Goal: Information Seeking & Learning: Learn about a topic

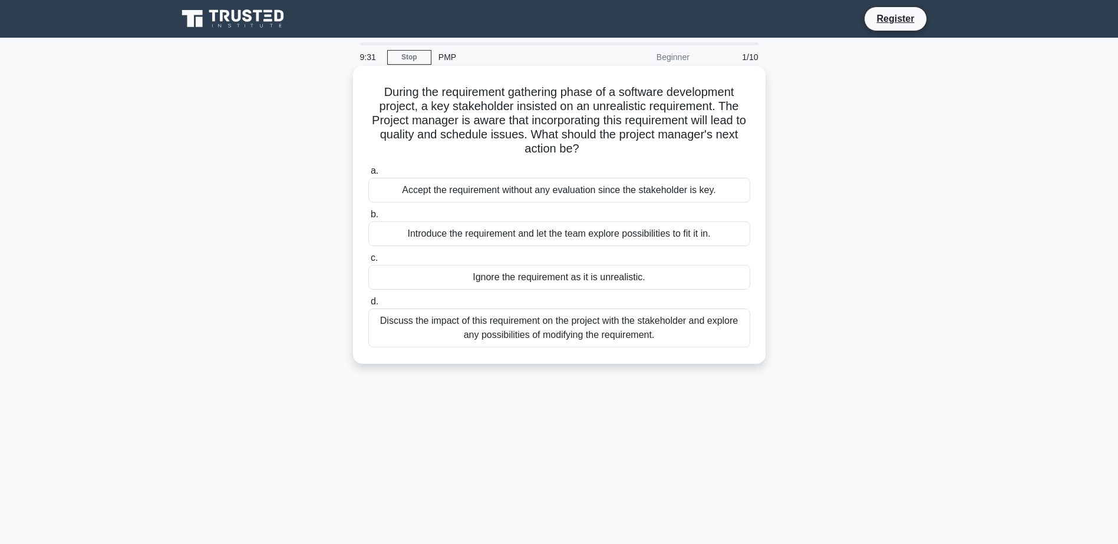
click at [609, 334] on div "Discuss the impact of this requirement on the project with the stakeholder and …" at bounding box center [559, 328] width 382 height 39
click at [368, 306] on input "d. Discuss the impact of this requirement on the project with the stakeholder a…" at bounding box center [368, 302] width 0 height 8
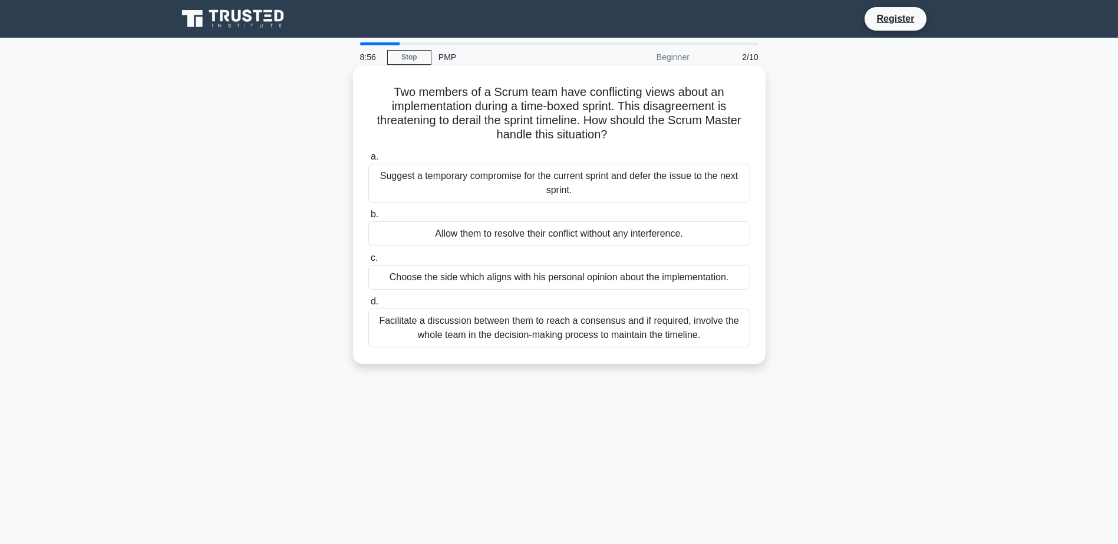
click at [550, 335] on div "Facilitate a discussion between them to reach a consensus and if required, invo…" at bounding box center [559, 328] width 382 height 39
click at [368, 306] on input "d. Facilitate a discussion between them to reach a consensus and if required, i…" at bounding box center [368, 302] width 0 height 8
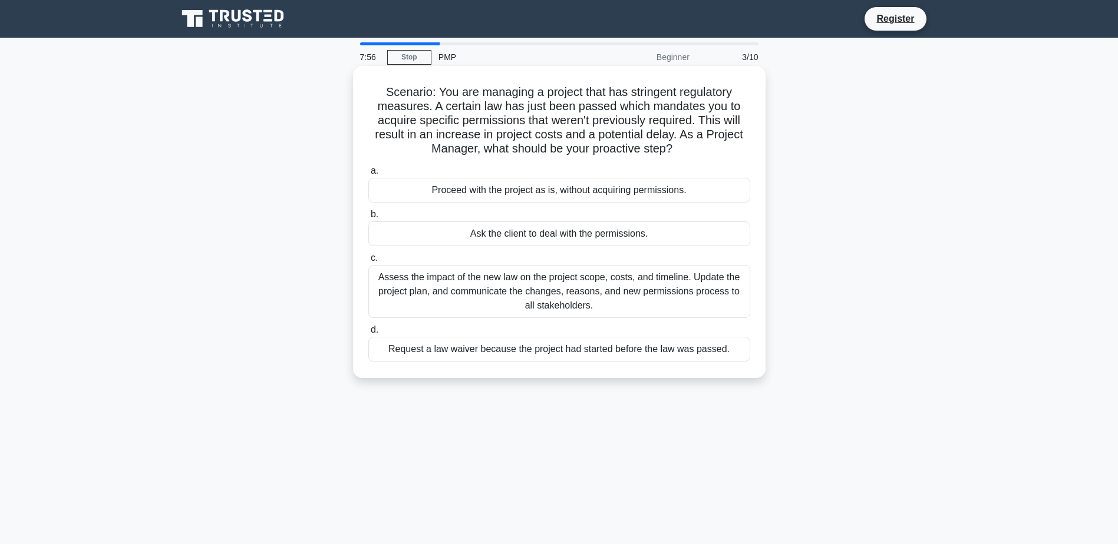
click at [554, 298] on div "Assess the impact of the new law on the project scope, costs, and timeline. Upd…" at bounding box center [559, 291] width 382 height 53
click at [368, 262] on input "c. Assess the impact of the new law on the project scope, costs, and timeline. …" at bounding box center [368, 259] width 0 height 8
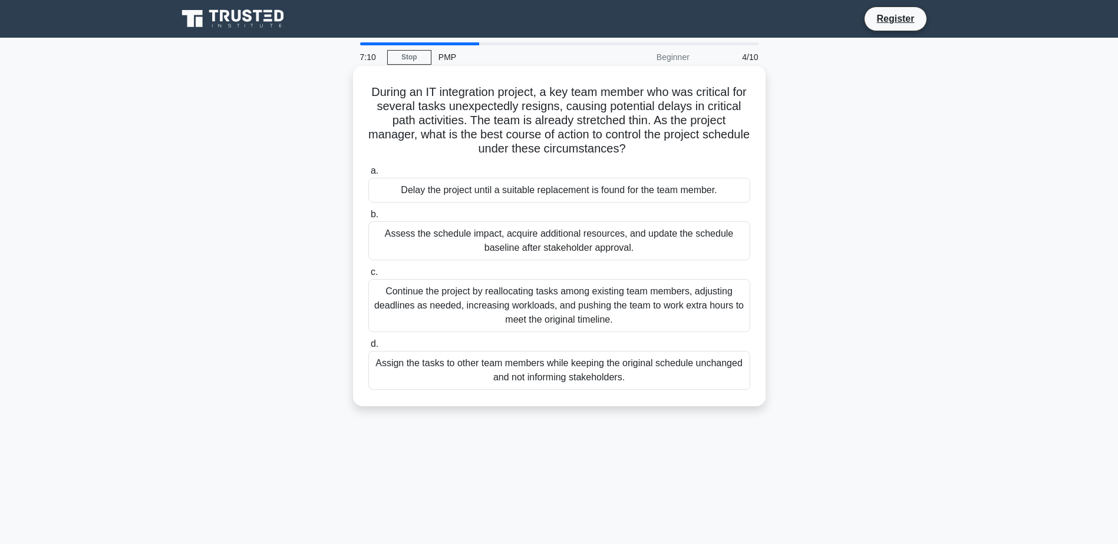
click at [598, 249] on div "Assess the schedule impact, acquire additional resources, and update the schedu…" at bounding box center [559, 241] width 382 height 39
click at [368, 219] on input "b. Assess the schedule impact, acquire additional resources, and update the sch…" at bounding box center [368, 215] width 0 height 8
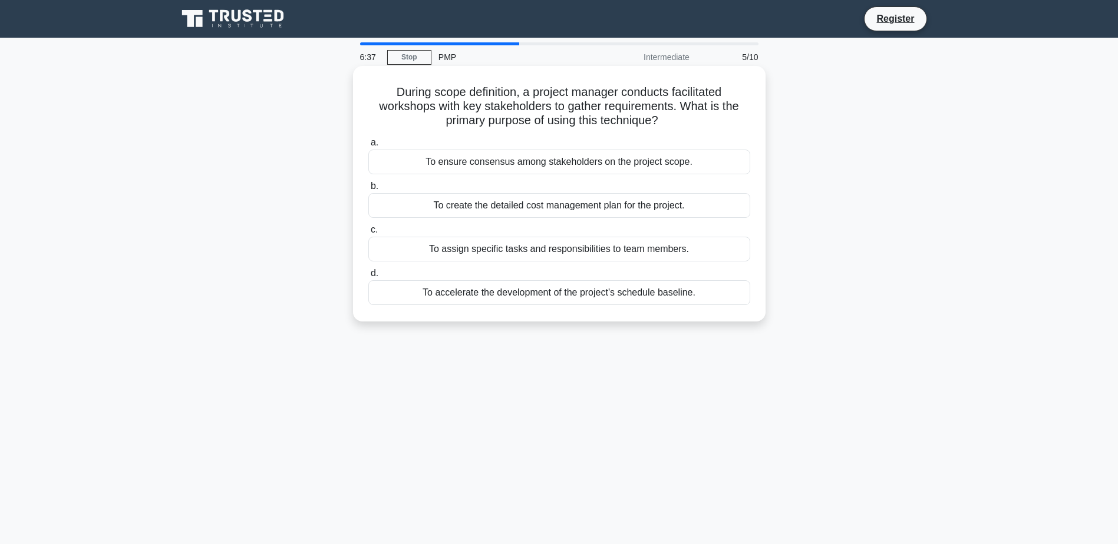
click at [546, 166] on div "To ensure consensus among stakeholders on the project scope." at bounding box center [559, 162] width 382 height 25
click at [368, 147] on input "a. To ensure consensus among stakeholders on the project scope." at bounding box center [368, 143] width 0 height 8
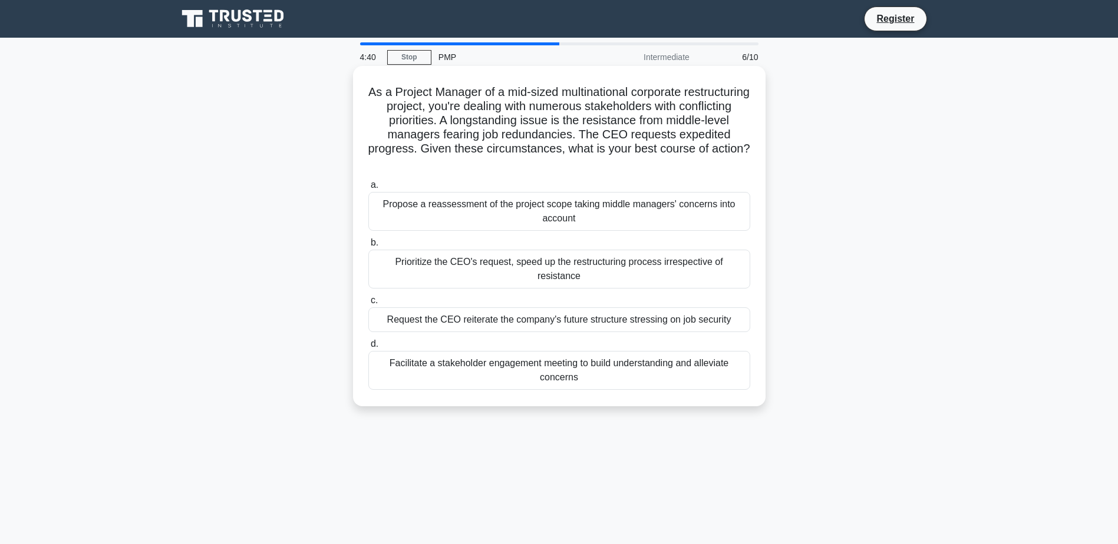
click at [509, 351] on div "Facilitate a stakeholder engagement meeting to build understanding and alleviat…" at bounding box center [559, 370] width 382 height 39
click at [368, 348] on input "d. Facilitate a stakeholder engagement meeting to build understanding and allev…" at bounding box center [368, 345] width 0 height 8
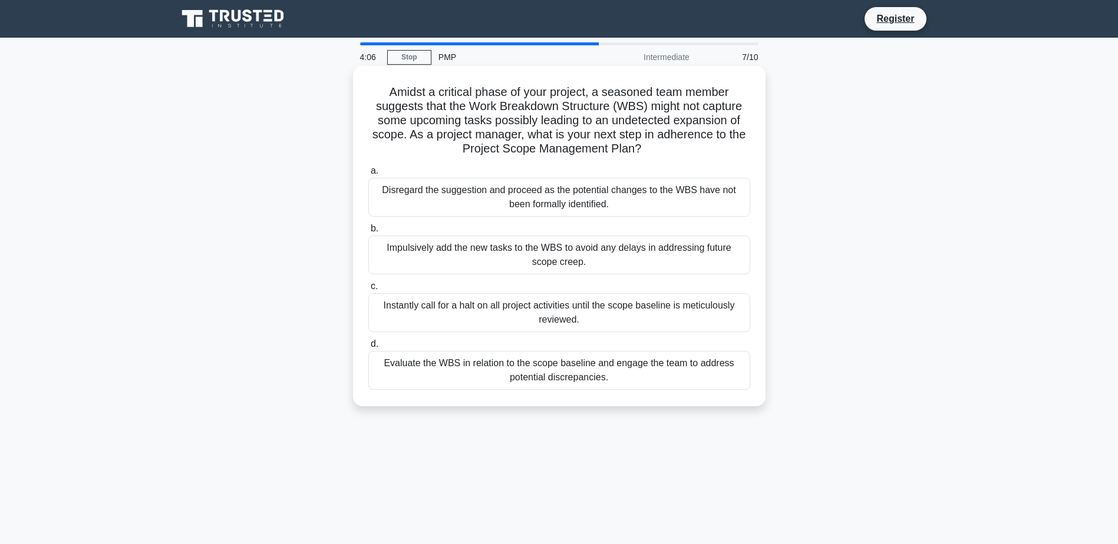
click at [588, 376] on div "Evaluate the WBS in relation to the scope baseline and engage the team to addre…" at bounding box center [559, 370] width 382 height 39
click at [368, 348] on input "d. Evaluate the WBS in relation to the scope baseline and engage the team to ad…" at bounding box center [368, 345] width 0 height 8
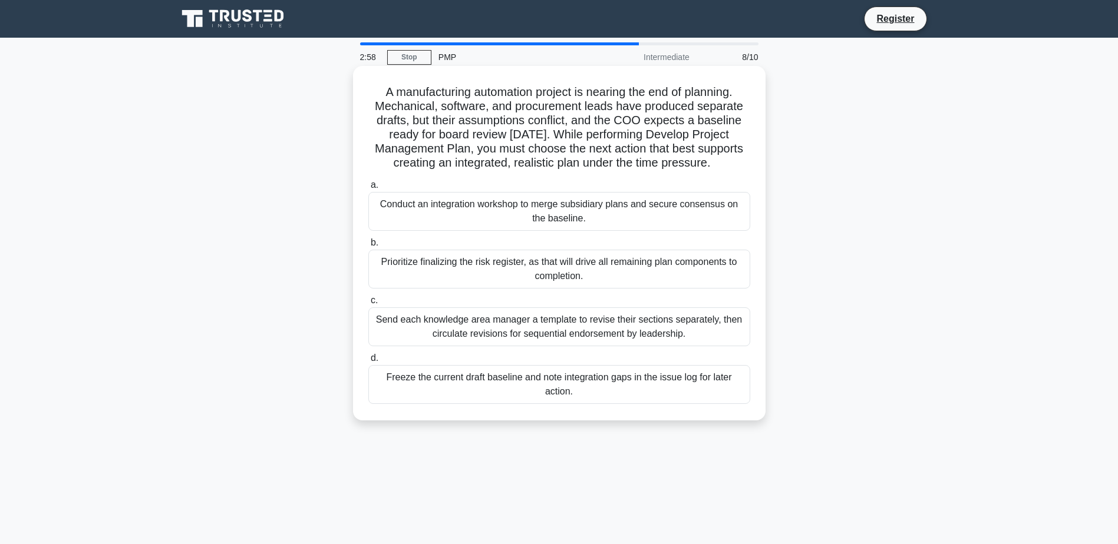
click at [545, 216] on div "Conduct an integration workshop to merge subsidiary plans and secure consensus …" at bounding box center [559, 211] width 382 height 39
click at [368, 189] on input "a. Conduct an integration workshop to merge subsidiary plans and secure consens…" at bounding box center [368, 185] width 0 height 8
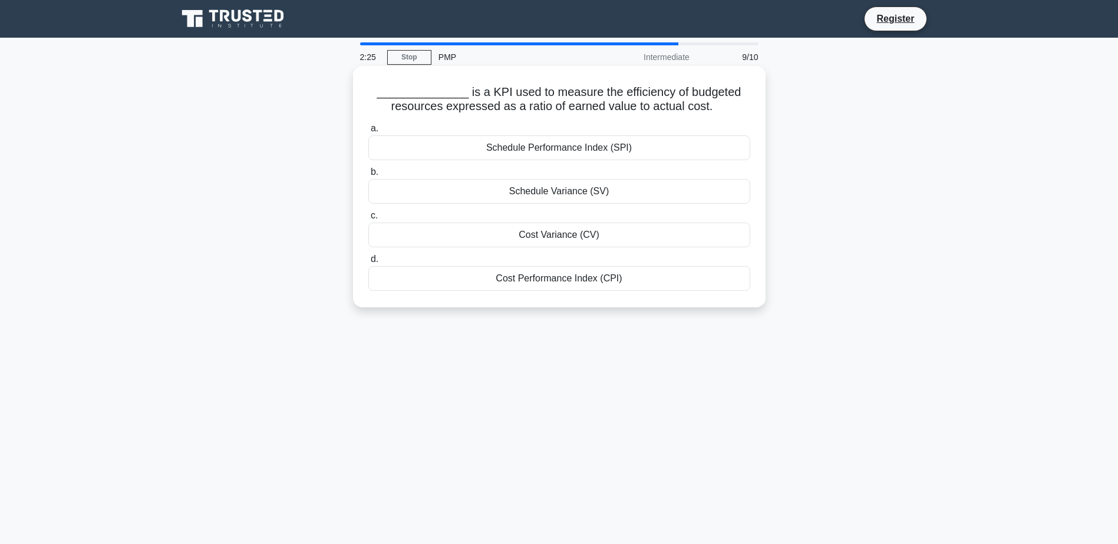
click at [527, 282] on div "Cost Performance Index (CPI)" at bounding box center [559, 278] width 382 height 25
click at [368, 263] on input "d. Cost Performance Index (CPI)" at bounding box center [368, 260] width 0 height 8
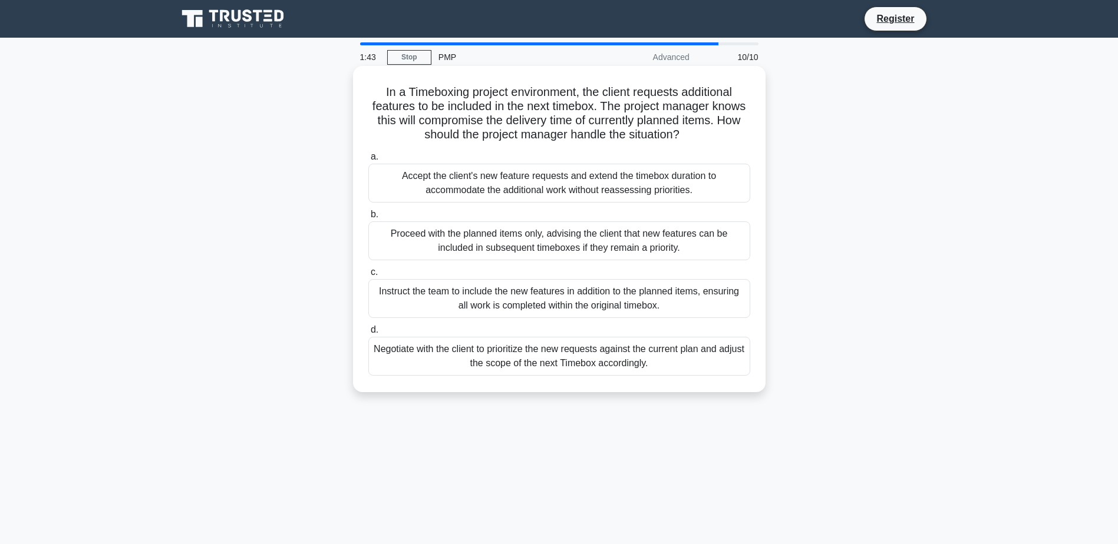
click at [500, 249] on div "Proceed with the planned items only, advising the client that new features can …" at bounding box center [559, 241] width 382 height 39
click at [368, 219] on input "b. Proceed with the planned items only, advising the client that new features c…" at bounding box center [368, 215] width 0 height 8
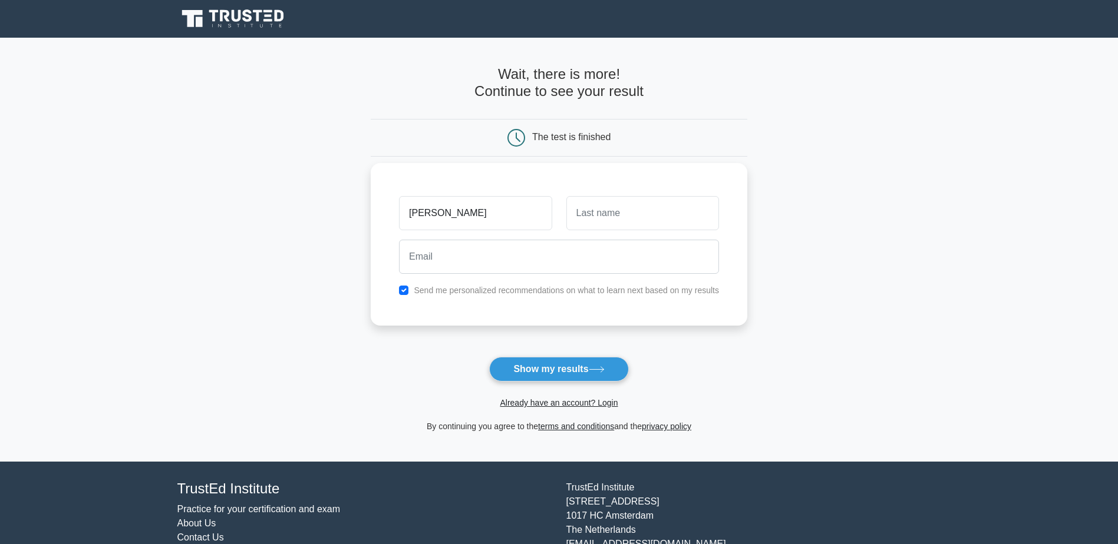
type input "[PERSON_NAME]"
type input "King"
type input "s"
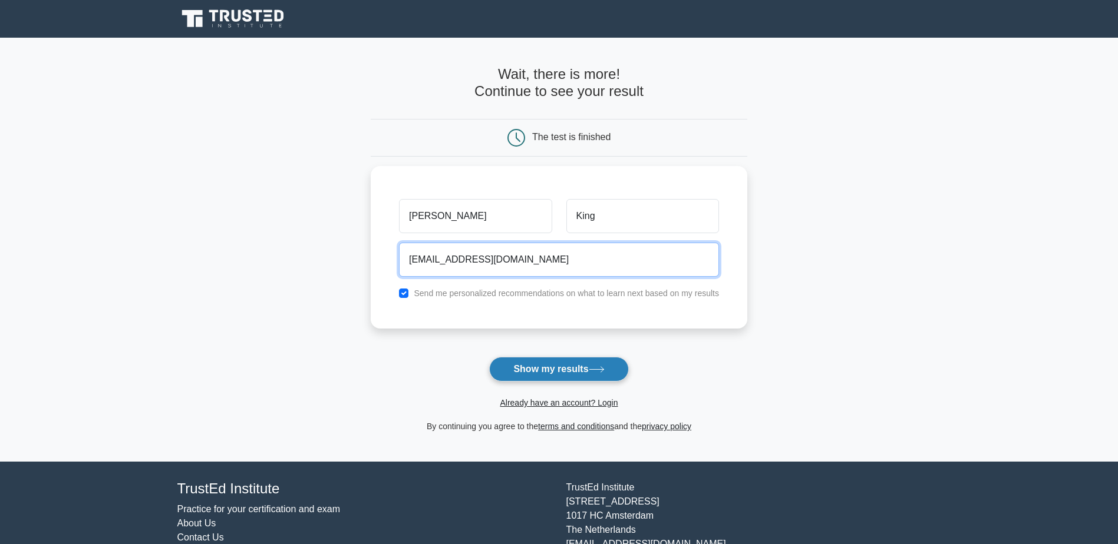
type input "Darkhorsetattooing@gmail.com"
click at [555, 372] on button "Show my results" at bounding box center [558, 369] width 139 height 25
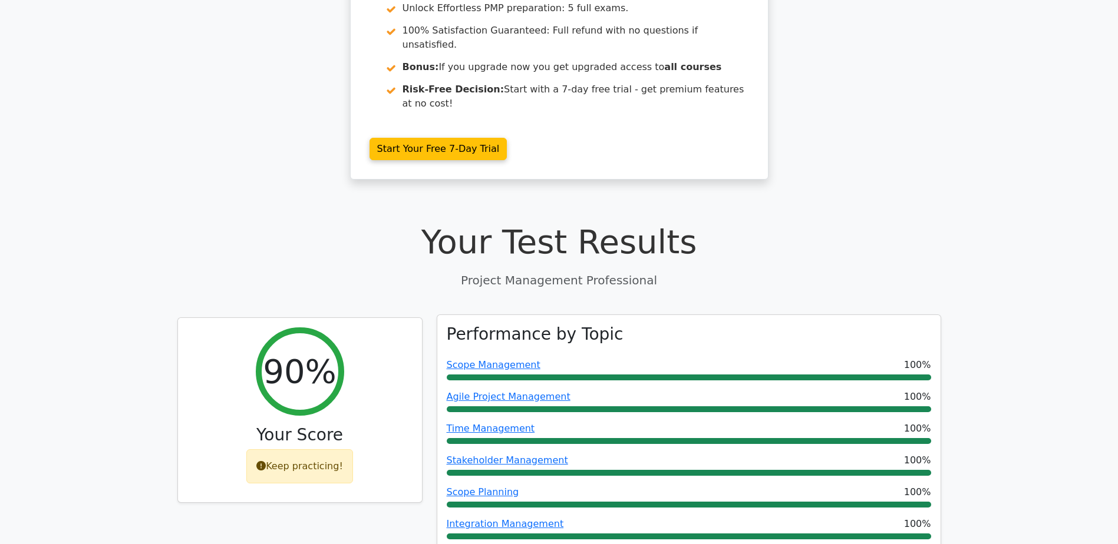
scroll to position [354, 0]
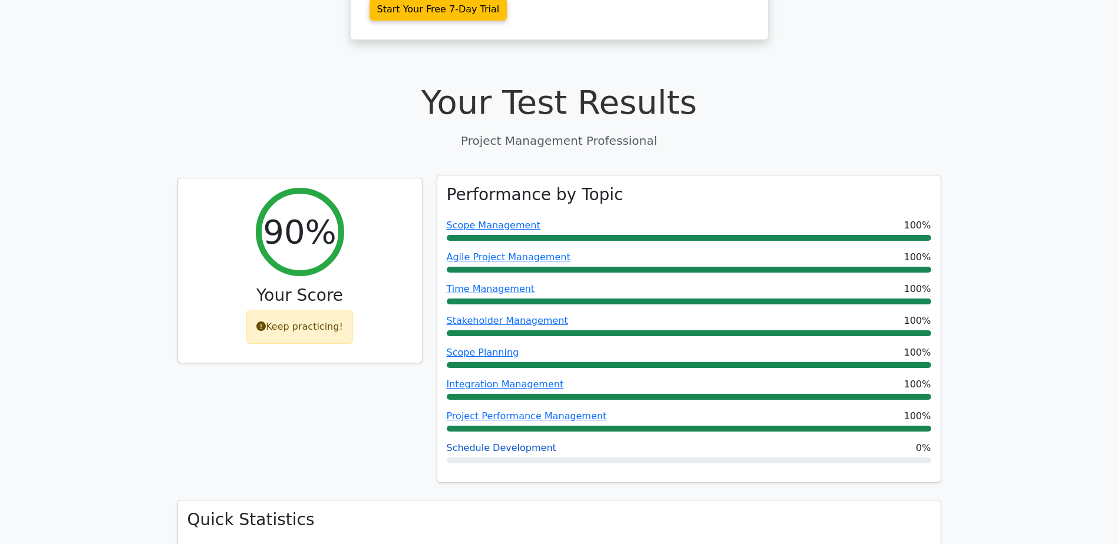
click at [493, 443] on link "Schedule Development" at bounding box center [502, 448] width 110 height 11
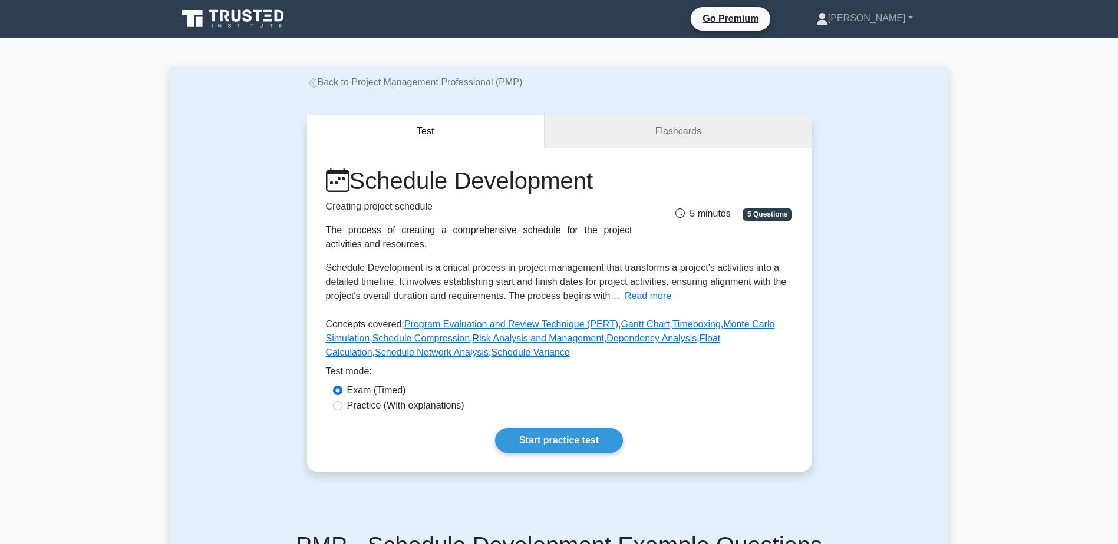
click at [583, 136] on link "Flashcards" at bounding box center [677, 132] width 266 height 34
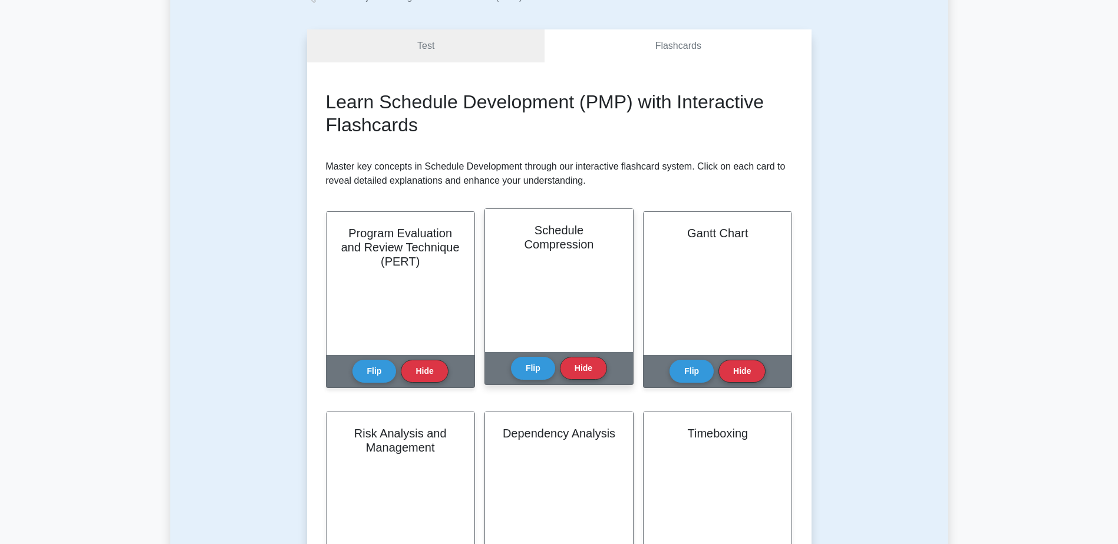
scroll to position [118, 0]
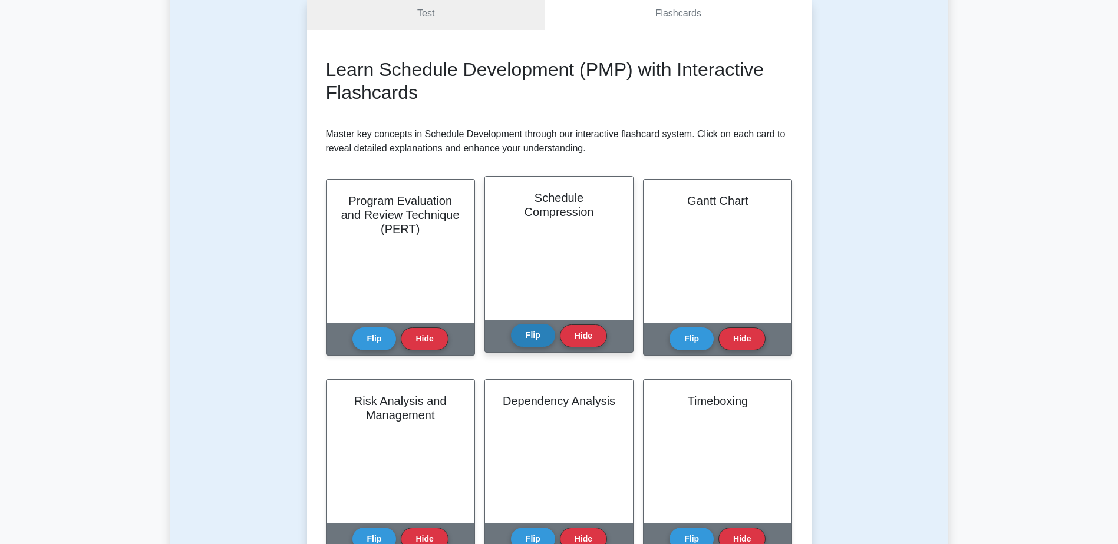
click at [533, 342] on button "Flip" at bounding box center [533, 335] width 44 height 23
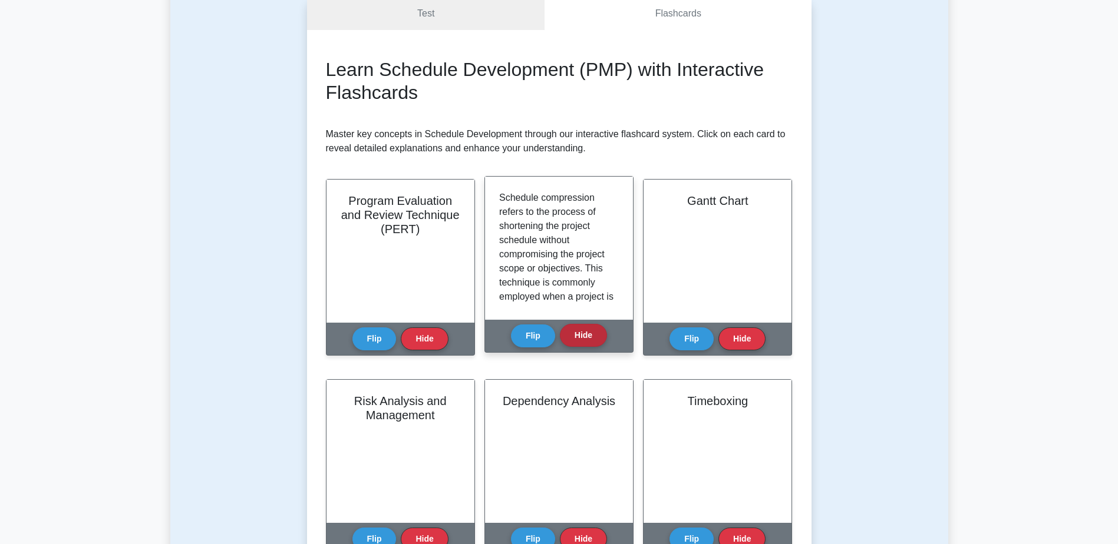
click at [585, 337] on button "Hide" at bounding box center [583, 335] width 47 height 23
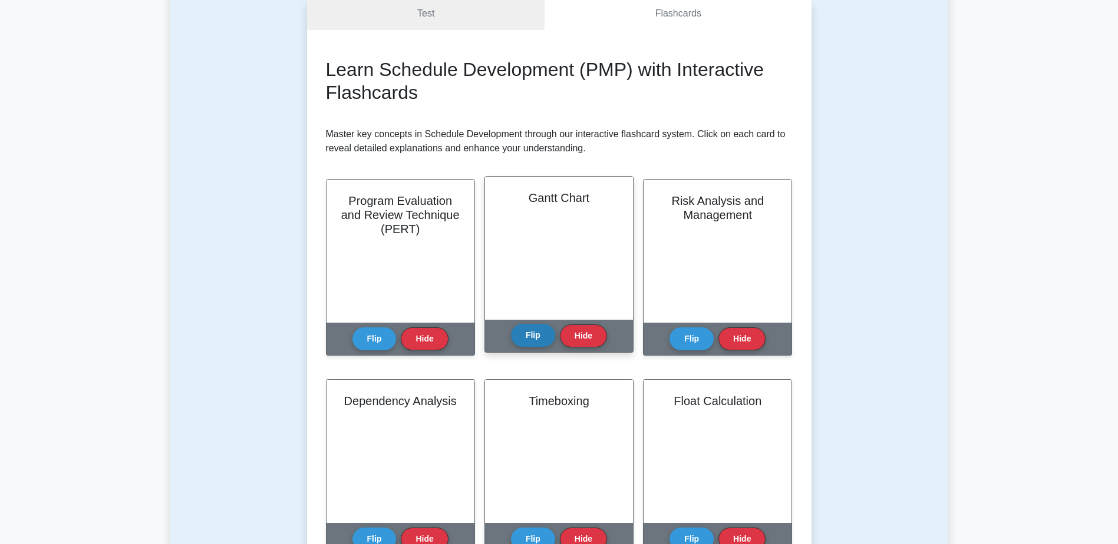
click at [540, 334] on button "Flip" at bounding box center [533, 335] width 44 height 23
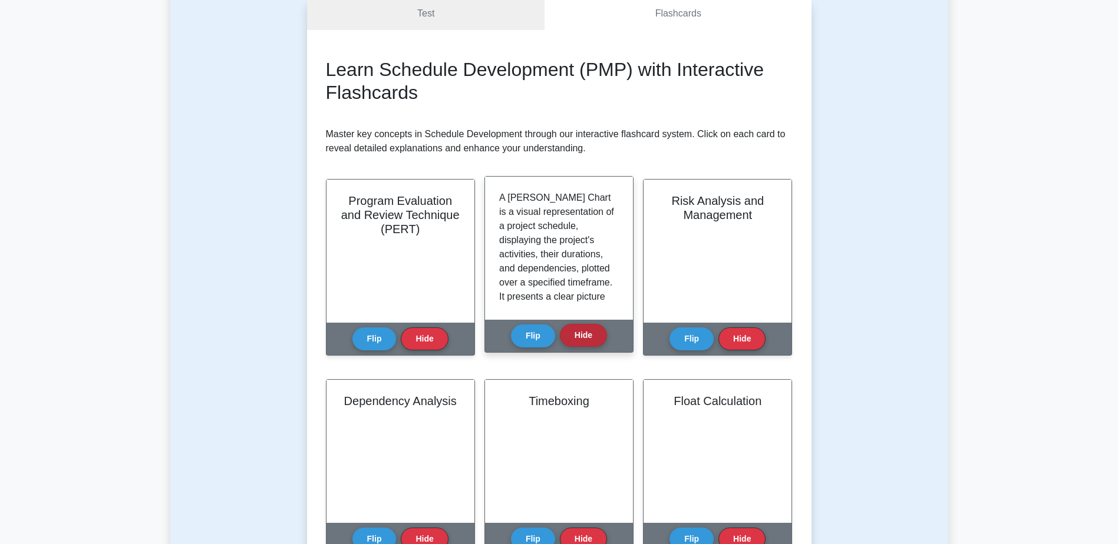
click at [591, 339] on button "Hide" at bounding box center [583, 335] width 47 height 23
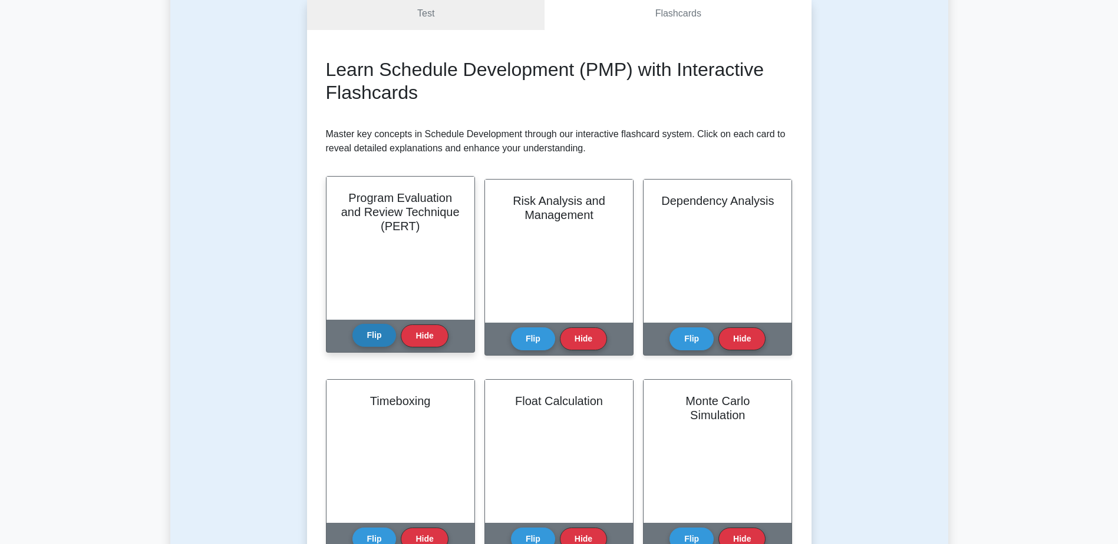
click at [363, 331] on button "Flip" at bounding box center [374, 335] width 44 height 23
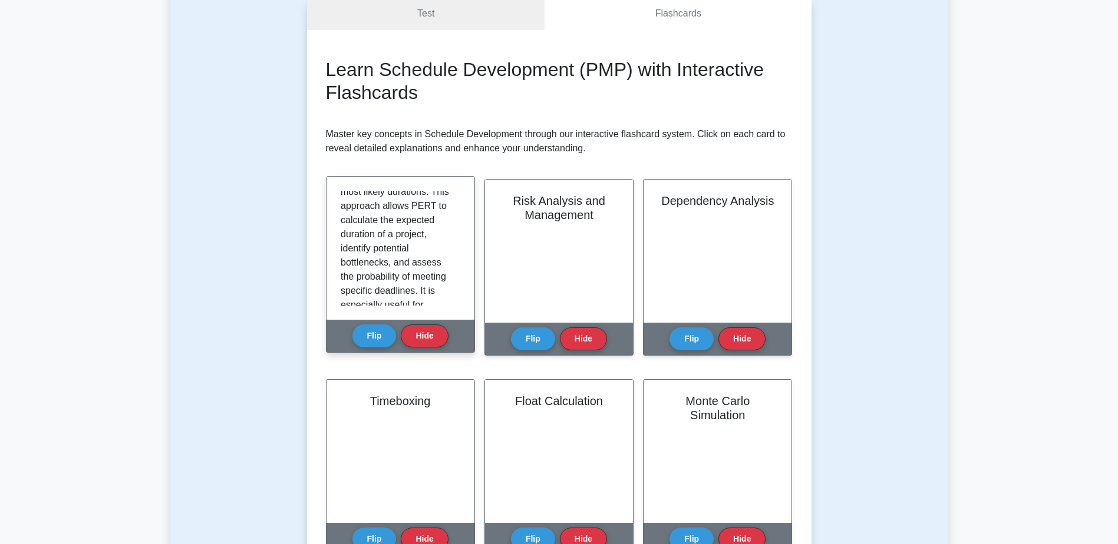
scroll to position [175, 0]
click at [424, 338] on button "Hide" at bounding box center [424, 335] width 47 height 23
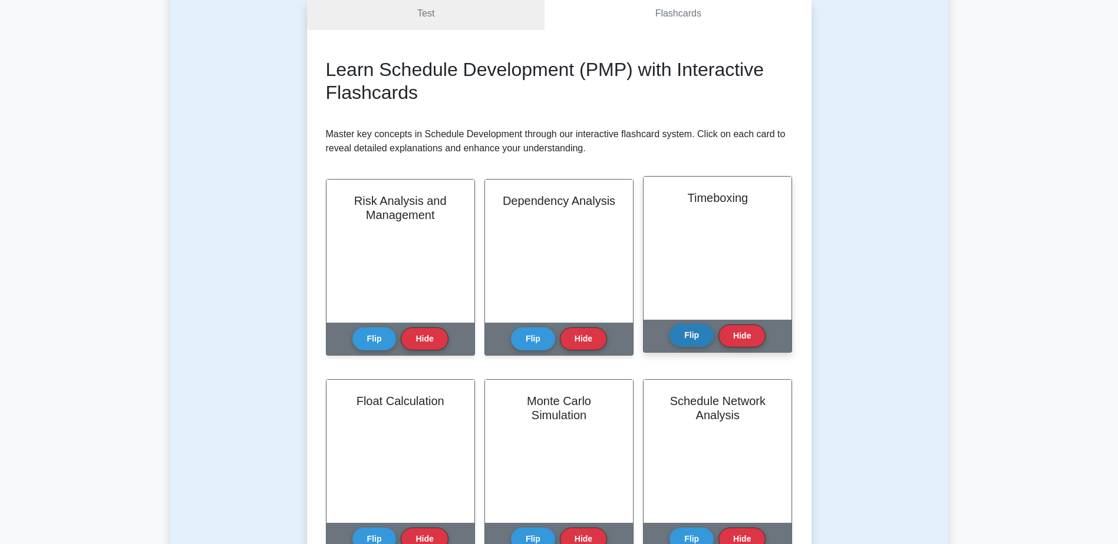
click at [685, 336] on button "Flip" at bounding box center [691, 335] width 44 height 23
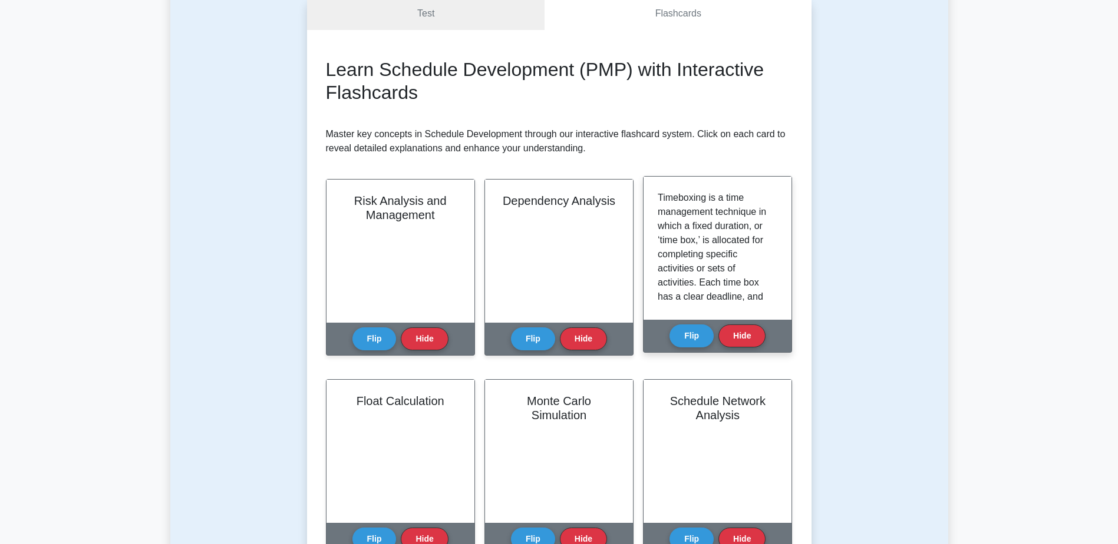
scroll to position [59, 0]
click at [689, 339] on button "Flip" at bounding box center [691, 335] width 44 height 23
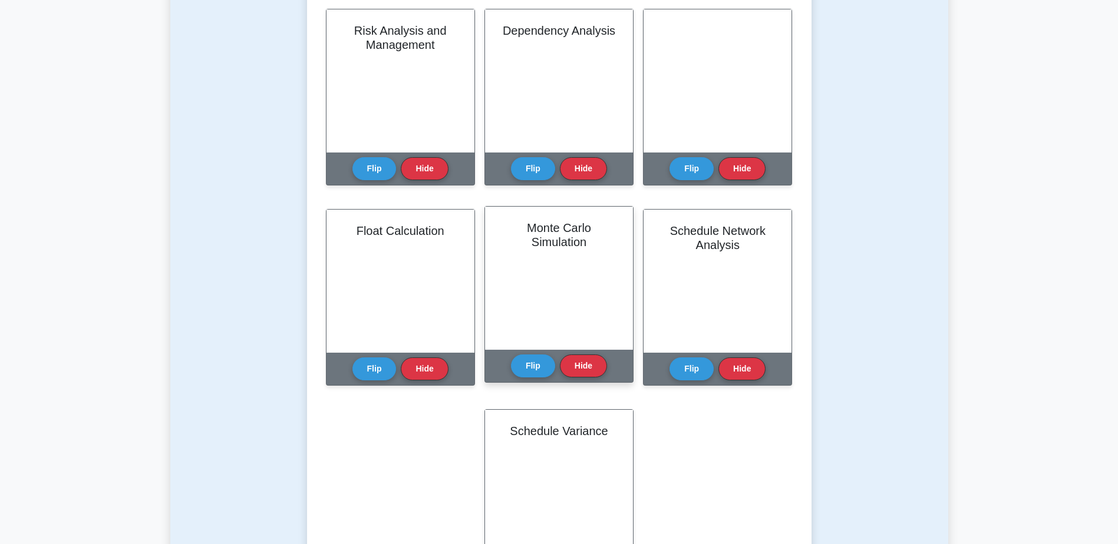
scroll to position [295, 0]
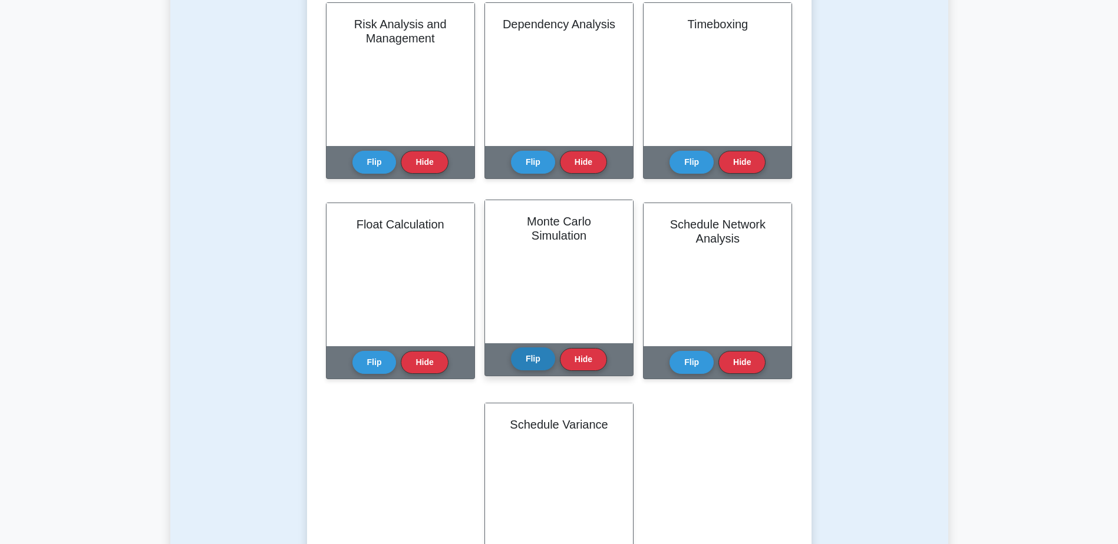
click at [527, 364] on button "Flip" at bounding box center [533, 359] width 44 height 23
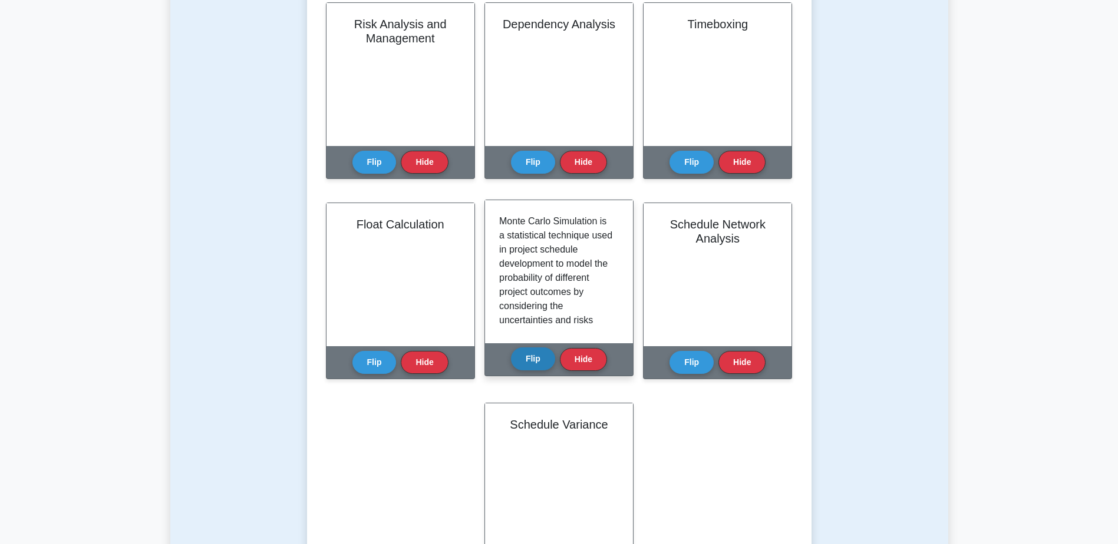
click at [532, 364] on button "Flip" at bounding box center [533, 359] width 44 height 23
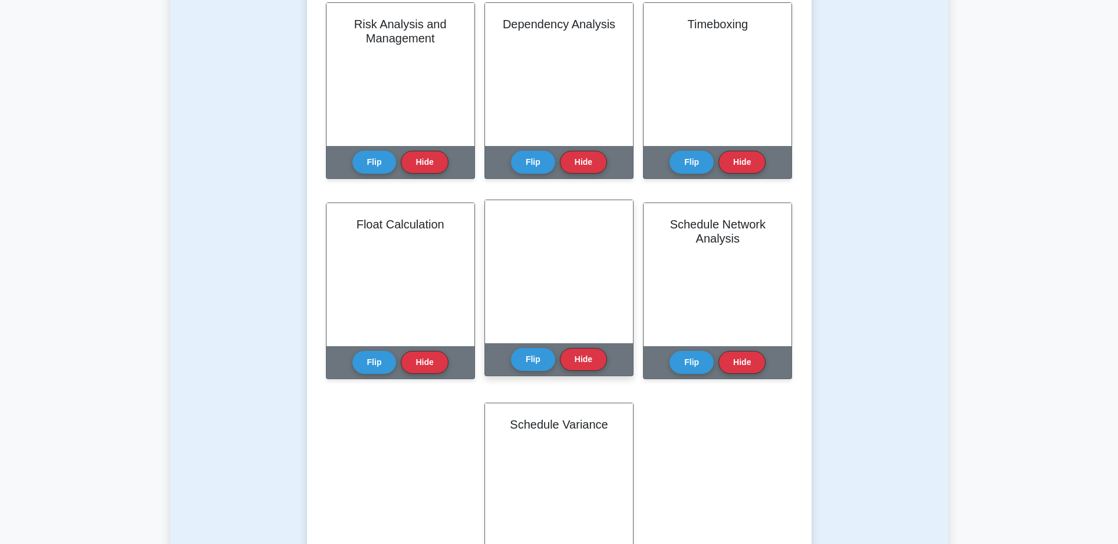
scroll to position [59, 0]
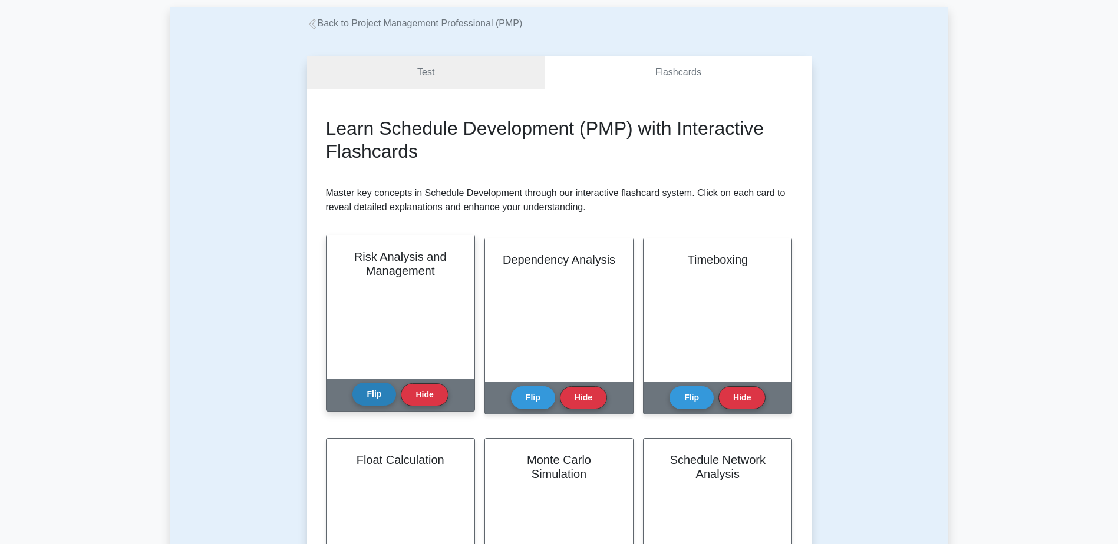
click at [378, 398] on button "Flip" at bounding box center [374, 394] width 44 height 23
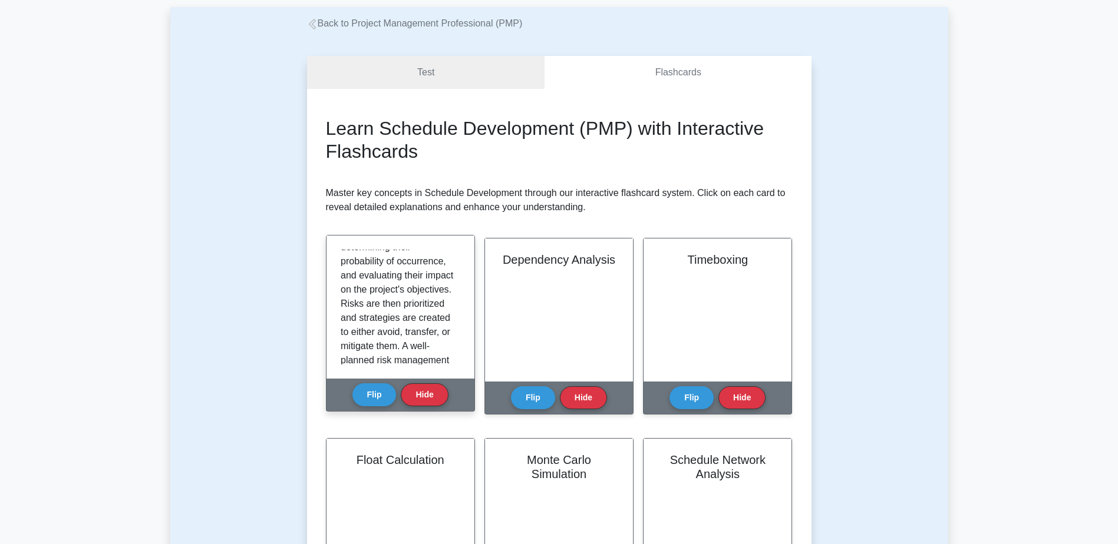
scroll to position [295, 0]
click at [475, 89] on div "Learn Schedule Development (PMP) with Interactive Flashcards Master key concept…" at bounding box center [559, 473] width 504 height 769
click at [450, 72] on link "Test" at bounding box center [426, 73] width 238 height 34
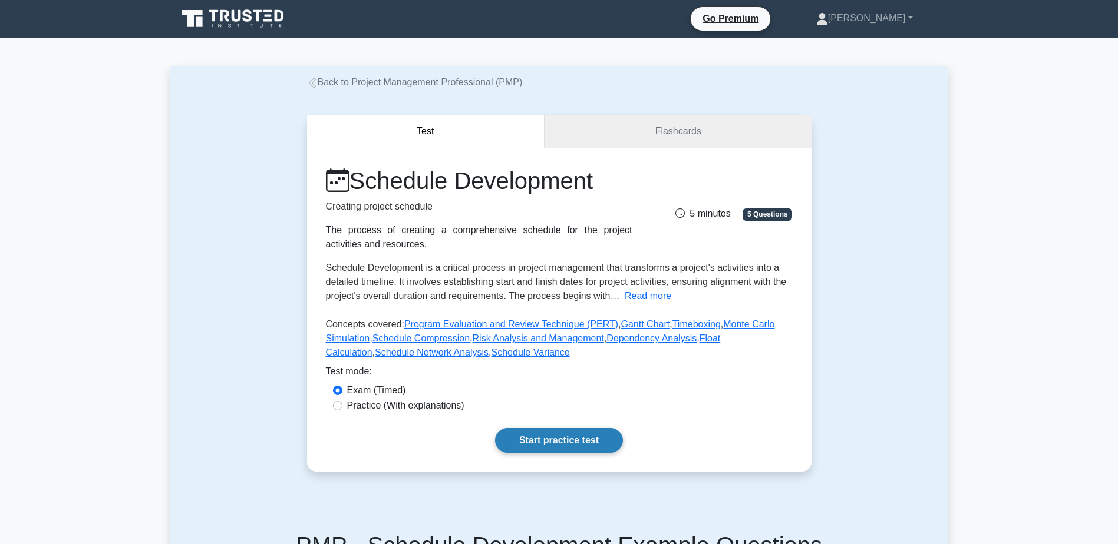
click at [566, 432] on link "Start practice test" at bounding box center [559, 440] width 128 height 25
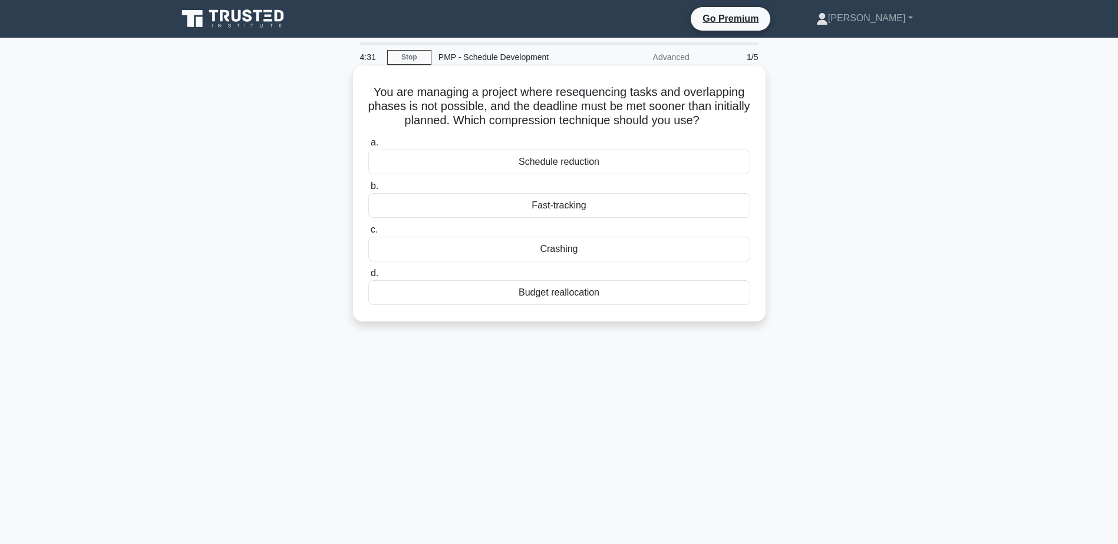
click at [568, 204] on div "Fast-tracking" at bounding box center [559, 205] width 382 height 25
click at [368, 190] on input "b. Fast-tracking" at bounding box center [368, 187] width 0 height 8
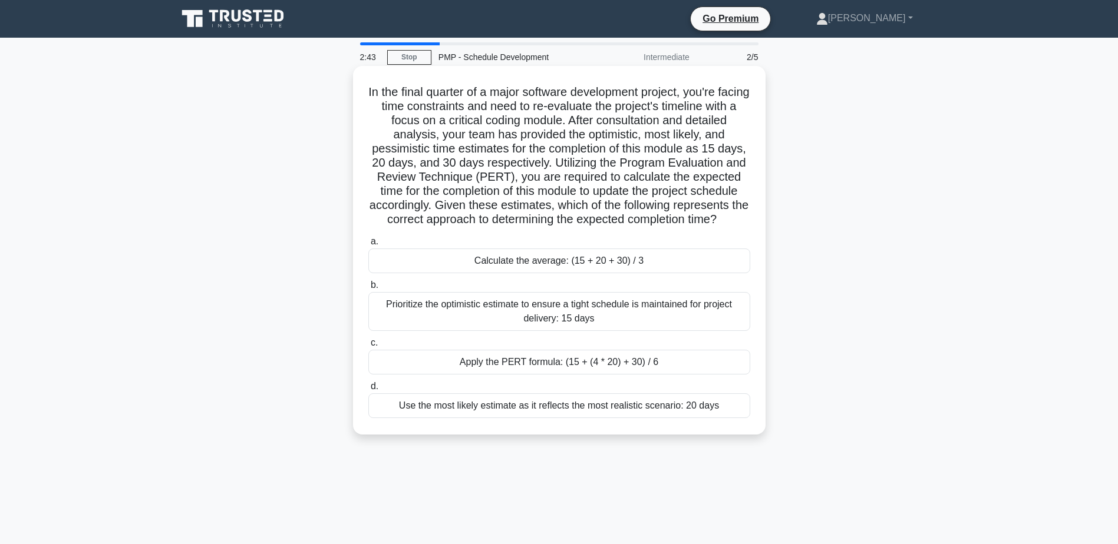
click at [522, 375] on div "Apply the PERT formula: (15 + (4 * 20) + 30) / 6" at bounding box center [559, 362] width 382 height 25
click at [368, 347] on input "c. Apply the PERT formula: (15 + (4 * 20) + 30) / 6" at bounding box center [368, 343] width 0 height 8
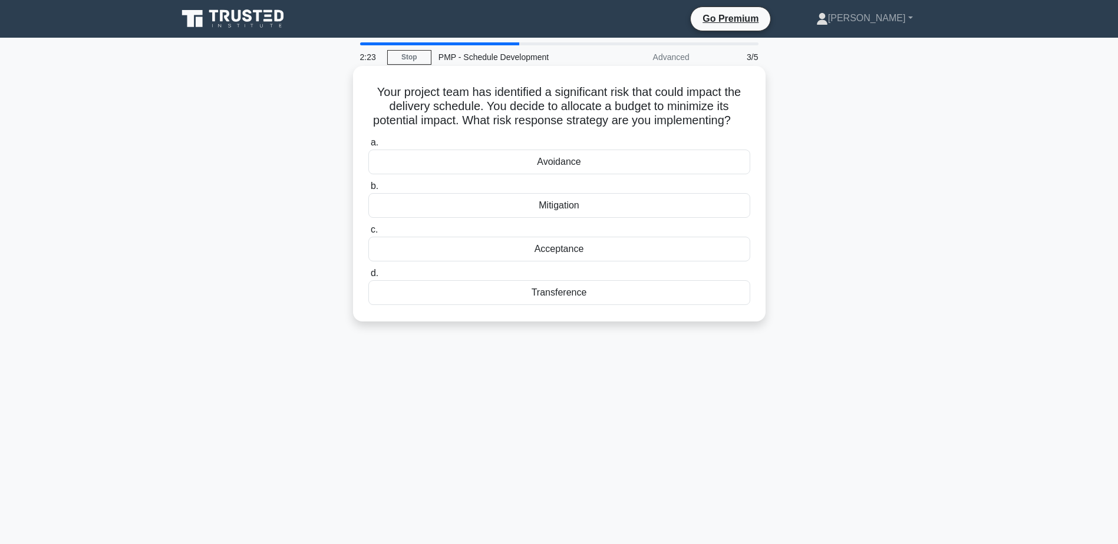
click at [559, 260] on div "Acceptance" at bounding box center [559, 249] width 382 height 25
click at [368, 234] on input "c. Acceptance" at bounding box center [368, 230] width 0 height 8
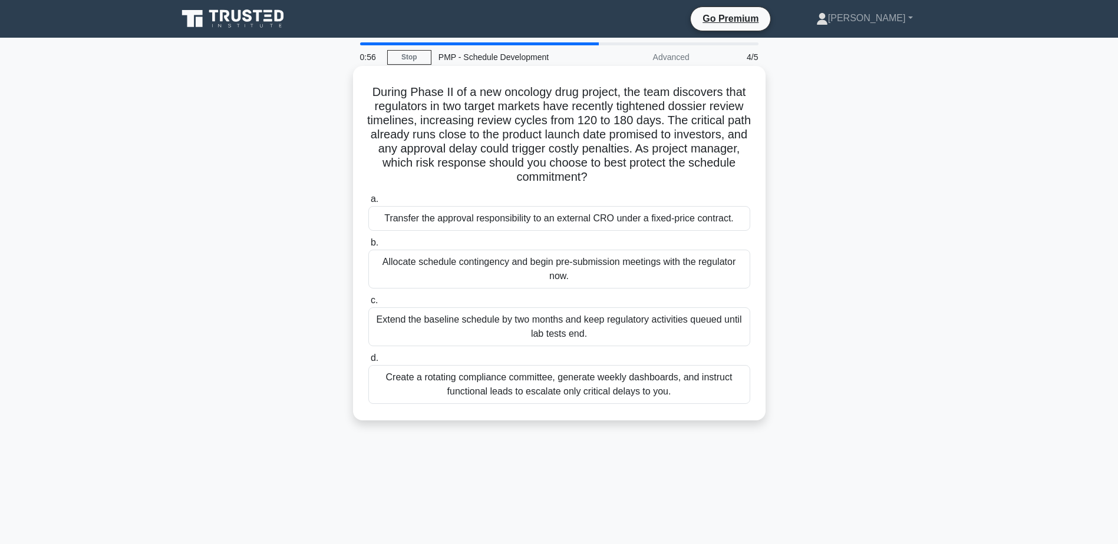
click at [622, 267] on div "Allocate schedule contingency and begin pre-submission meetings with the regula…" at bounding box center [559, 269] width 382 height 39
click at [368, 247] on input "b. Allocate schedule contingency and begin pre-submission meetings with the reg…" at bounding box center [368, 243] width 0 height 8
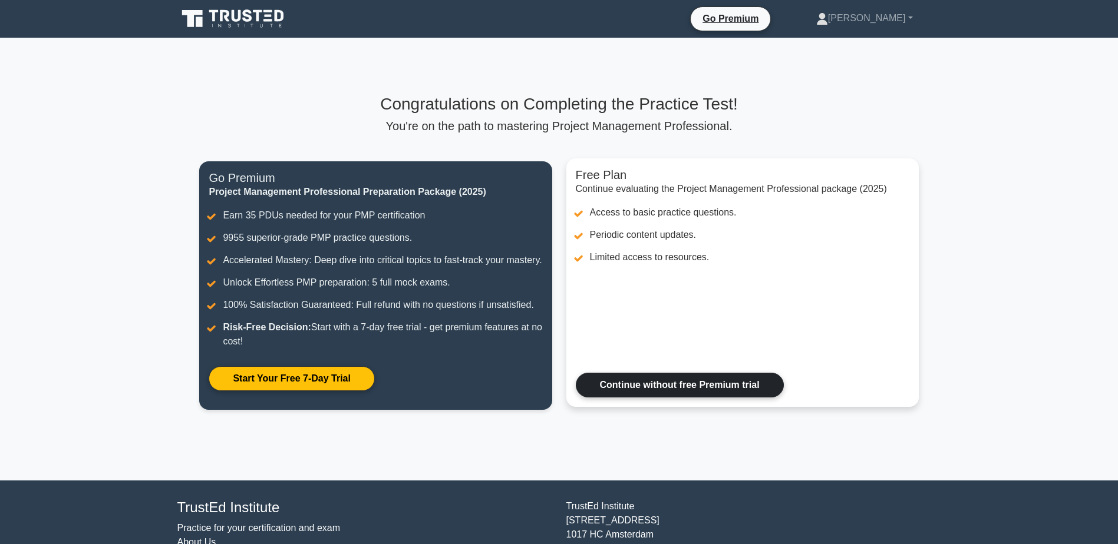
click at [692, 398] on link "Continue without free Premium trial" at bounding box center [680, 385] width 208 height 25
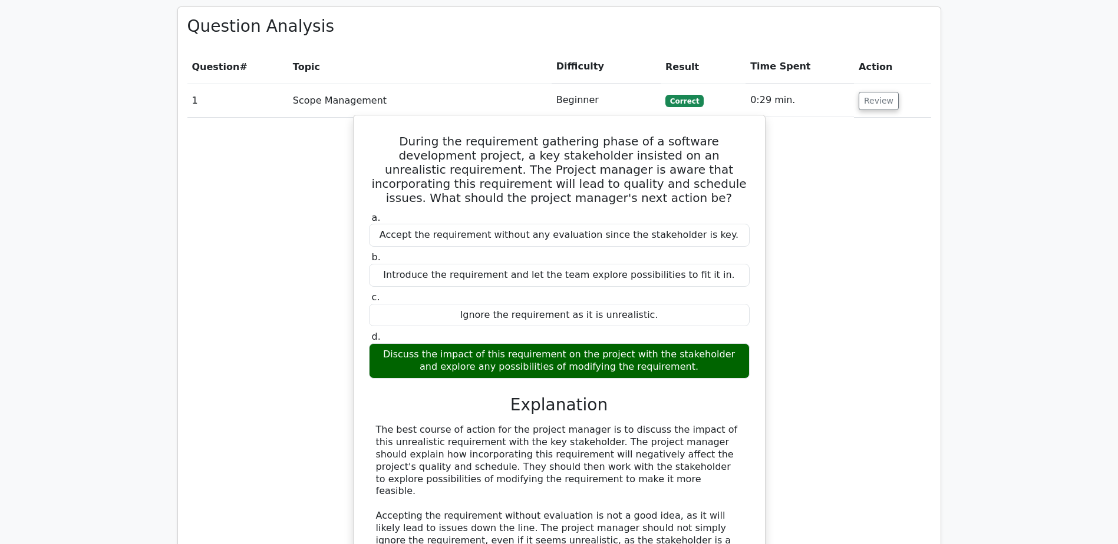
scroll to position [1414, 0]
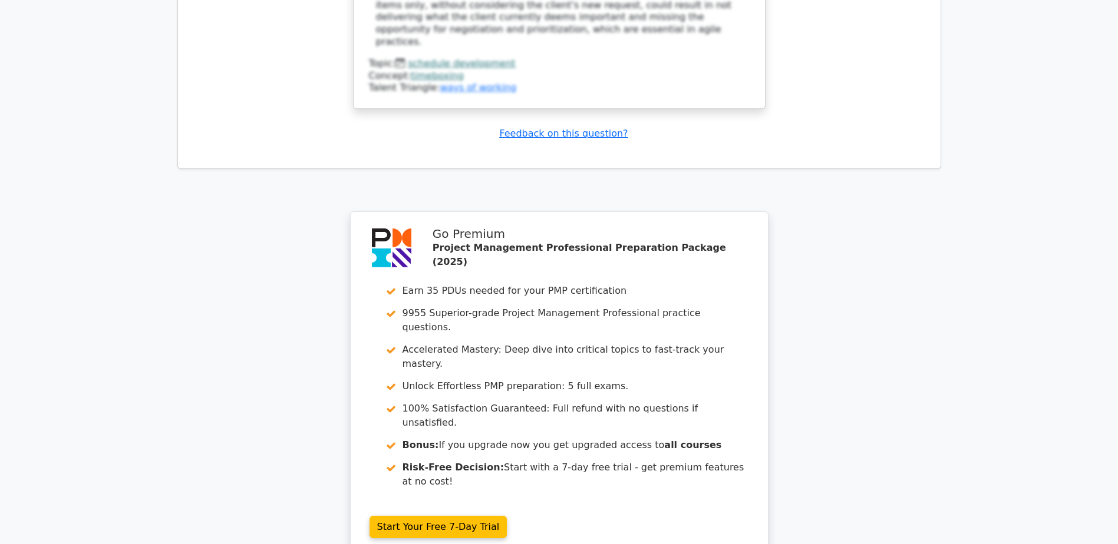
scroll to position [2593, 0]
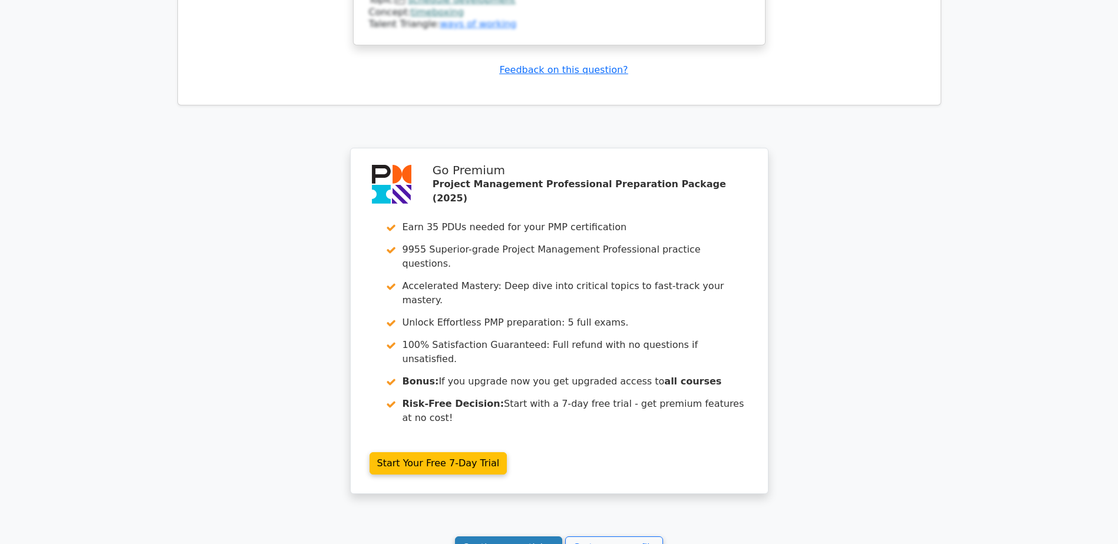
click at [517, 537] on link "Continue practicing" at bounding box center [509, 548] width 108 height 22
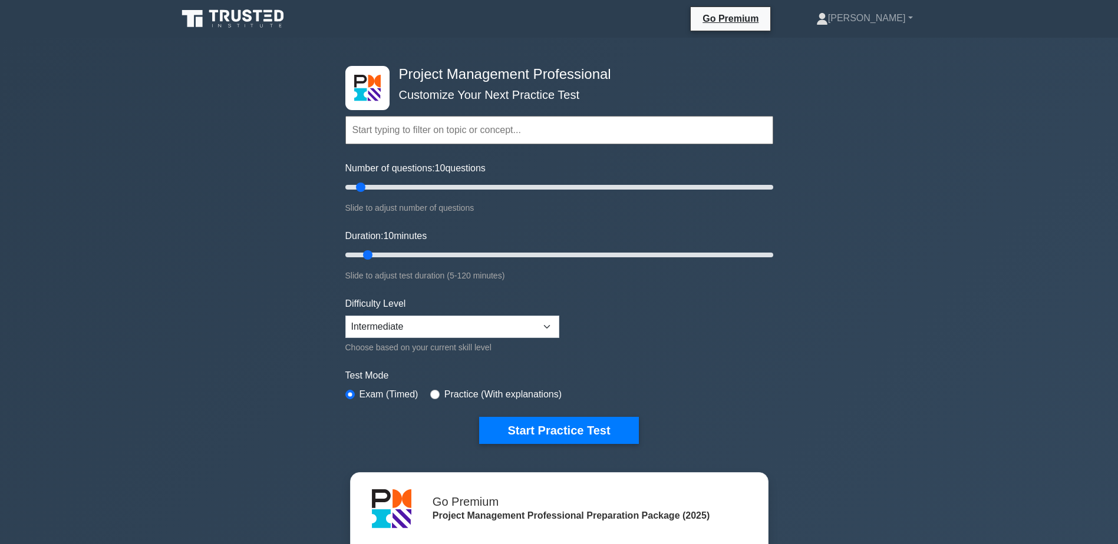
click at [446, 127] on input "text" at bounding box center [559, 130] width 428 height 28
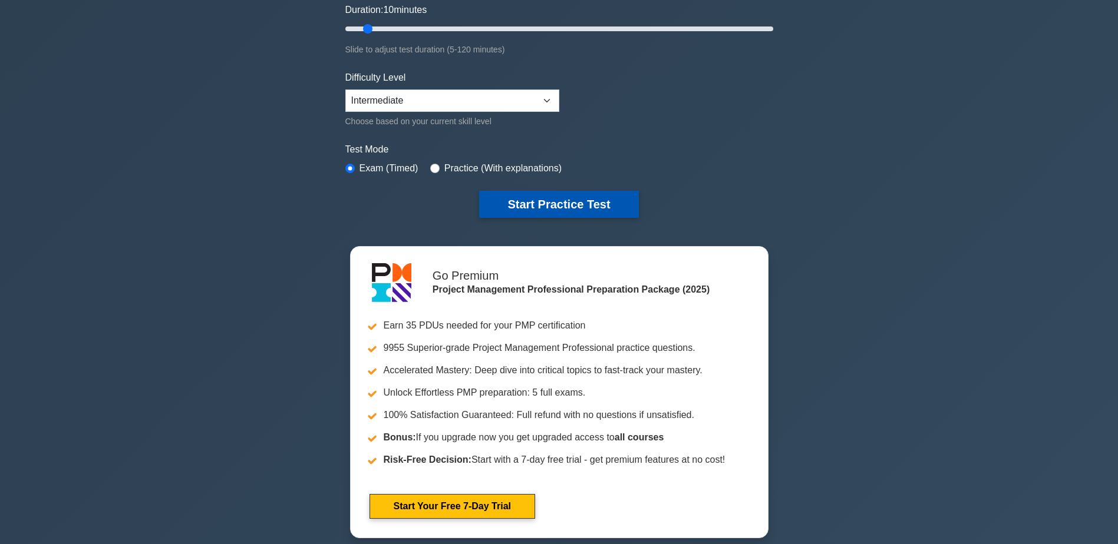
scroll to position [236, 0]
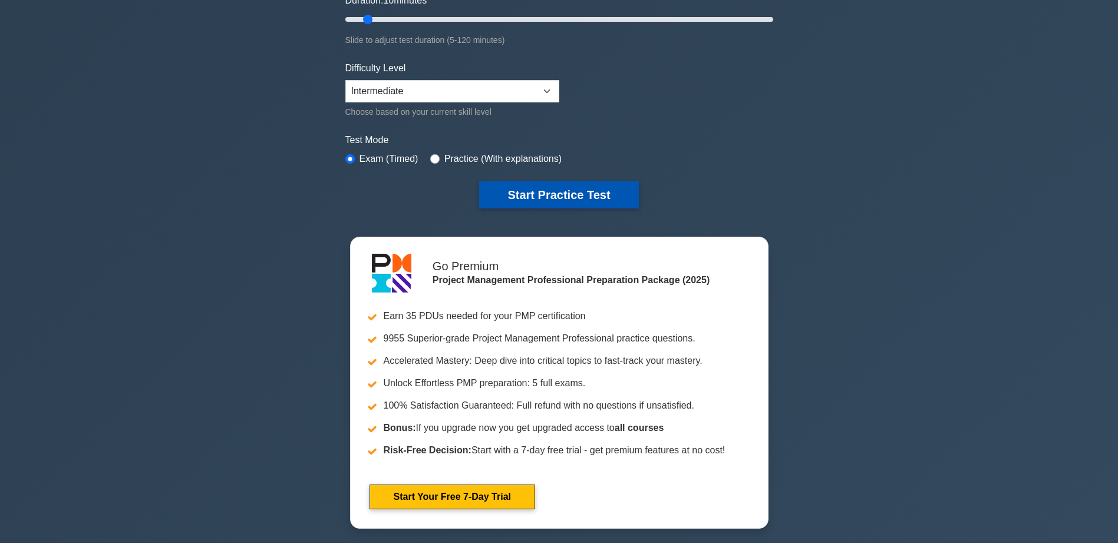
click at [572, 193] on button "Start Practice Test" at bounding box center [558, 194] width 159 height 27
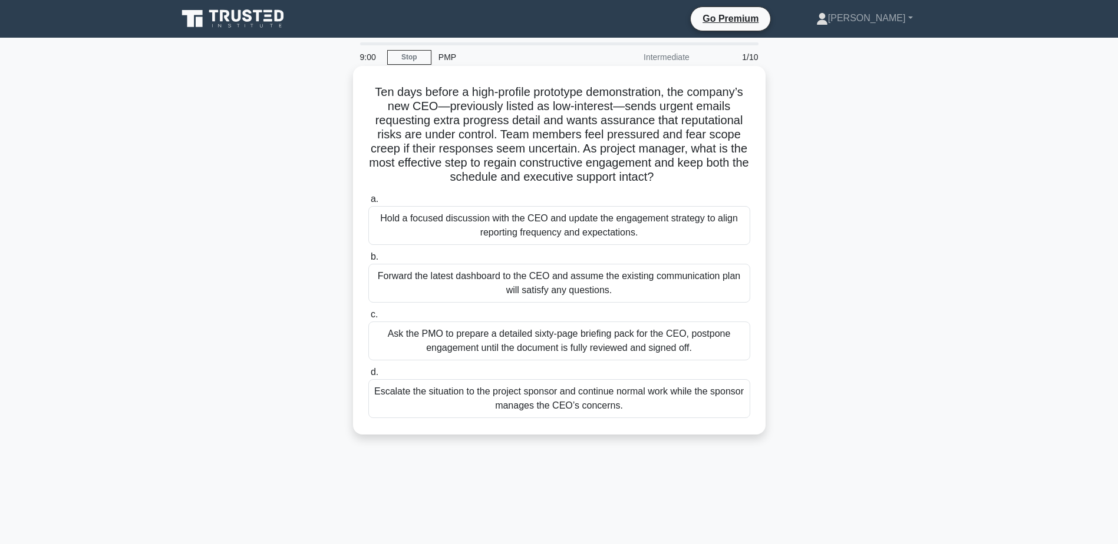
click at [592, 229] on div "Hold a focused discussion with the CEO and update the engagement strategy to al…" at bounding box center [559, 225] width 382 height 39
click at [368, 203] on input "a. Hold a focused discussion with the CEO and update the engagement strategy to…" at bounding box center [368, 200] width 0 height 8
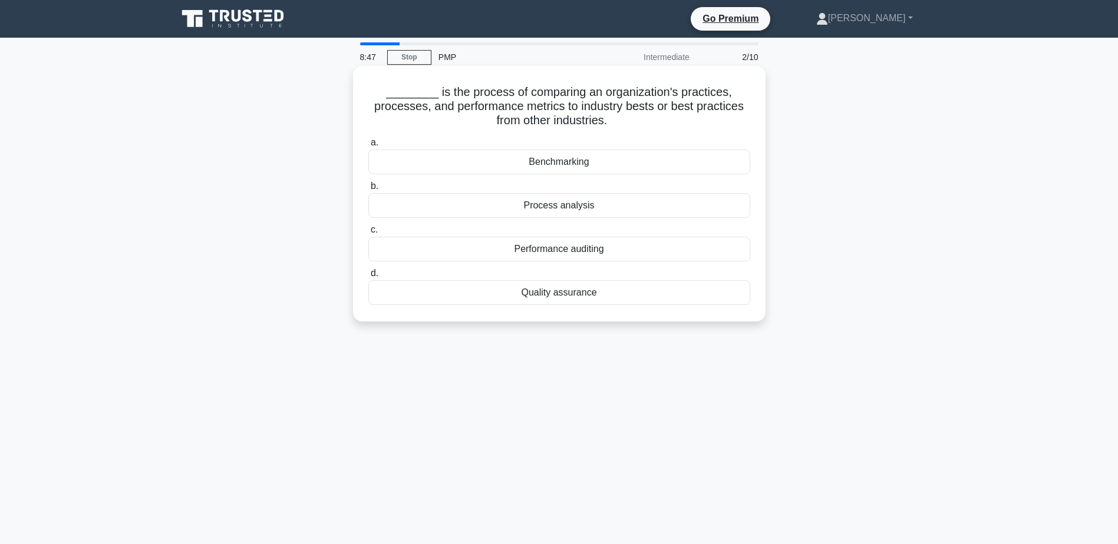
click at [568, 166] on div "Benchmarking" at bounding box center [559, 162] width 382 height 25
click at [368, 147] on input "a. Benchmarking" at bounding box center [368, 143] width 0 height 8
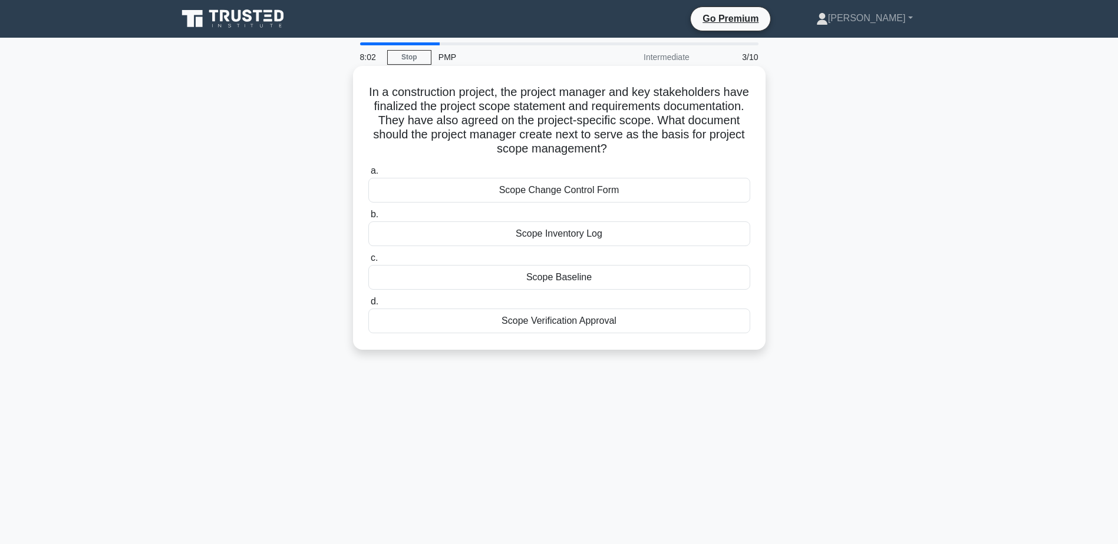
click at [603, 280] on div "Scope Baseline" at bounding box center [559, 277] width 382 height 25
click at [368, 262] on input "c. Scope Baseline" at bounding box center [368, 259] width 0 height 8
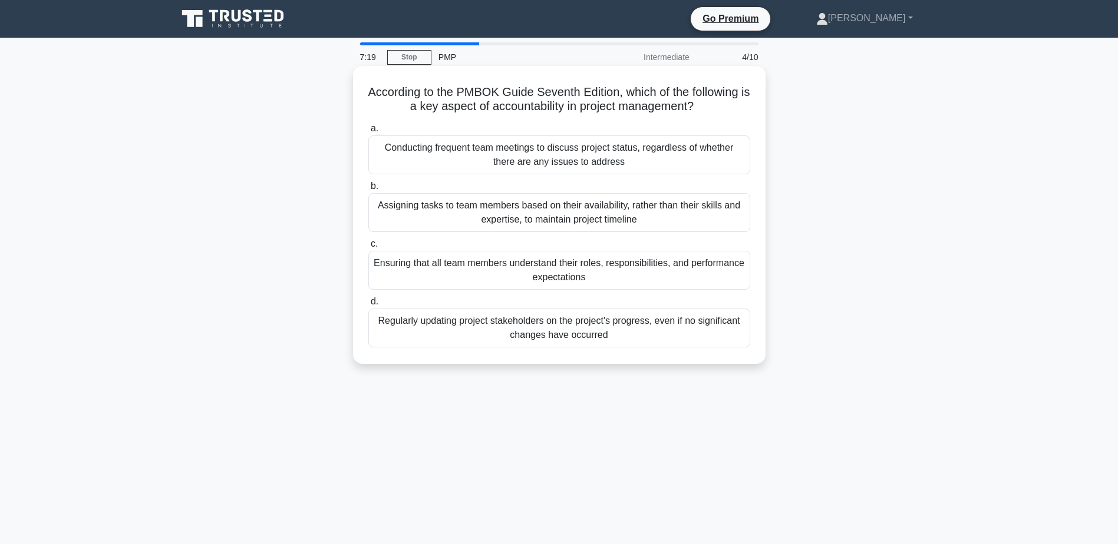
click at [525, 273] on div "Ensuring that all team members understand their roles, responsibilities, and pe…" at bounding box center [559, 270] width 382 height 39
click at [368, 248] on input "c. Ensuring that all team members understand their roles, responsibilities, and…" at bounding box center [368, 244] width 0 height 8
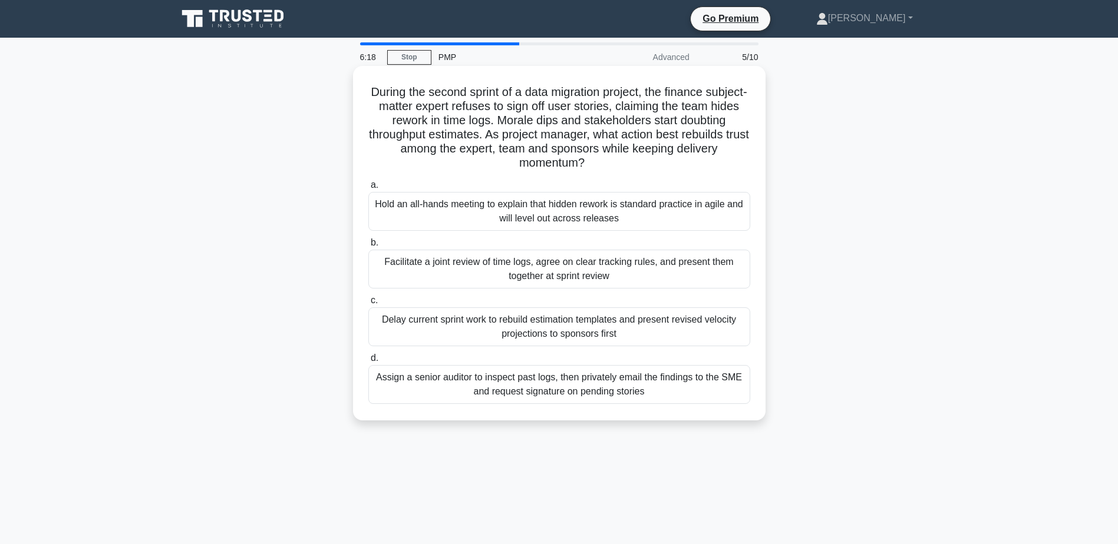
click at [503, 261] on div "Facilitate a joint review of time logs, agree on clear tracking rules, and pres…" at bounding box center [559, 269] width 382 height 39
click at [368, 247] on input "b. Facilitate a joint review of time logs, agree on clear tracking rules, and p…" at bounding box center [368, 243] width 0 height 8
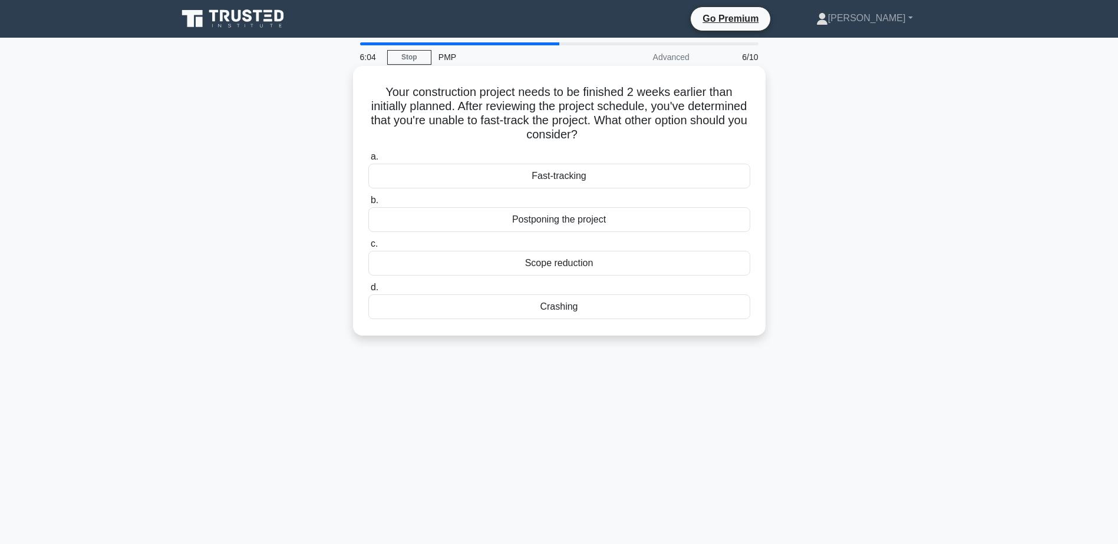
click at [579, 311] on div "Crashing" at bounding box center [559, 307] width 382 height 25
click at [368, 292] on input "d. Crashing" at bounding box center [368, 288] width 0 height 8
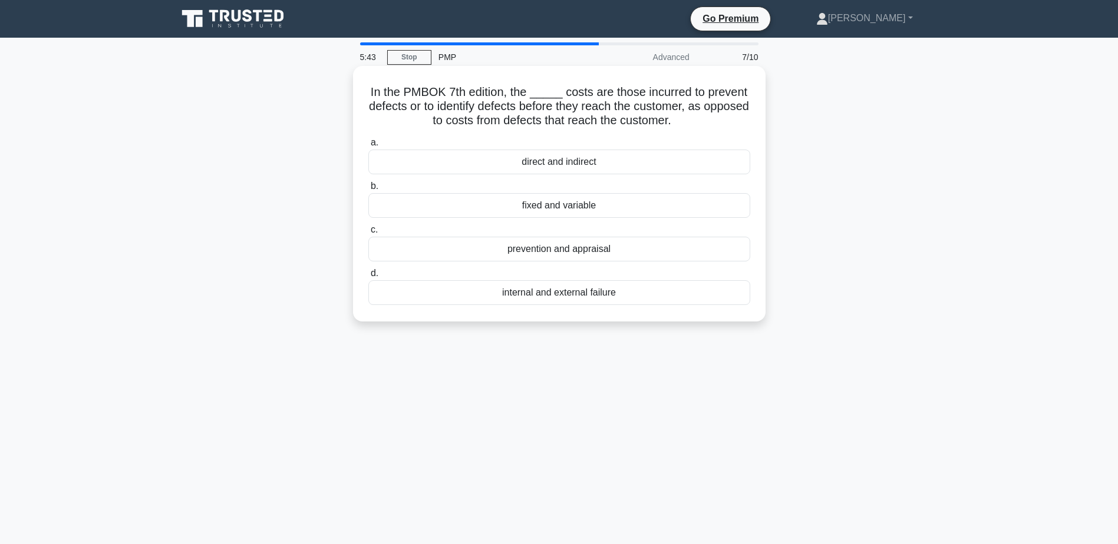
click at [578, 249] on div "prevention and appraisal" at bounding box center [559, 249] width 382 height 25
click at [368, 234] on input "c. prevention and appraisal" at bounding box center [368, 230] width 0 height 8
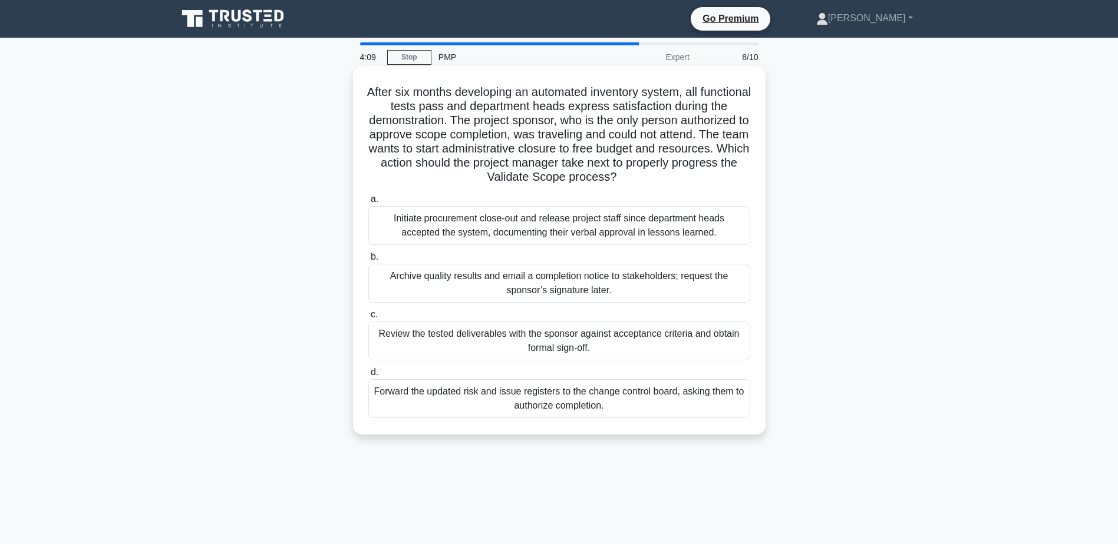
click at [512, 341] on div "Review the tested deliverables with the sponsor against acceptance criteria and…" at bounding box center [559, 341] width 382 height 39
click at [368, 319] on input "c. Review the tested deliverables with the sponsor against acceptance criteria …" at bounding box center [368, 315] width 0 height 8
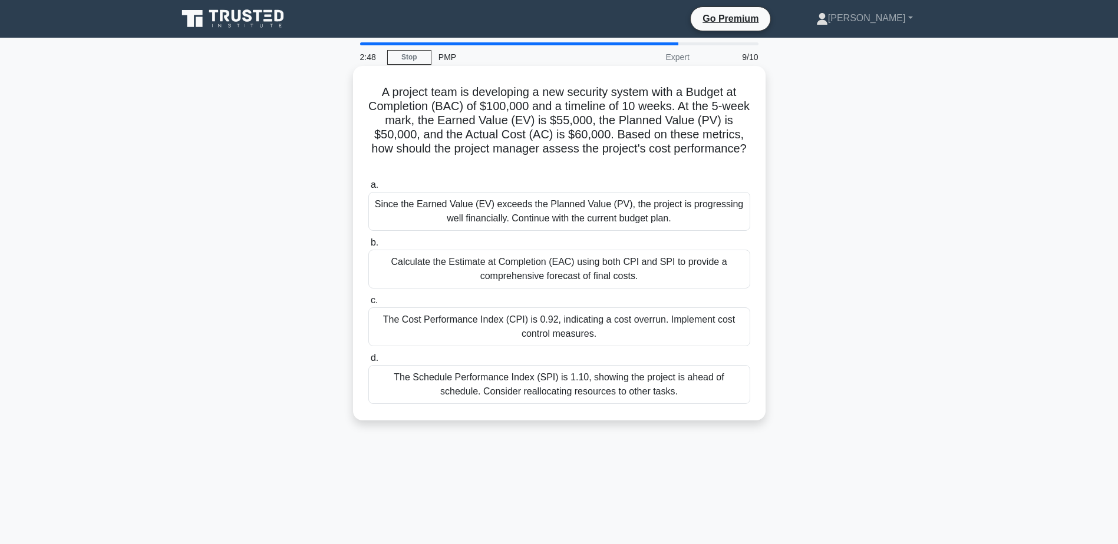
click at [554, 334] on div "The Cost Performance Index (CPI) is 0.92, indicating a cost overrun. Implement …" at bounding box center [559, 327] width 382 height 39
click at [368, 305] on input "c. The Cost Performance Index (CPI) is 0.92, indicating a cost overrun. Impleme…" at bounding box center [368, 301] width 0 height 8
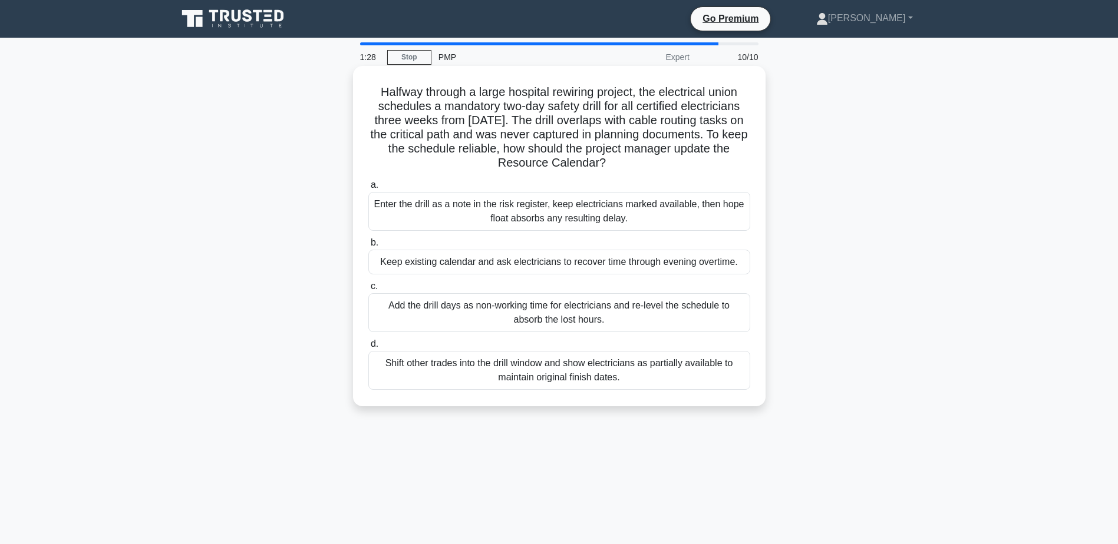
click at [537, 375] on div "Shift other trades into the drill window and show electricians as partially ava…" at bounding box center [559, 370] width 382 height 39
click at [368, 348] on input "d. Shift other trades into the drill window and show electricians as partially …" at bounding box center [368, 345] width 0 height 8
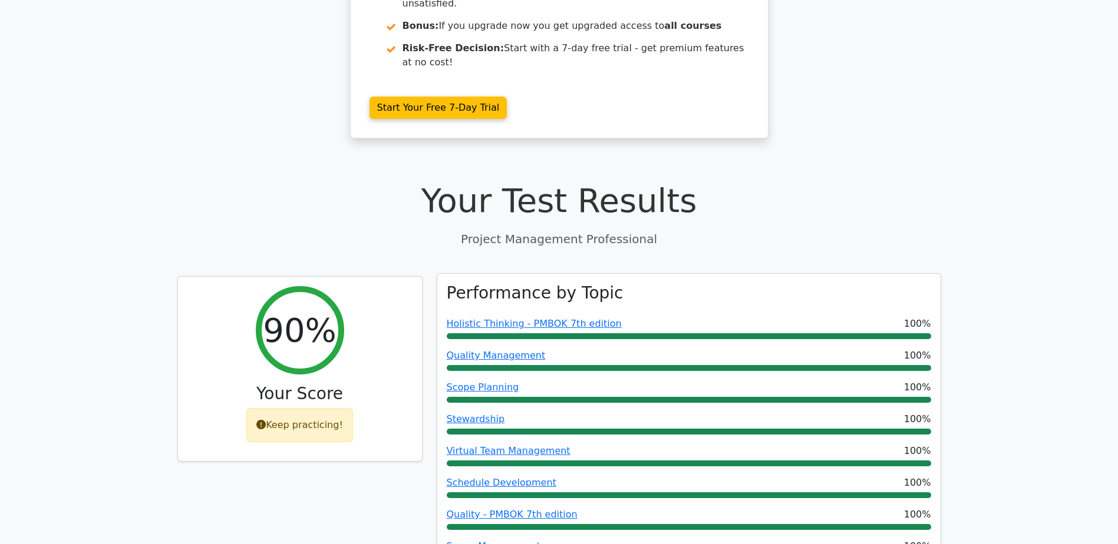
scroll to position [354, 0]
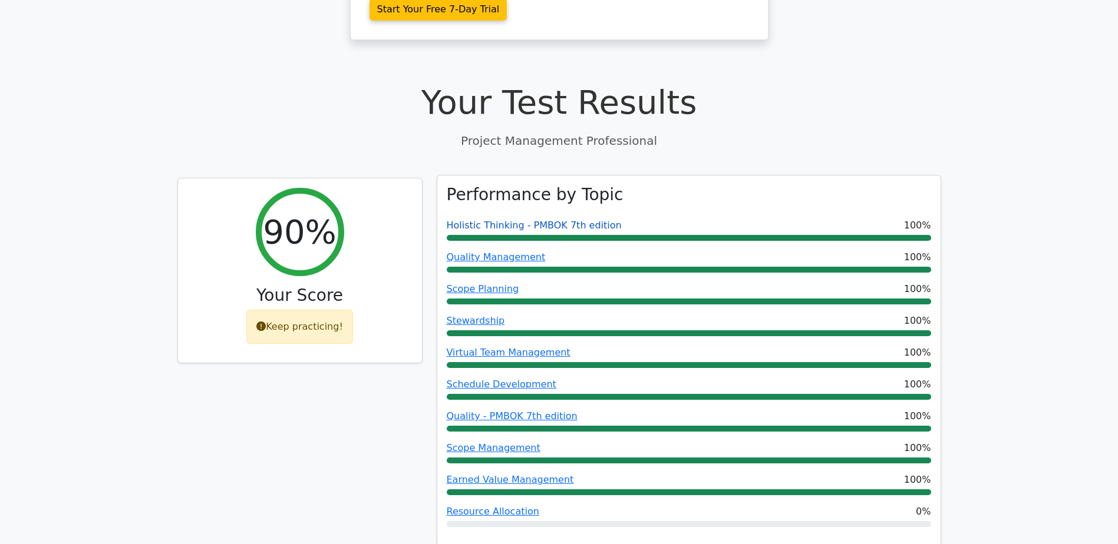
click at [519, 220] on link "Holistic Thinking - PMBOK 7th edition" at bounding box center [534, 225] width 175 height 11
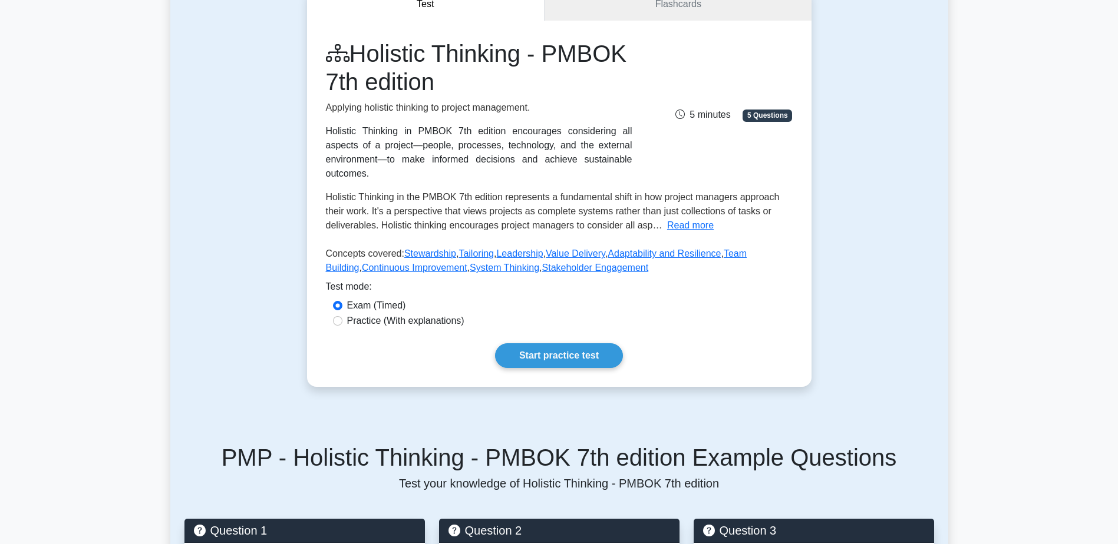
scroll to position [118, 0]
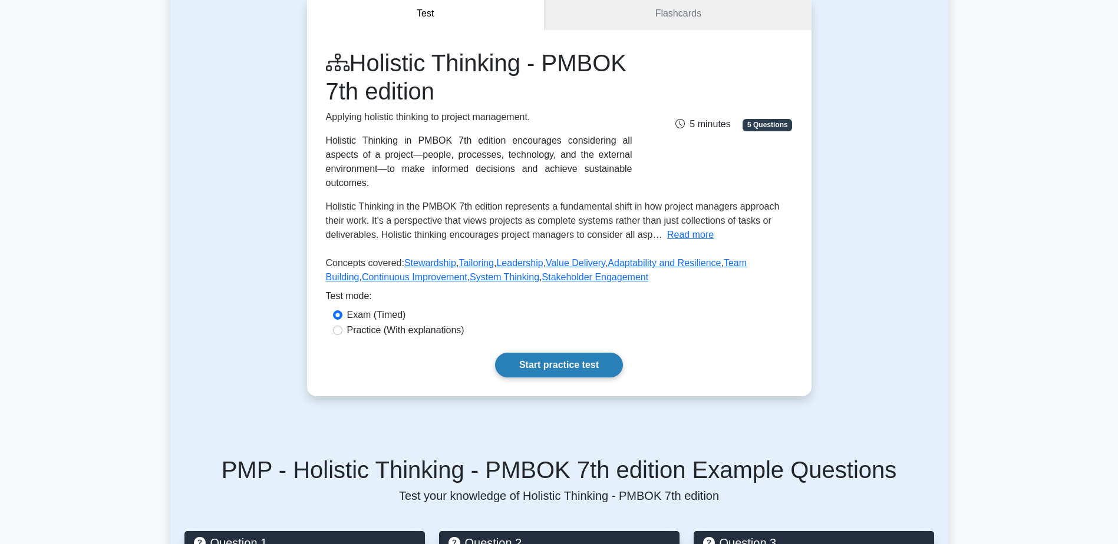
click at [553, 353] on link "Start practice test" at bounding box center [559, 365] width 128 height 25
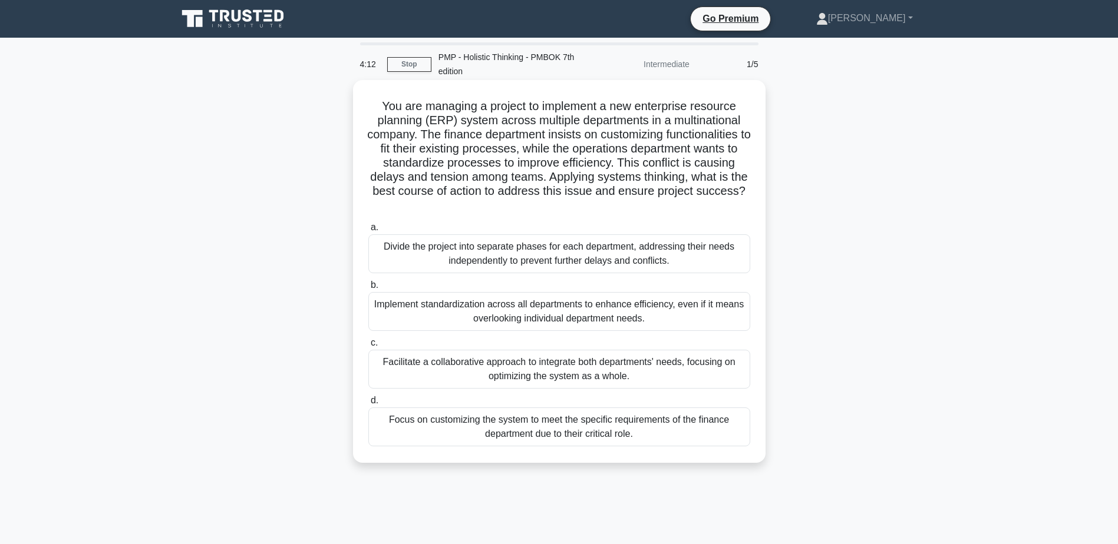
click at [542, 369] on div "Facilitate a collaborative approach to integrate both departments' needs, focus…" at bounding box center [559, 369] width 382 height 39
click at [368, 347] on input "c. Facilitate a collaborative approach to integrate both departments' needs, fo…" at bounding box center [368, 343] width 0 height 8
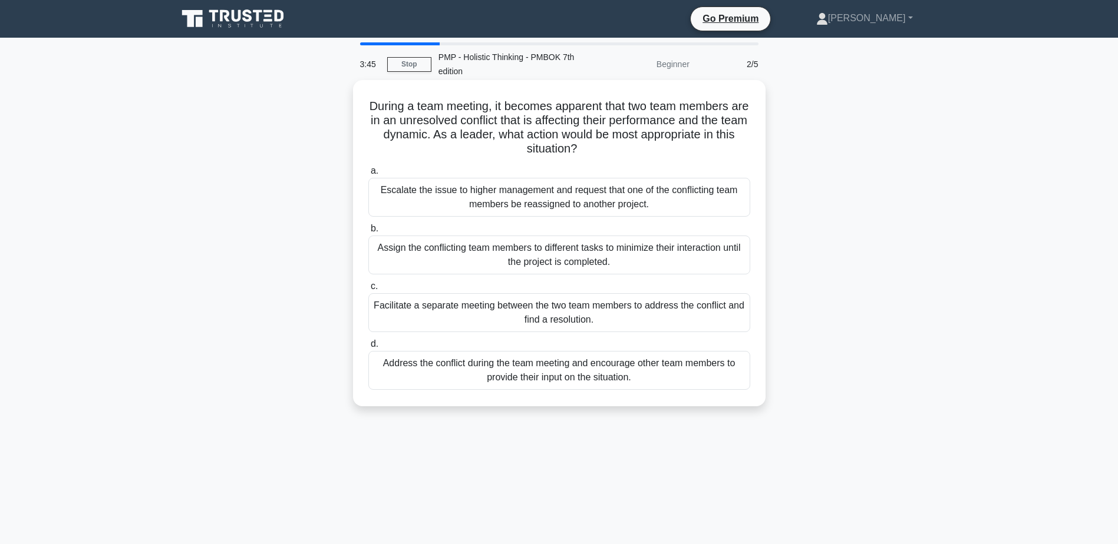
click at [477, 318] on div "Facilitate a separate meeting between the two team members to address the confl…" at bounding box center [559, 312] width 382 height 39
click at [368, 290] on input "c. Facilitate a separate meeting between the two team members to address the co…" at bounding box center [368, 287] width 0 height 8
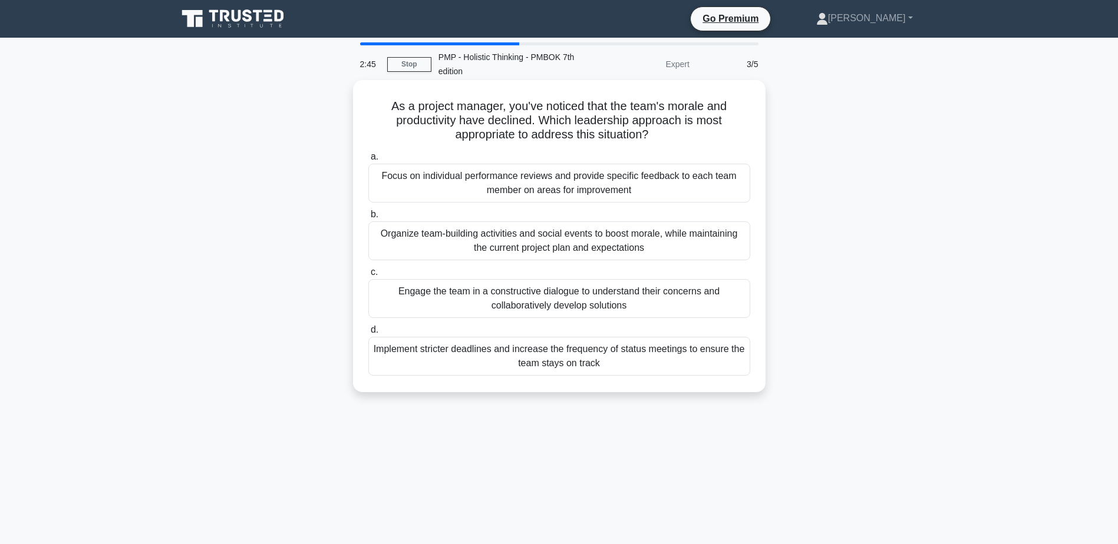
click at [575, 301] on div "Engage the team in a constructive dialogue to understand their concerns and col…" at bounding box center [559, 298] width 382 height 39
click at [368, 276] on input "c. Engage the team in a constructive dialogue to understand their concerns and …" at bounding box center [368, 273] width 0 height 8
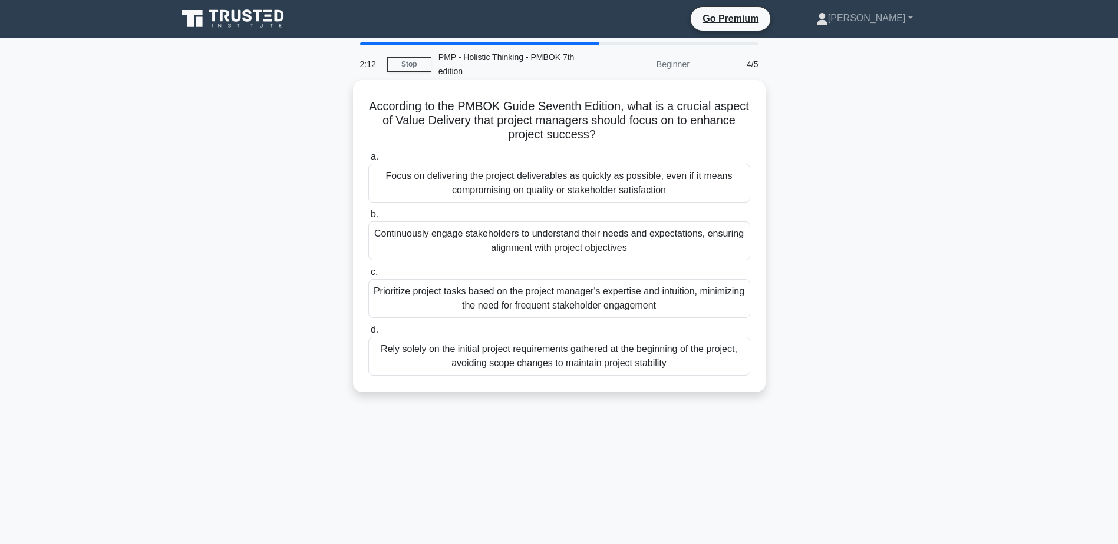
click at [589, 241] on div "Continuously engage stakeholders to understand their needs and expectations, en…" at bounding box center [559, 241] width 382 height 39
click at [368, 219] on input "b. Continuously engage stakeholders to understand their needs and expectations,…" at bounding box center [368, 215] width 0 height 8
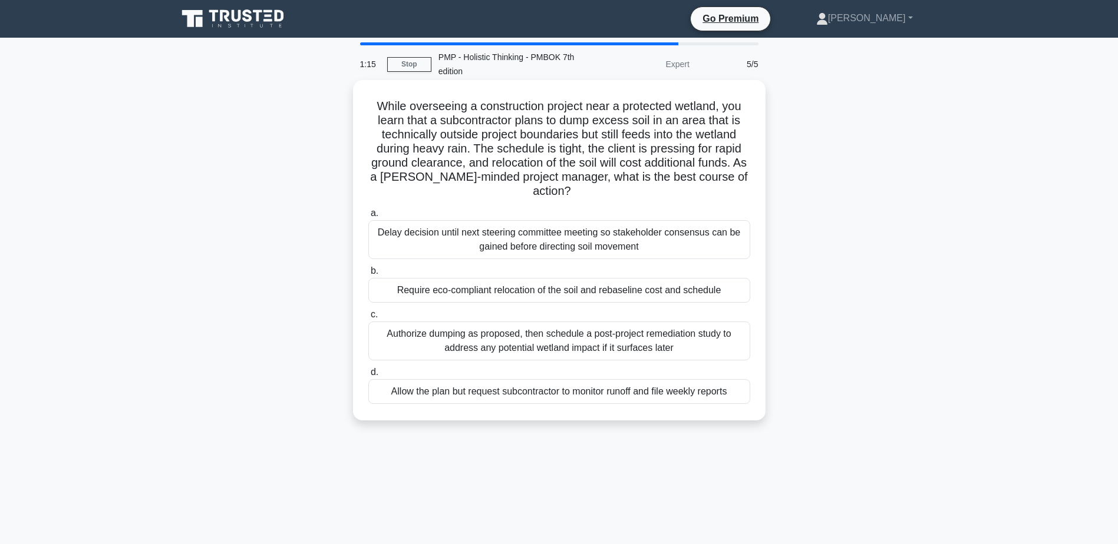
click at [483, 291] on div "Require eco-compliant relocation of the soil and rebaseline cost and schedule" at bounding box center [559, 290] width 382 height 25
click at [368, 275] on input "b. Require eco-compliant relocation of the soil and rebaseline cost and schedule" at bounding box center [368, 272] width 0 height 8
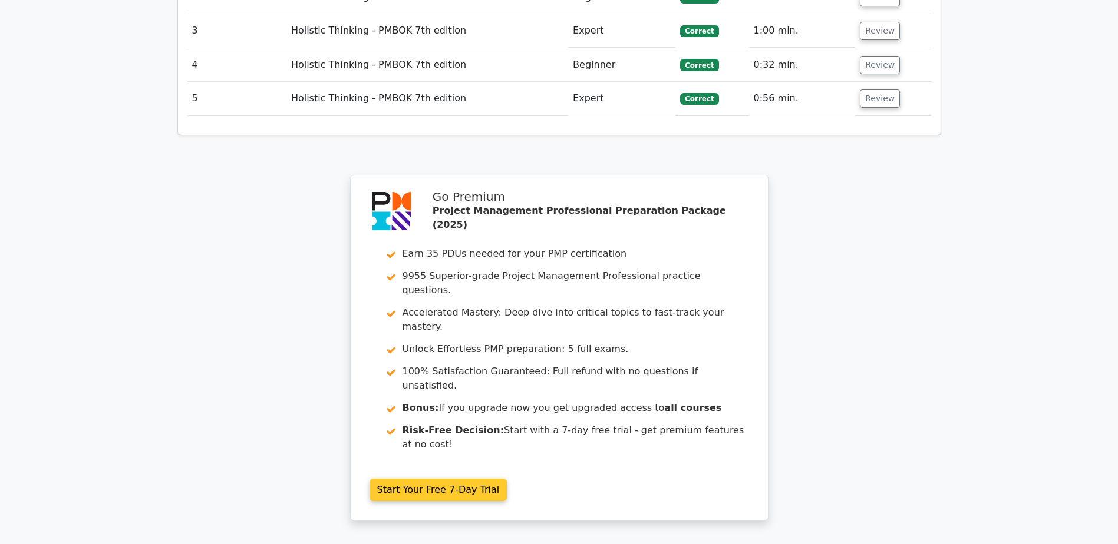
scroll to position [1693, 0]
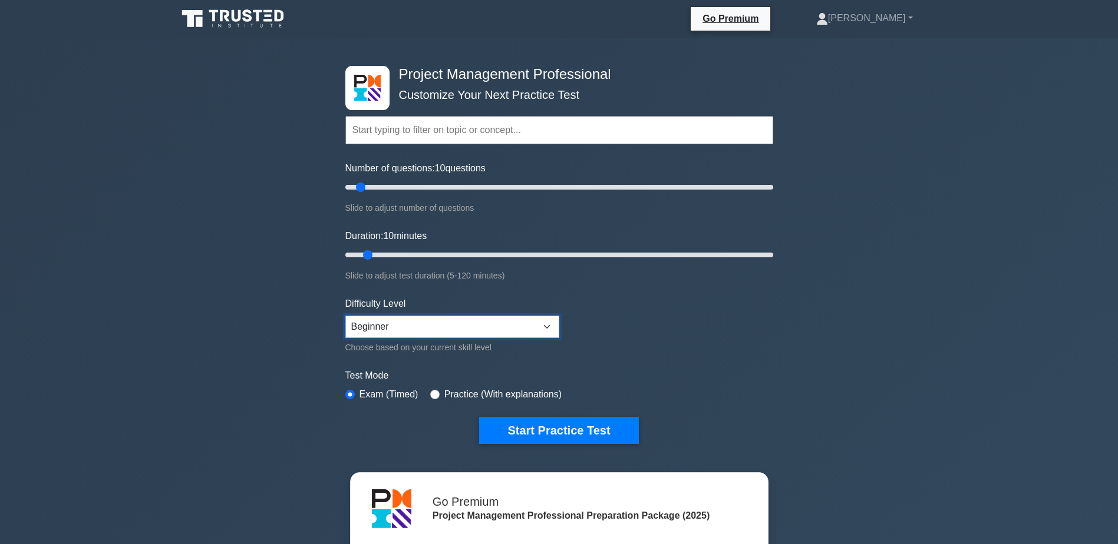
click at [547, 326] on select "Beginner Intermediate Expert" at bounding box center [452, 327] width 214 height 22
select select "intermediate"
click at [345, 316] on select "Beginner Intermediate Expert" at bounding box center [452, 327] width 214 height 22
click at [431, 390] on input "radio" at bounding box center [434, 394] width 9 height 9
radio input "true"
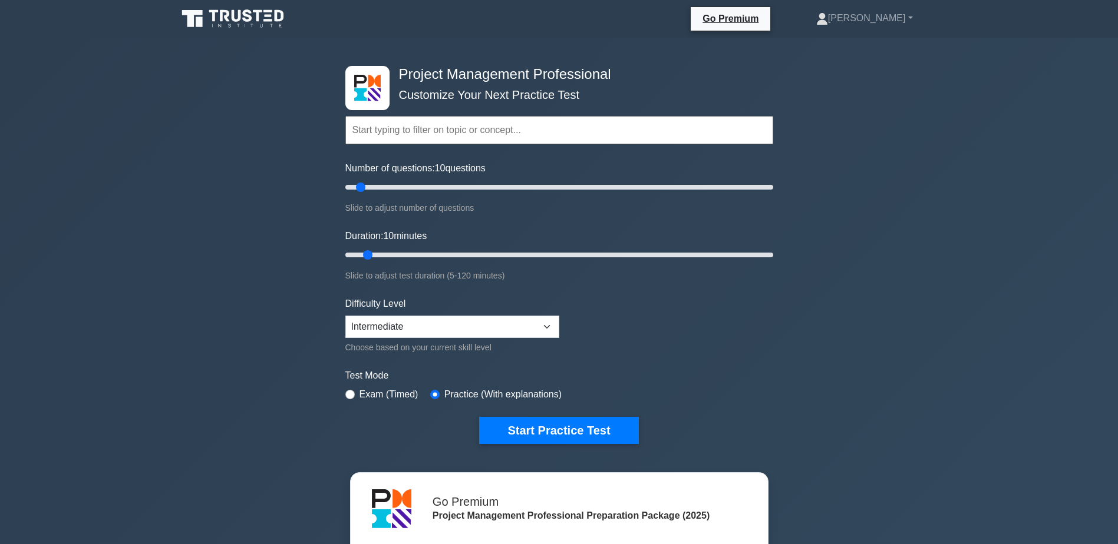
click at [344, 395] on div "Project Management Professional Customize Your Next Practice Test Topics Scope …" at bounding box center [559, 255] width 442 height 435
click at [351, 391] on input "radio" at bounding box center [349, 394] width 9 height 9
radio input "true"
drag, startPoint x: 362, startPoint y: 182, endPoint x: 509, endPoint y: 189, distance: 146.9
type input "80"
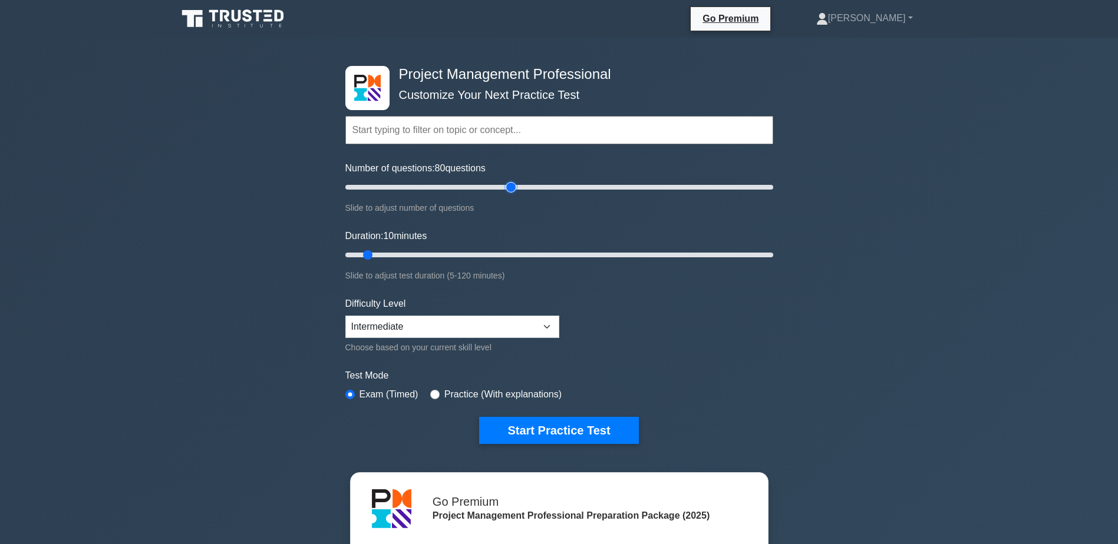
click at [509, 189] on input "Number of questions: 80 questions" at bounding box center [559, 187] width 428 height 14
click at [545, 326] on select "Beginner Intermediate Expert" at bounding box center [452, 327] width 214 height 22
drag, startPoint x: 368, startPoint y: 254, endPoint x: 547, endPoint y: 272, distance: 180.6
type input "60"
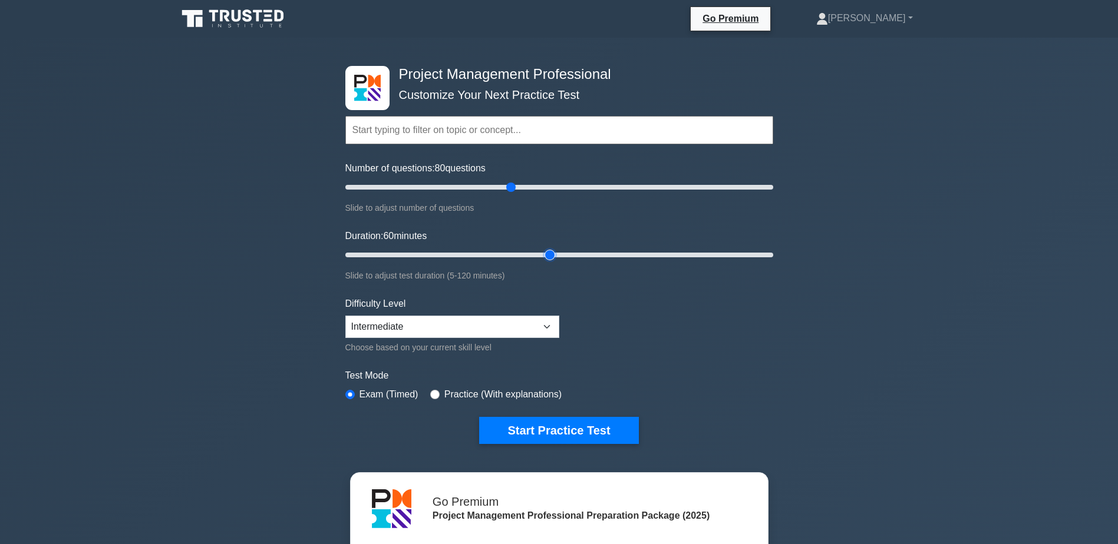
click at [547, 262] on input "Duration: 60 minutes" at bounding box center [559, 255] width 428 height 14
click at [424, 394] on div "Test Mode Exam (Timed) Practice (With explanations)" at bounding box center [559, 386] width 428 height 34
click at [432, 391] on input "radio" at bounding box center [434, 394] width 9 height 9
radio input "true"
click at [547, 328] on select "Beginner Intermediate Expert" at bounding box center [452, 327] width 214 height 22
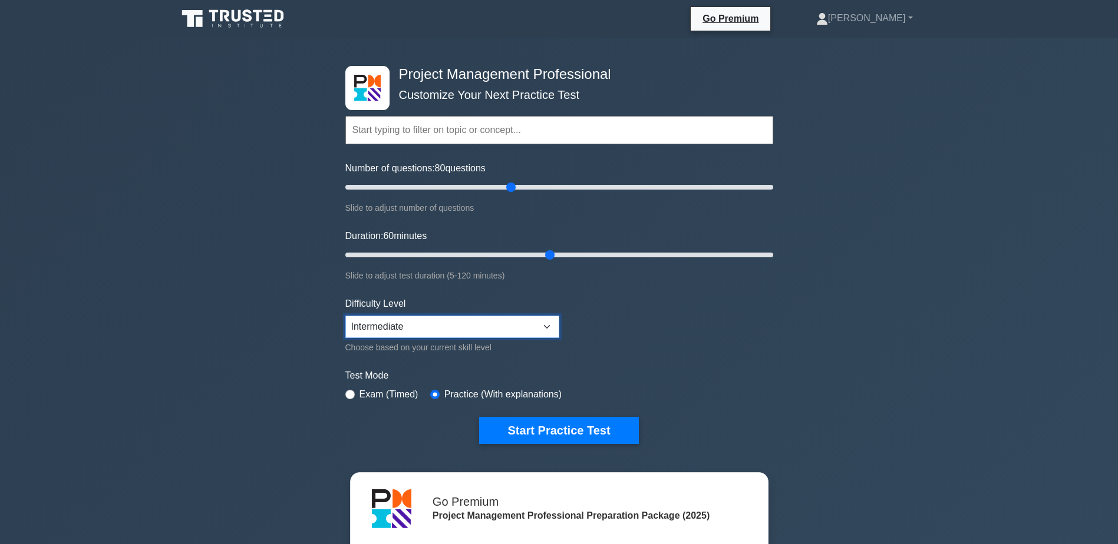
select select "expert"
click at [345, 316] on select "Beginner Intermediate Expert" at bounding box center [452, 327] width 214 height 22
click at [599, 430] on button "Start Practice Test" at bounding box center [558, 430] width 159 height 27
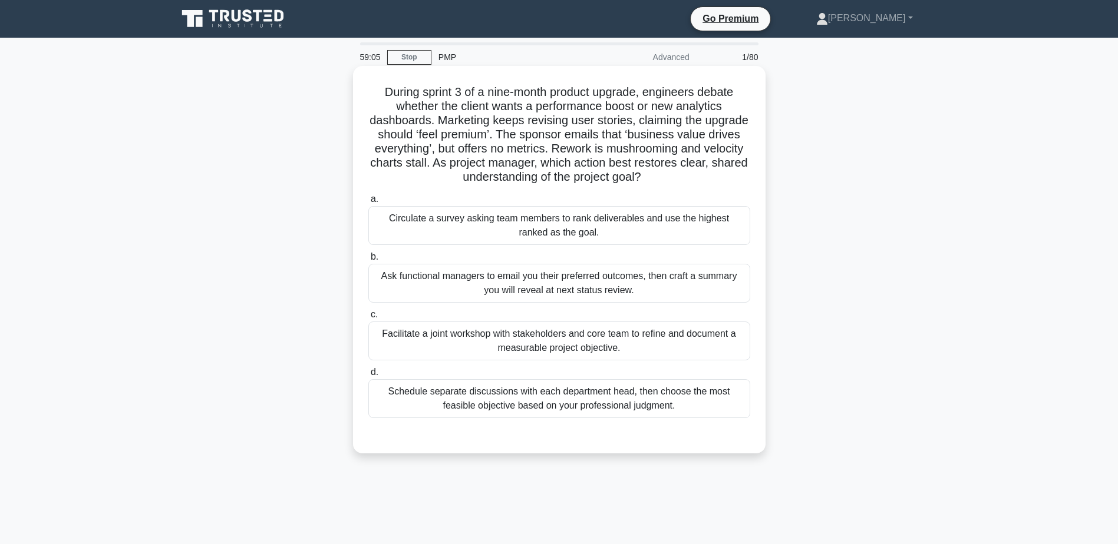
click at [537, 336] on div "Facilitate a joint workshop with stakeholders and core team to refine and docum…" at bounding box center [559, 341] width 382 height 39
click at [368, 319] on input "c. Facilitate a joint workshop with stakeholders and core team to refine and do…" at bounding box center [368, 315] width 0 height 8
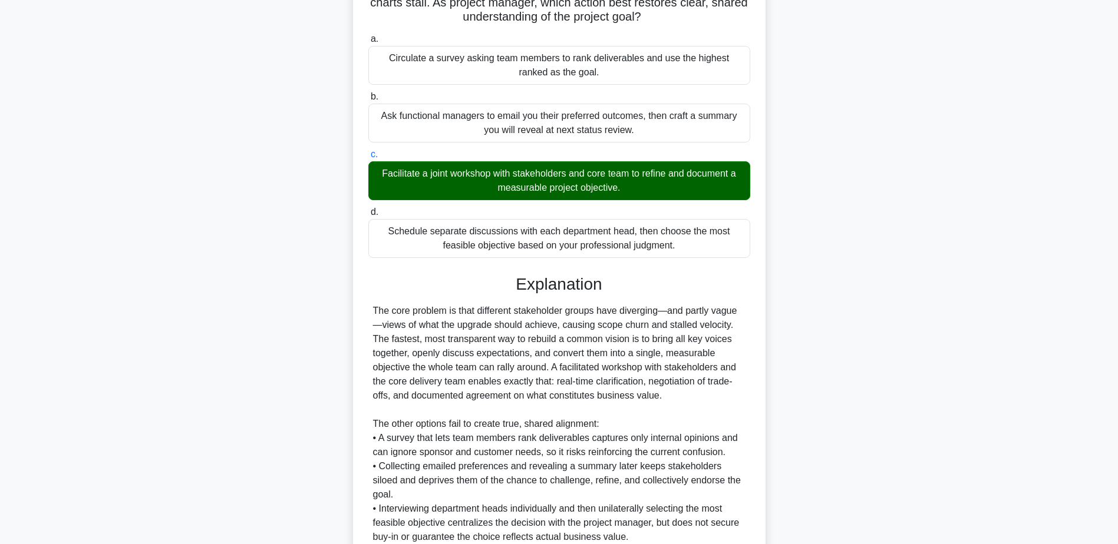
scroll to position [177, 0]
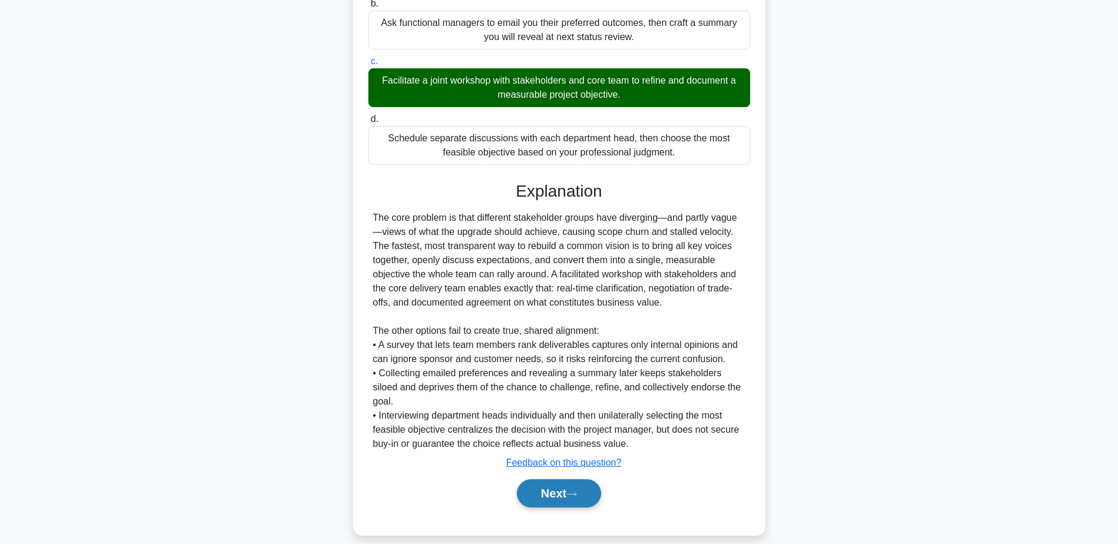
click at [566, 480] on button "Next" at bounding box center [559, 494] width 84 height 28
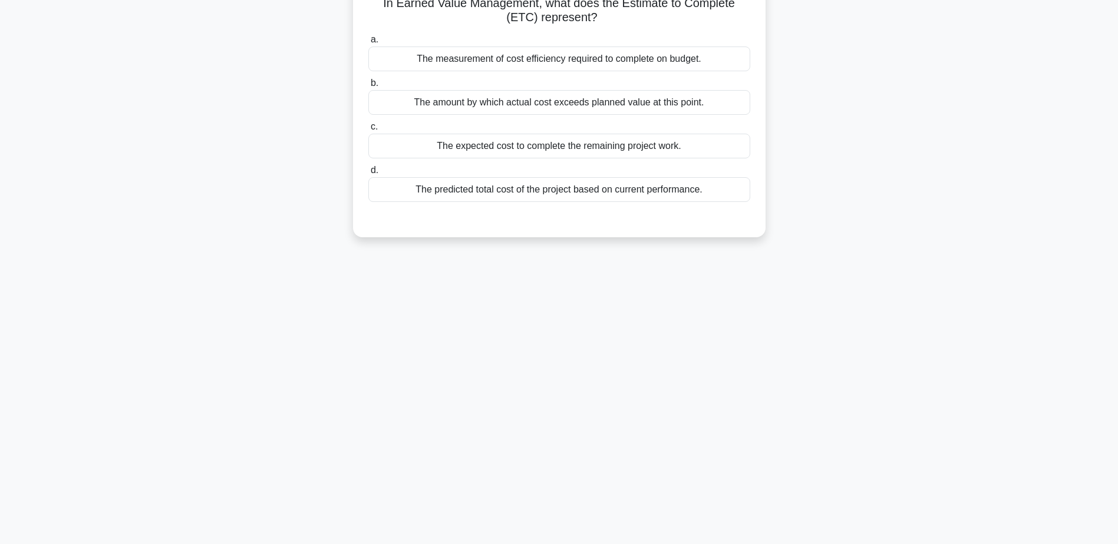
scroll to position [0, 0]
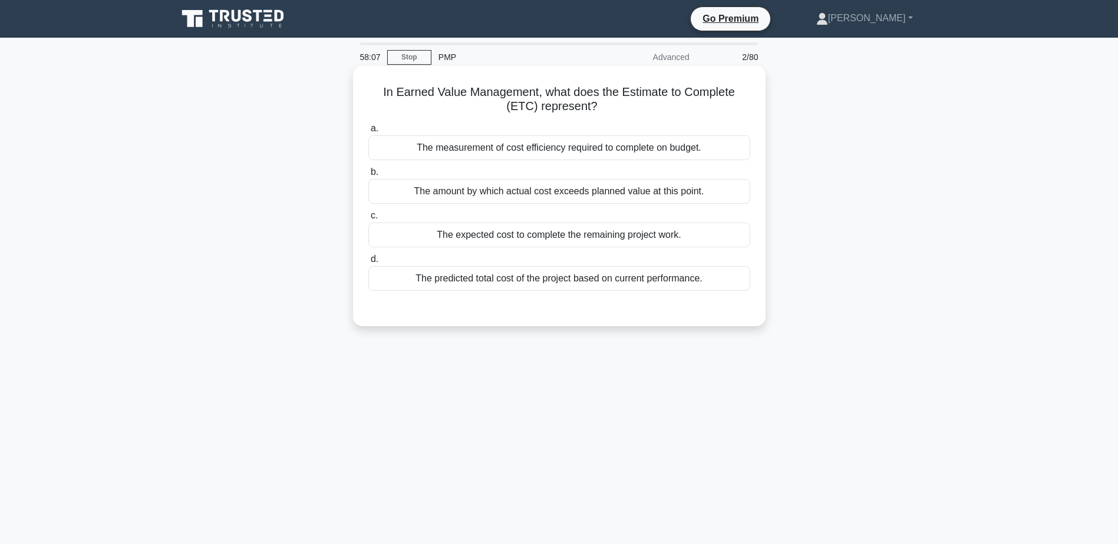
click at [476, 243] on div "The expected cost to complete the remaining project work." at bounding box center [559, 235] width 382 height 25
click at [368, 220] on input "c. The expected cost to complete the remaining project work." at bounding box center [368, 216] width 0 height 8
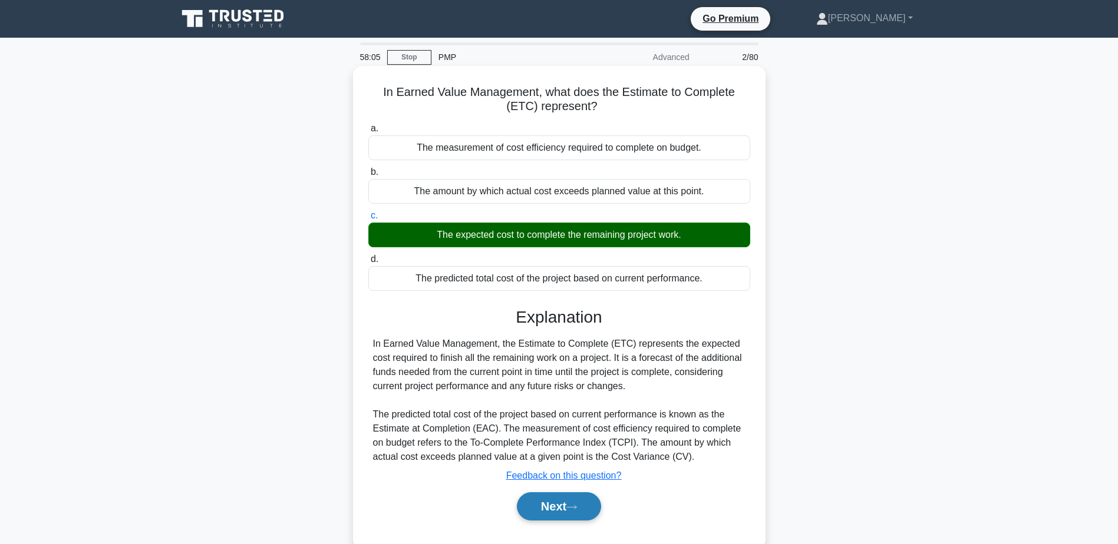
click at [559, 506] on button "Next" at bounding box center [559, 507] width 84 height 28
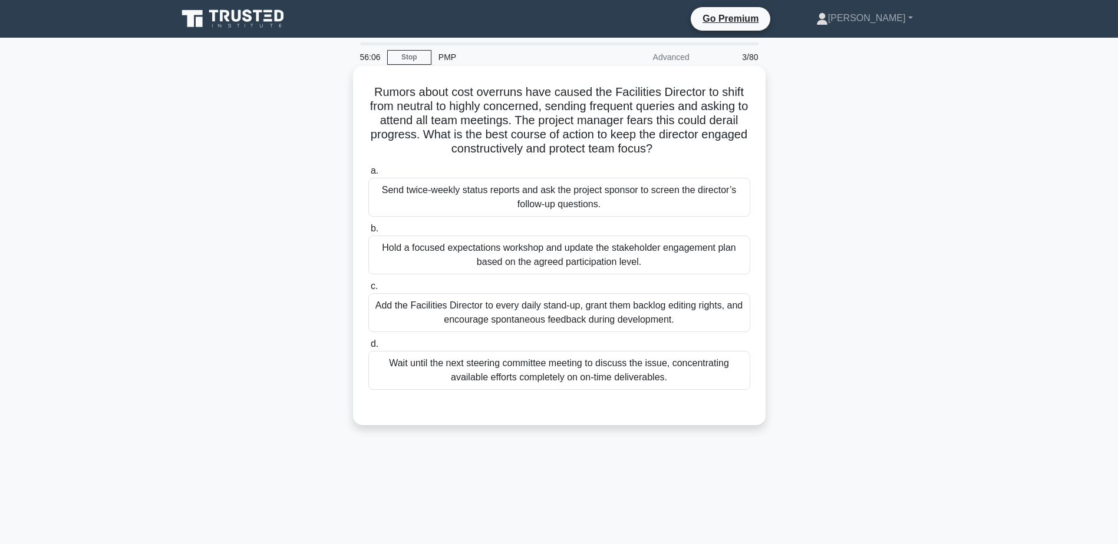
click at [575, 262] on div "Hold a focused expectations workshop and update the stakeholder engagement plan…" at bounding box center [559, 255] width 382 height 39
click at [368, 233] on input "b. Hold a focused expectations workshop and update the stakeholder engagement p…" at bounding box center [368, 229] width 0 height 8
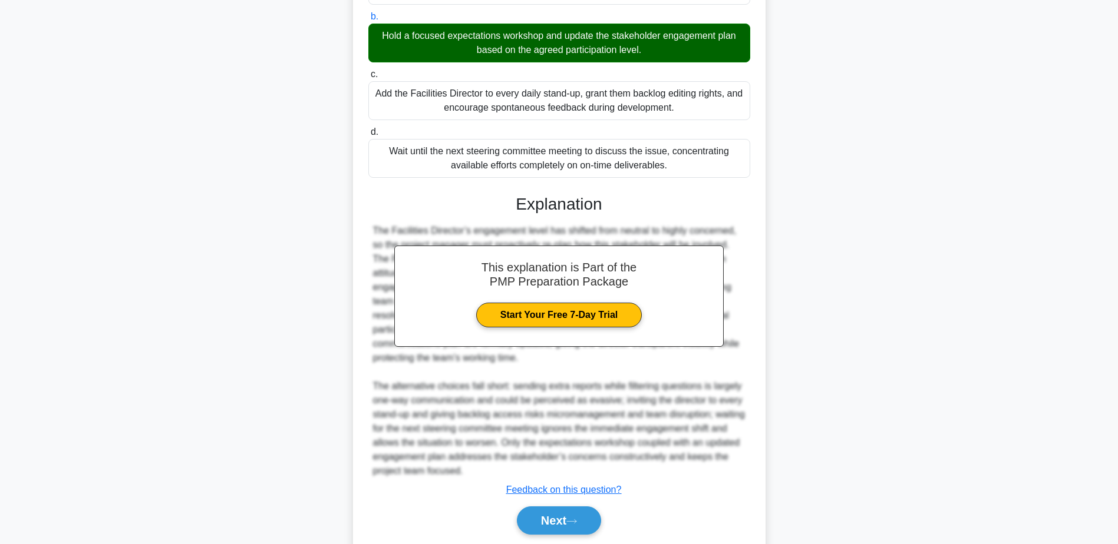
scroll to position [253, 0]
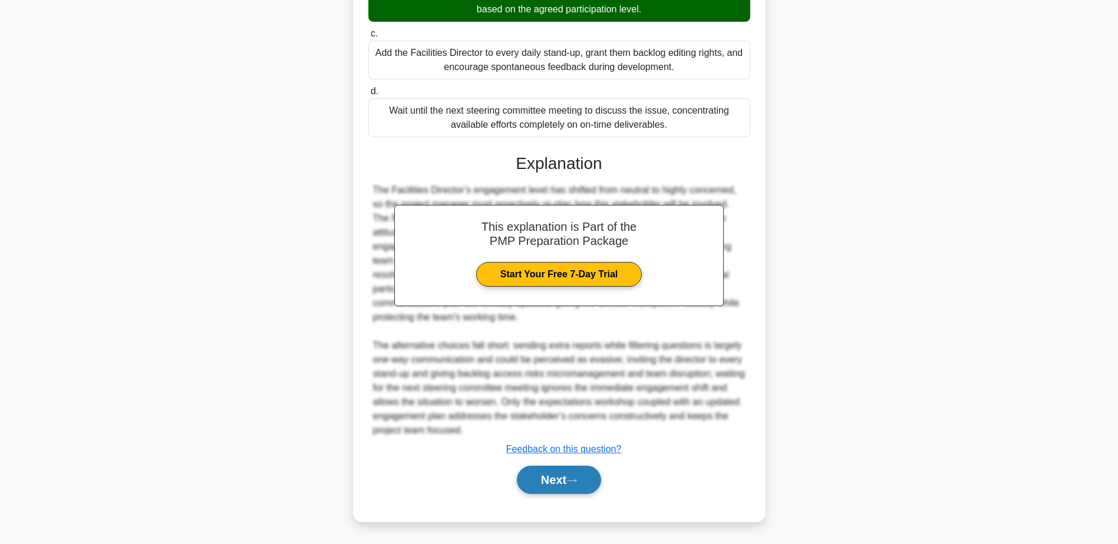
click at [564, 478] on button "Next" at bounding box center [559, 480] width 84 height 28
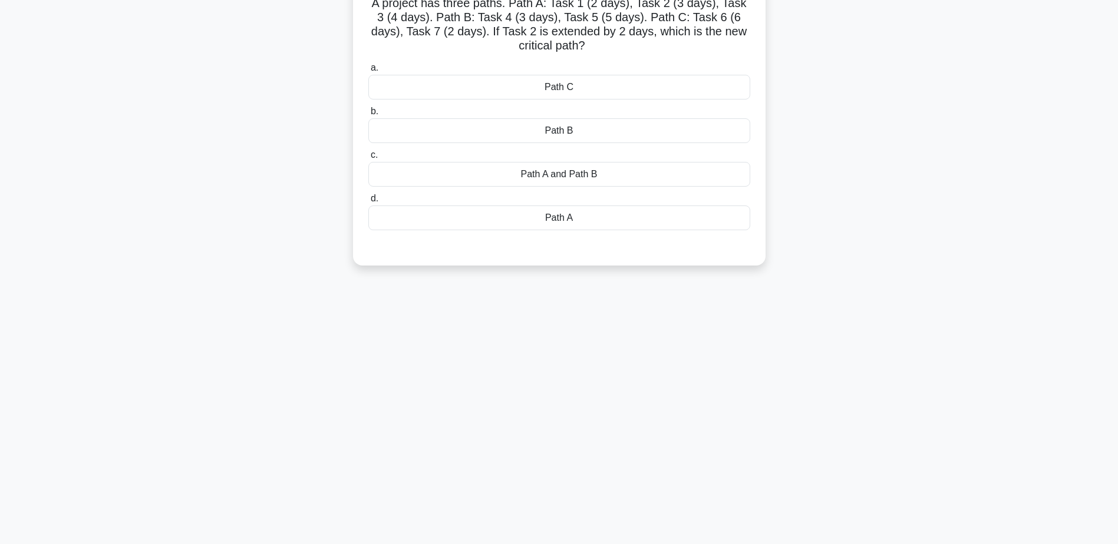
scroll to position [0, 0]
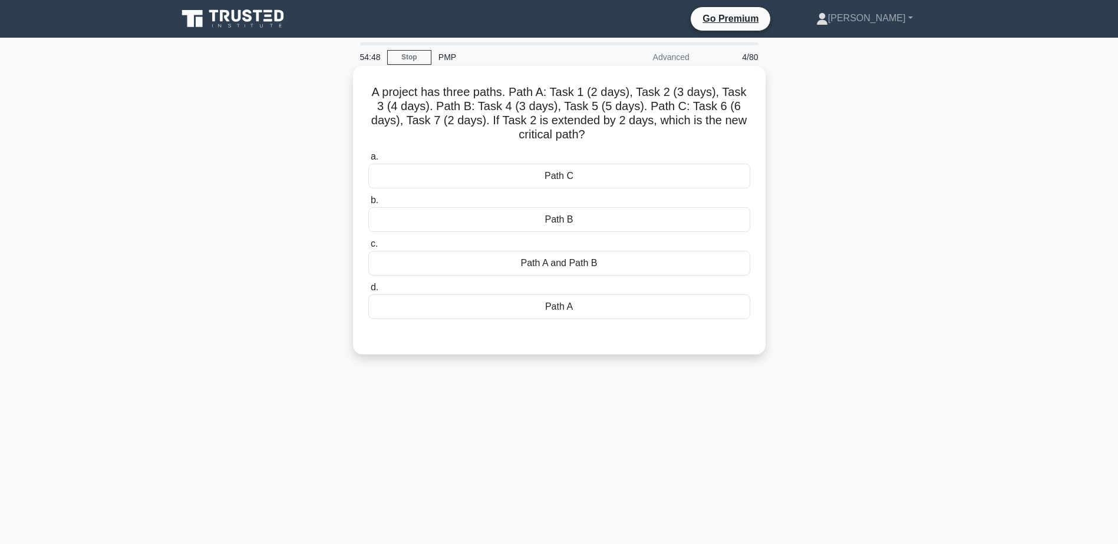
click at [588, 271] on div "Path A and Path B" at bounding box center [559, 263] width 382 height 25
click at [368, 248] on input "c. Path A and Path B" at bounding box center [368, 244] width 0 height 8
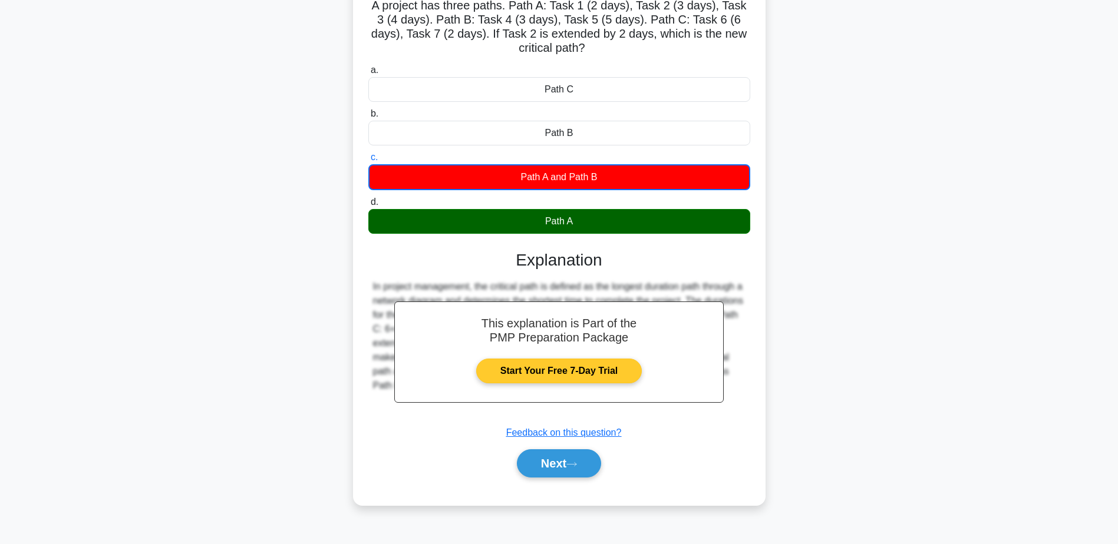
scroll to position [92, 0]
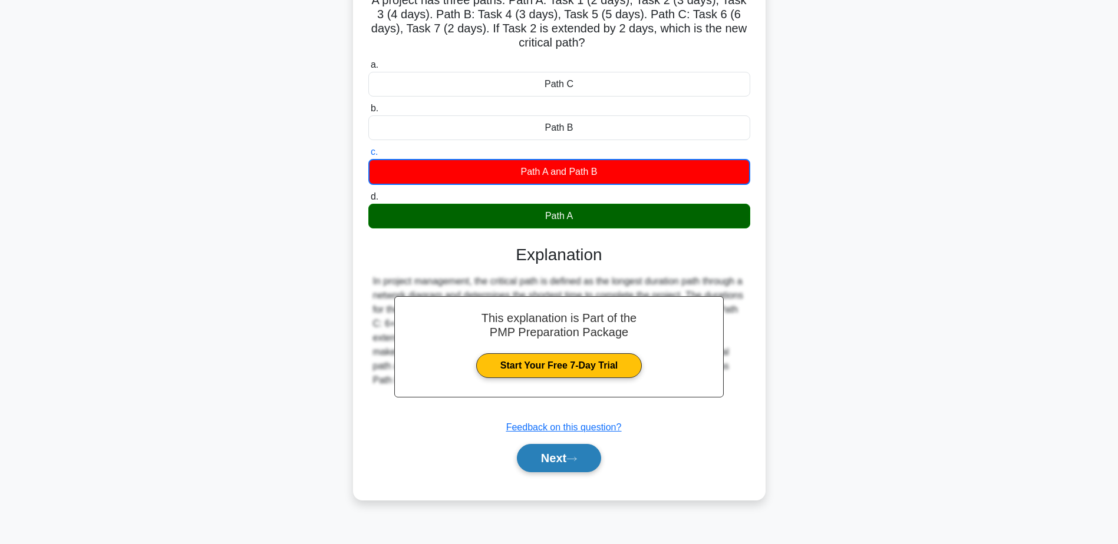
click at [553, 457] on button "Next" at bounding box center [559, 458] width 84 height 28
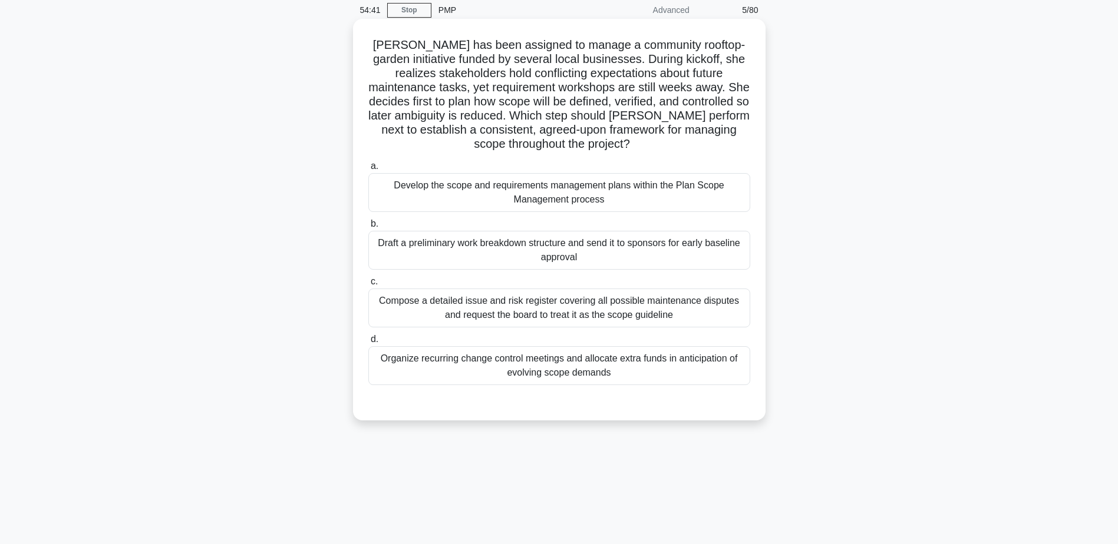
scroll to position [0, 0]
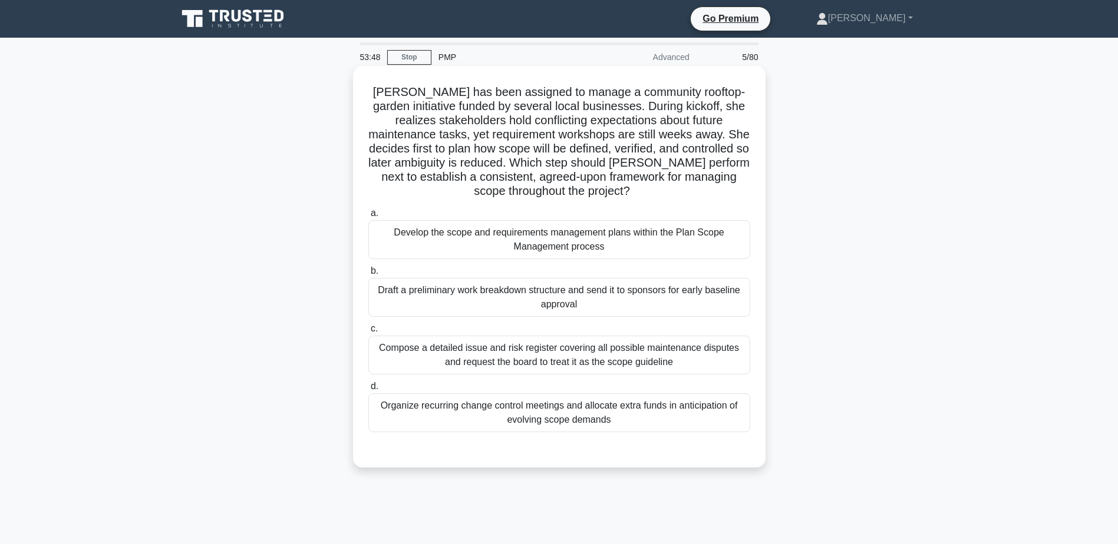
click at [594, 242] on div "Develop the scope and requirements management plans within the Plan Scope Manag…" at bounding box center [559, 239] width 382 height 39
click at [368, 217] on input "a. Develop the scope and requirements management plans within the Plan Scope Ma…" at bounding box center [368, 214] width 0 height 8
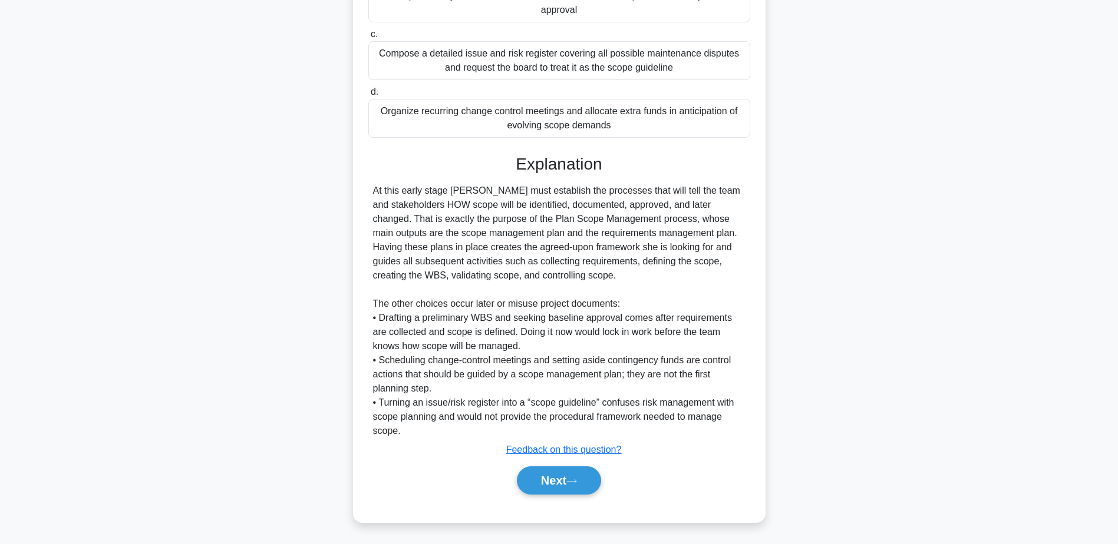
scroll to position [296, 0]
click at [556, 487] on button "Next" at bounding box center [559, 480] width 84 height 28
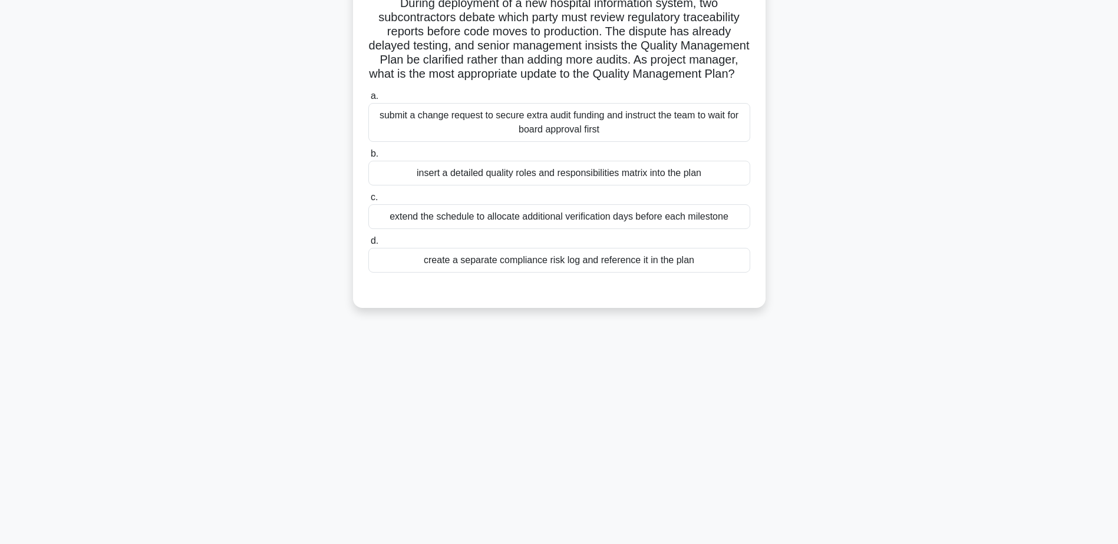
scroll to position [0, 0]
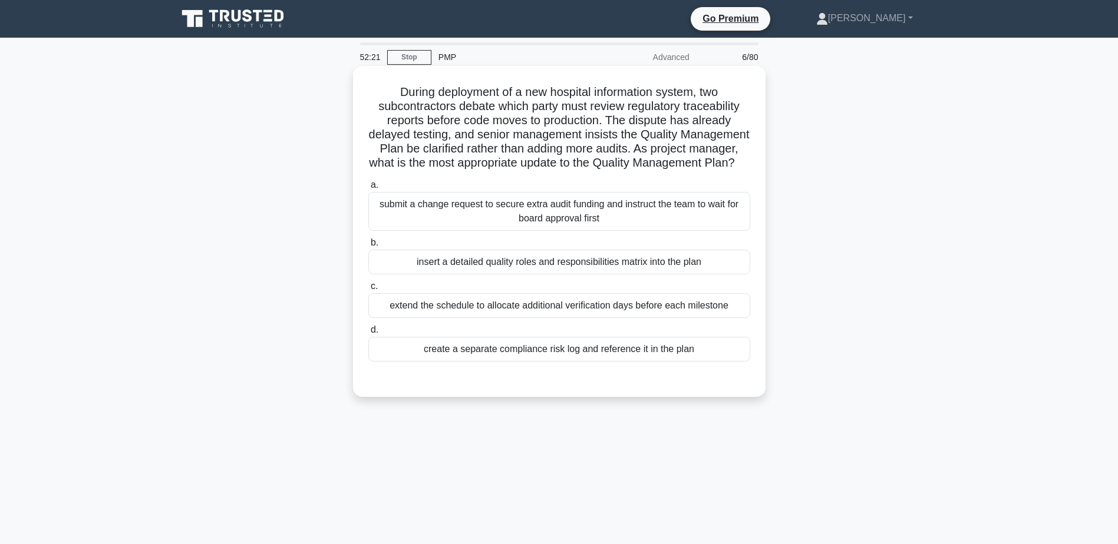
click at [539, 275] on div "insert a detailed quality roles and responsibilities matrix into the plan" at bounding box center [559, 262] width 382 height 25
click at [368, 247] on input "b. insert a detailed quality roles and responsibilities matrix into the plan" at bounding box center [368, 243] width 0 height 8
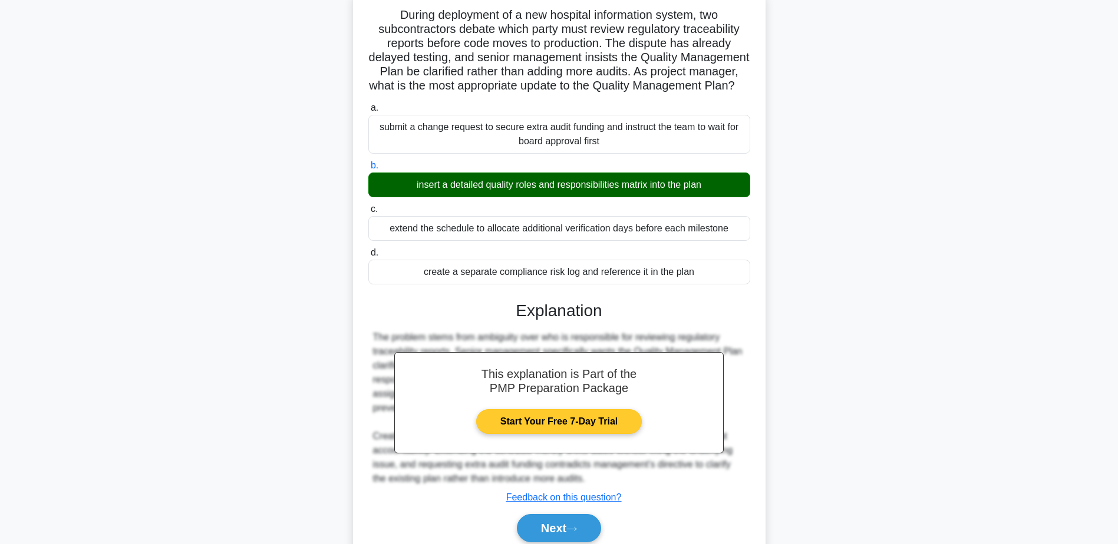
scroll to position [140, 0]
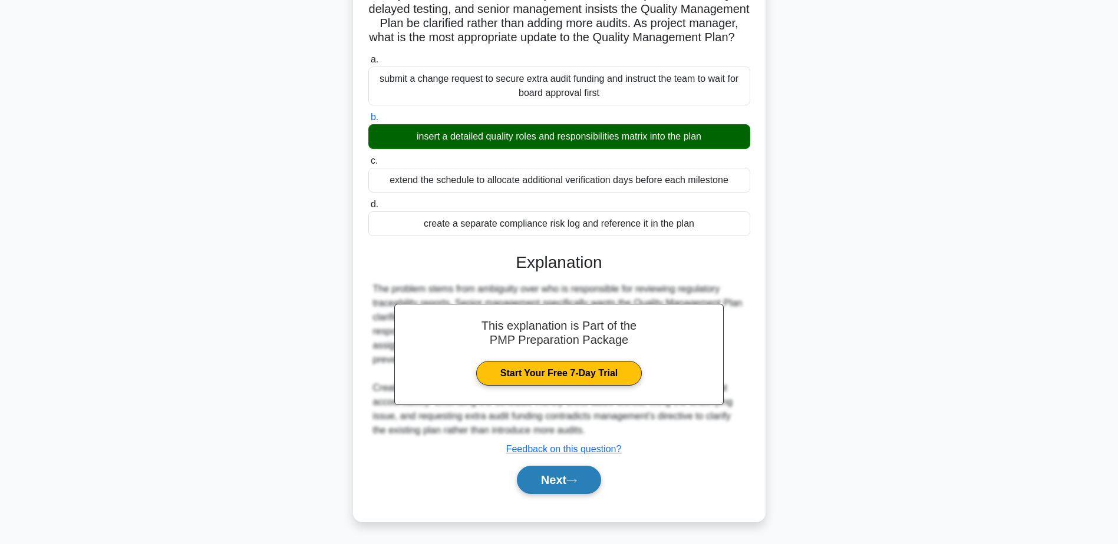
click at [568, 478] on button "Next" at bounding box center [559, 480] width 84 height 28
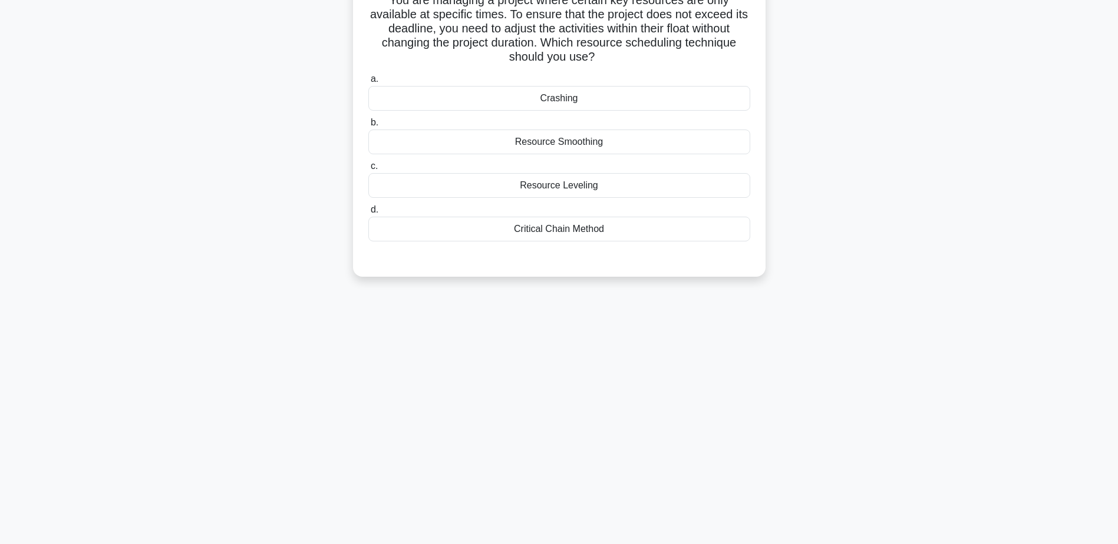
scroll to position [0, 0]
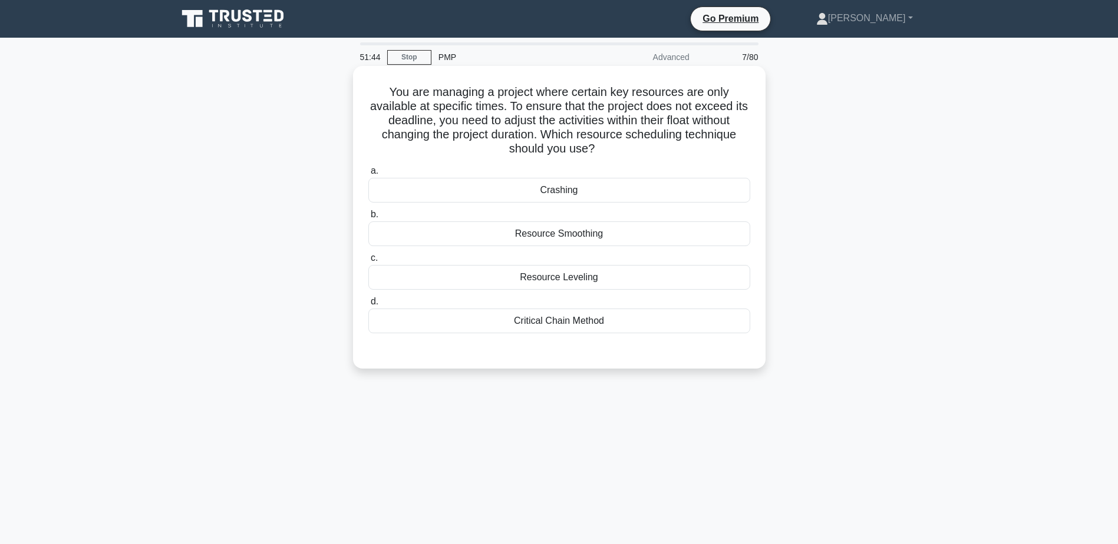
click at [556, 275] on div "Resource Leveling" at bounding box center [559, 277] width 382 height 25
click at [368, 262] on input "c. Resource Leveling" at bounding box center [368, 259] width 0 height 8
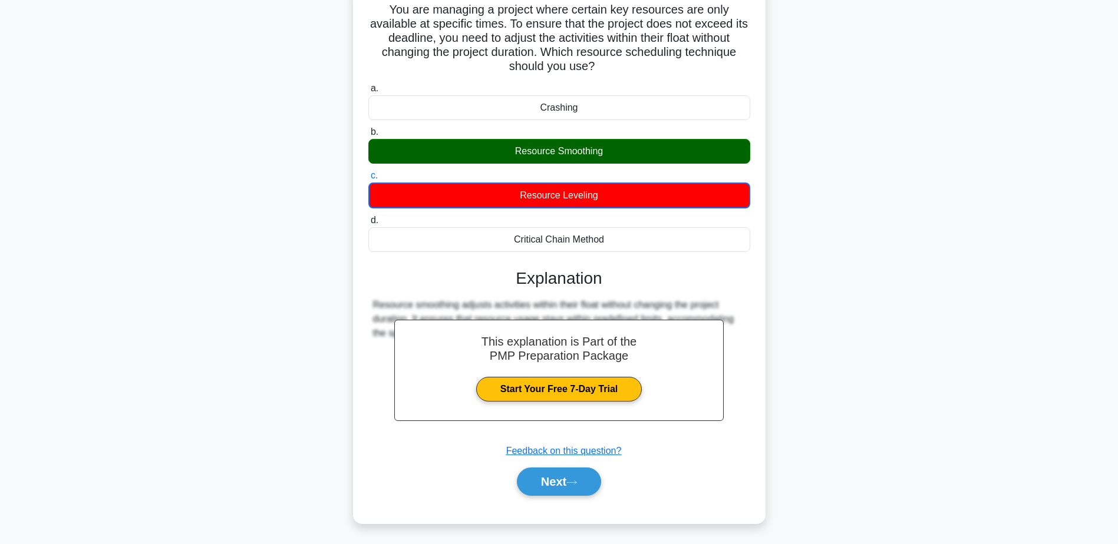
scroll to position [92, 0]
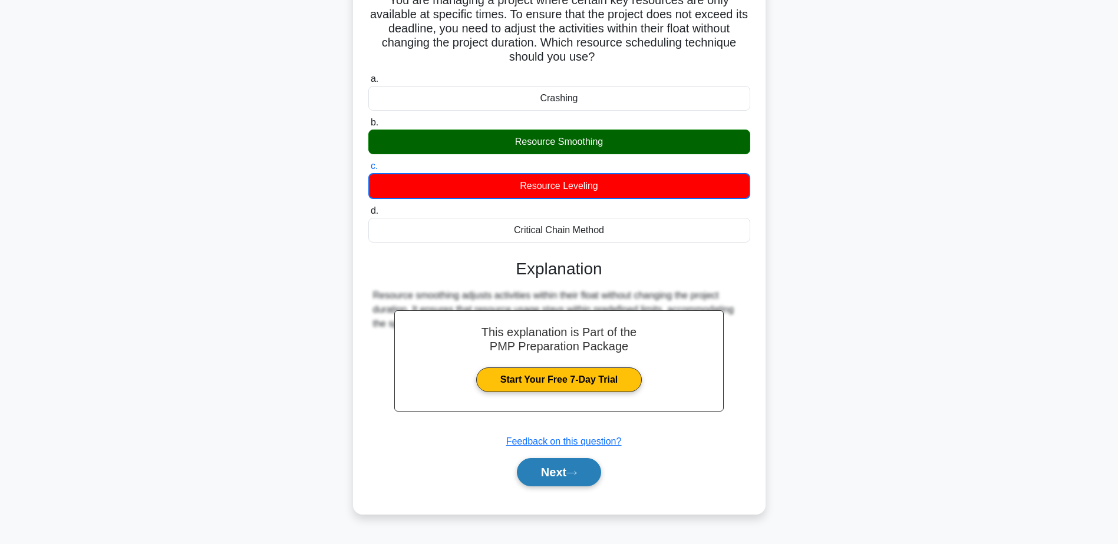
click at [556, 485] on button "Next" at bounding box center [559, 472] width 84 height 28
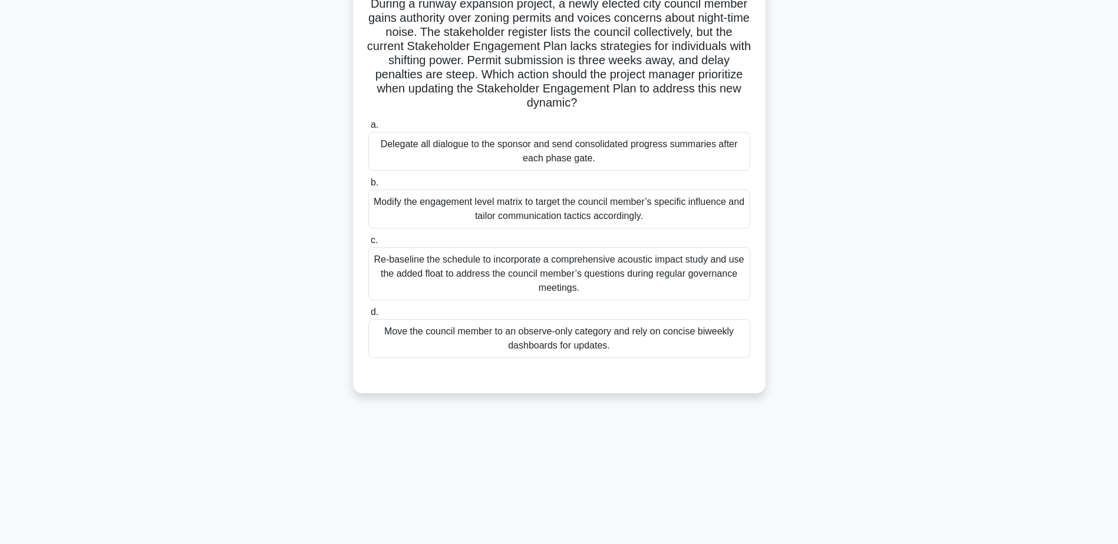
scroll to position [0, 0]
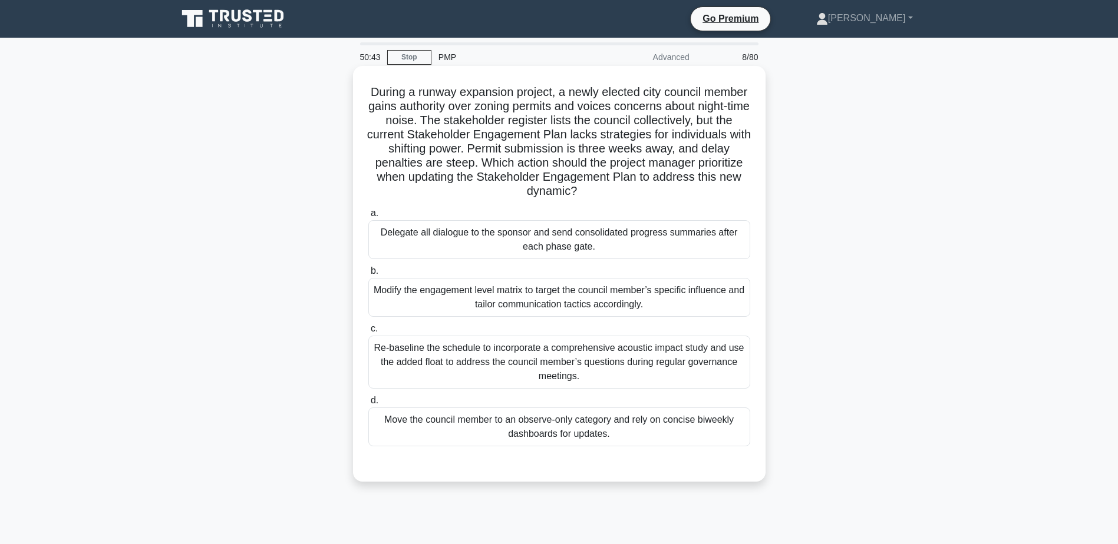
click at [530, 304] on div "Modify the engagement level matrix to target the council member’s specific infl…" at bounding box center [559, 297] width 382 height 39
click at [368, 275] on input "b. Modify the engagement level matrix to target the council member’s specific i…" at bounding box center [368, 272] width 0 height 8
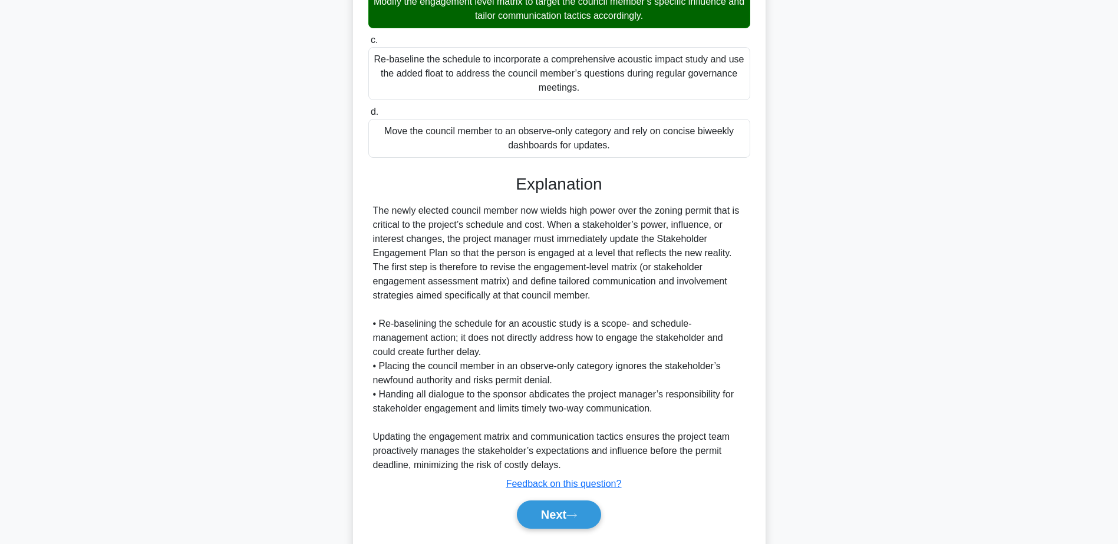
scroll to position [324, 0]
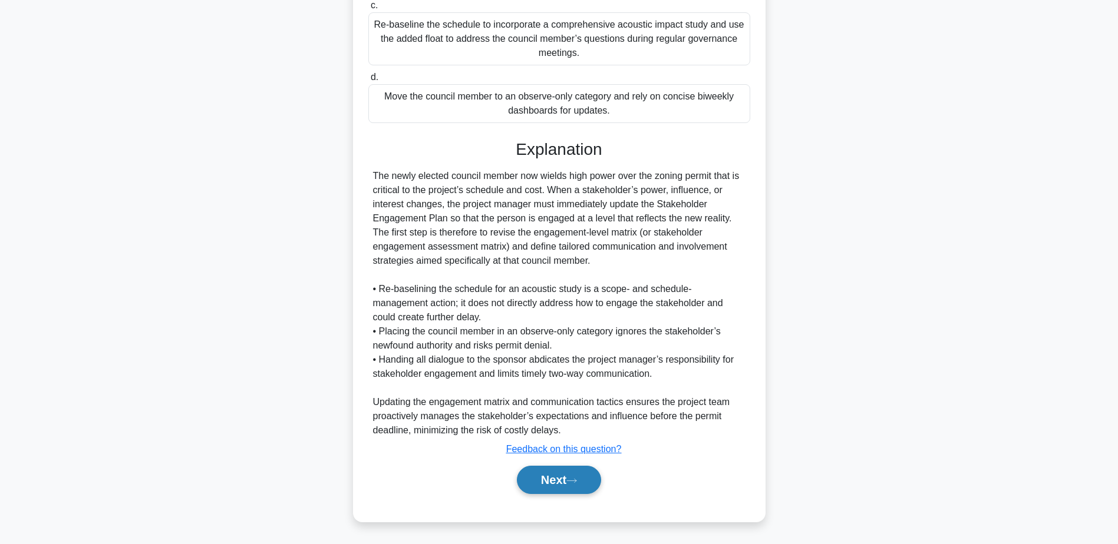
drag, startPoint x: 559, startPoint y: 480, endPoint x: 565, endPoint y: 478, distance: 6.6
click at [560, 480] on button "Next" at bounding box center [559, 480] width 84 height 28
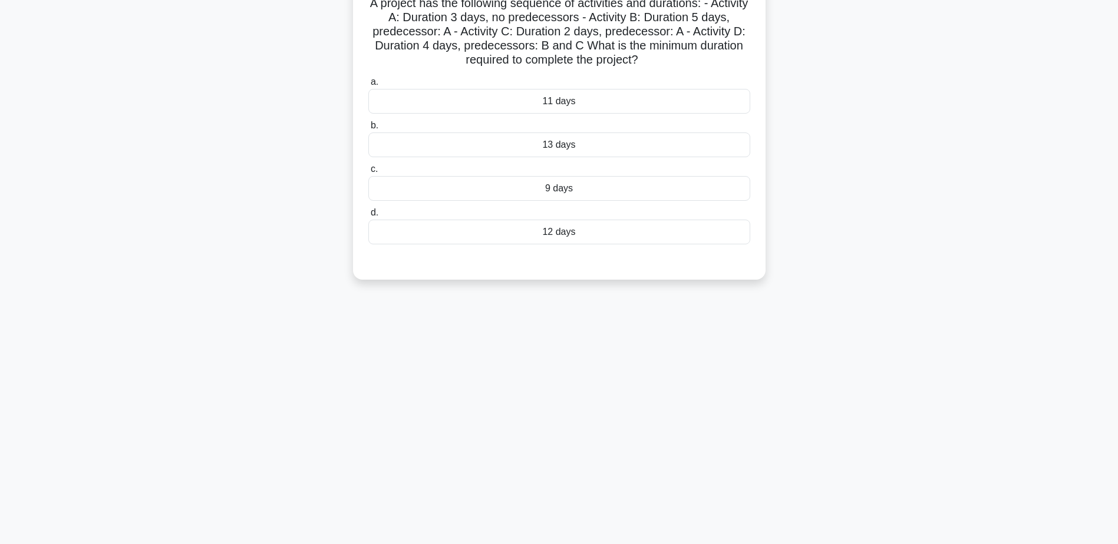
scroll to position [0, 0]
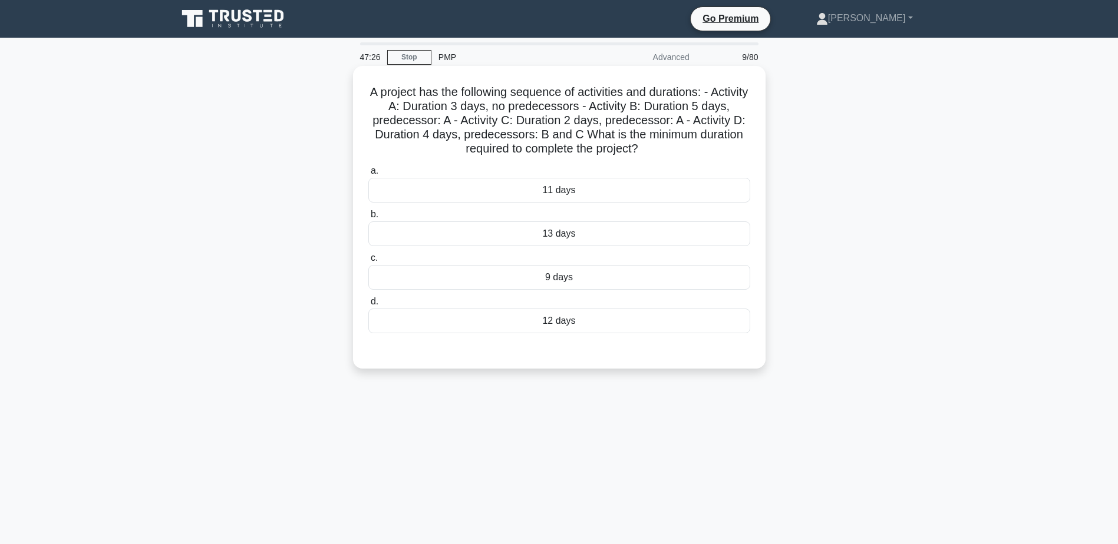
click at [584, 243] on div "13 days" at bounding box center [559, 234] width 382 height 25
click at [368, 219] on input "b. 13 days" at bounding box center [368, 215] width 0 height 8
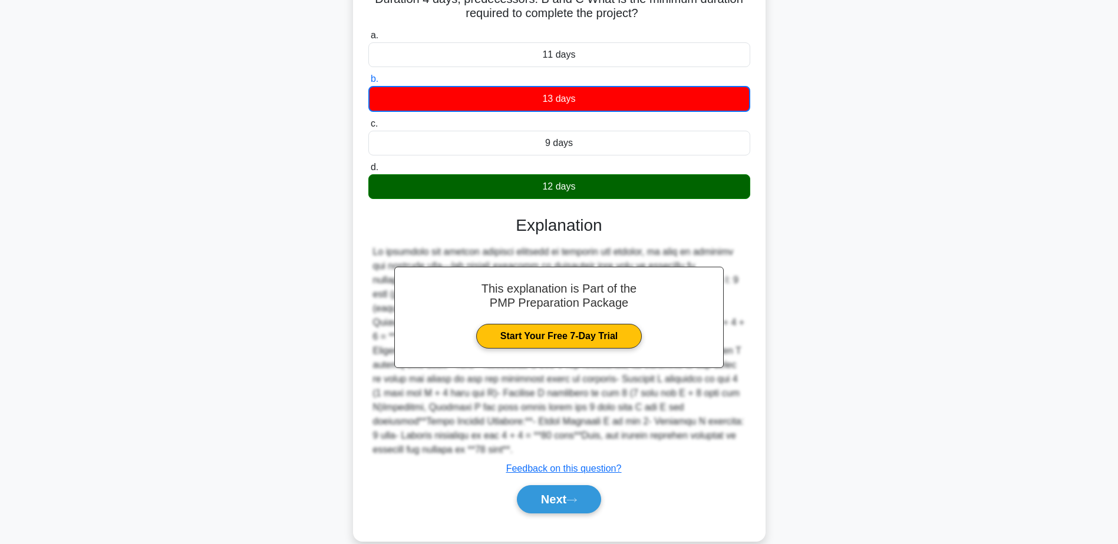
scroll to position [141, 0]
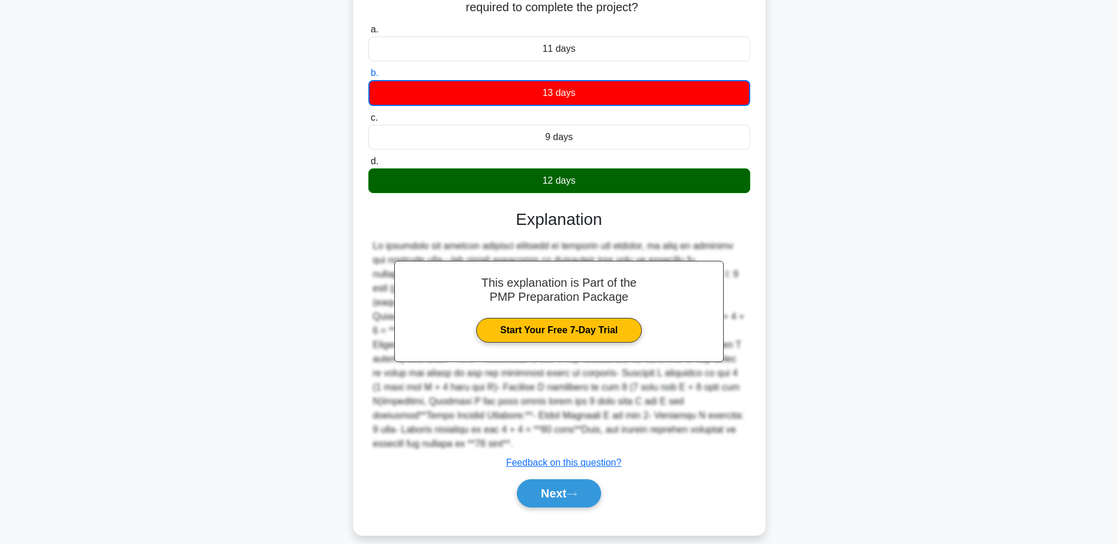
drag, startPoint x: 582, startPoint y: 395, endPoint x: 566, endPoint y: 400, distance: 16.8
drag, startPoint x: 566, startPoint y: 400, endPoint x: 555, endPoint y: 475, distance: 75.6
click at [555, 480] on button "Next" at bounding box center [559, 494] width 84 height 28
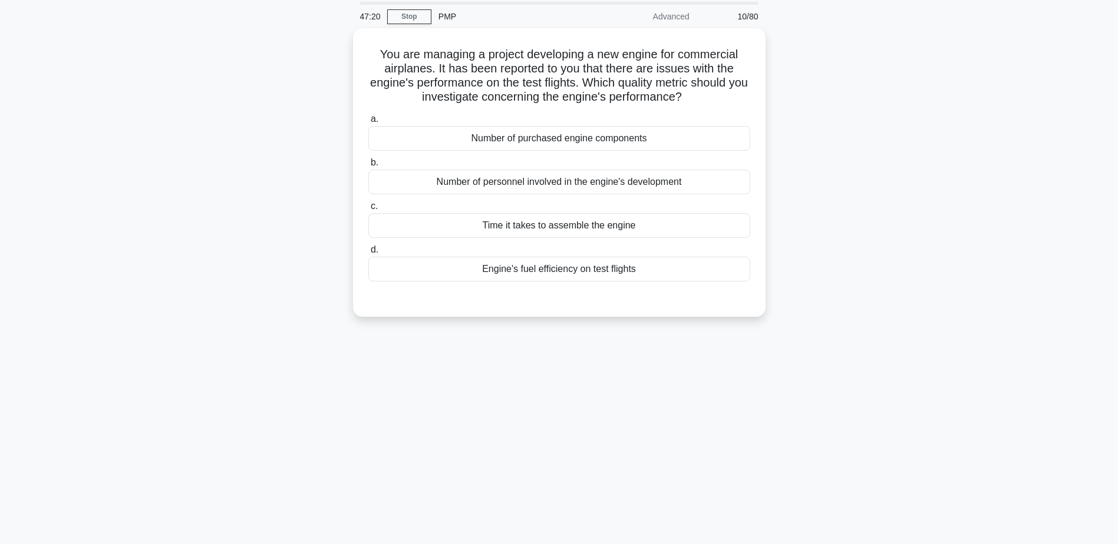
scroll to position [0, 0]
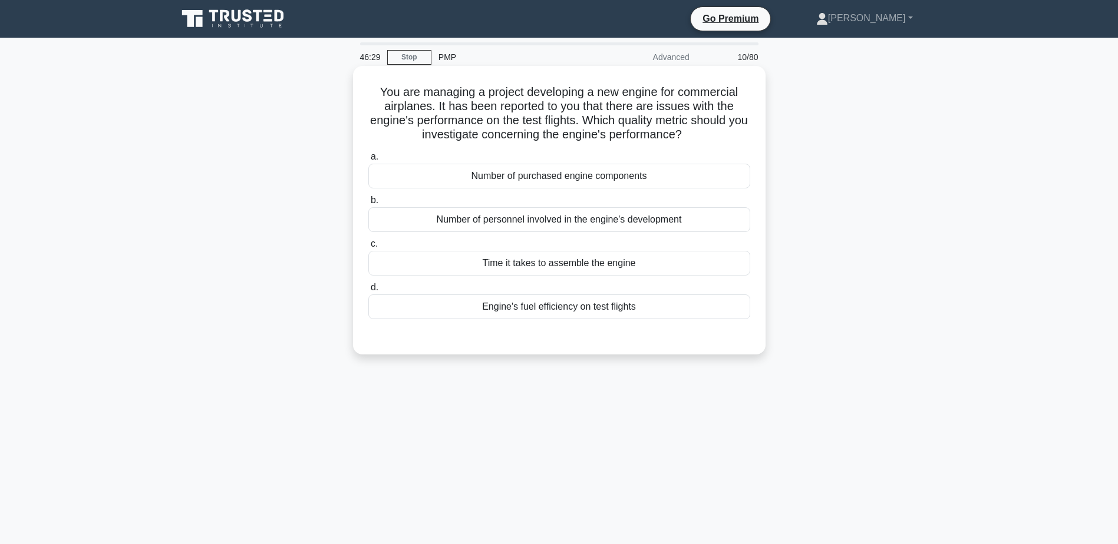
click at [513, 215] on div "Number of personnel involved in the engine's development" at bounding box center [559, 219] width 382 height 25
click at [368, 204] on input "b. Number of personnel involved in the engine's development" at bounding box center [368, 201] width 0 height 8
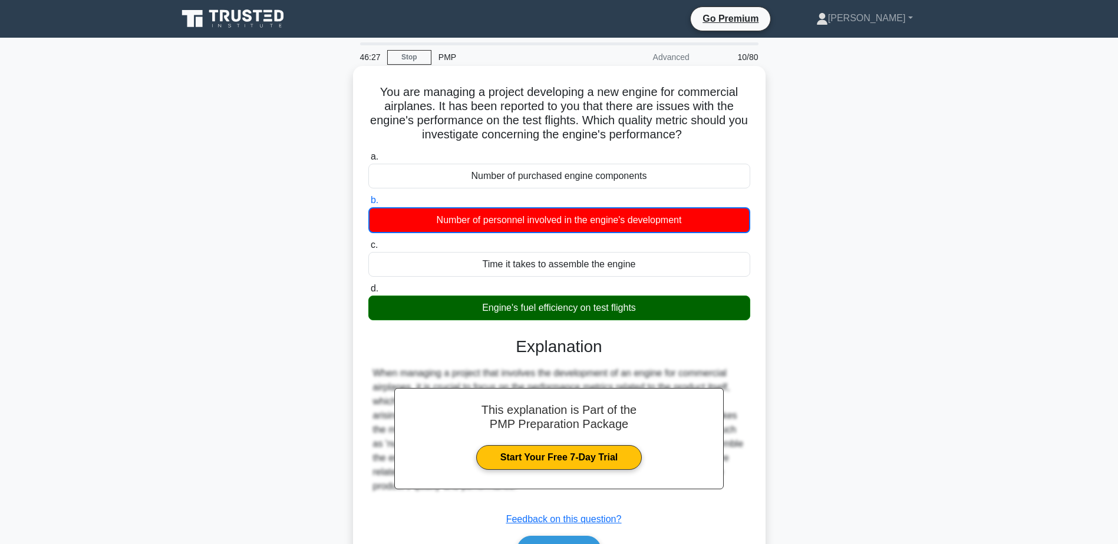
scroll to position [92, 0]
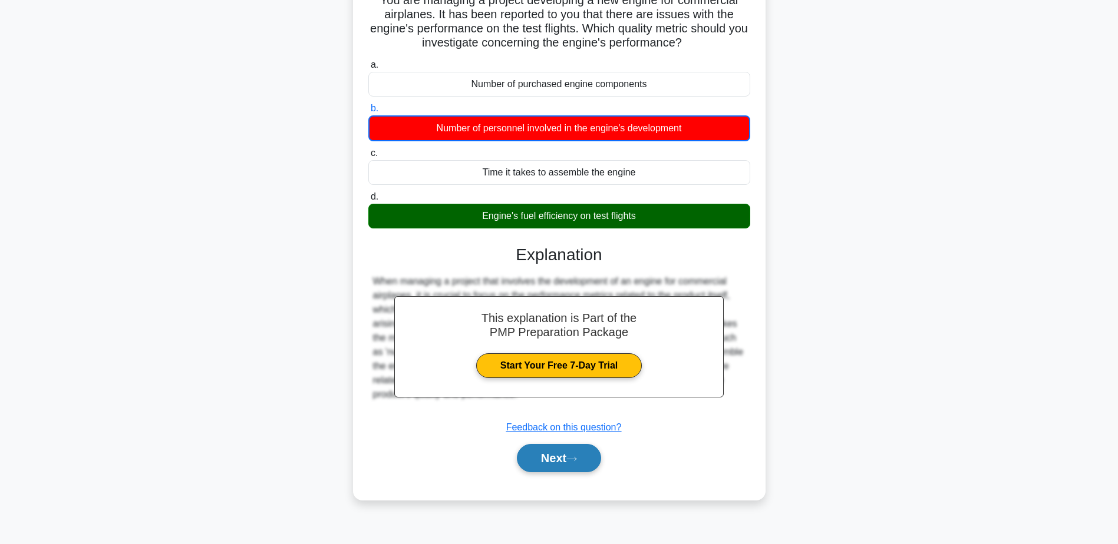
click at [553, 457] on button "Next" at bounding box center [559, 458] width 84 height 28
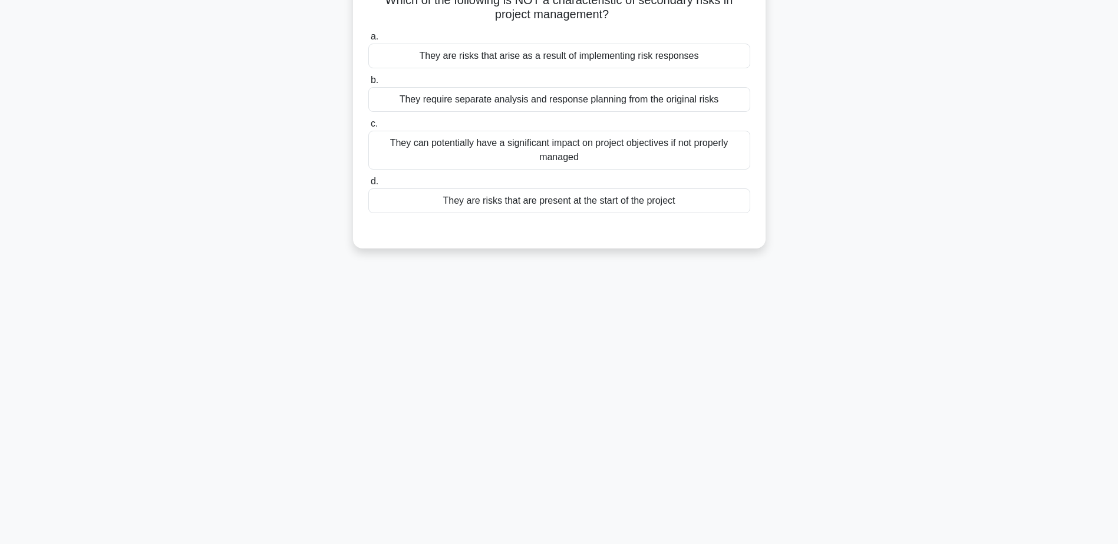
scroll to position [0, 0]
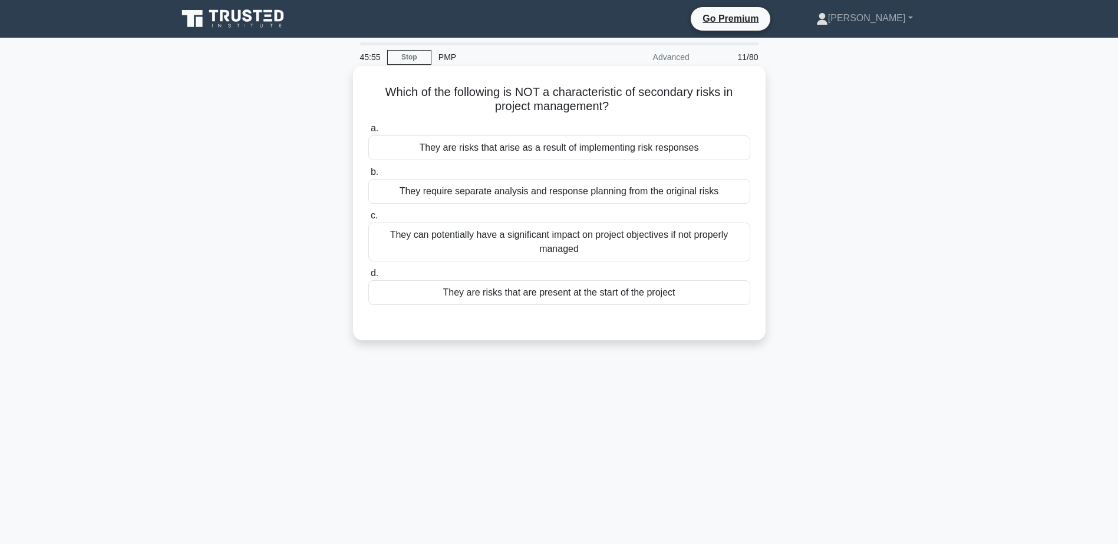
click at [684, 147] on div "They are risks that arise as a result of implementing risk responses" at bounding box center [559, 148] width 382 height 25
click at [368, 133] on input "a. They are risks that arise as a result of implementing risk responses" at bounding box center [368, 129] width 0 height 8
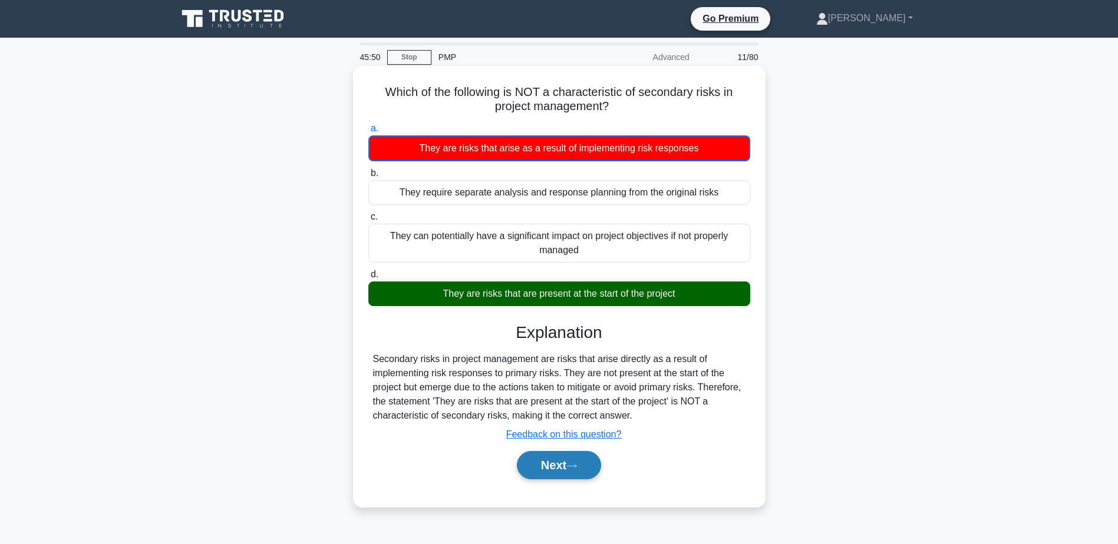
click at [583, 468] on button "Next" at bounding box center [559, 465] width 84 height 28
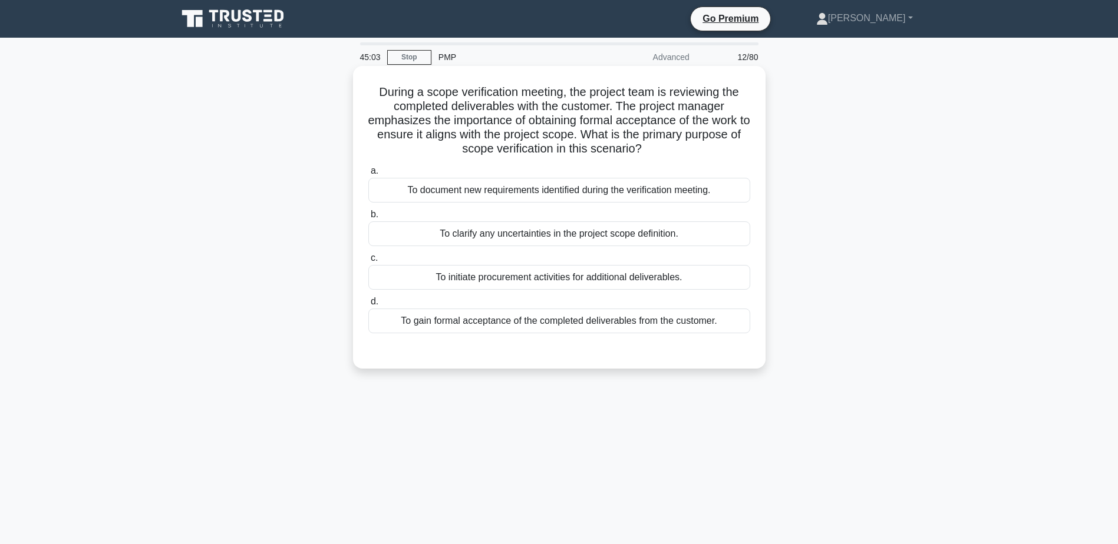
click at [490, 326] on div "To gain formal acceptance of the completed deliverables from the customer." at bounding box center [559, 321] width 382 height 25
click at [368, 306] on input "d. To gain formal acceptance of the completed deliverables from the customer." at bounding box center [368, 302] width 0 height 8
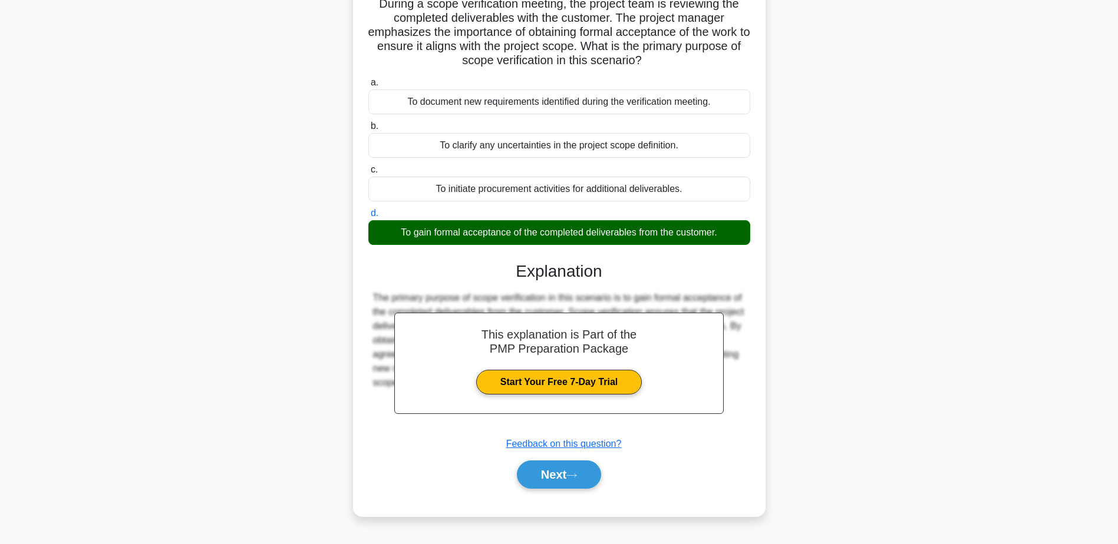
scroll to position [92, 0]
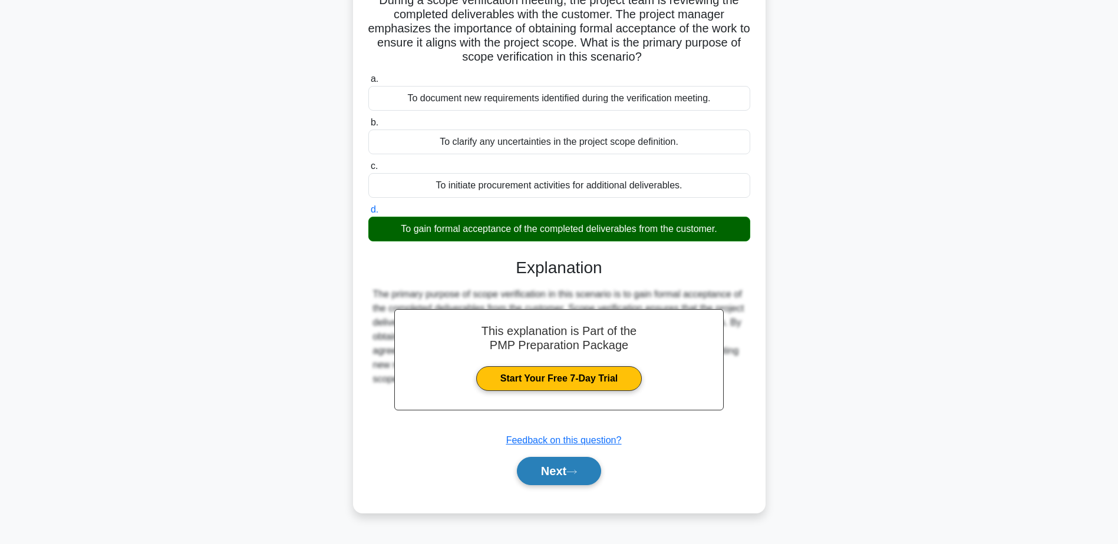
click at [560, 473] on button "Next" at bounding box center [559, 471] width 84 height 28
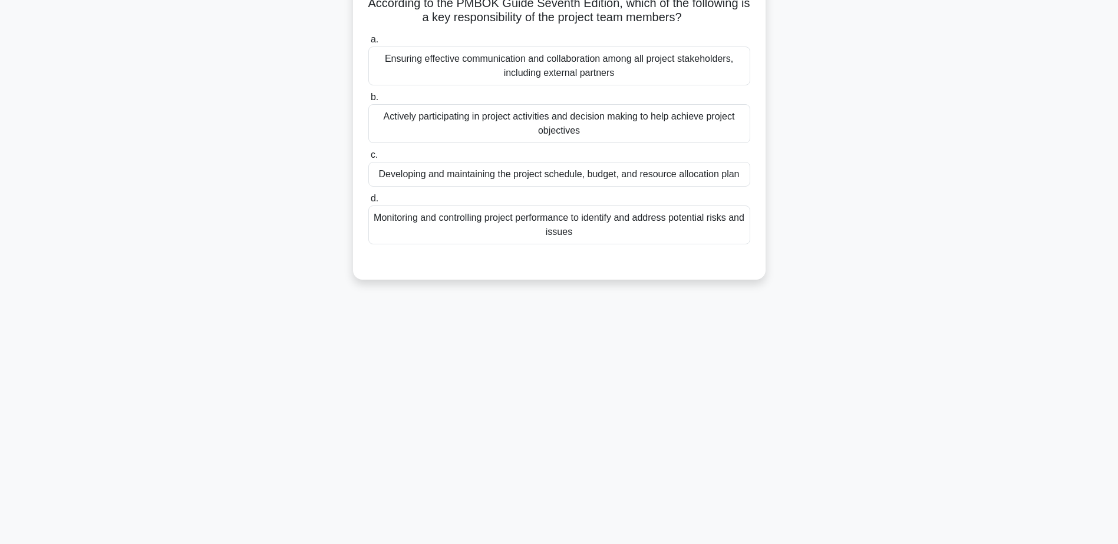
scroll to position [0, 0]
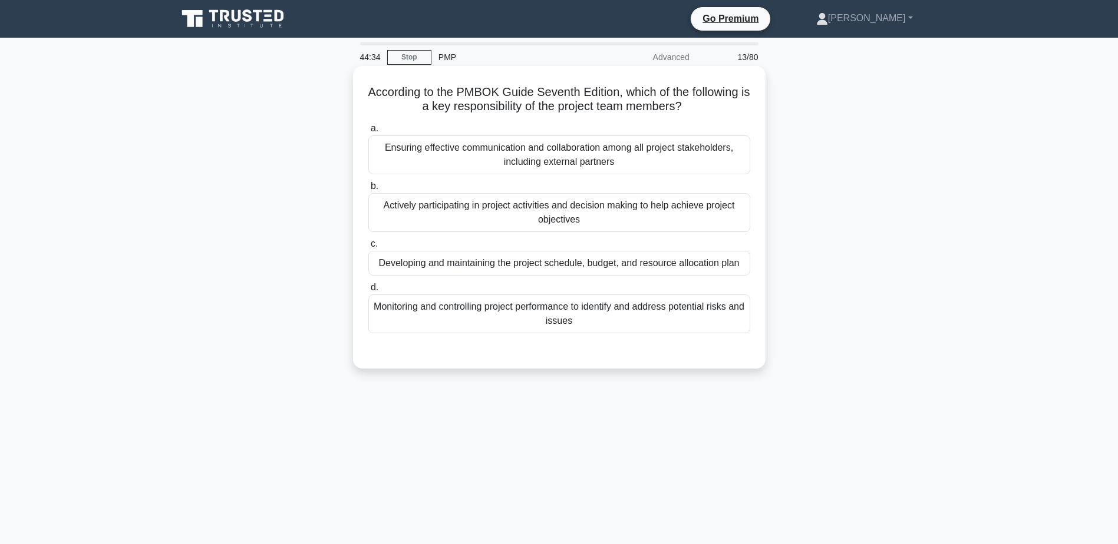
click at [539, 213] on div "Actively participating in project activities and decision making to help achiev…" at bounding box center [559, 212] width 382 height 39
click at [368, 190] on input "b. Actively participating in project activities and decision making to help ach…" at bounding box center [368, 187] width 0 height 8
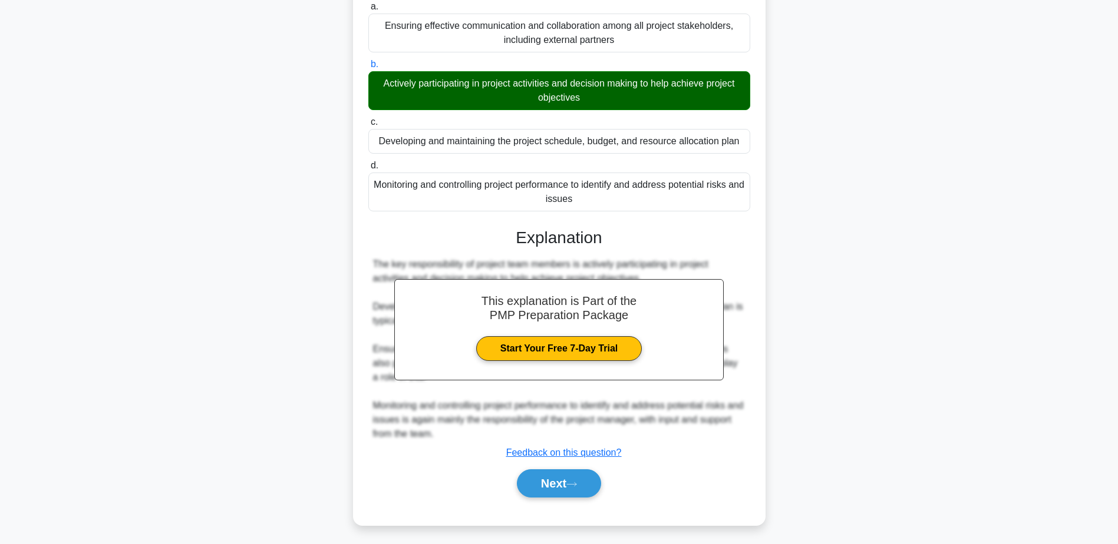
scroll to position [126, 0]
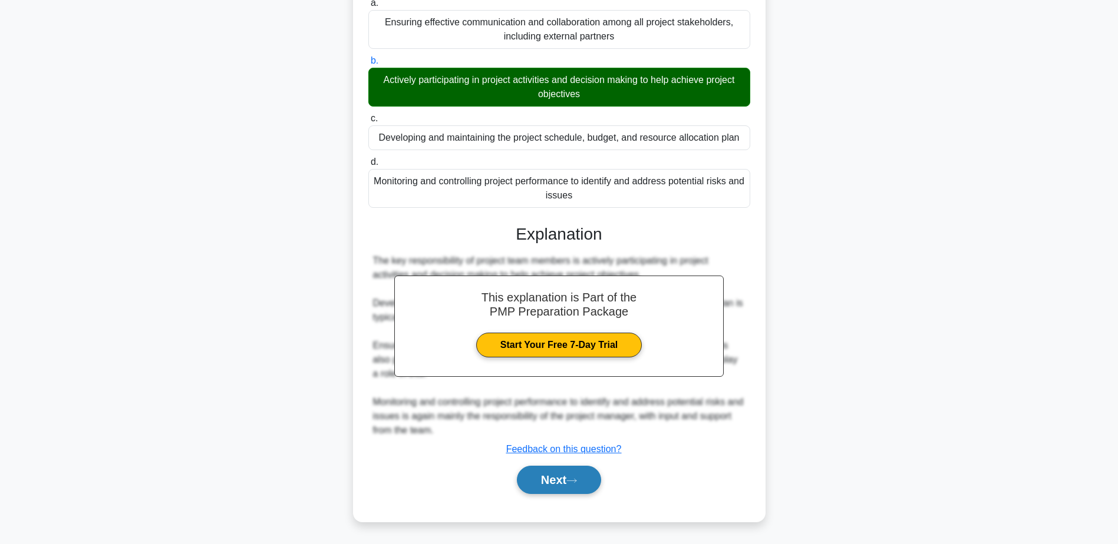
click at [596, 470] on button "Next" at bounding box center [559, 480] width 84 height 28
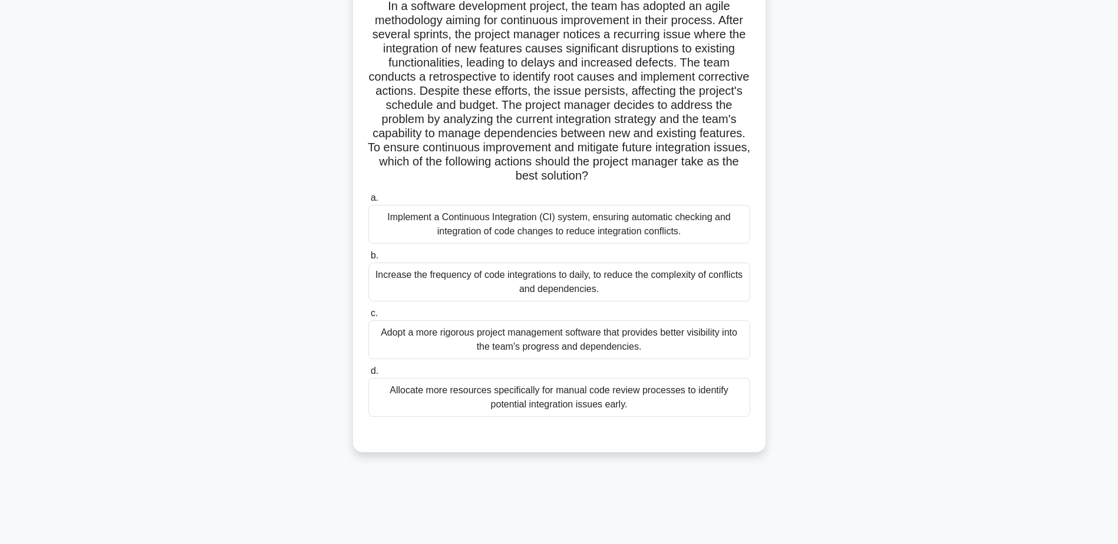
scroll to position [92, 0]
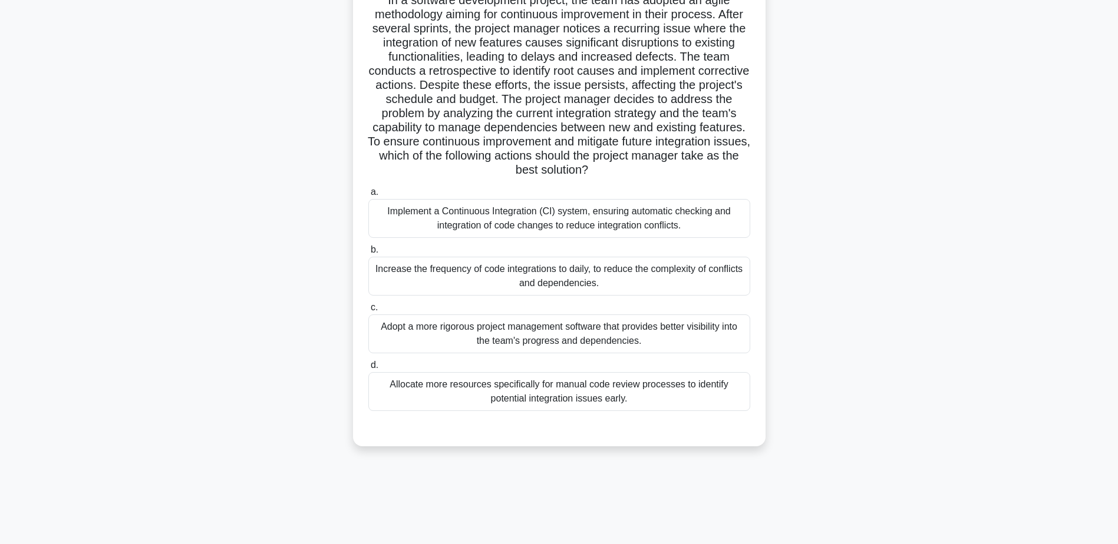
click at [511, 222] on div "Implement a Continuous Integration (CI) system, ensuring automatic checking and…" at bounding box center [559, 218] width 382 height 39
click at [368, 196] on input "a. Implement a Continuous Integration (CI) system, ensuring automatic checking …" at bounding box center [368, 193] width 0 height 8
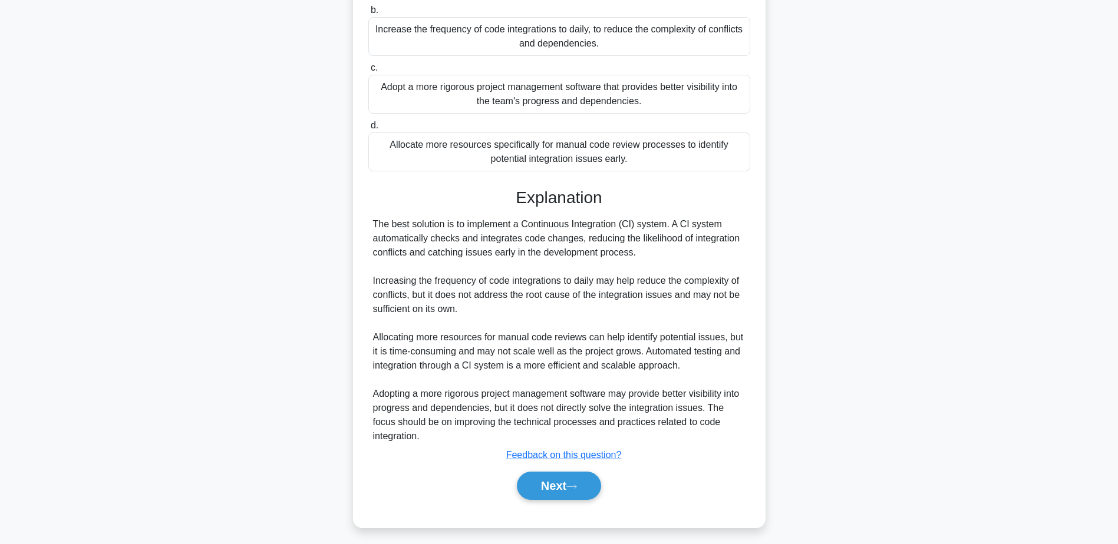
scroll to position [338, 0]
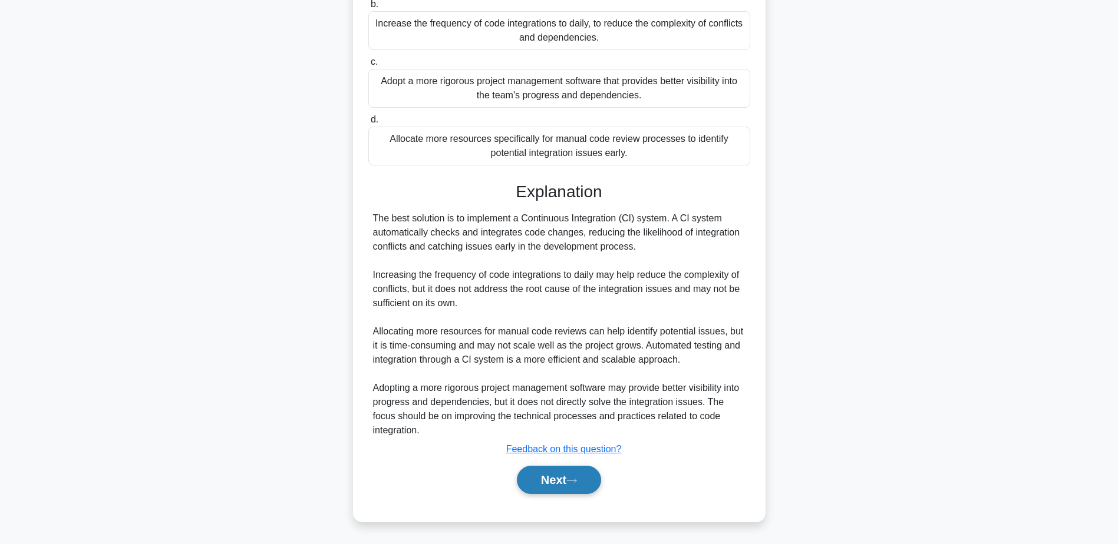
click at [559, 484] on button "Next" at bounding box center [559, 480] width 84 height 28
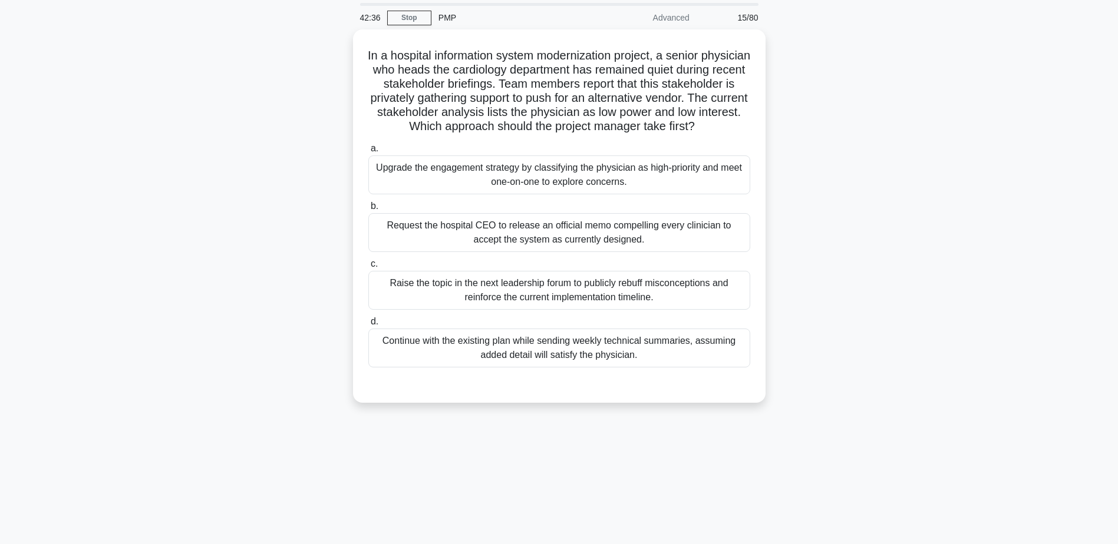
scroll to position [0, 0]
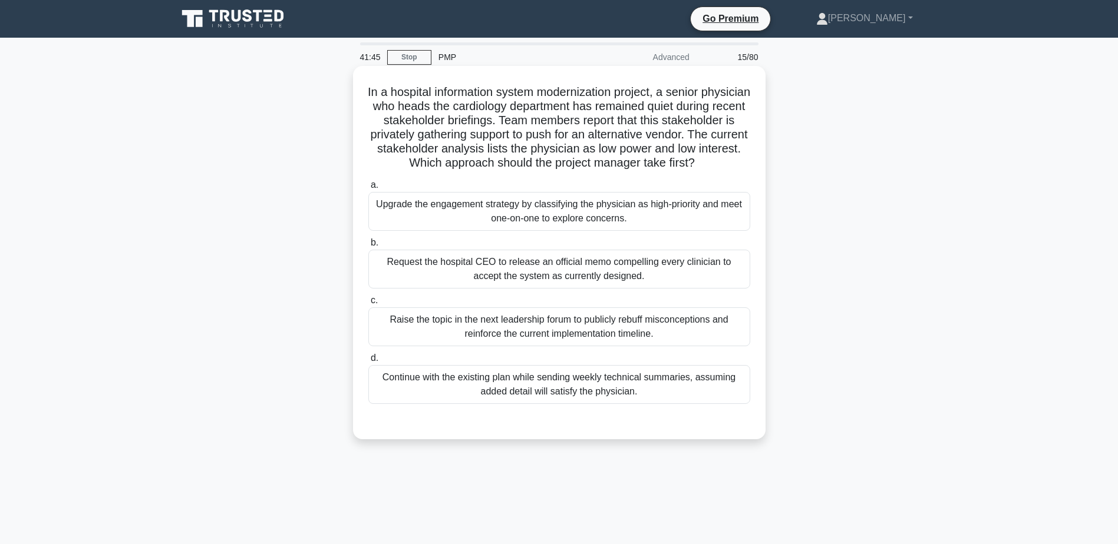
click at [525, 226] on div "Upgrade the engagement strategy by classifying the physician as high-priority a…" at bounding box center [559, 211] width 382 height 39
click at [368, 189] on input "a. Upgrade the engagement strategy by classifying the physician as high-priorit…" at bounding box center [368, 185] width 0 height 8
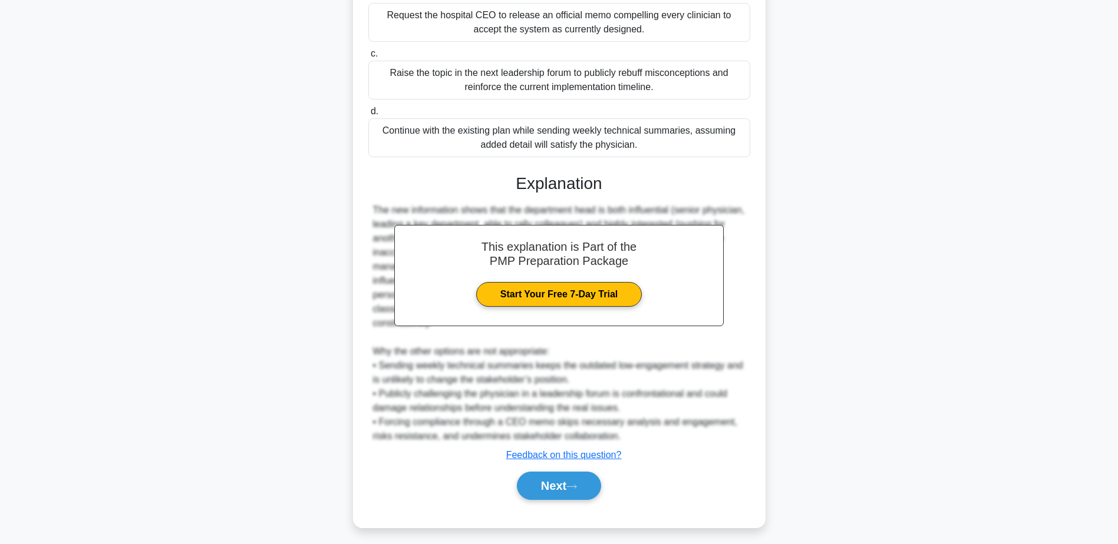
scroll to position [253, 0]
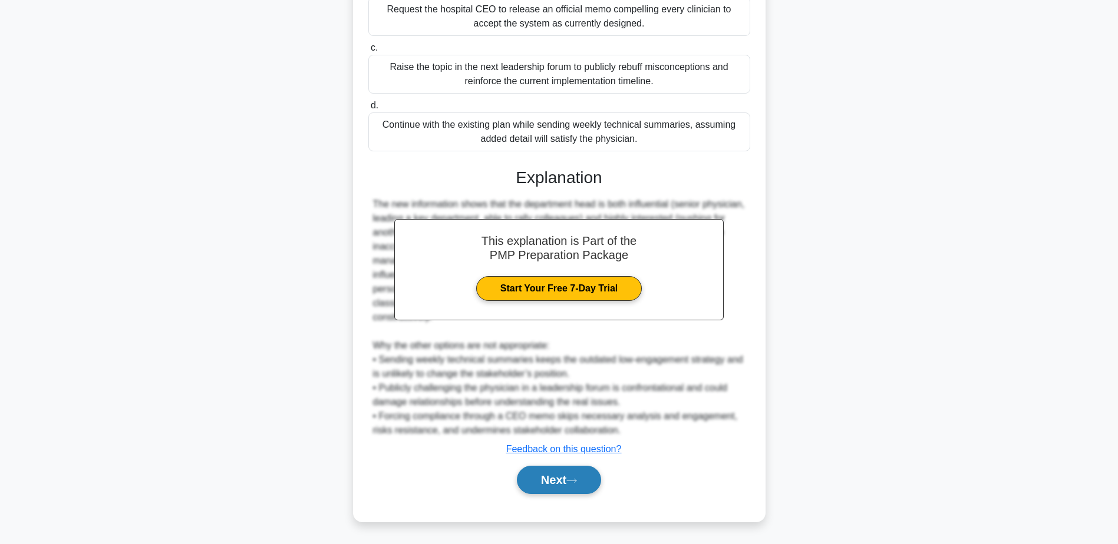
click at [547, 474] on button "Next" at bounding box center [559, 480] width 84 height 28
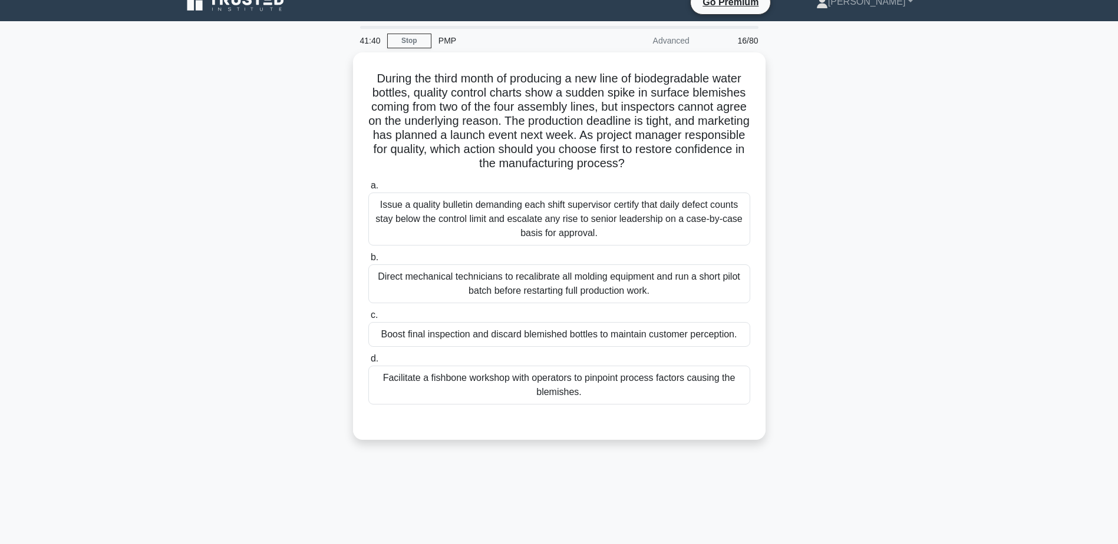
scroll to position [0, 0]
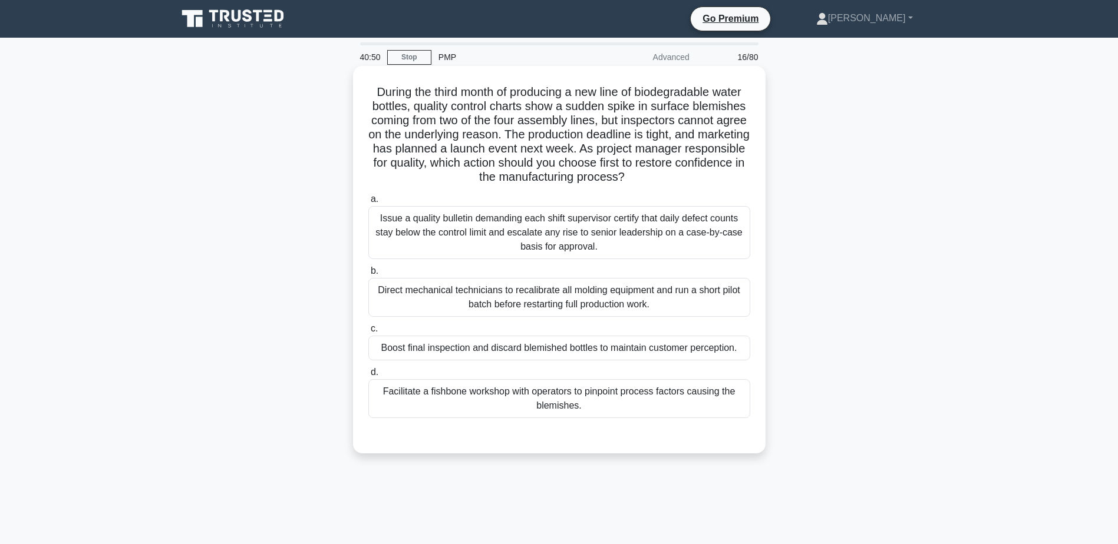
click at [685, 395] on div "Facilitate a fishbone workshop with operators to pinpoint process factors causi…" at bounding box center [559, 398] width 382 height 39
click at [368, 377] on input "d. Facilitate a fishbone workshop with operators to pinpoint process factors ca…" at bounding box center [368, 373] width 0 height 8
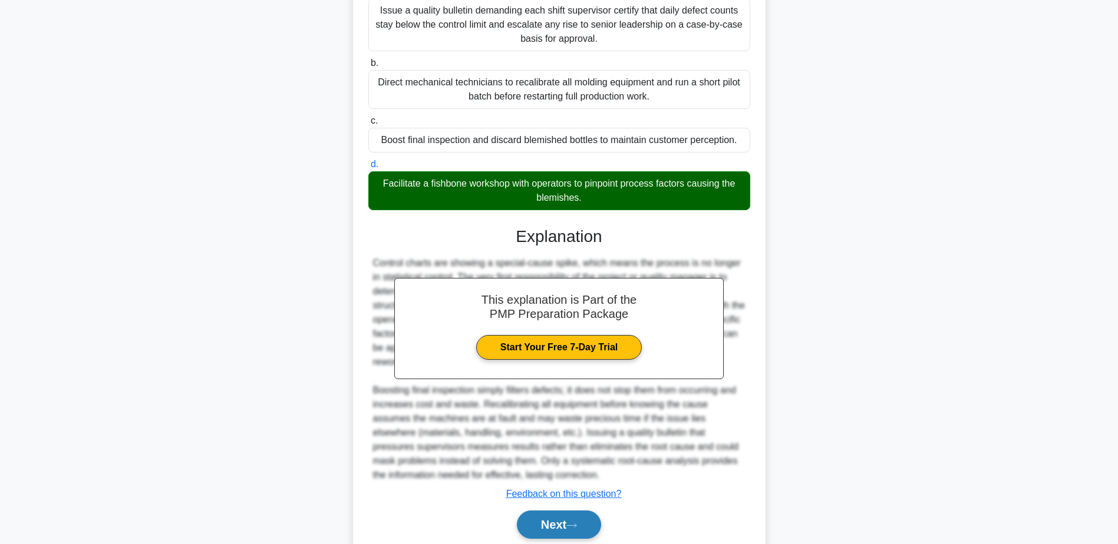
scroll to position [253, 0]
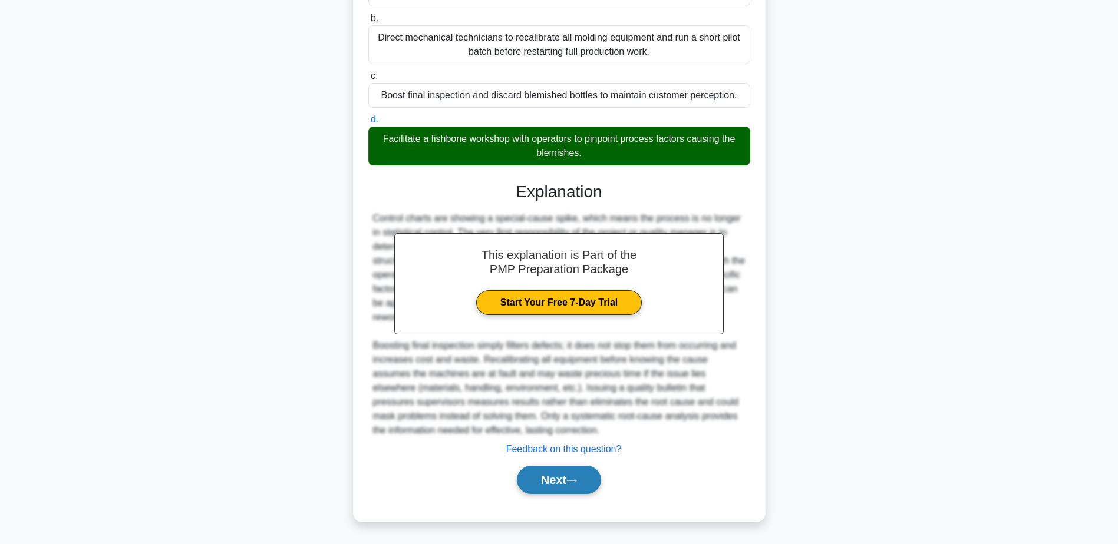
click at [577, 478] on icon at bounding box center [571, 481] width 11 height 6
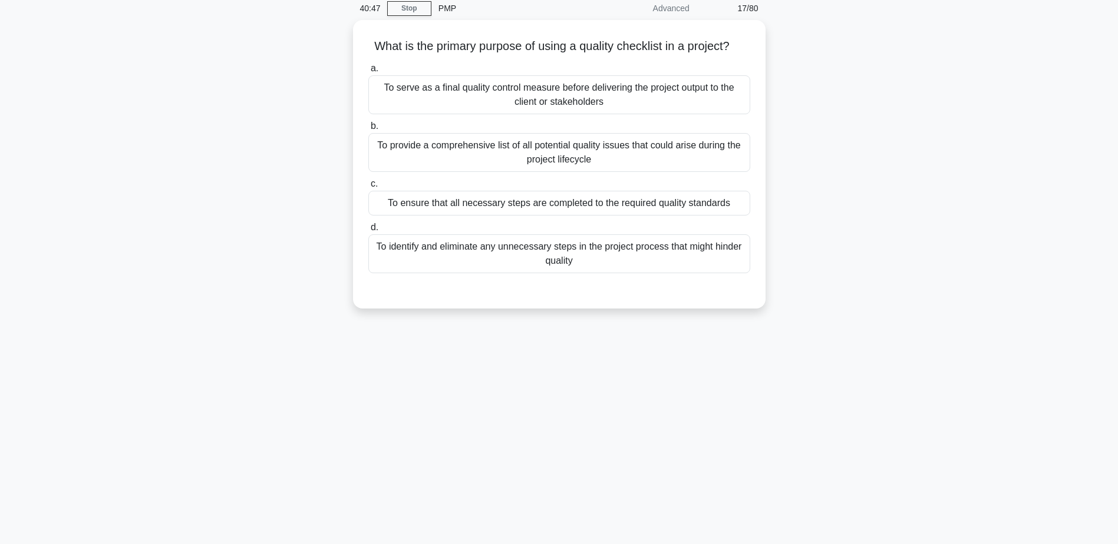
scroll to position [0, 0]
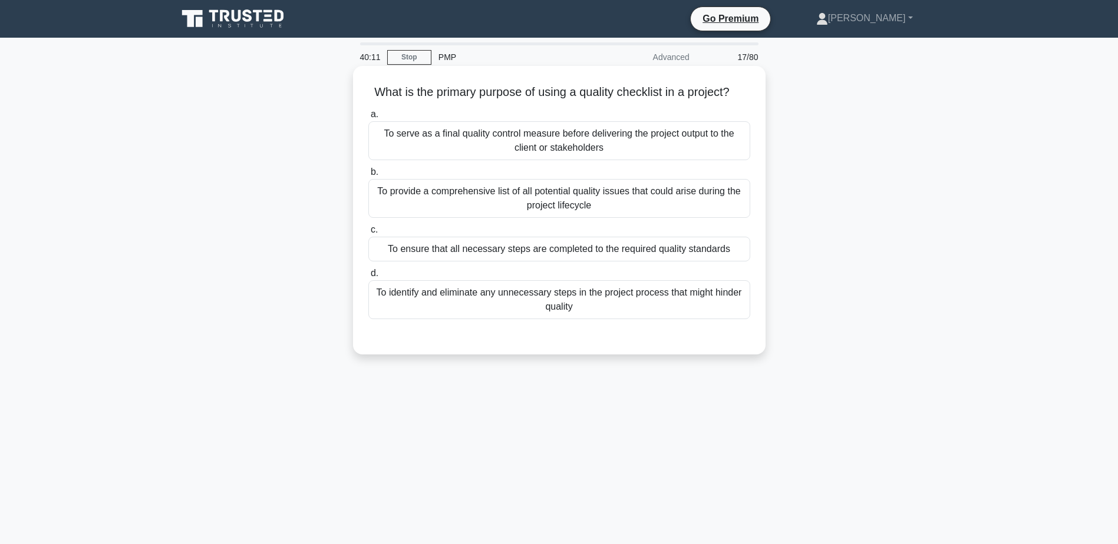
click at [534, 250] on div "To ensure that all necessary steps are completed to the required quality standa…" at bounding box center [559, 249] width 382 height 25
click at [368, 234] on input "c. To ensure that all necessary steps are completed to the required quality sta…" at bounding box center [368, 230] width 0 height 8
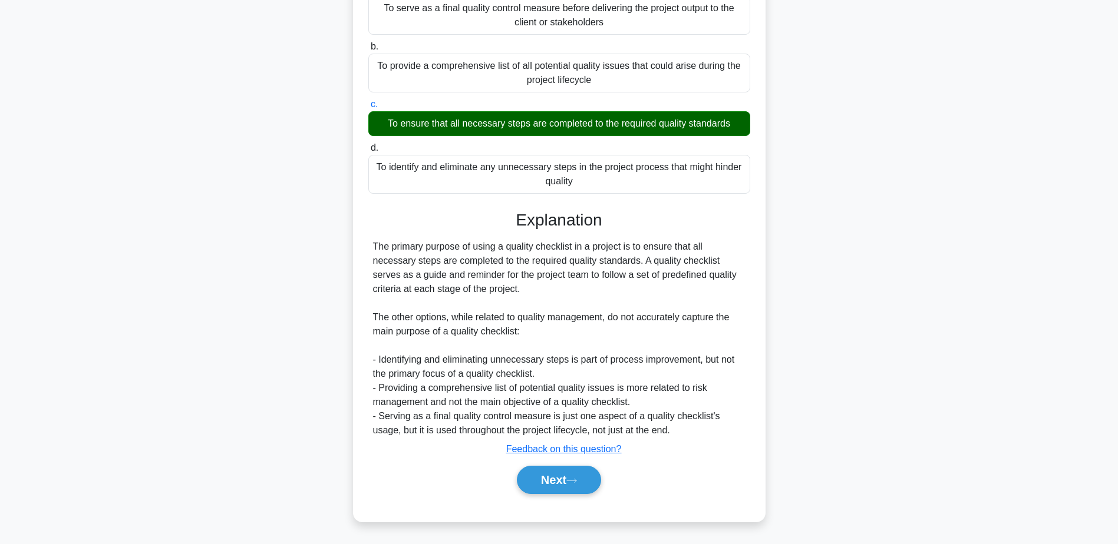
scroll to position [126, 0]
click at [575, 480] on icon at bounding box center [571, 481] width 11 height 6
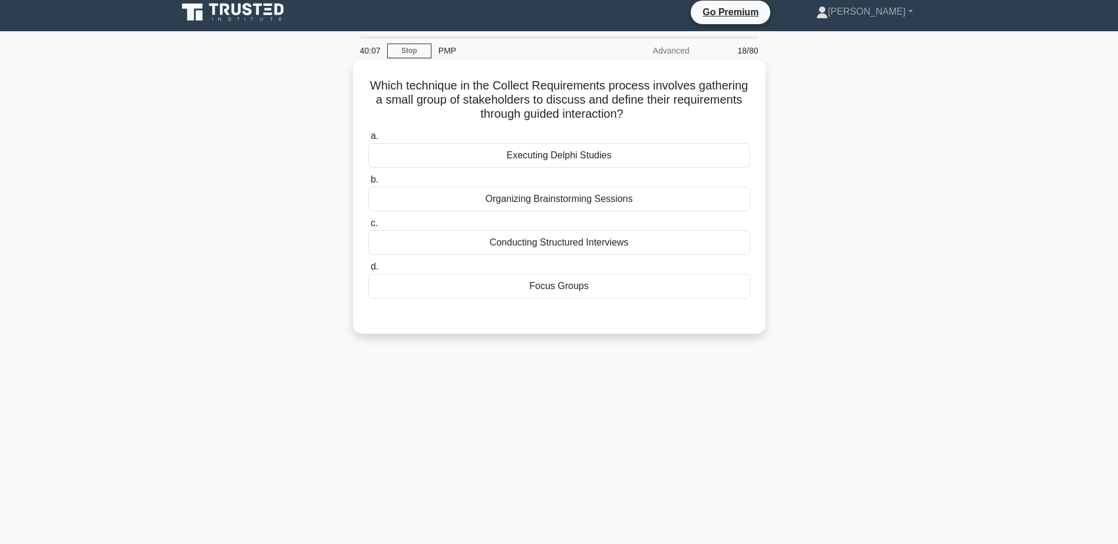
scroll to position [0, 0]
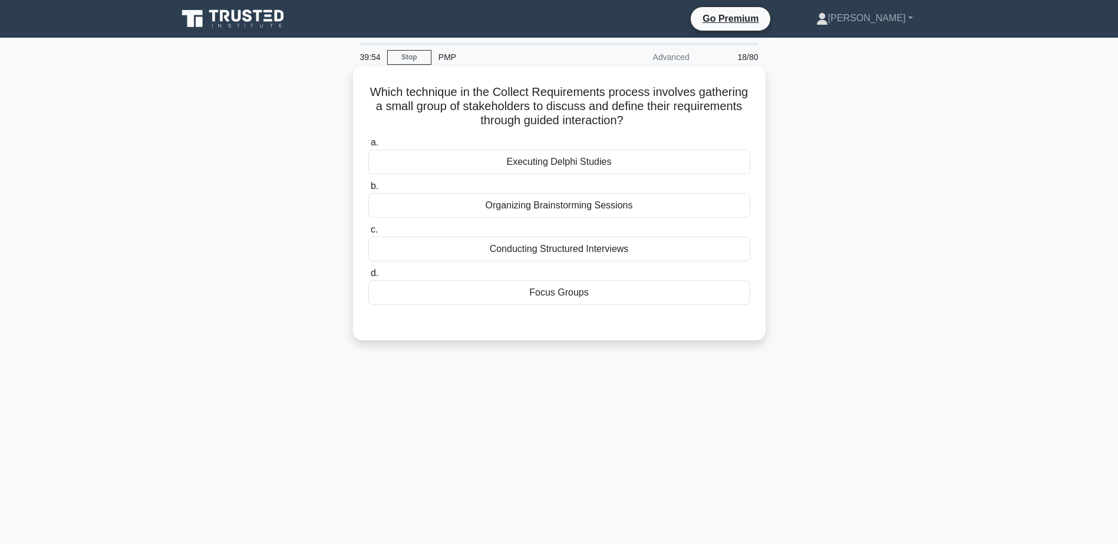
click at [549, 295] on div "Focus Groups" at bounding box center [559, 292] width 382 height 25
click at [368, 278] on input "d. Focus Groups" at bounding box center [368, 274] width 0 height 8
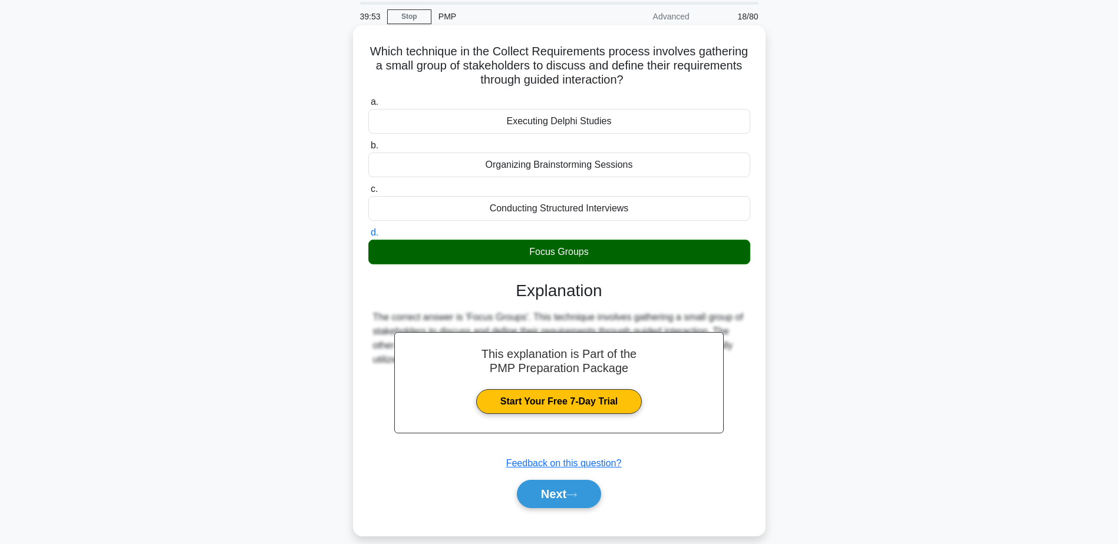
scroll to position [92, 0]
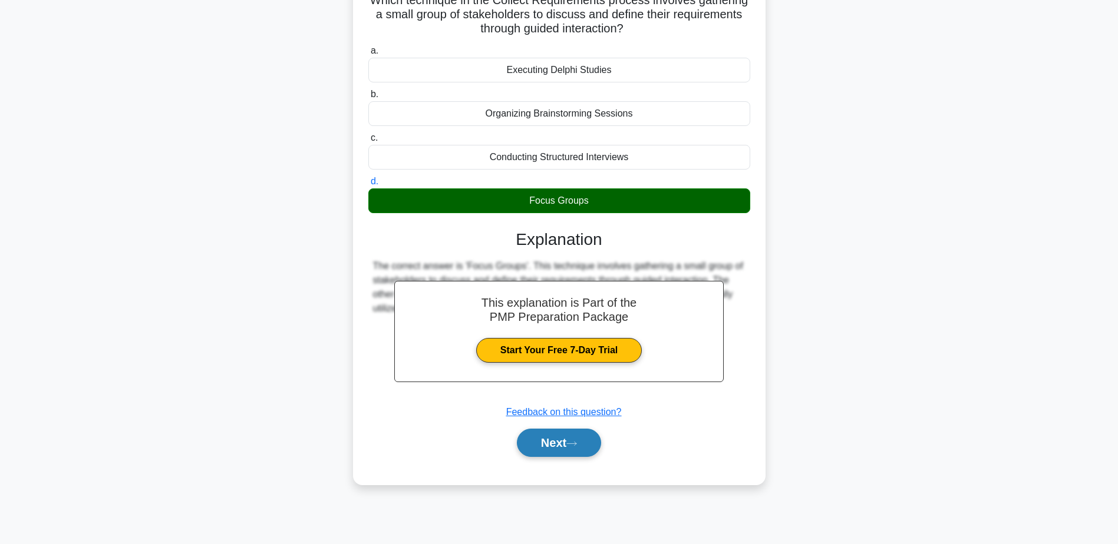
click at [575, 445] on icon at bounding box center [571, 444] width 11 height 6
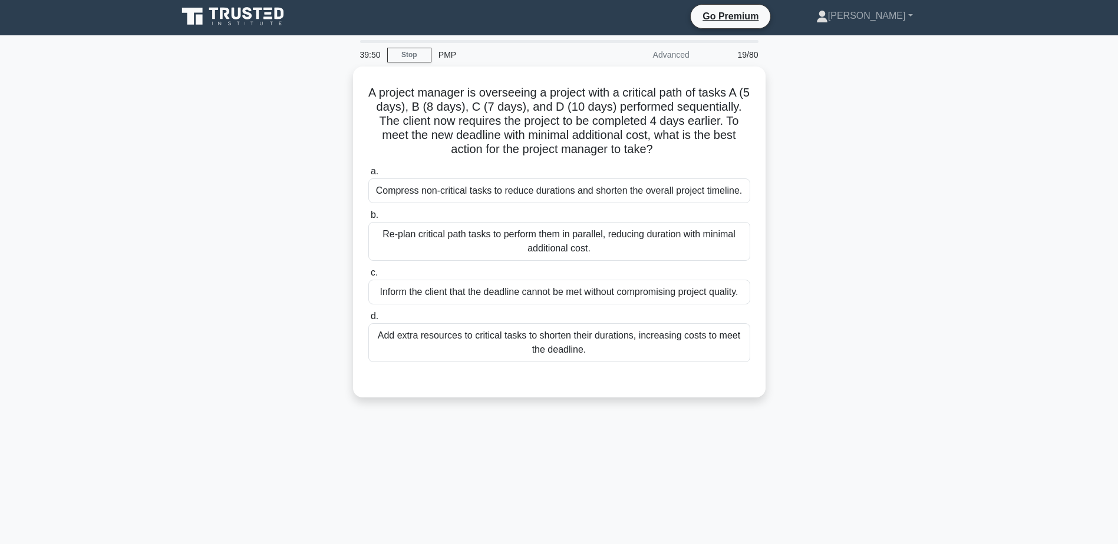
scroll to position [0, 0]
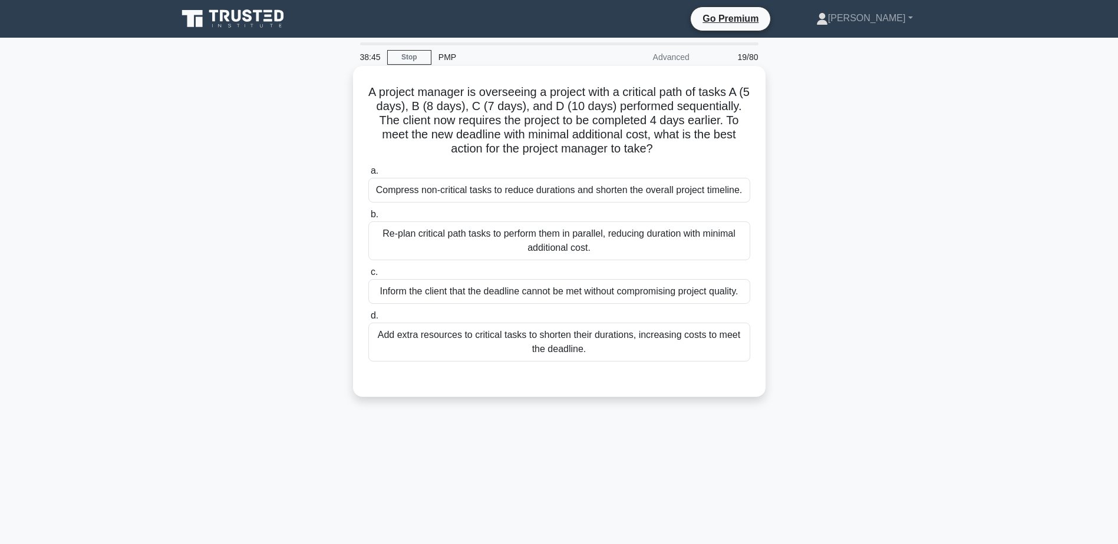
click at [612, 187] on div "Compress non-critical tasks to reduce durations and shorten the overall project…" at bounding box center [559, 190] width 382 height 25
click at [368, 175] on input "a. Compress non-critical tasks to reduce durations and shorten the overall proj…" at bounding box center [368, 171] width 0 height 8
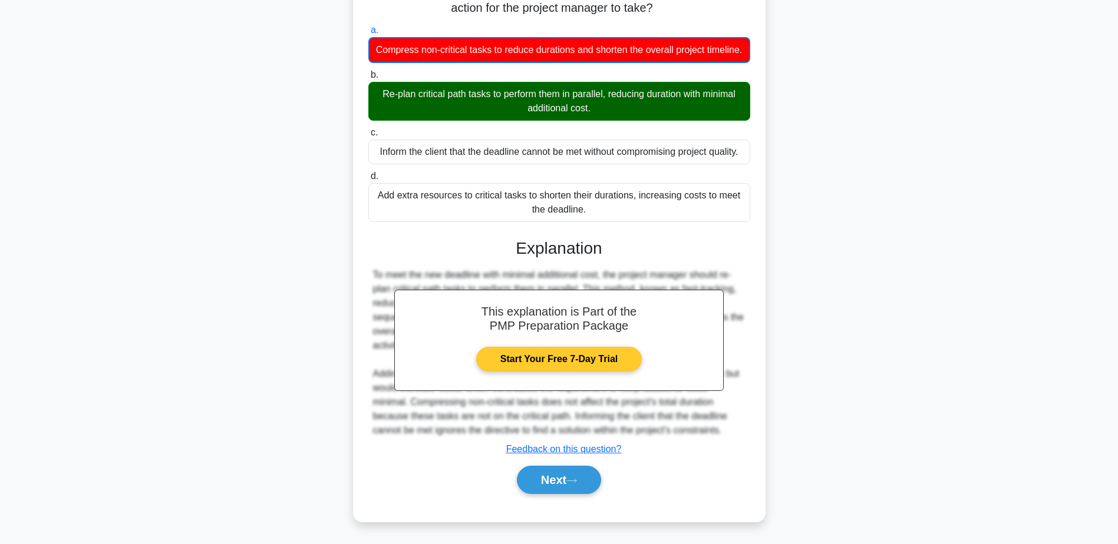
scroll to position [156, 0]
click at [566, 486] on button "Next" at bounding box center [559, 480] width 84 height 28
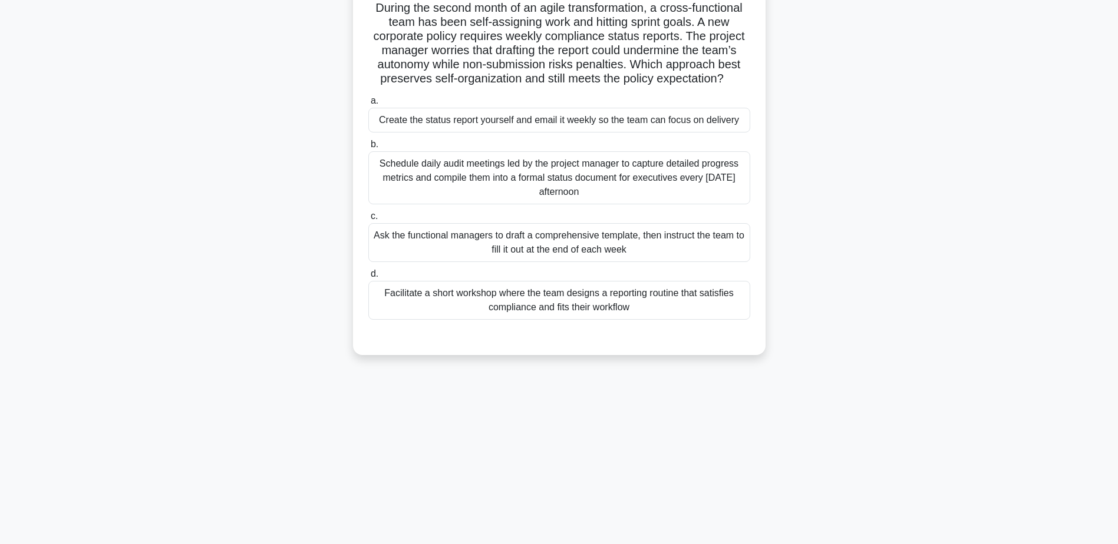
scroll to position [0, 0]
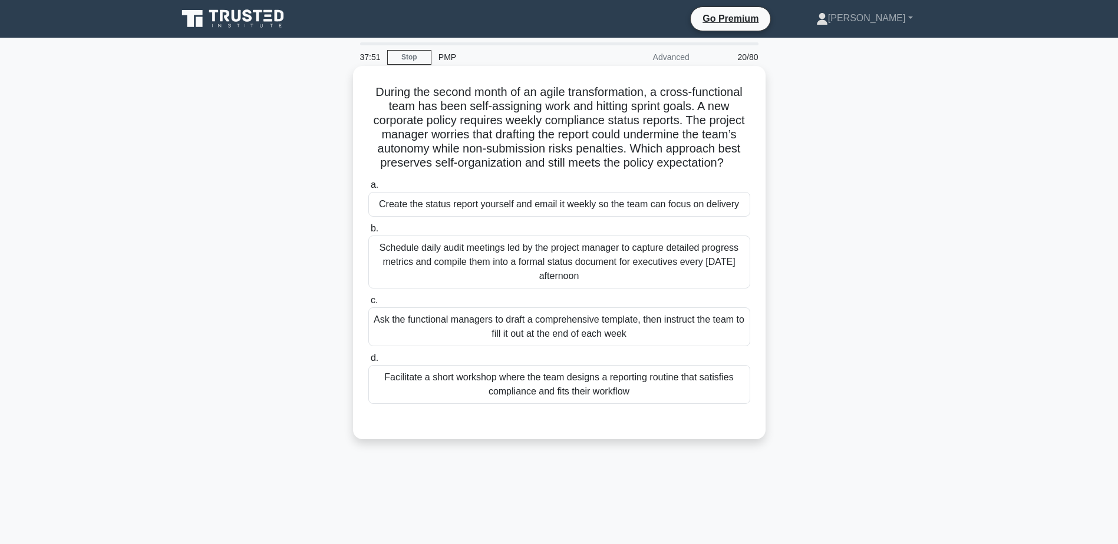
click at [573, 389] on div "Facilitate a short workshop where the team designs a reporting routine that sat…" at bounding box center [559, 384] width 382 height 39
click at [368, 362] on input "d. Facilitate a short workshop where the team designs a reporting routine that …" at bounding box center [368, 359] width 0 height 8
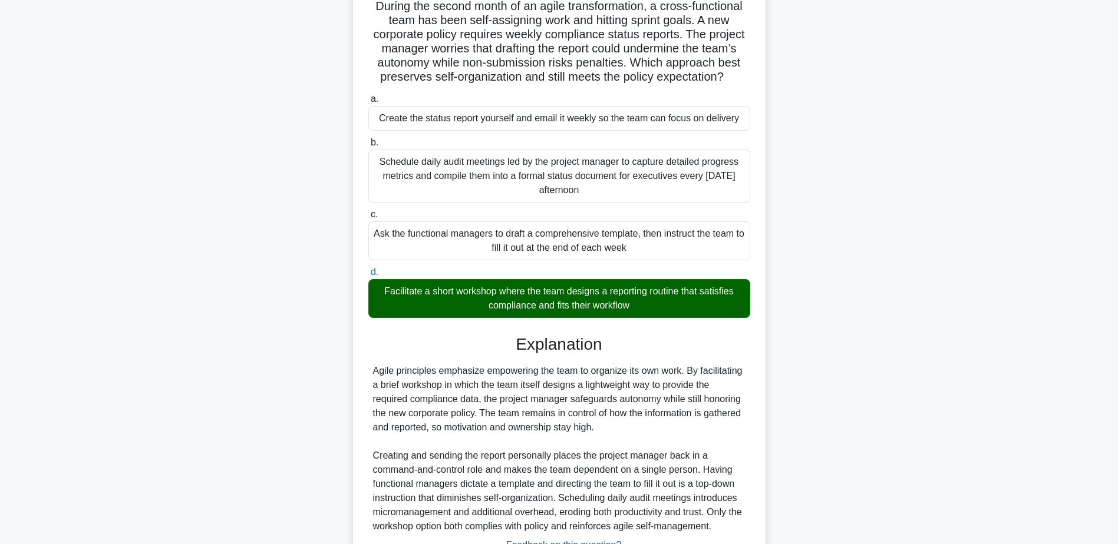
scroll to position [183, 0]
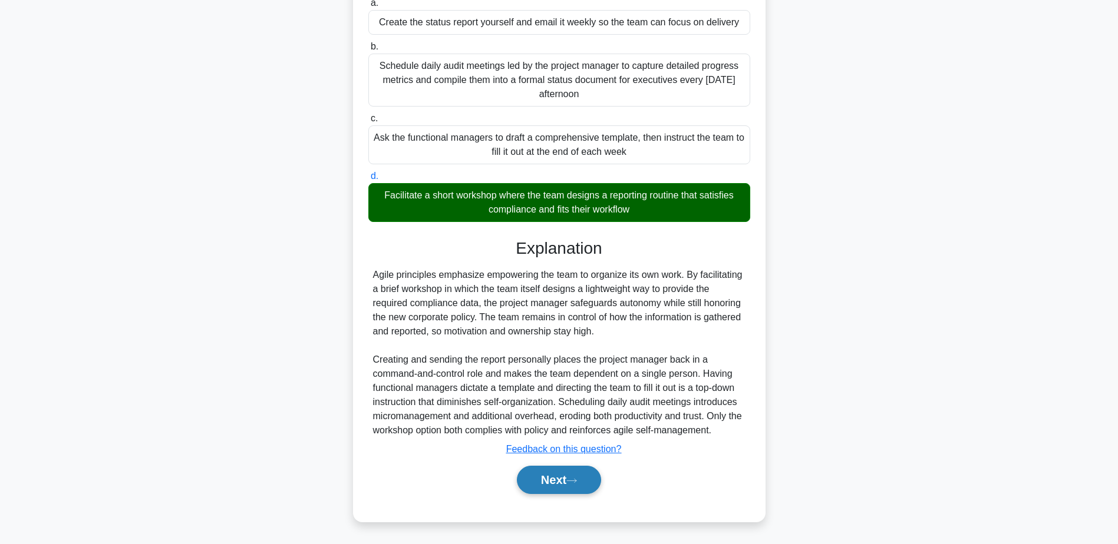
click at [577, 478] on icon at bounding box center [571, 481] width 11 height 6
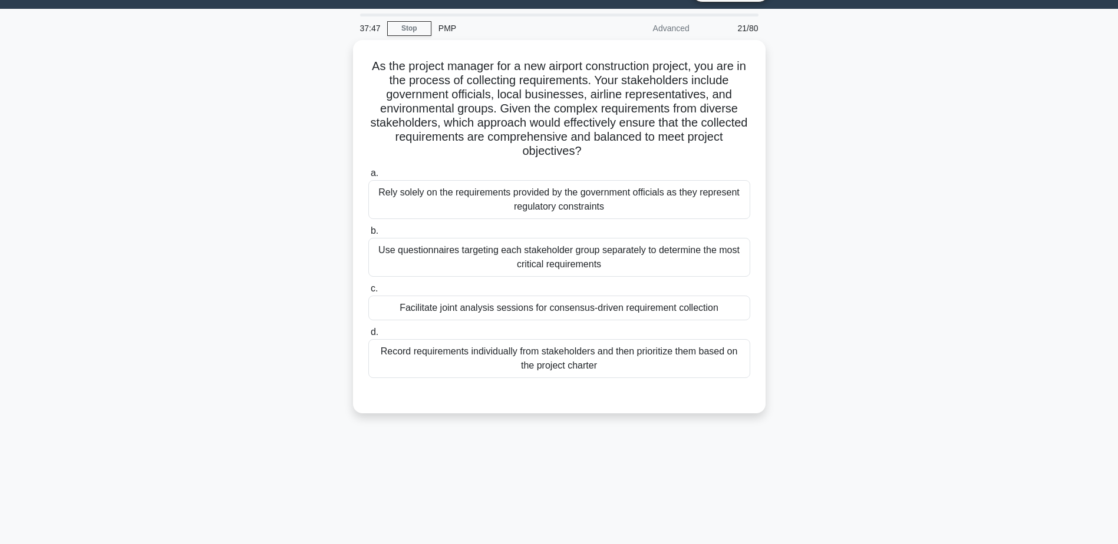
scroll to position [0, 0]
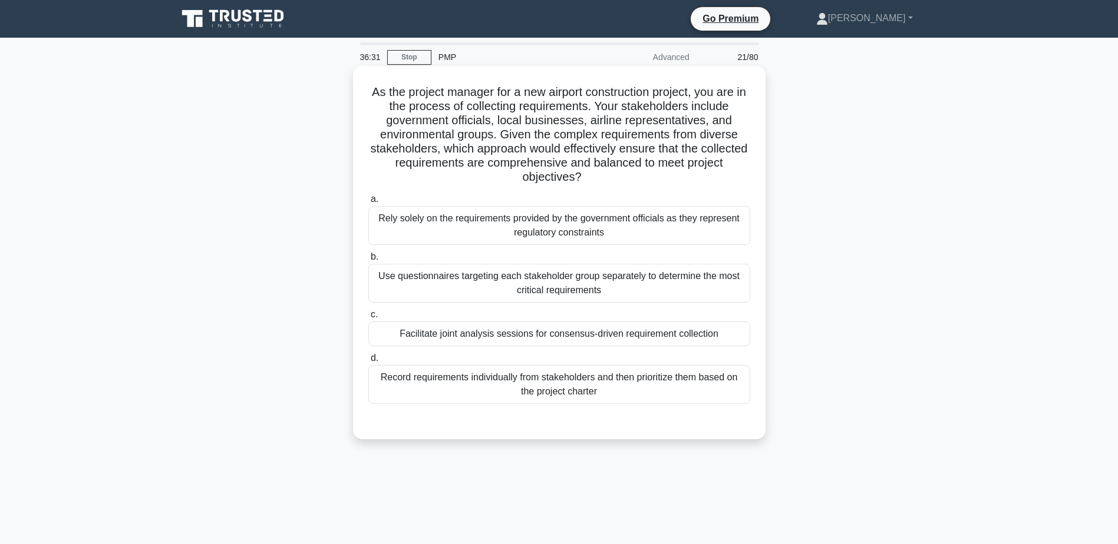
click at [542, 339] on div "Facilitate joint analysis sessions for consensus-driven requirement collection" at bounding box center [559, 334] width 382 height 25
click at [368, 319] on input "c. Facilitate joint analysis sessions for consensus-driven requirement collecti…" at bounding box center [368, 315] width 0 height 8
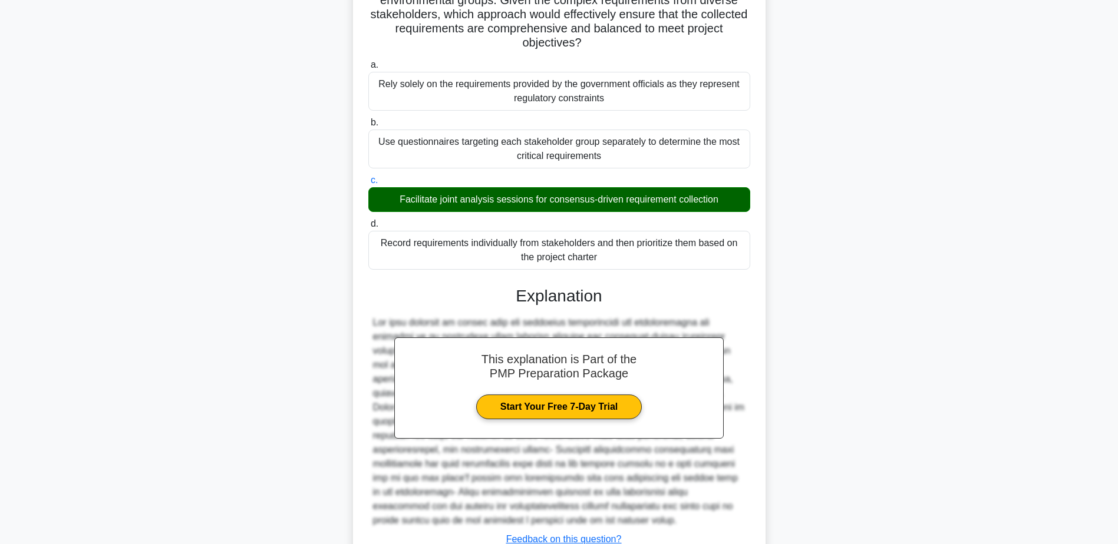
scroll to position [225, 0]
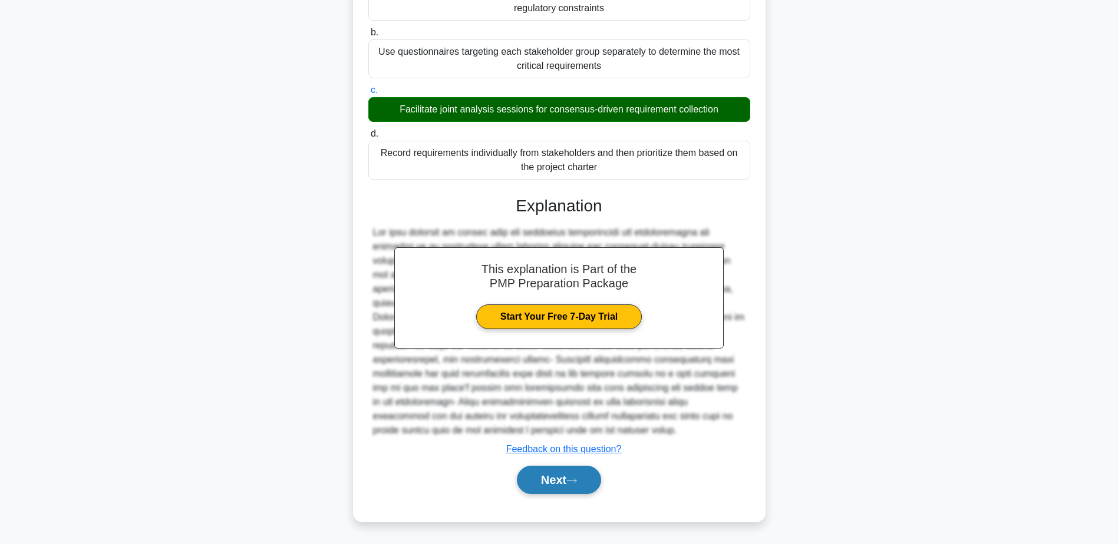
click at [564, 474] on button "Next" at bounding box center [559, 480] width 84 height 28
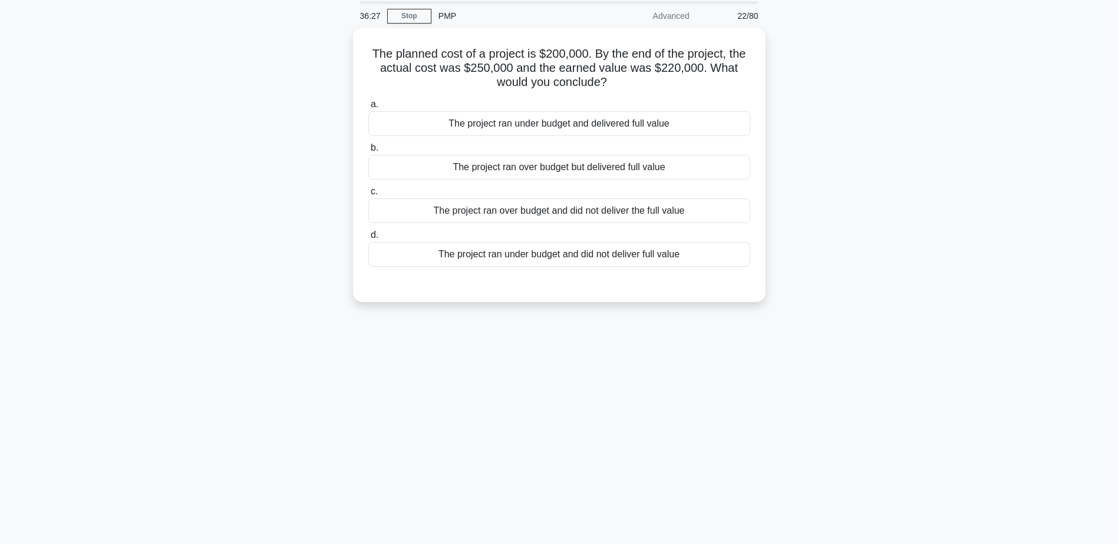
scroll to position [0, 0]
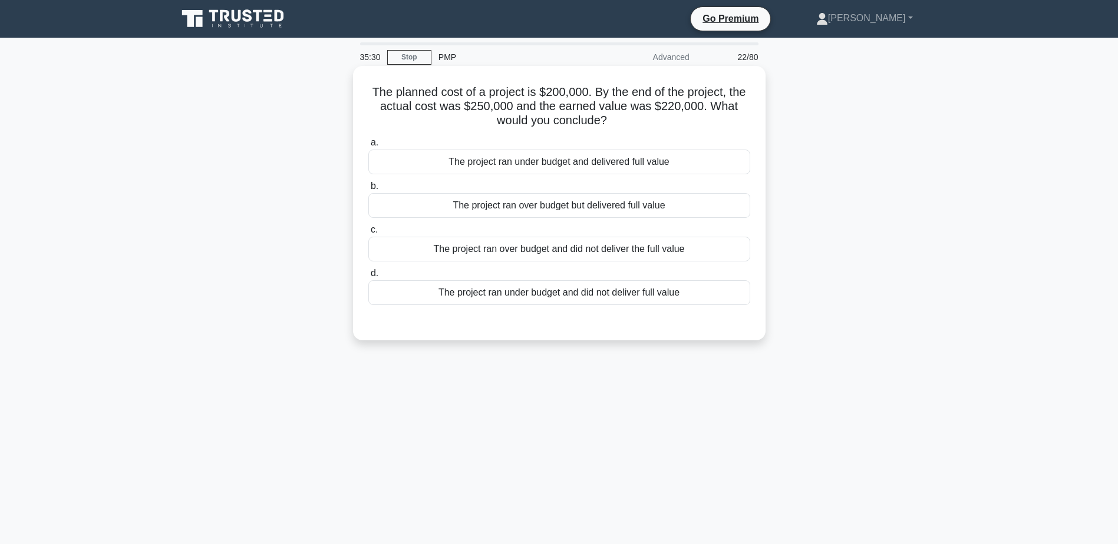
click at [476, 254] on div "The project ran over budget and did not deliver the full value" at bounding box center [559, 249] width 382 height 25
click at [368, 234] on input "c. The project ran over budget and did not deliver the full value" at bounding box center [368, 230] width 0 height 8
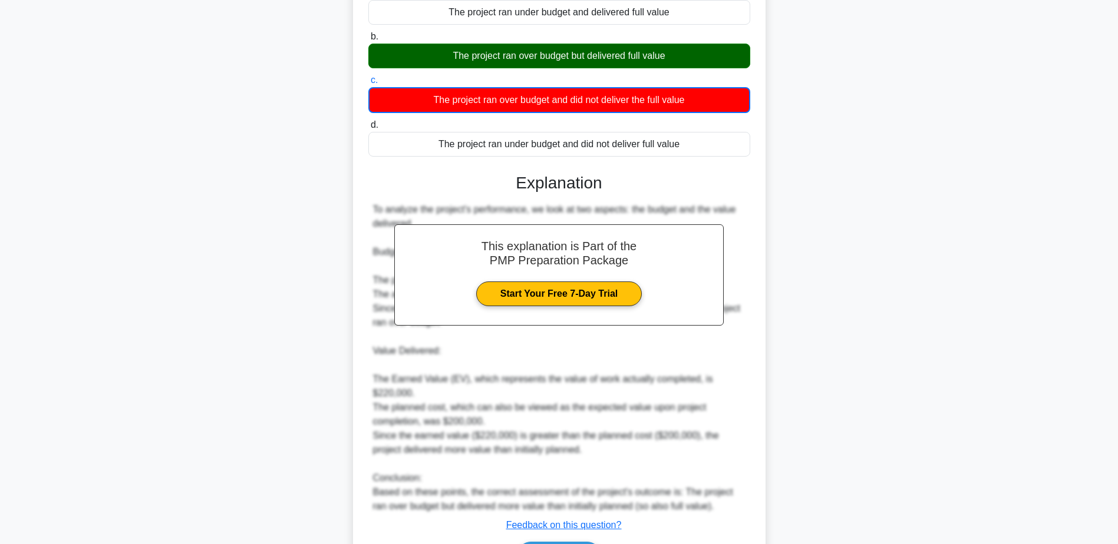
scroll to position [226, 0]
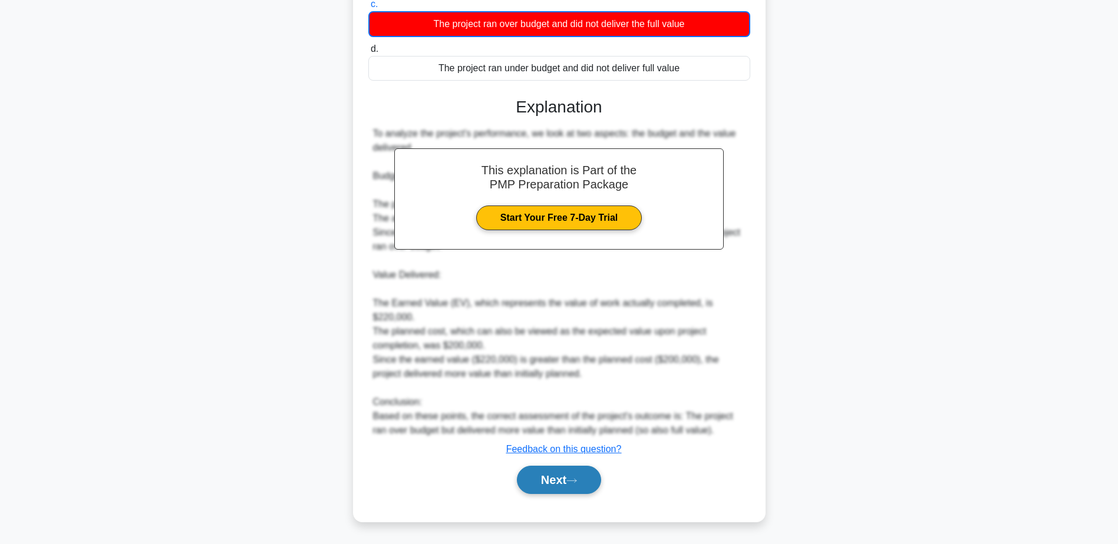
click at [574, 481] on icon at bounding box center [571, 481] width 11 height 6
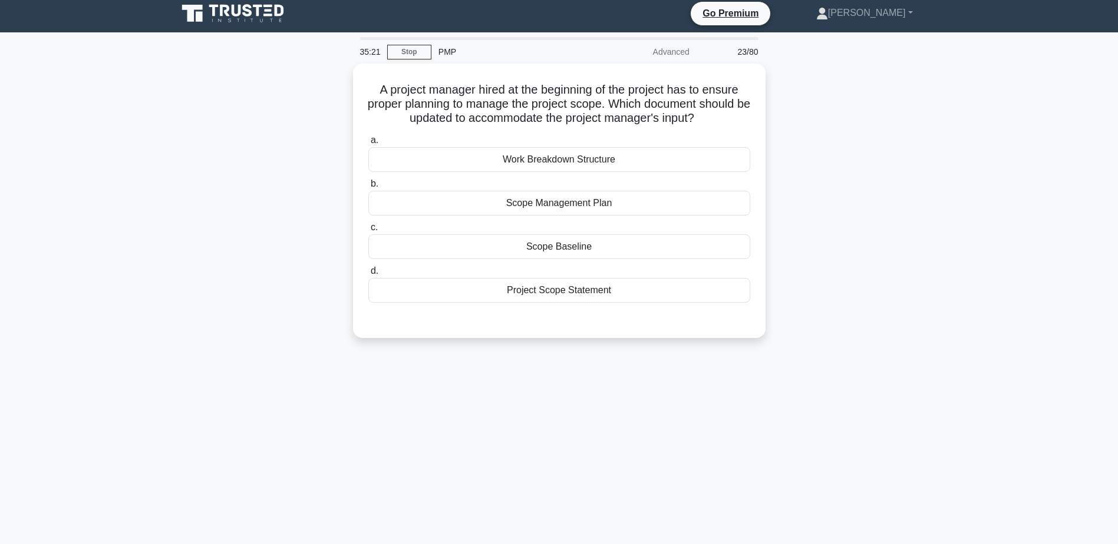
scroll to position [0, 0]
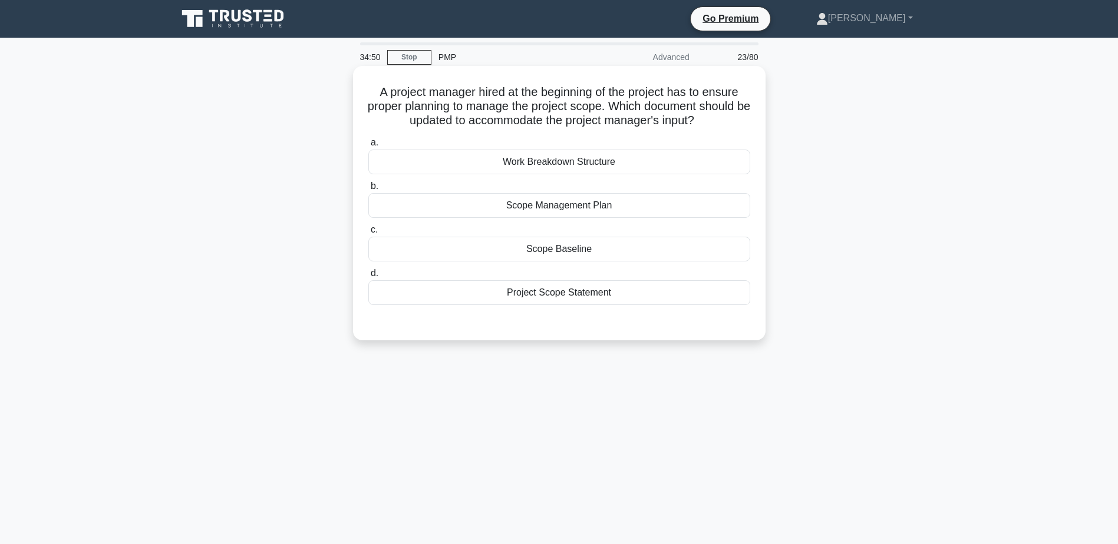
click at [571, 291] on div "Project Scope Statement" at bounding box center [559, 292] width 382 height 25
click at [368, 278] on input "d. Project Scope Statement" at bounding box center [368, 274] width 0 height 8
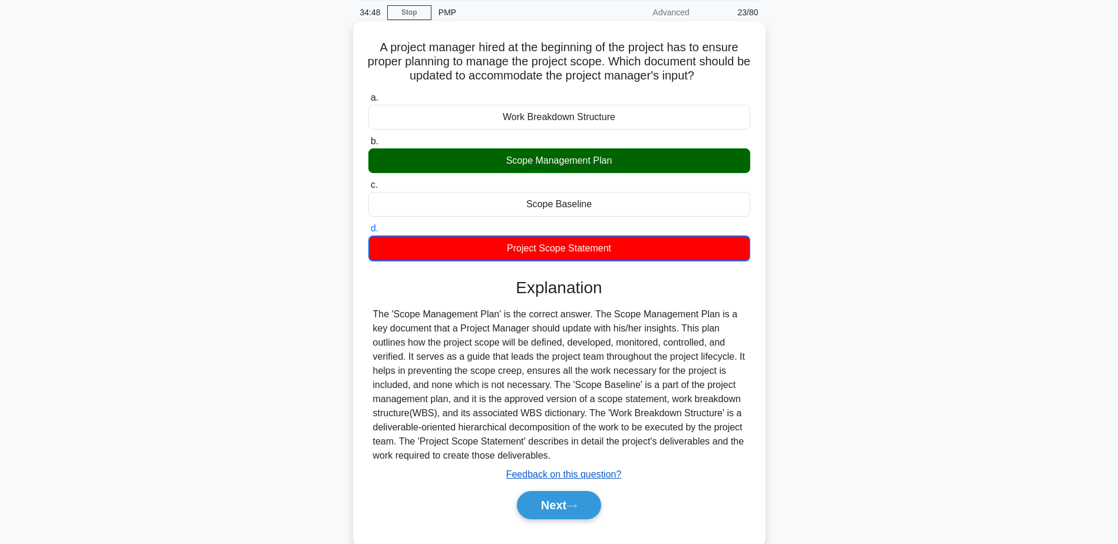
scroll to position [92, 0]
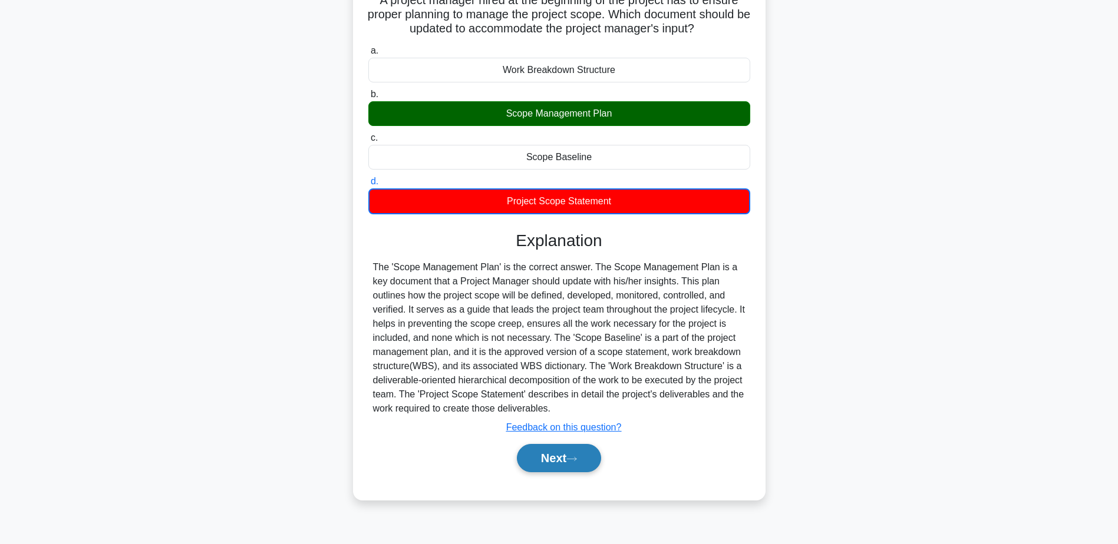
click at [565, 460] on button "Next" at bounding box center [559, 458] width 84 height 28
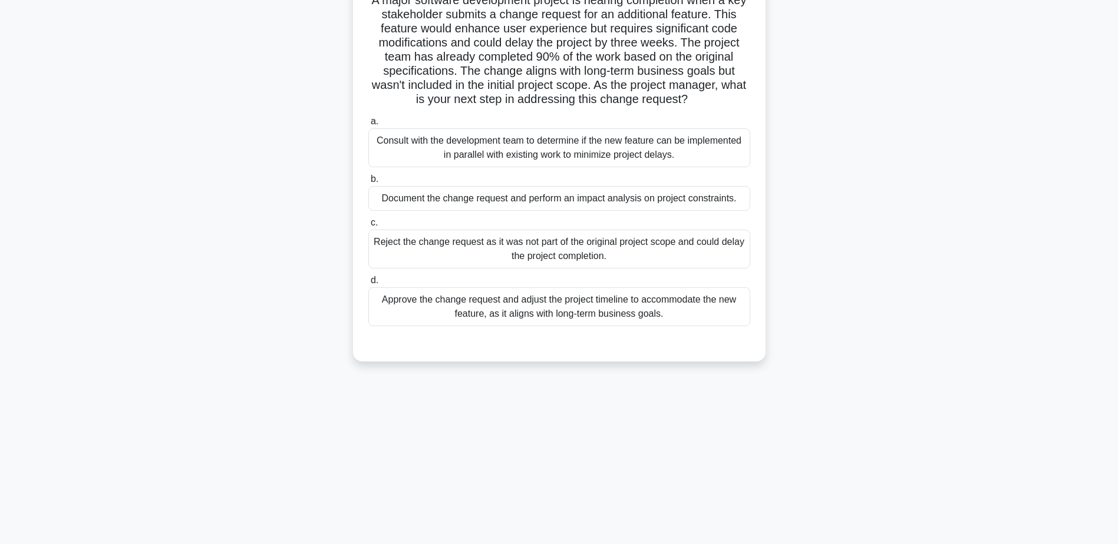
scroll to position [0, 0]
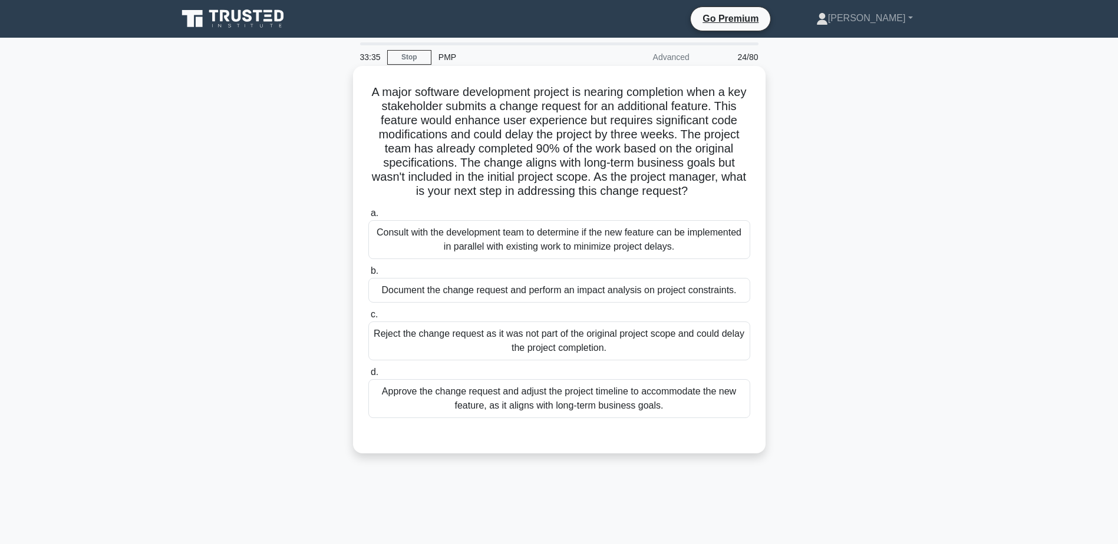
click at [424, 292] on div "Document the change request and perform an impact analysis on project constrain…" at bounding box center [559, 290] width 382 height 25
click at [368, 275] on input "b. Document the change request and perform an impact analysis on project constr…" at bounding box center [368, 272] width 0 height 8
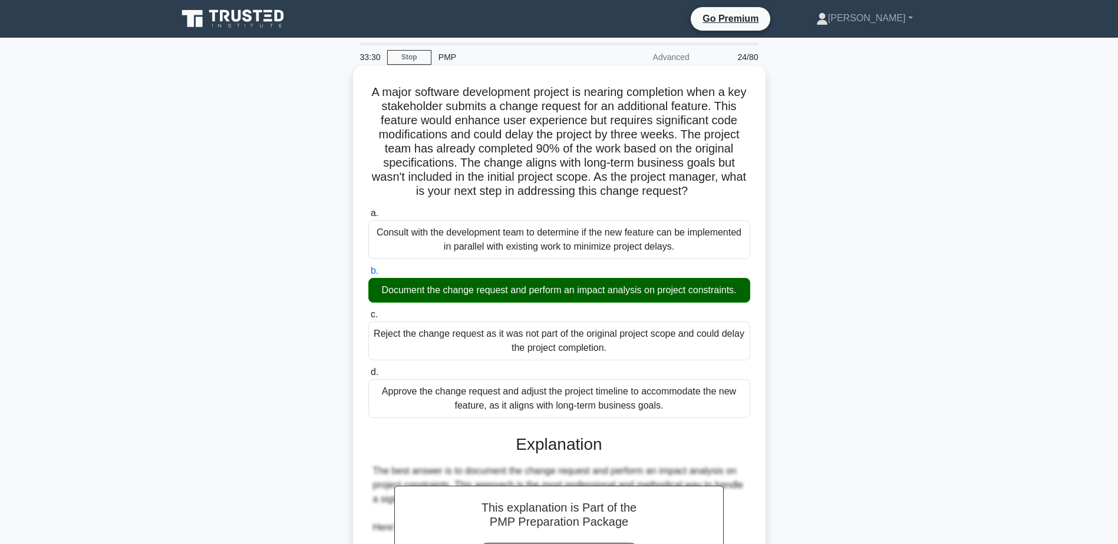
scroll to position [508, 0]
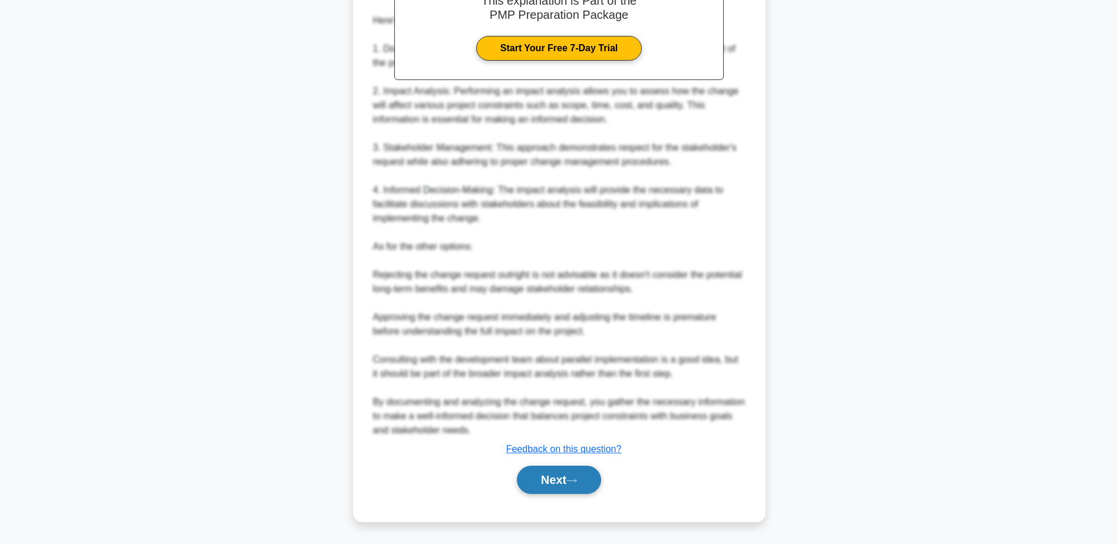
click at [536, 478] on button "Next" at bounding box center [559, 480] width 84 height 28
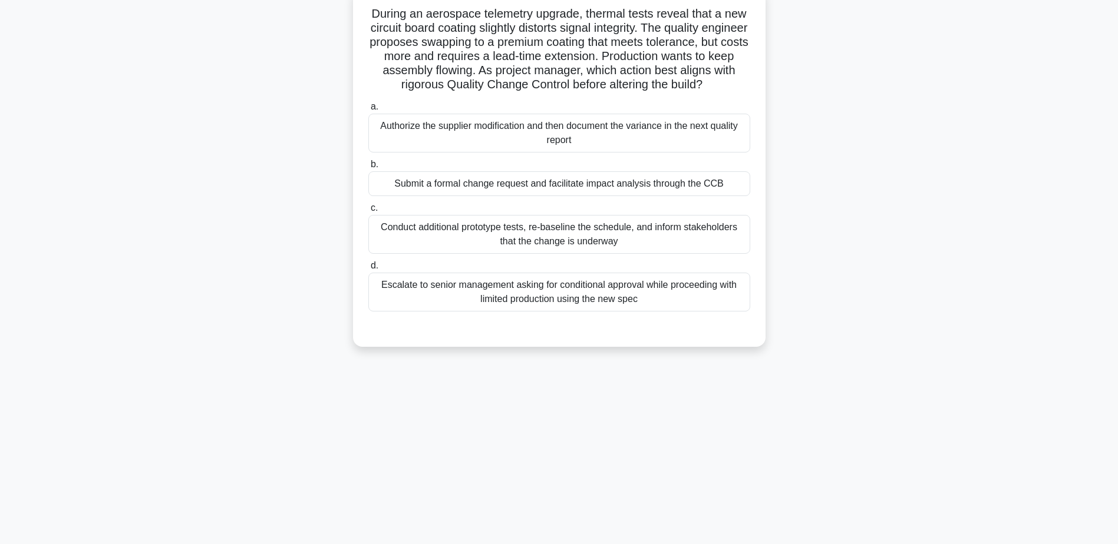
scroll to position [0, 0]
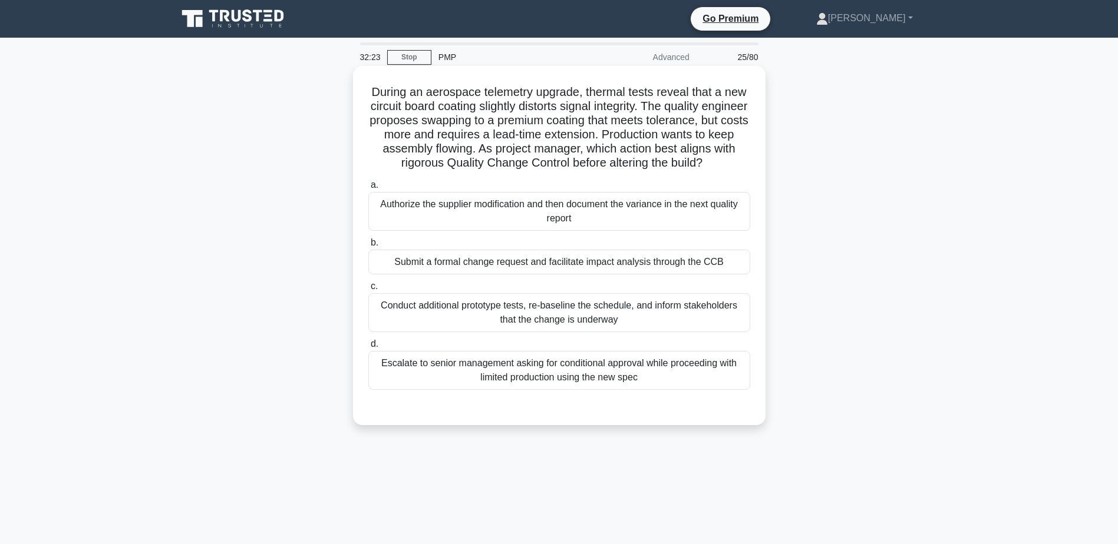
click at [555, 273] on div "Submit a formal change request and facilitate impact analysis through the CCB" at bounding box center [559, 262] width 382 height 25
click at [368, 247] on input "b. Submit a formal change request and facilitate impact analysis through the CCB" at bounding box center [368, 243] width 0 height 8
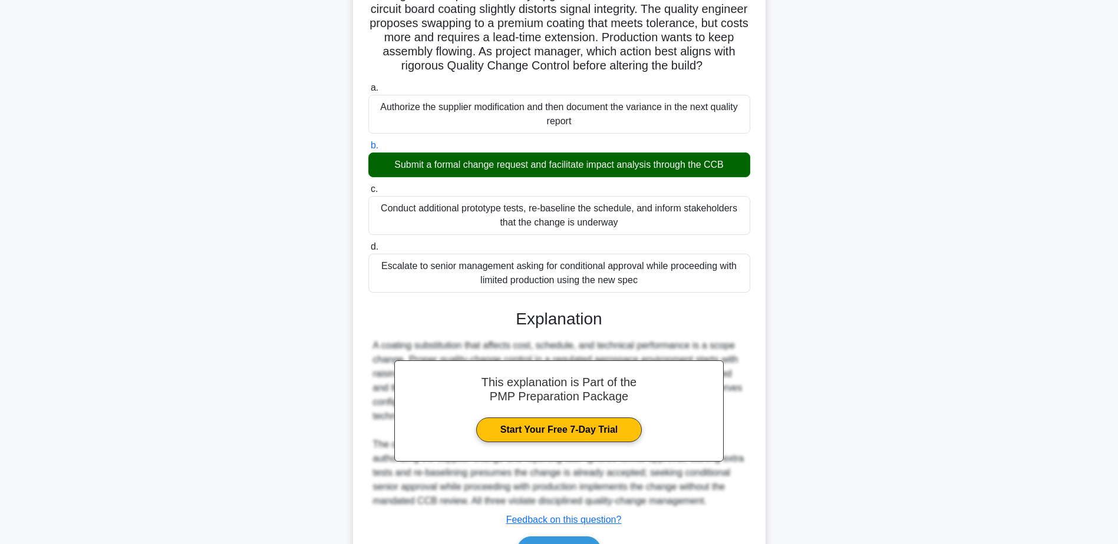
scroll to position [197, 0]
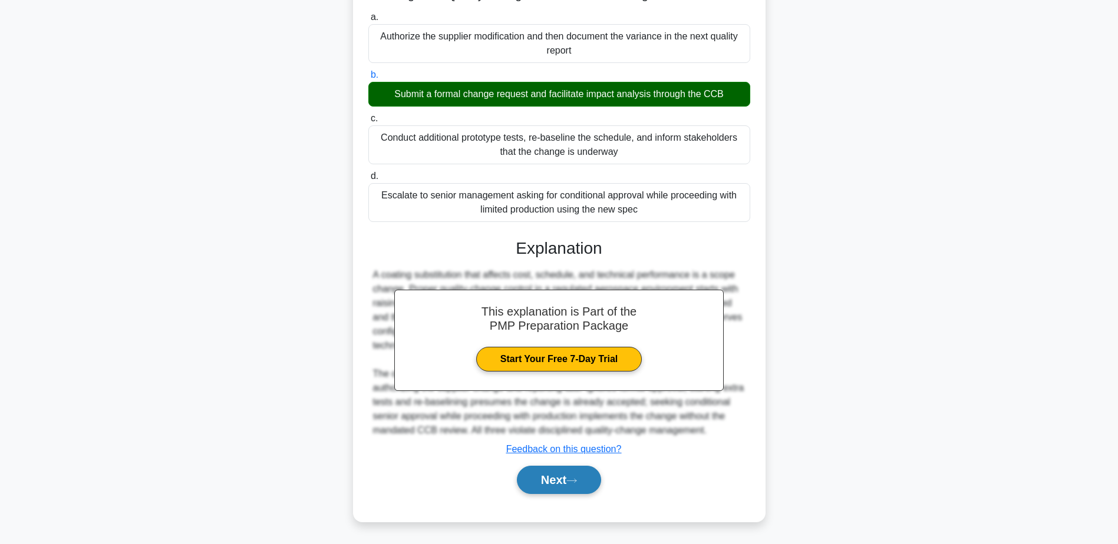
click at [566, 480] on button "Next" at bounding box center [559, 480] width 84 height 28
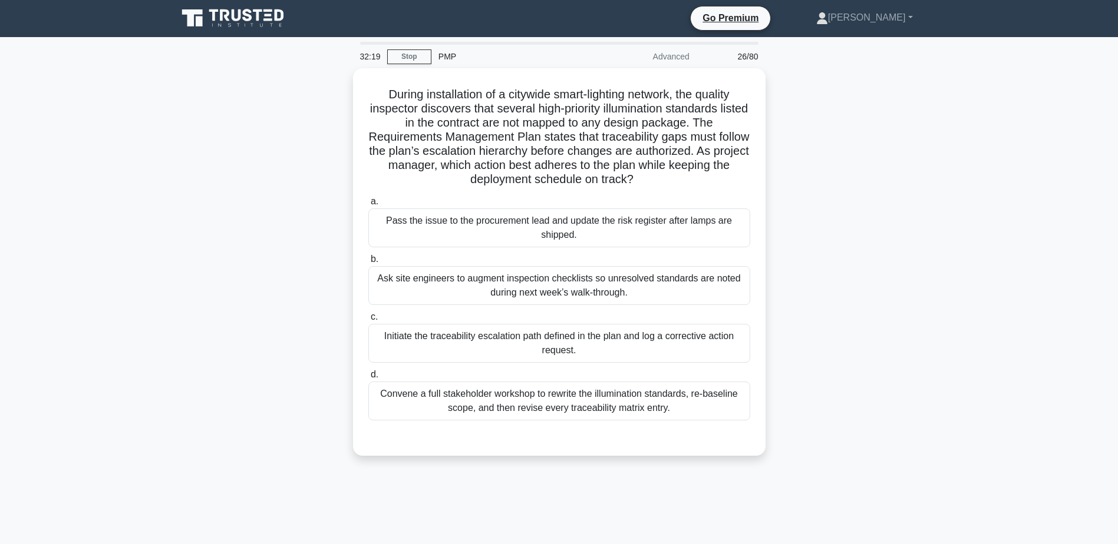
scroll to position [0, 0]
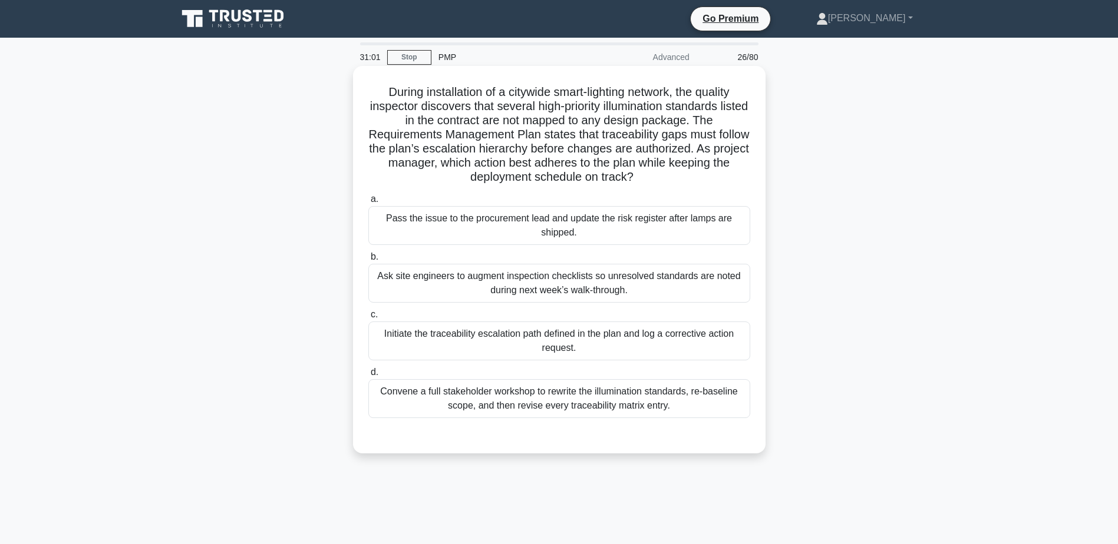
click at [548, 339] on div "Initiate the traceability escalation path defined in the plan and log a correct…" at bounding box center [559, 341] width 382 height 39
click at [368, 319] on input "c. Initiate the traceability escalation path defined in the plan and log a corr…" at bounding box center [368, 315] width 0 height 8
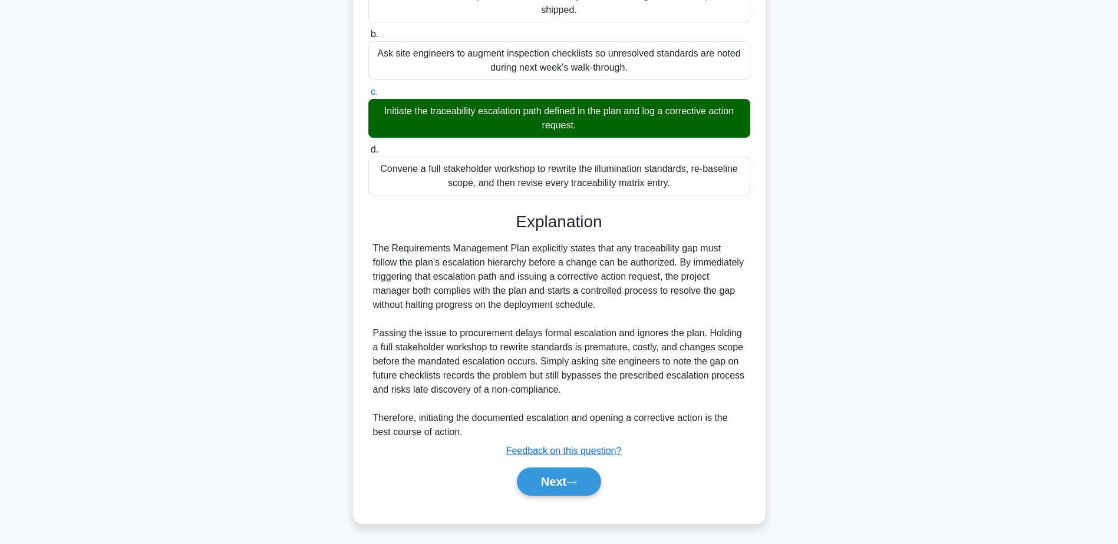
scroll to position [225, 0]
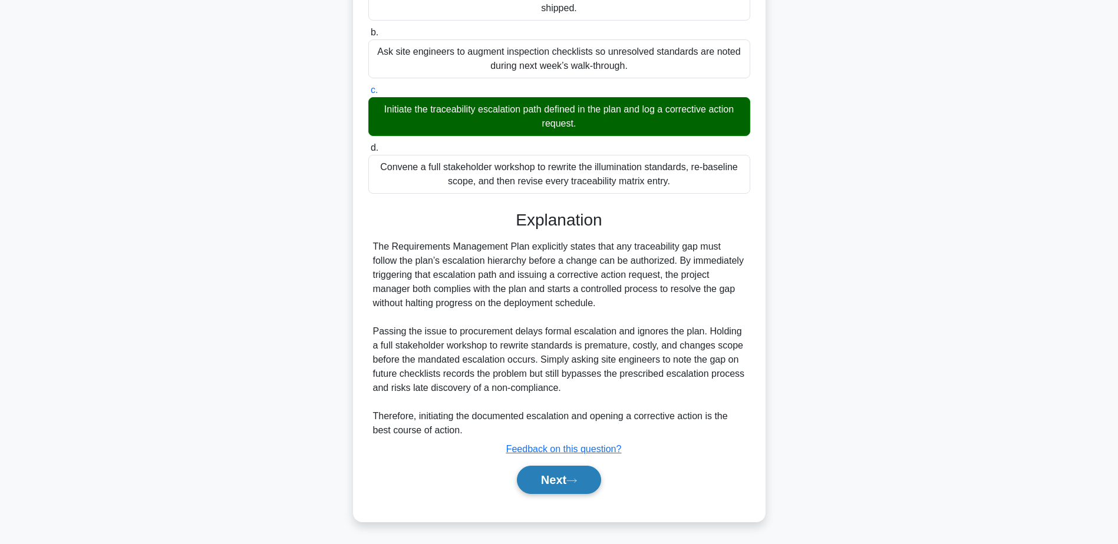
click at [586, 480] on button "Next" at bounding box center [559, 480] width 84 height 28
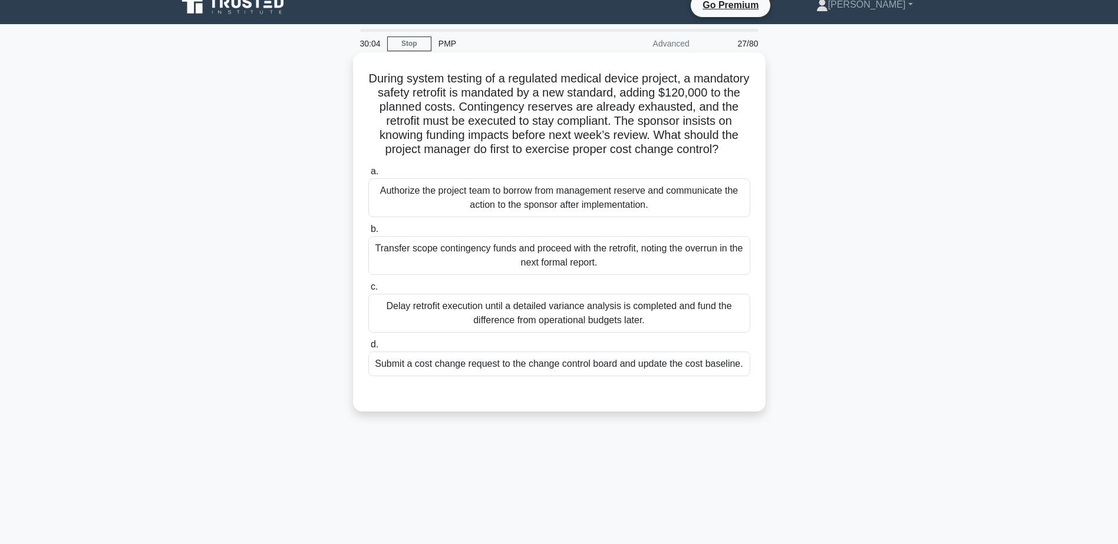
scroll to position [0, 0]
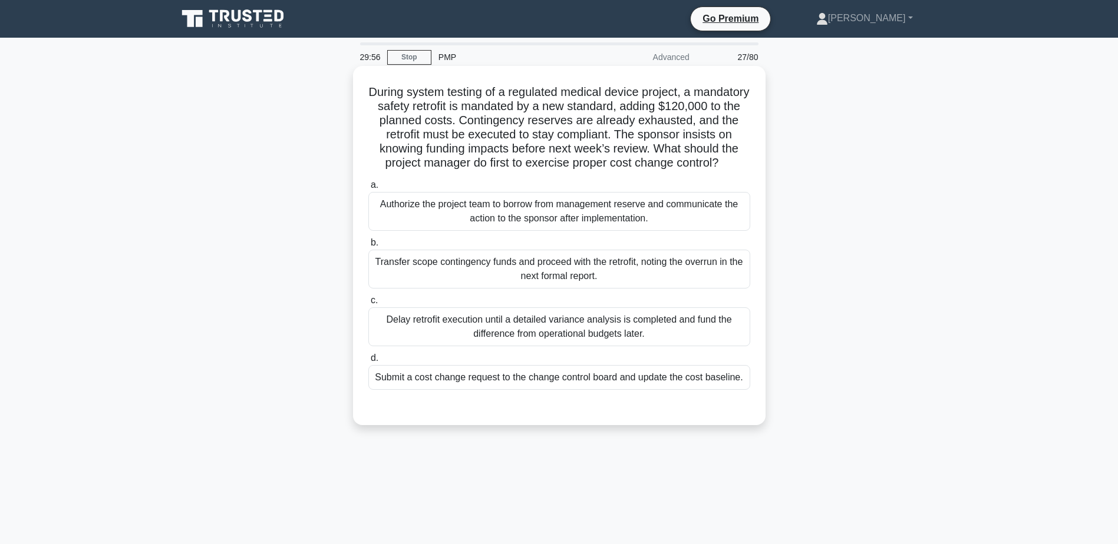
click at [535, 387] on div "Submit a cost change request to the change control board and update the cost ba…" at bounding box center [559, 377] width 382 height 25
click at [368, 362] on input "d. Submit a cost change request to the change control board and update the cost…" at bounding box center [368, 359] width 0 height 8
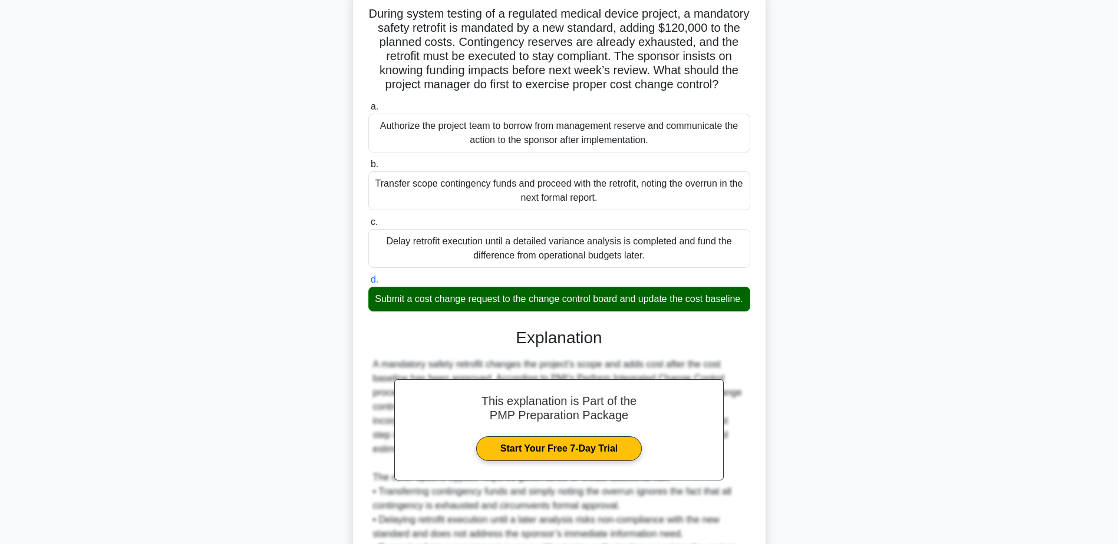
scroll to position [236, 0]
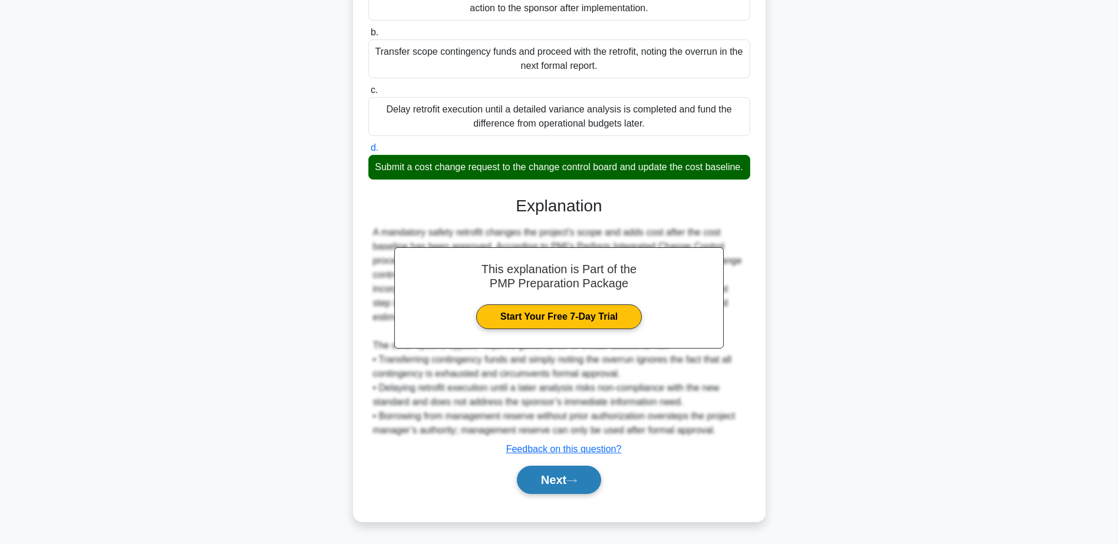
click at [574, 476] on button "Next" at bounding box center [559, 480] width 84 height 28
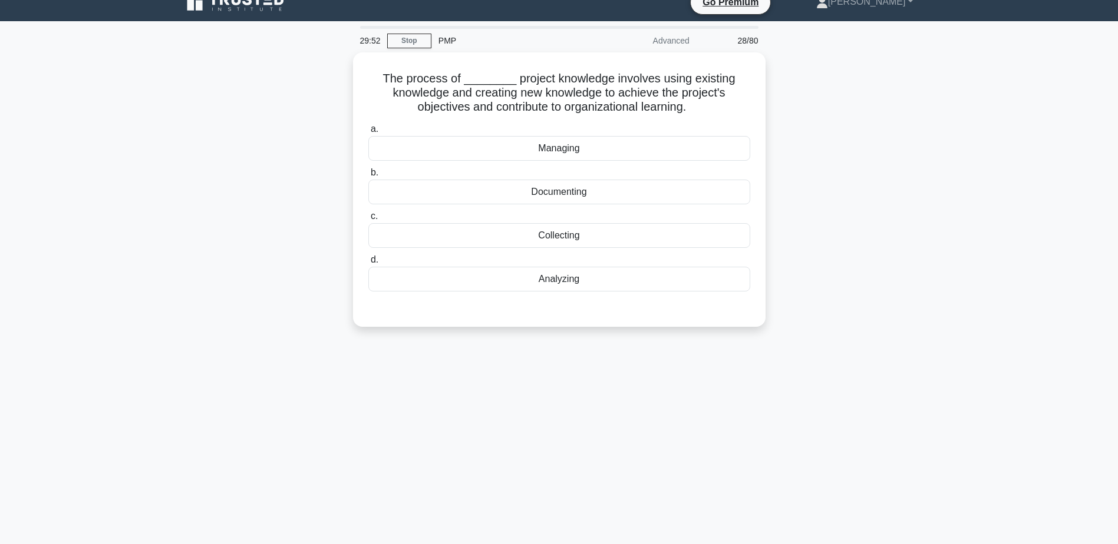
scroll to position [0, 0]
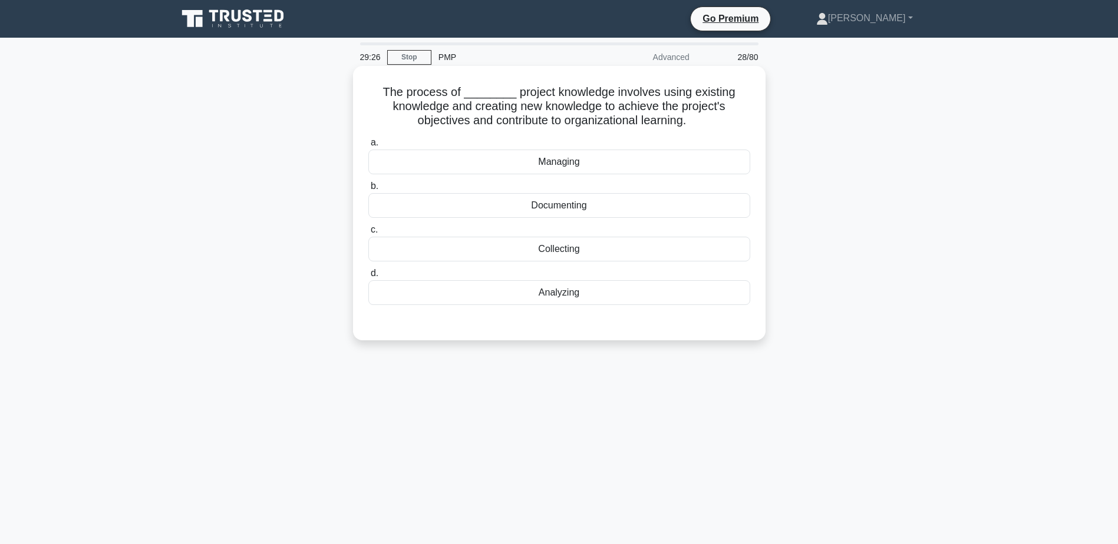
click at [562, 296] on div "Analyzing" at bounding box center [559, 292] width 382 height 25
click at [368, 278] on input "d. Analyzing" at bounding box center [368, 274] width 0 height 8
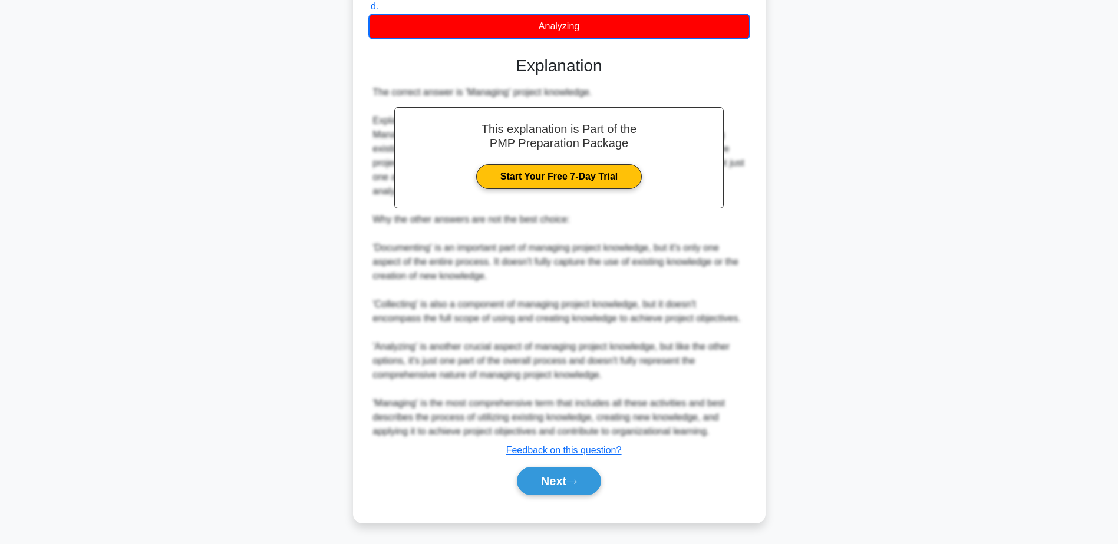
scroll to position [269, 0]
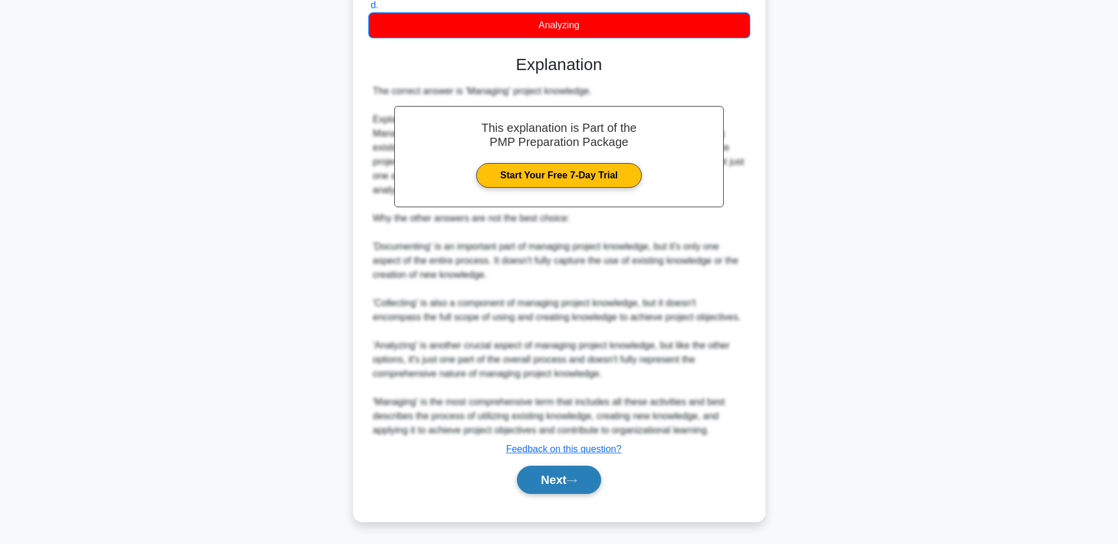
click at [546, 475] on button "Next" at bounding box center [559, 480] width 84 height 28
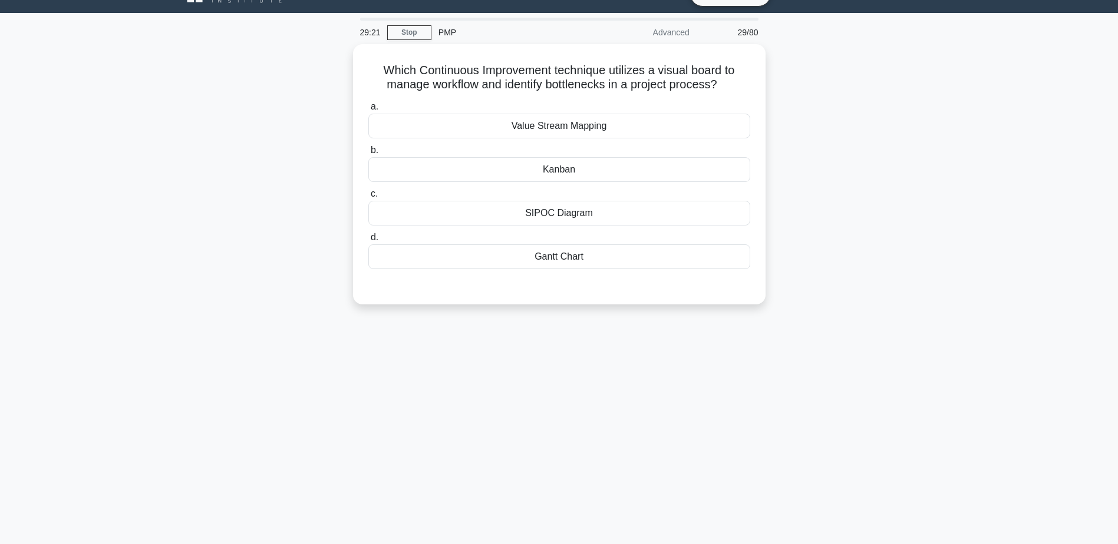
scroll to position [0, 0]
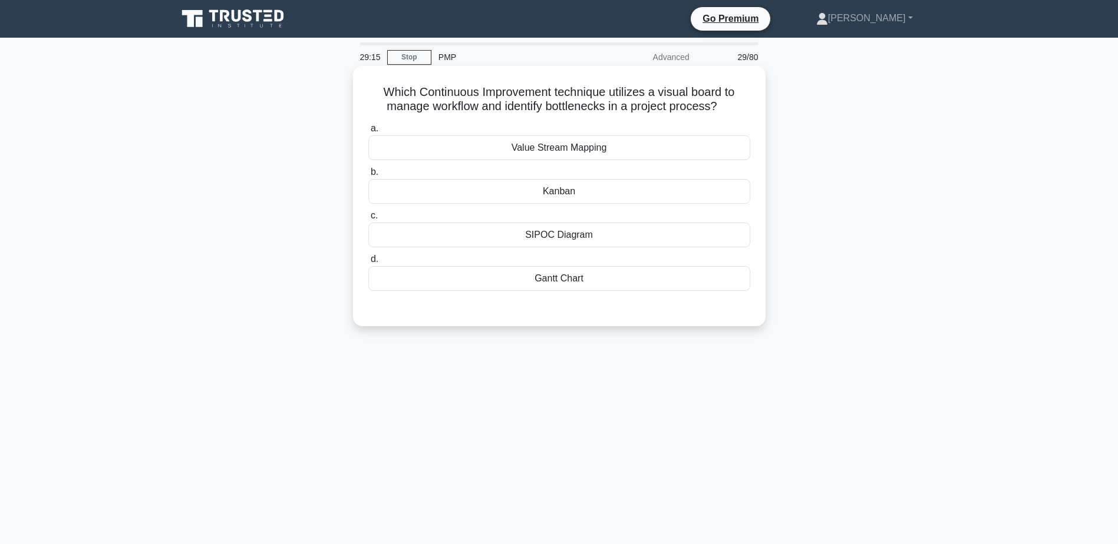
click at [595, 190] on div "Kanban" at bounding box center [559, 191] width 382 height 25
click at [368, 176] on input "b. Kanban" at bounding box center [368, 173] width 0 height 8
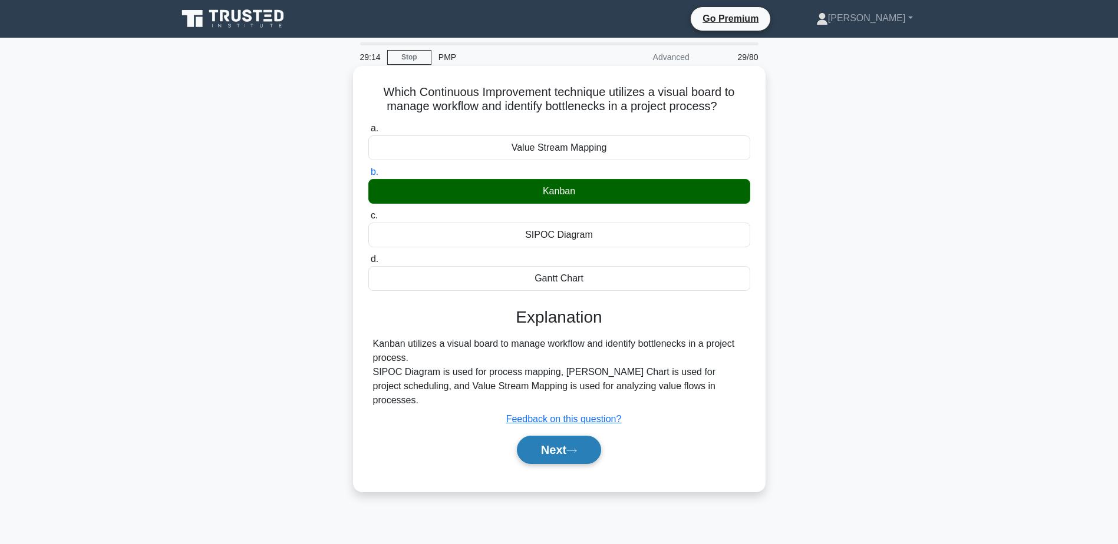
click at [572, 436] on button "Next" at bounding box center [559, 450] width 84 height 28
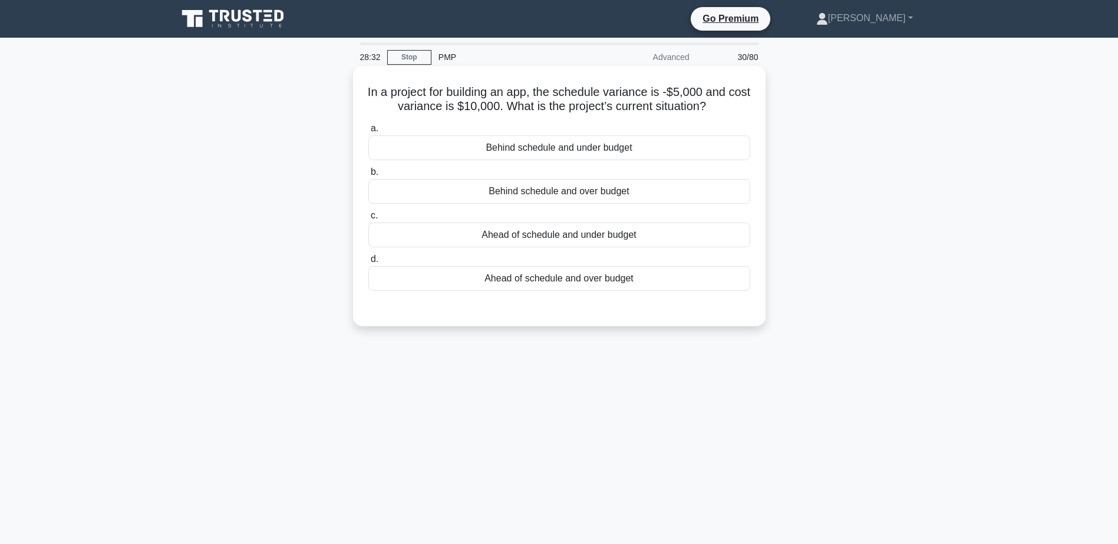
click at [562, 158] on div "Behind schedule and under budget" at bounding box center [559, 148] width 382 height 25
click at [368, 133] on input "a. Behind schedule and under budget" at bounding box center [368, 129] width 0 height 8
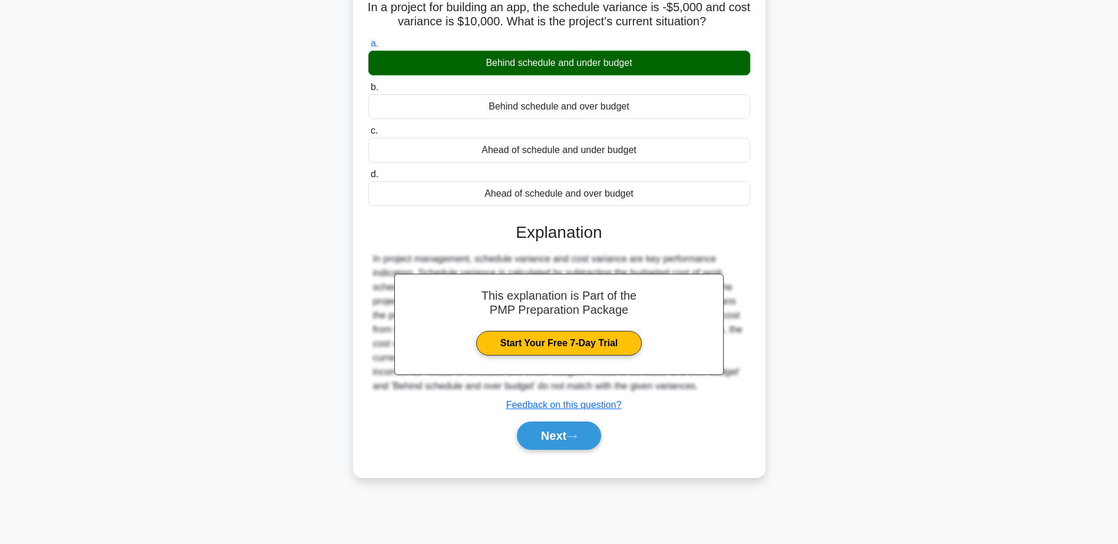
scroll to position [92, 0]
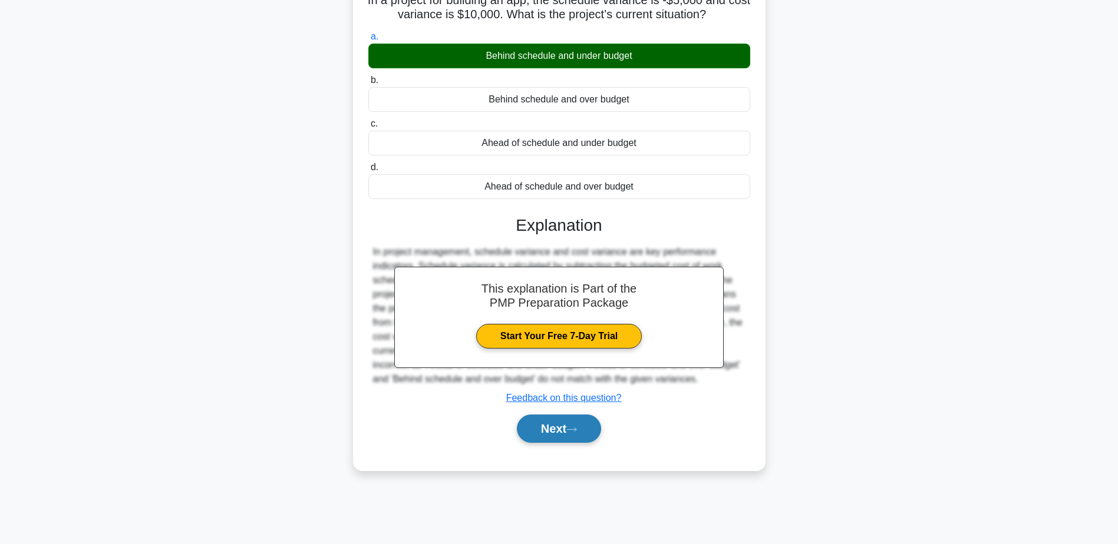
click at [576, 433] on icon at bounding box center [571, 430] width 11 height 6
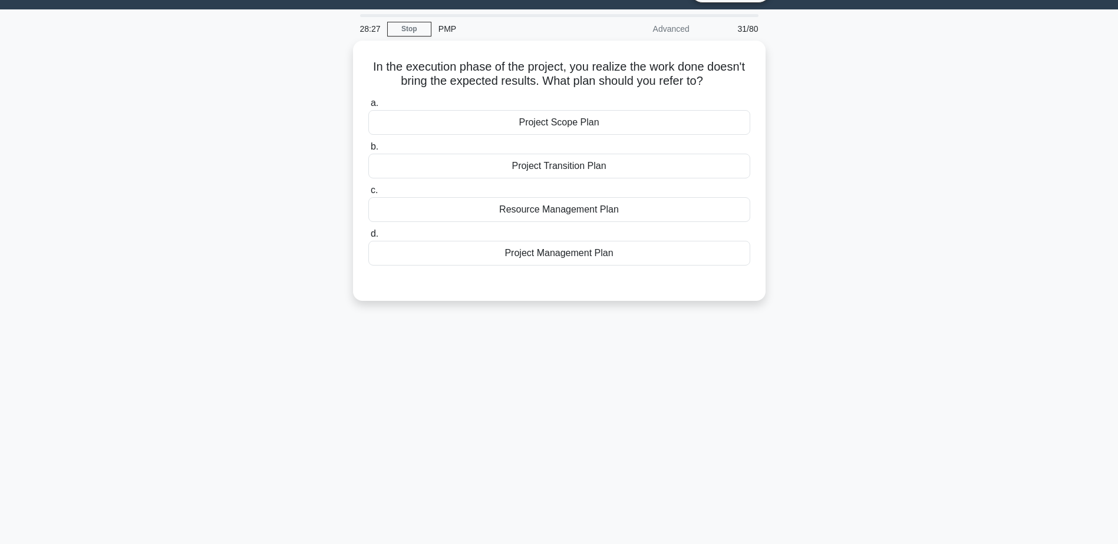
scroll to position [0, 0]
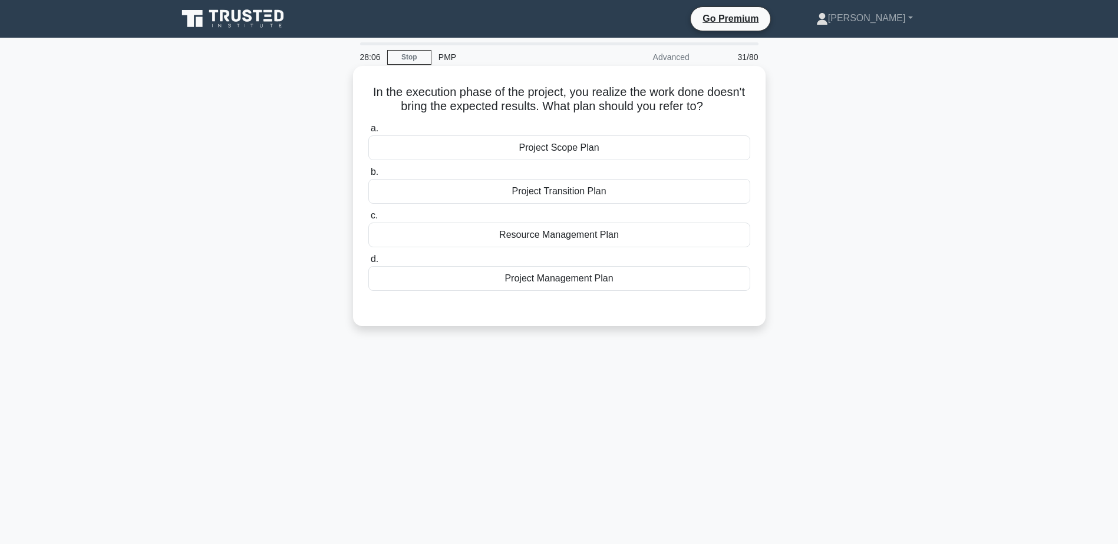
drag, startPoint x: 556, startPoint y: 279, endPoint x: 560, endPoint y: 283, distance: 6.3
click at [560, 283] on div "Project Management Plan" at bounding box center [559, 278] width 382 height 25
drag, startPoint x: 560, startPoint y: 283, endPoint x: 515, endPoint y: 282, distance: 44.8
click at [515, 282] on div "Project Management Plan" at bounding box center [559, 278] width 382 height 25
click at [368, 263] on input "d. Project Management Plan" at bounding box center [368, 260] width 0 height 8
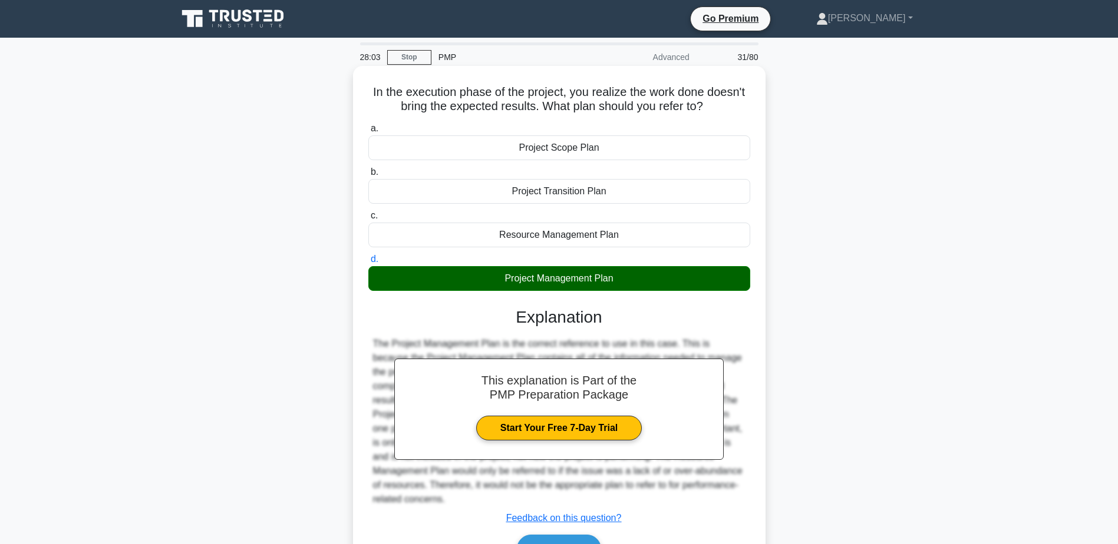
scroll to position [92, 0]
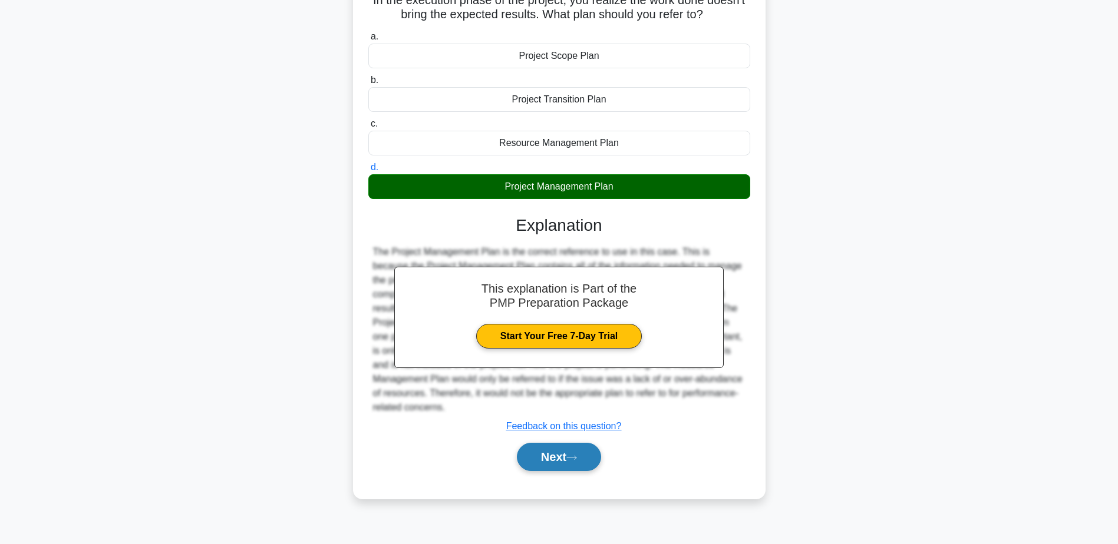
click at [553, 454] on button "Next" at bounding box center [559, 457] width 84 height 28
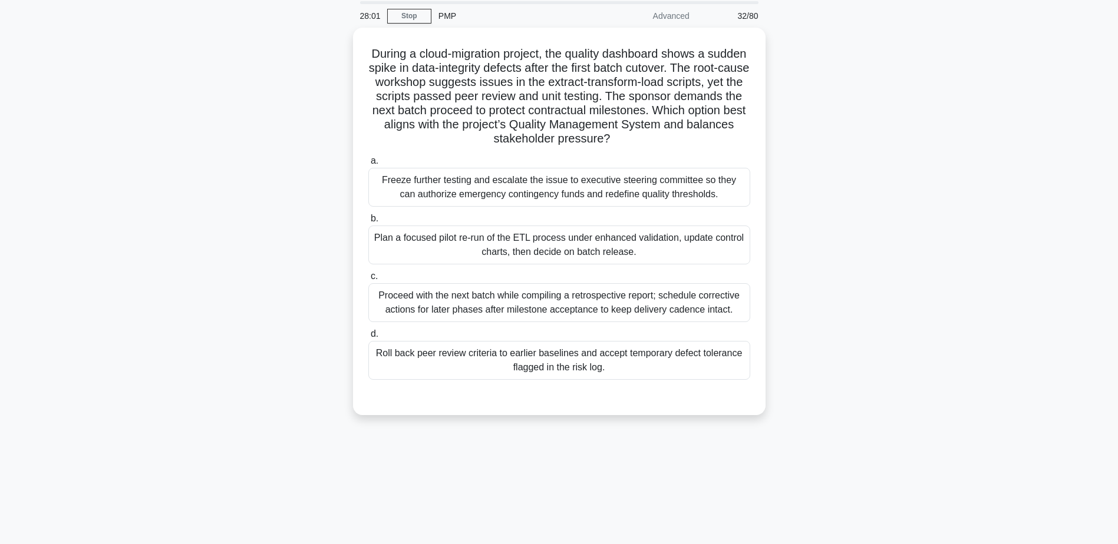
scroll to position [0, 0]
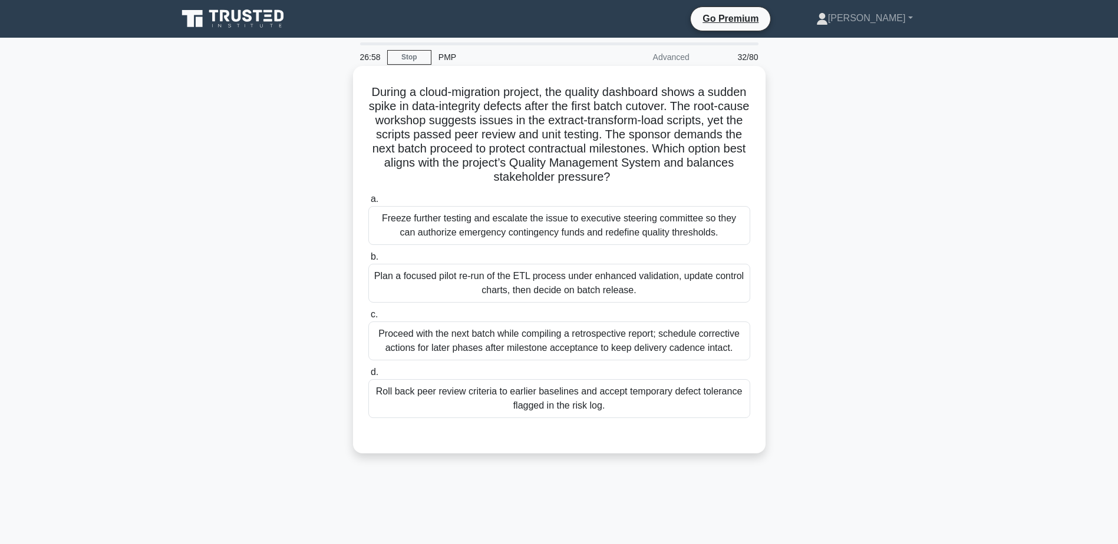
click at [504, 354] on div "Proceed with the next batch while compiling a retrospective report; schedule co…" at bounding box center [559, 341] width 382 height 39
drag, startPoint x: 504, startPoint y: 354, endPoint x: 450, endPoint y: 345, distance: 54.8
click at [450, 345] on div "Proceed with the next batch while compiling a retrospective report; schedule co…" at bounding box center [559, 341] width 382 height 39
click at [368, 319] on input "c. Proceed with the next batch while compiling a retrospective report; schedule…" at bounding box center [368, 315] width 0 height 8
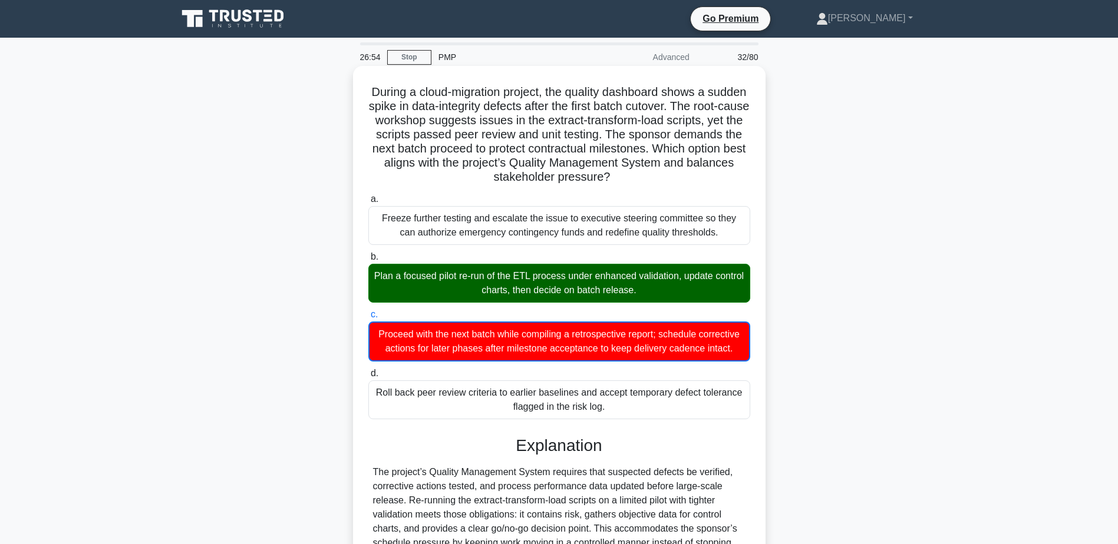
scroll to position [240, 0]
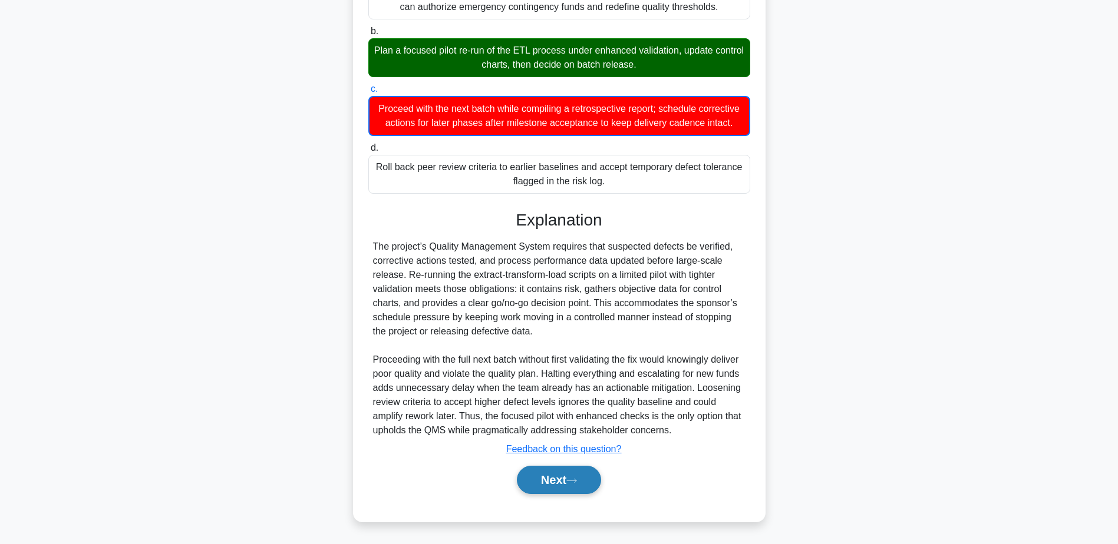
click at [534, 481] on button "Next" at bounding box center [559, 480] width 84 height 28
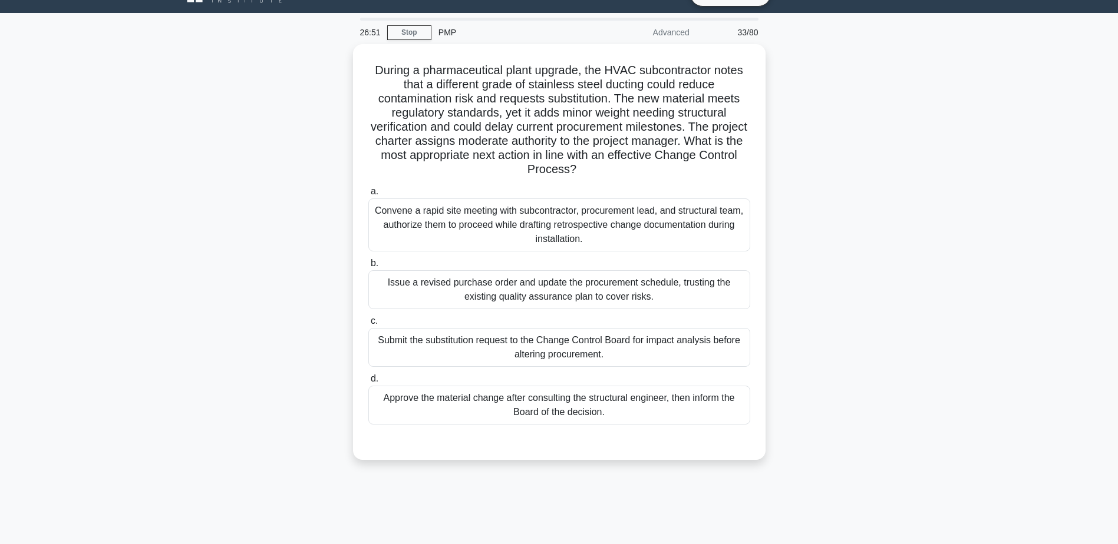
scroll to position [0, 0]
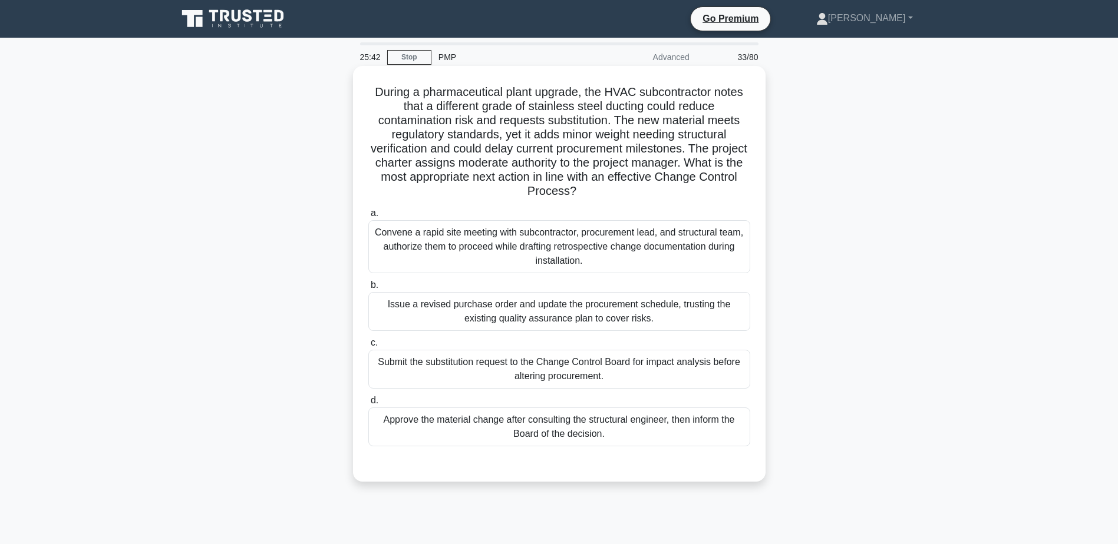
click at [482, 422] on div "Approve the material change after consulting the structural engineer, then info…" at bounding box center [559, 427] width 382 height 39
click at [368, 405] on input "d. Approve the material change after consulting the structural engineer, then i…" at bounding box center [368, 401] width 0 height 8
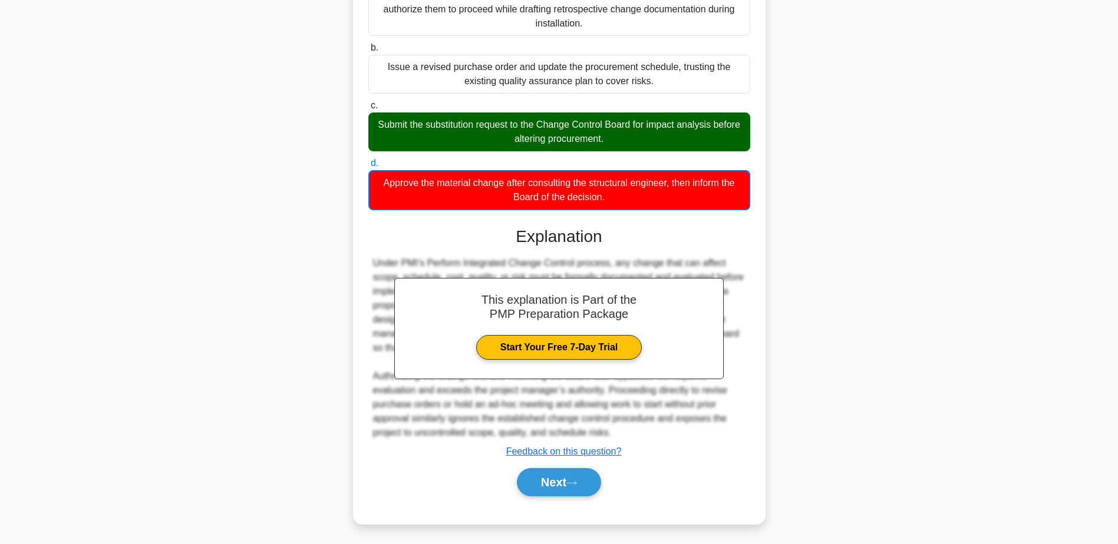
scroll to position [240, 0]
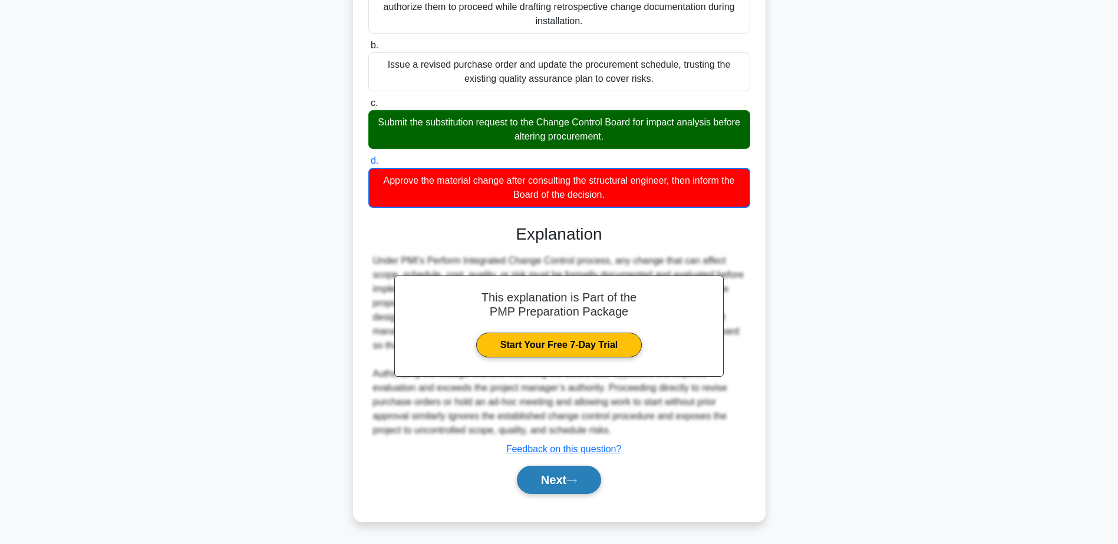
click at [550, 481] on button "Next" at bounding box center [559, 480] width 84 height 28
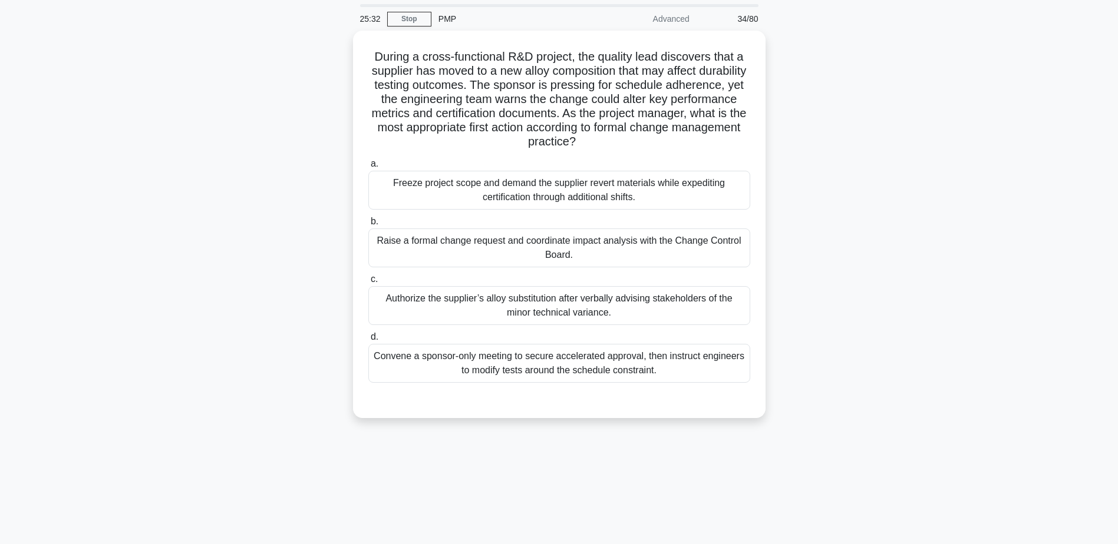
scroll to position [0, 0]
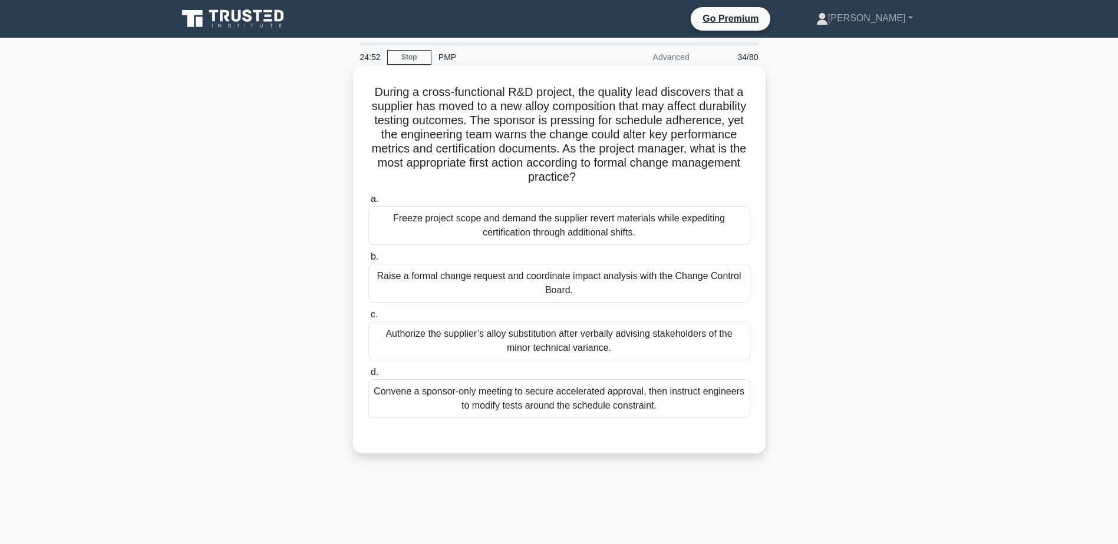
click at [526, 273] on div "Raise a formal change request and coordinate impact analysis with the Change Co…" at bounding box center [559, 283] width 382 height 39
click at [368, 261] on input "b. Raise a formal change request and coordinate impact analysis with the Change…" at bounding box center [368, 257] width 0 height 8
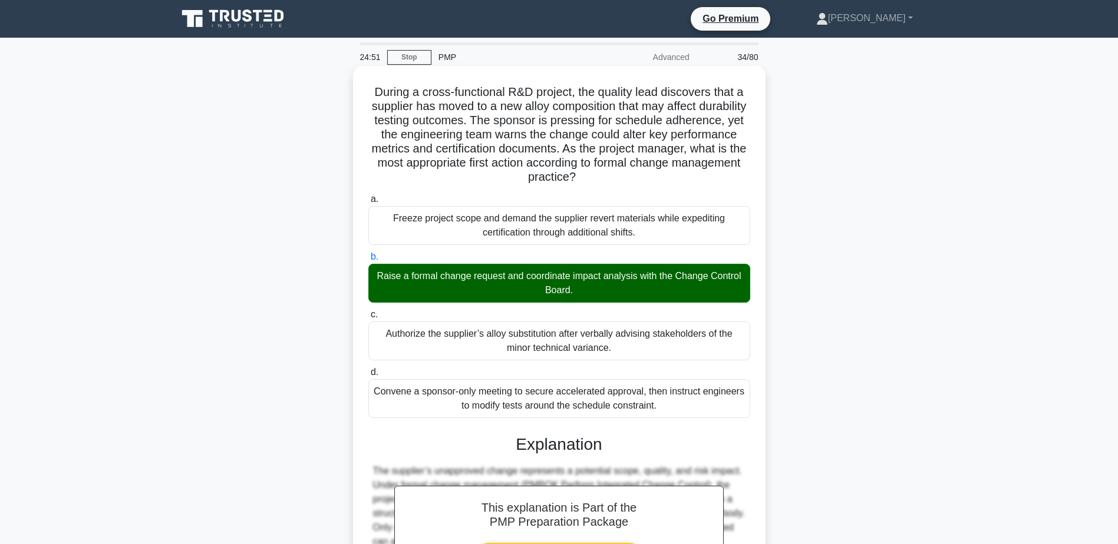
scroll to position [225, 0]
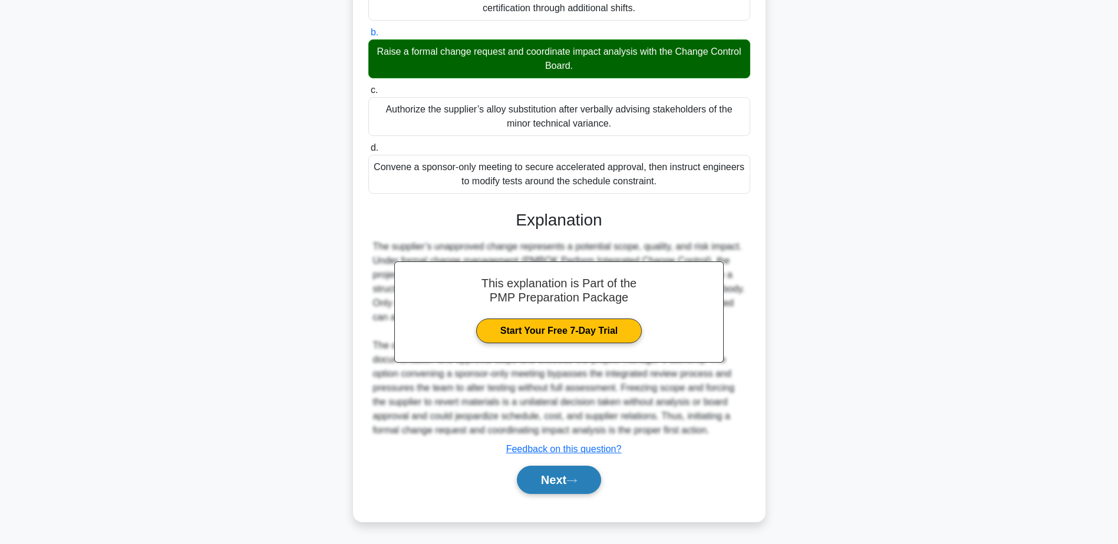
click at [551, 482] on button "Next" at bounding box center [559, 480] width 84 height 28
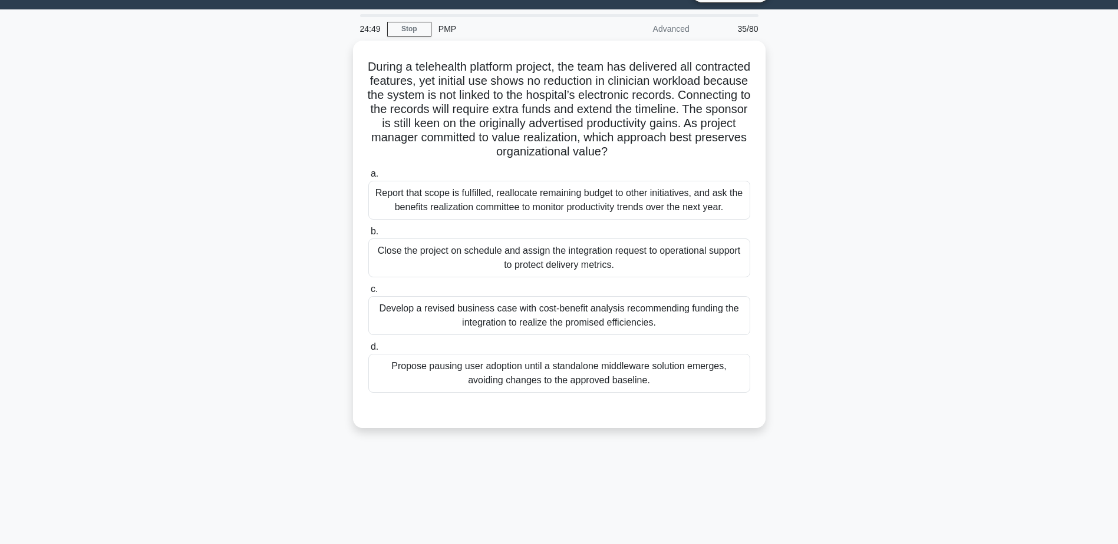
scroll to position [0, 0]
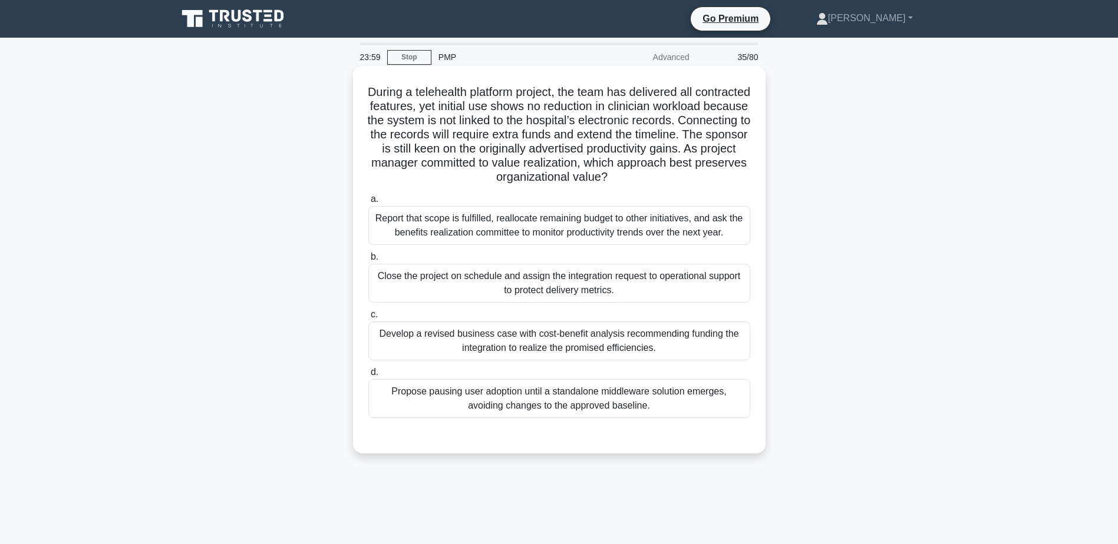
click at [511, 344] on div "Develop a revised business case with cost-benefit analysis recommending funding…" at bounding box center [559, 341] width 382 height 39
click at [368, 319] on input "c. Develop a revised business case with cost-benefit analysis recommending fund…" at bounding box center [368, 315] width 0 height 8
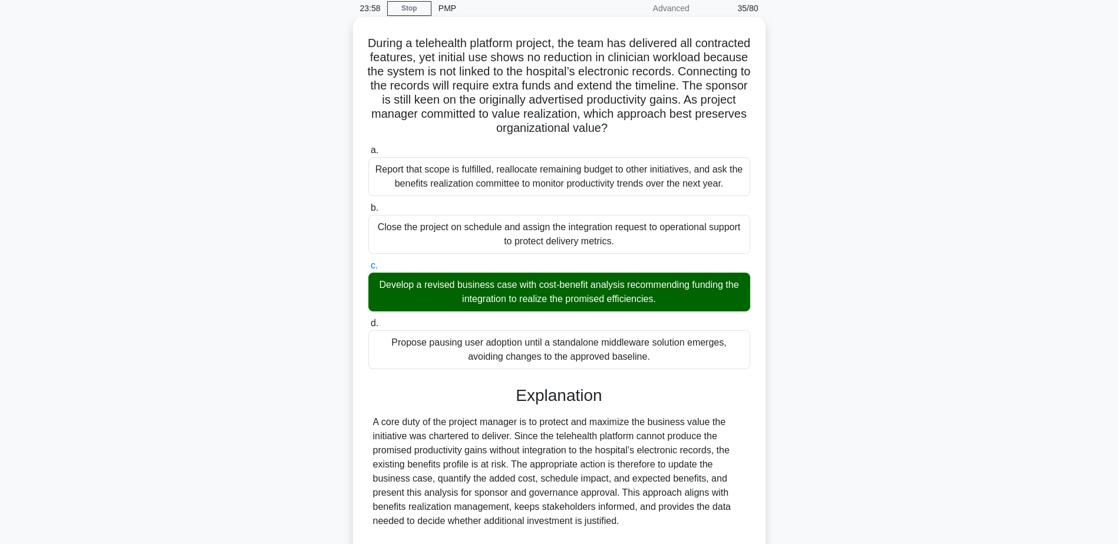
scroll to position [225, 0]
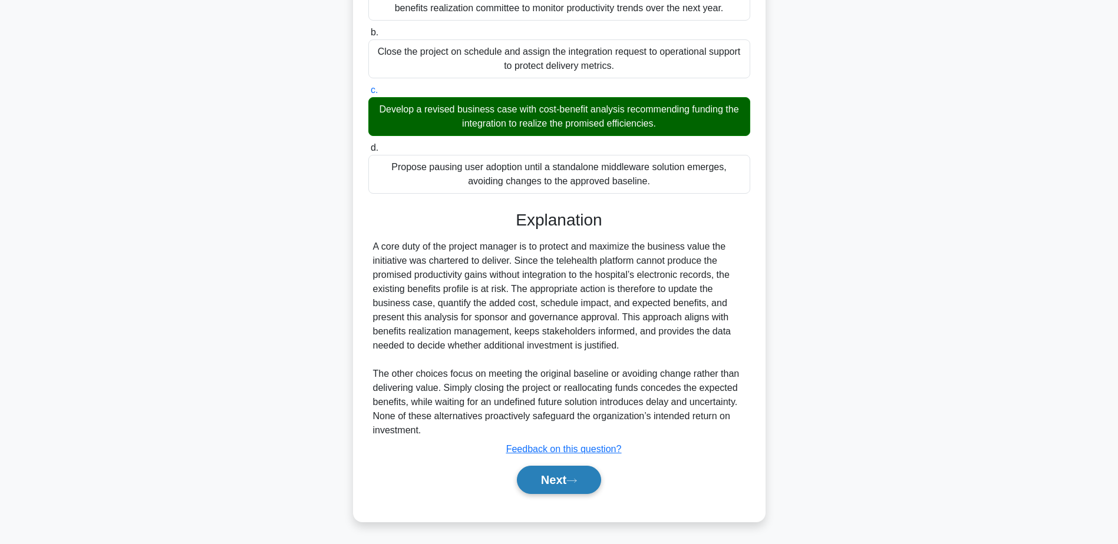
click at [569, 485] on button "Next" at bounding box center [559, 480] width 84 height 28
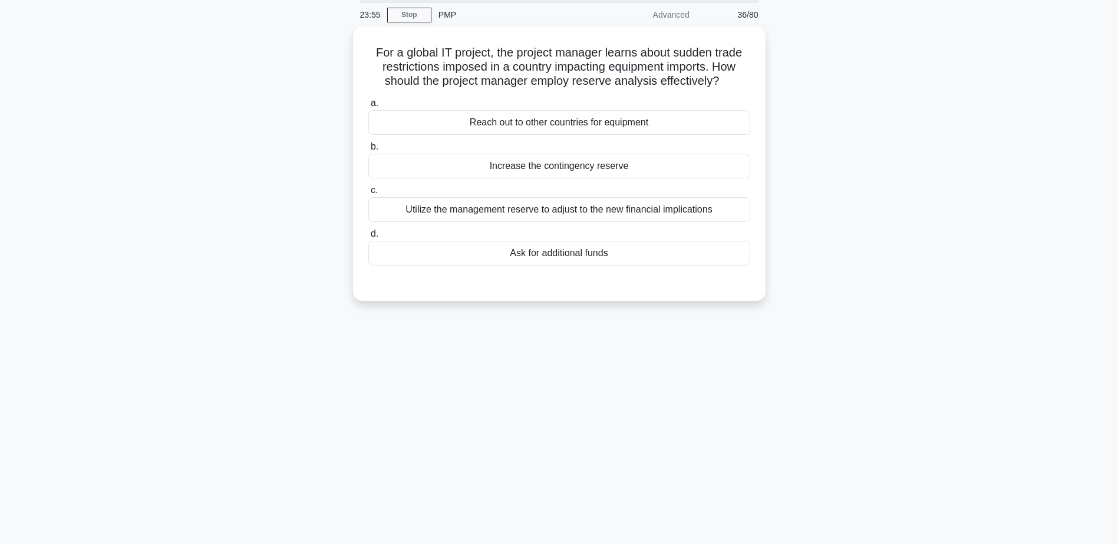
scroll to position [0, 0]
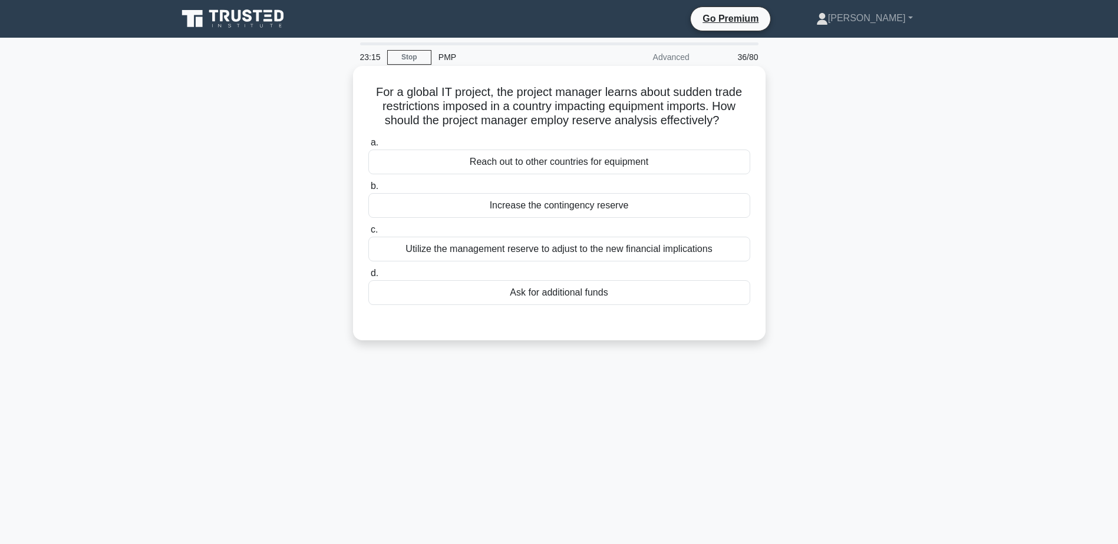
click at [490, 242] on div "Utilize the management reserve to adjust to the new financial implications" at bounding box center [559, 249] width 382 height 25
click at [368, 234] on input "c. Utilize the management reserve to adjust to the new financial implications" at bounding box center [368, 230] width 0 height 8
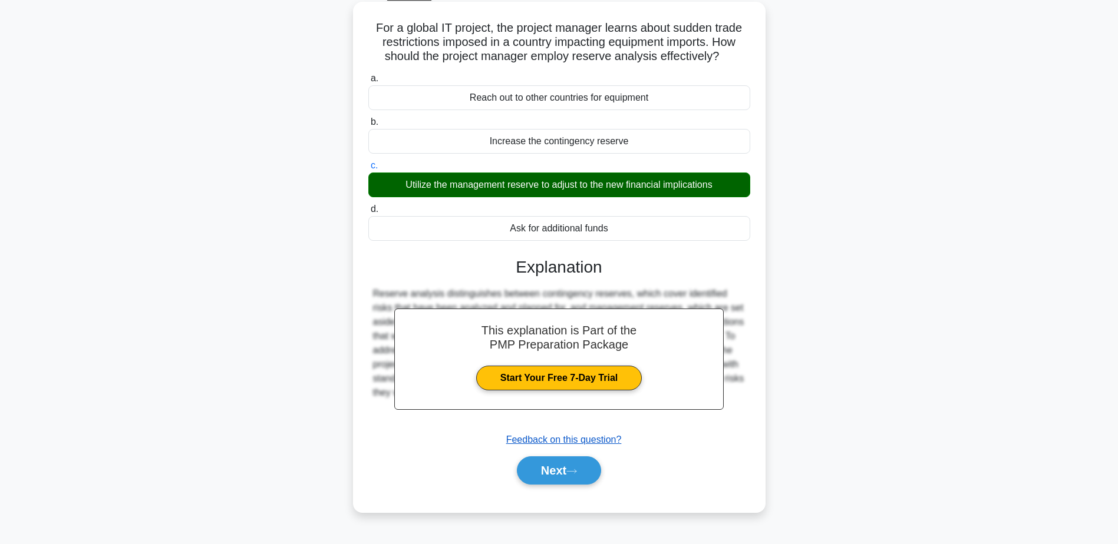
scroll to position [92, 0]
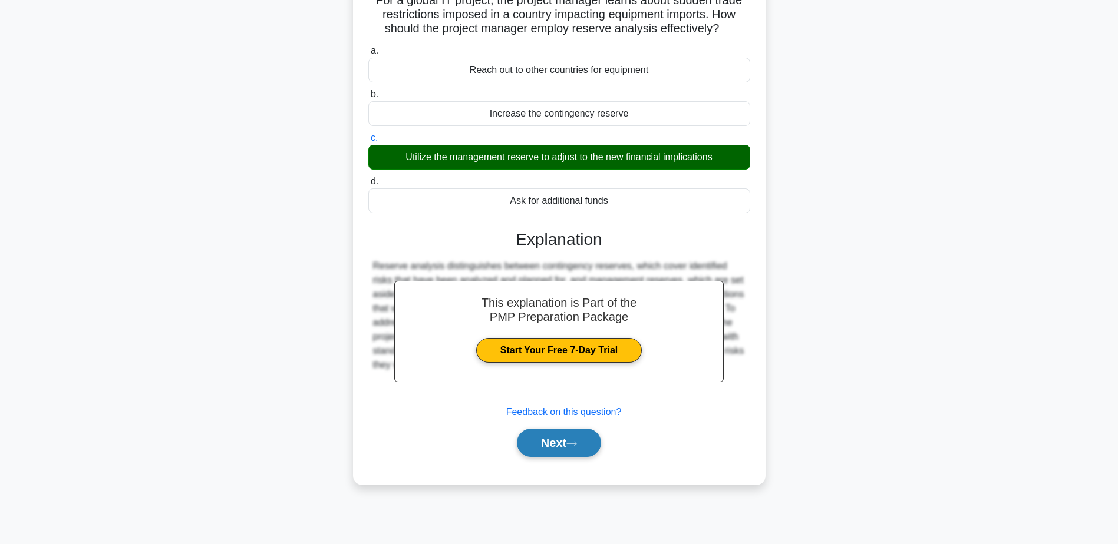
click at [571, 447] on icon at bounding box center [571, 444] width 11 height 6
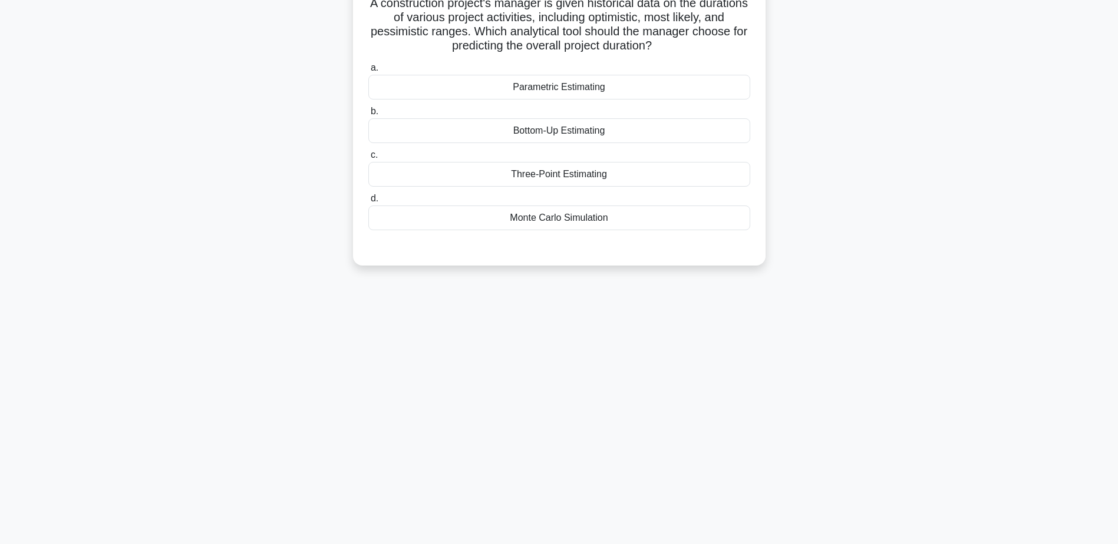
scroll to position [0, 0]
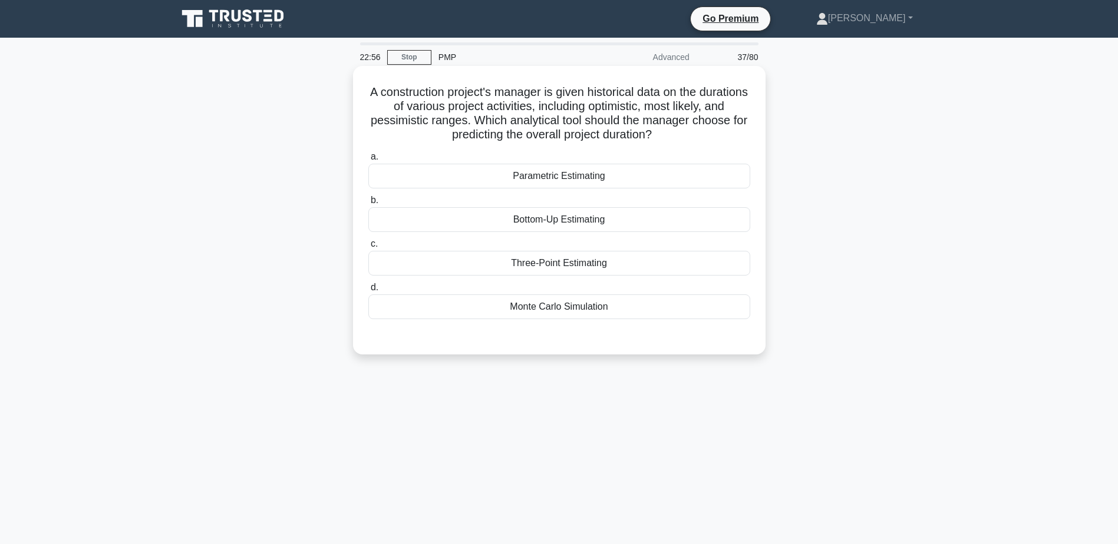
click at [559, 254] on div "Three-Point Estimating" at bounding box center [559, 263] width 382 height 25
click at [368, 248] on input "c. Three-Point Estimating" at bounding box center [368, 244] width 0 height 8
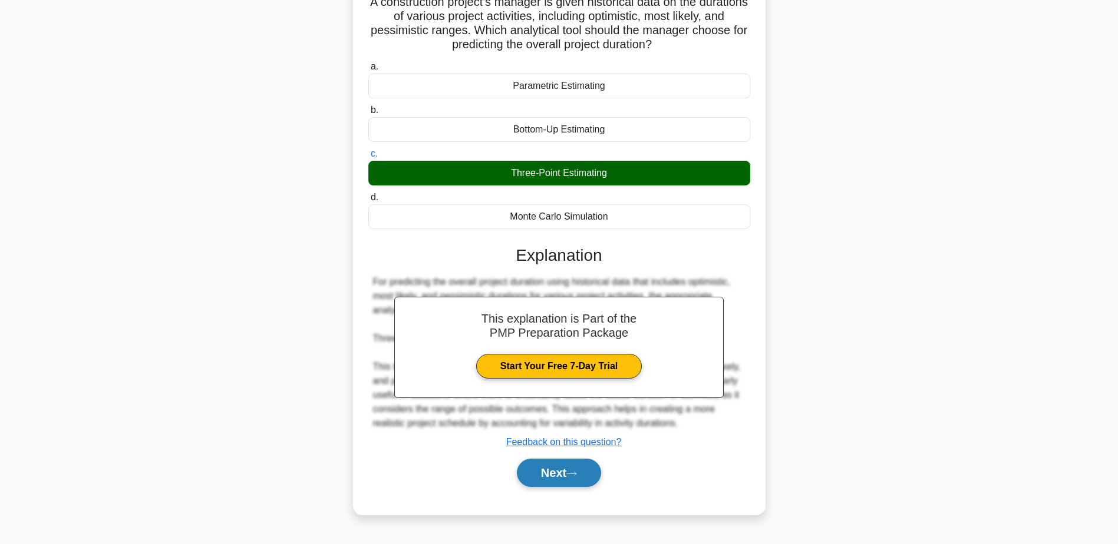
scroll to position [92, 0]
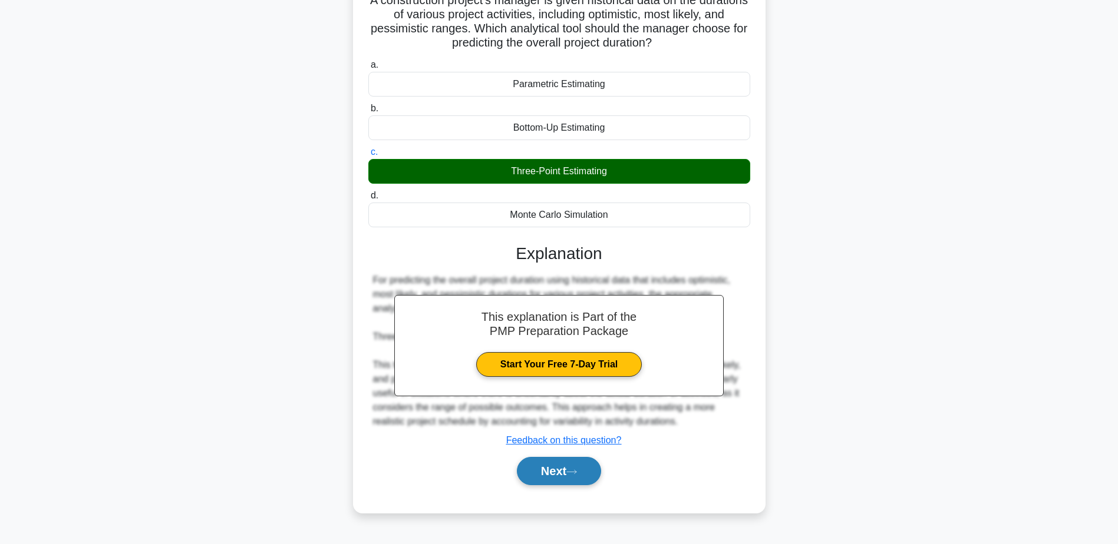
click at [587, 467] on button "Next" at bounding box center [559, 471] width 84 height 28
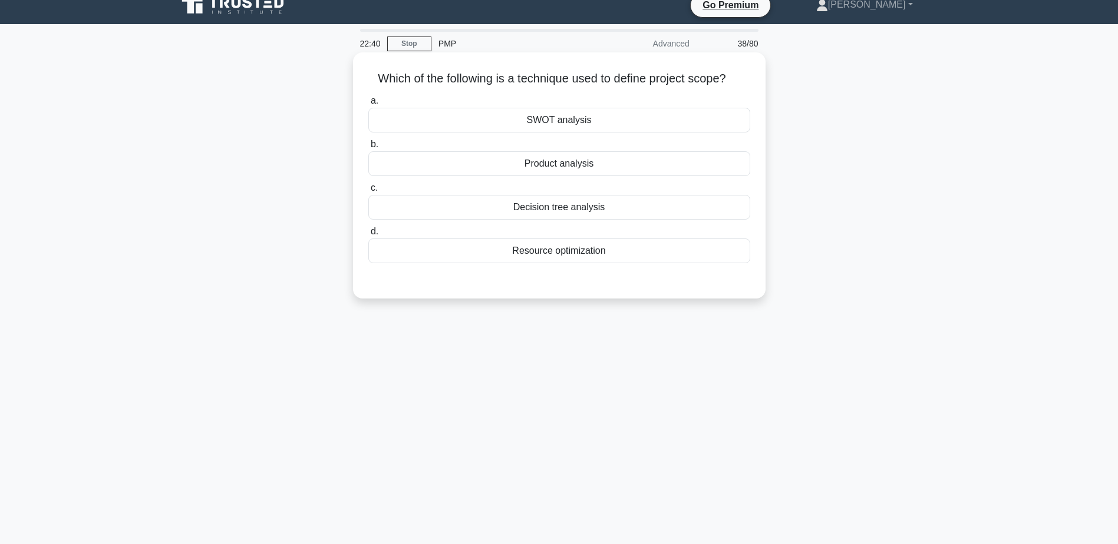
scroll to position [0, 0]
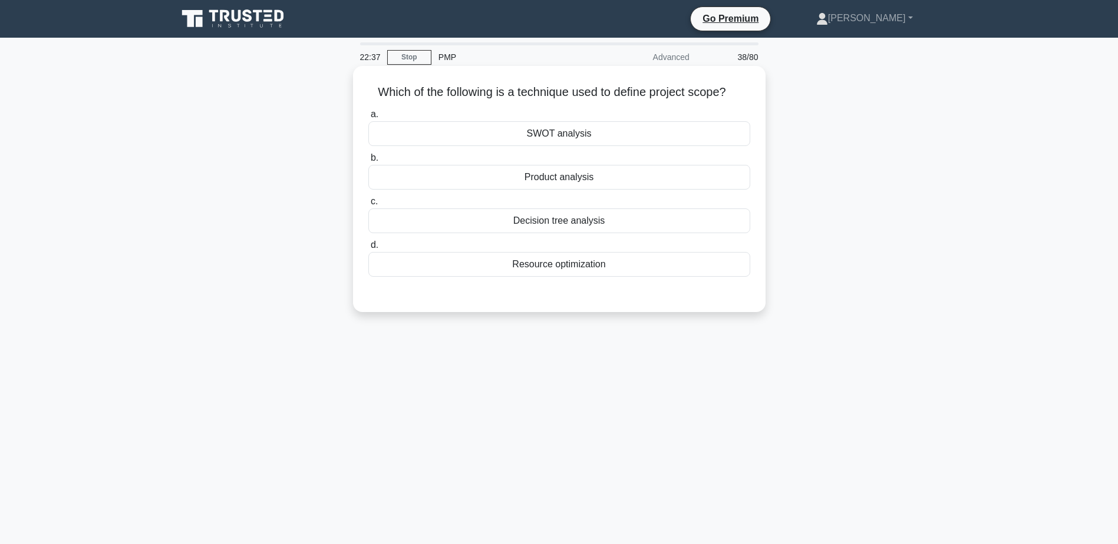
click at [501, 220] on div "Decision tree analysis" at bounding box center [559, 221] width 382 height 25
click at [368, 206] on input "c. Decision tree analysis" at bounding box center [368, 202] width 0 height 8
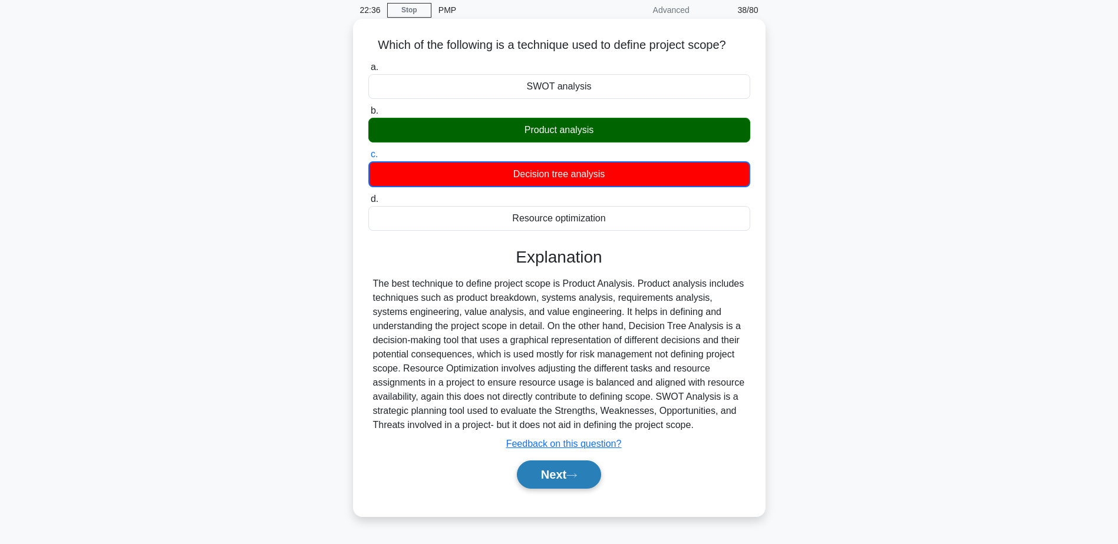
scroll to position [92, 0]
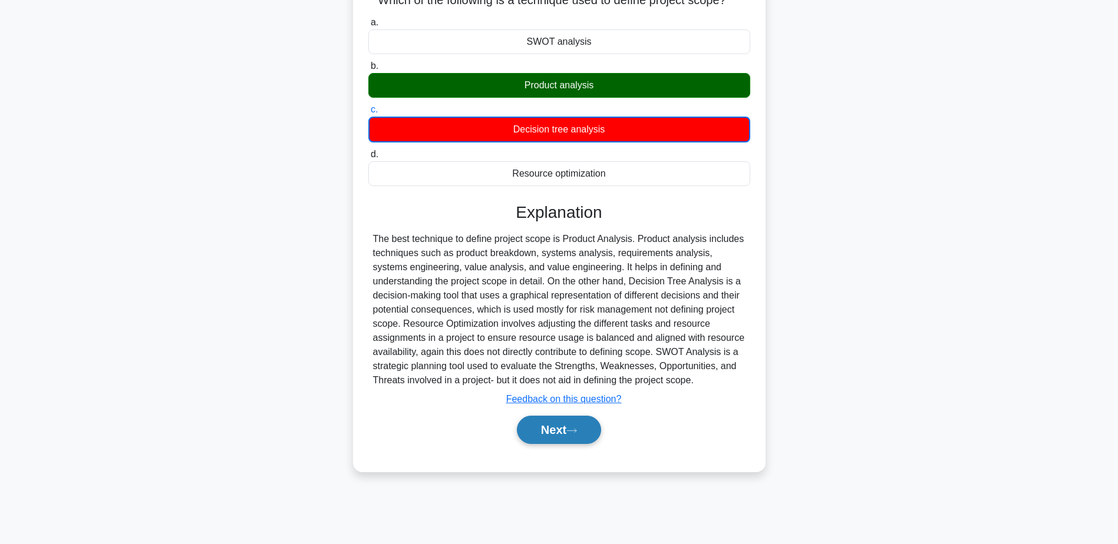
click at [601, 425] on button "Next" at bounding box center [559, 430] width 84 height 28
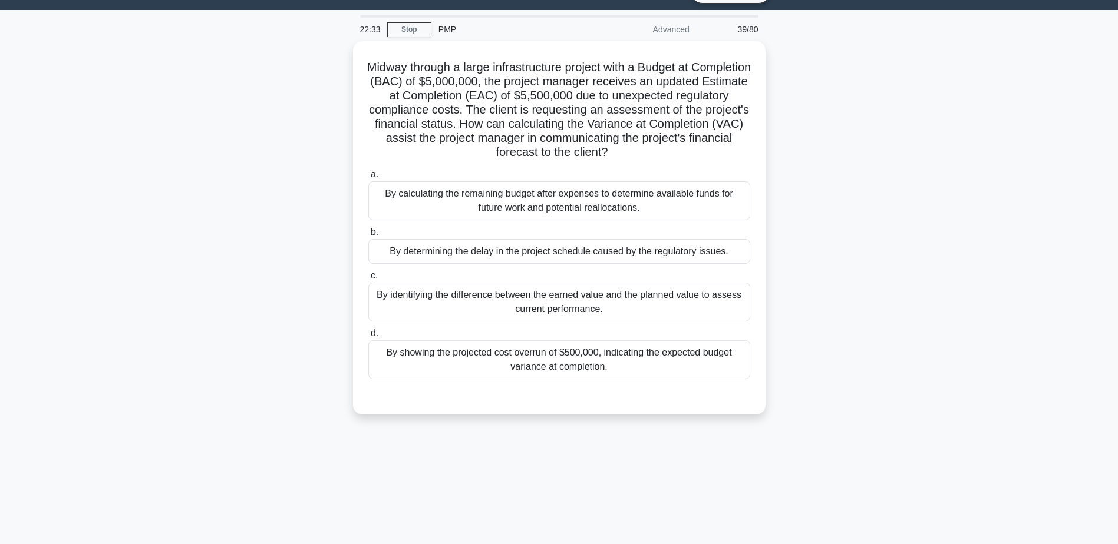
scroll to position [0, 0]
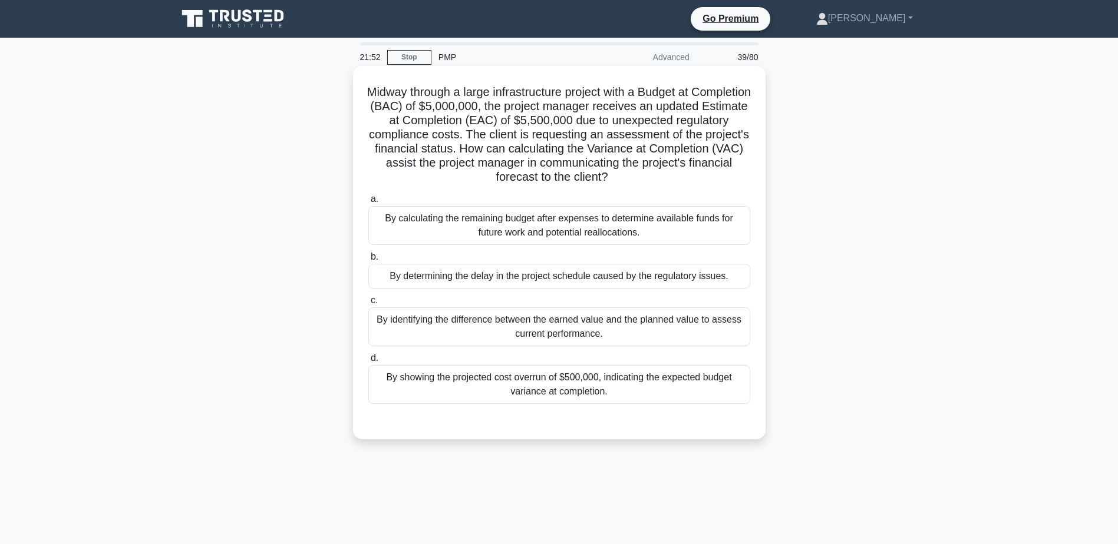
click at [534, 388] on div "By showing the projected cost overrun of $500,000, indicating the expected budg…" at bounding box center [559, 384] width 382 height 39
click at [368, 362] on input "d. By showing the projected cost overrun of $500,000, indicating the expected b…" at bounding box center [368, 359] width 0 height 8
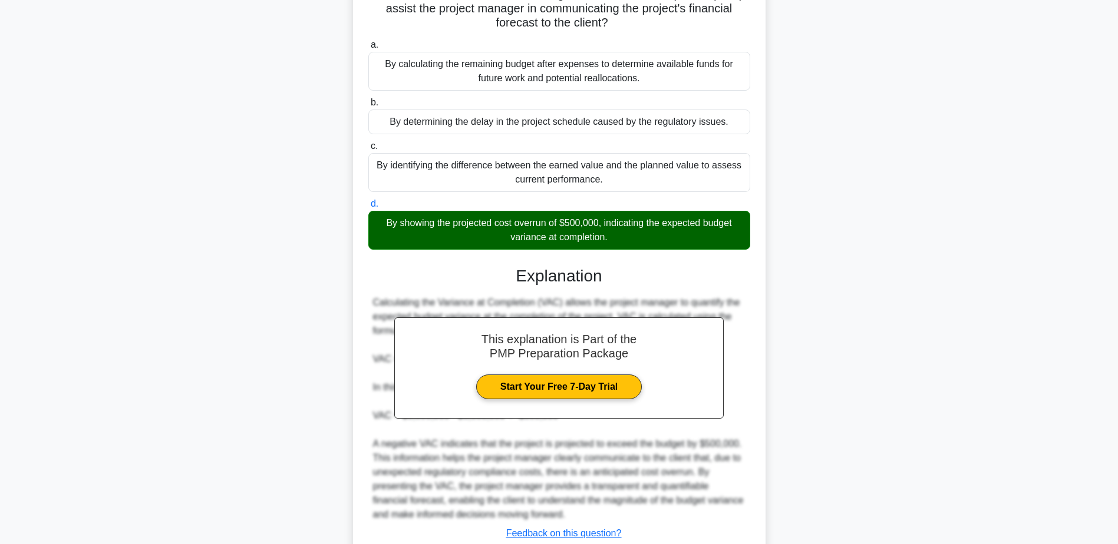
scroll to position [239, 0]
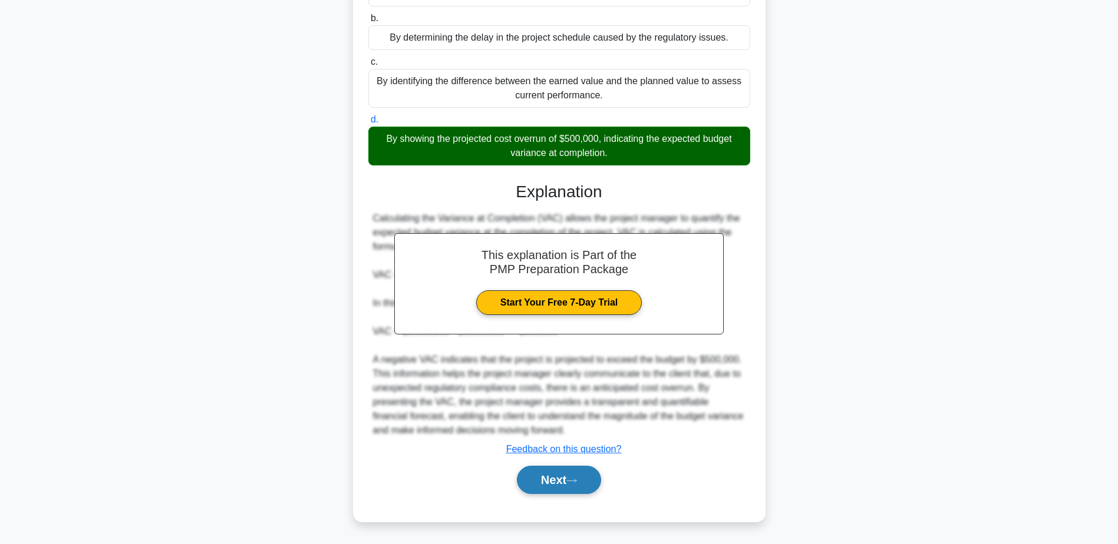
click at [561, 481] on button "Next" at bounding box center [559, 480] width 84 height 28
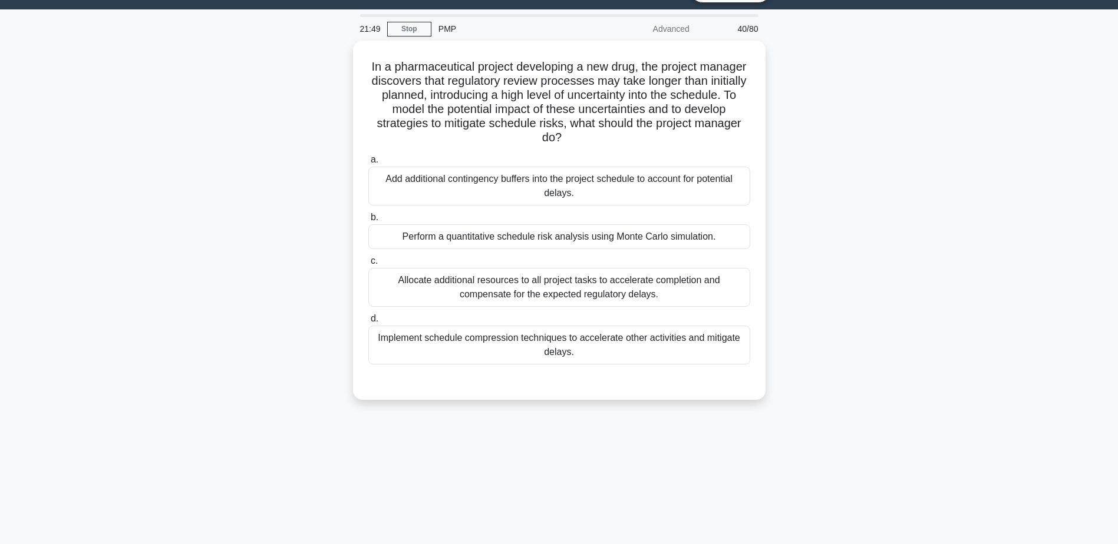
scroll to position [0, 0]
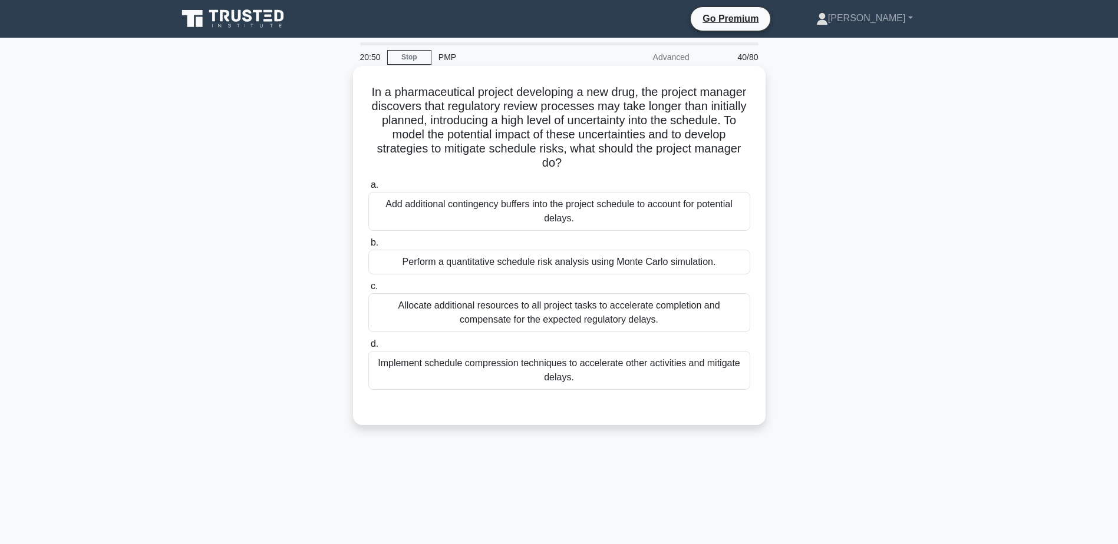
click at [712, 212] on div "Add additional contingency buffers into the project schedule to account for pot…" at bounding box center [559, 211] width 382 height 39
click at [368, 189] on input "a. Add additional contingency buffers into the project schedule to account for …" at bounding box center [368, 185] width 0 height 8
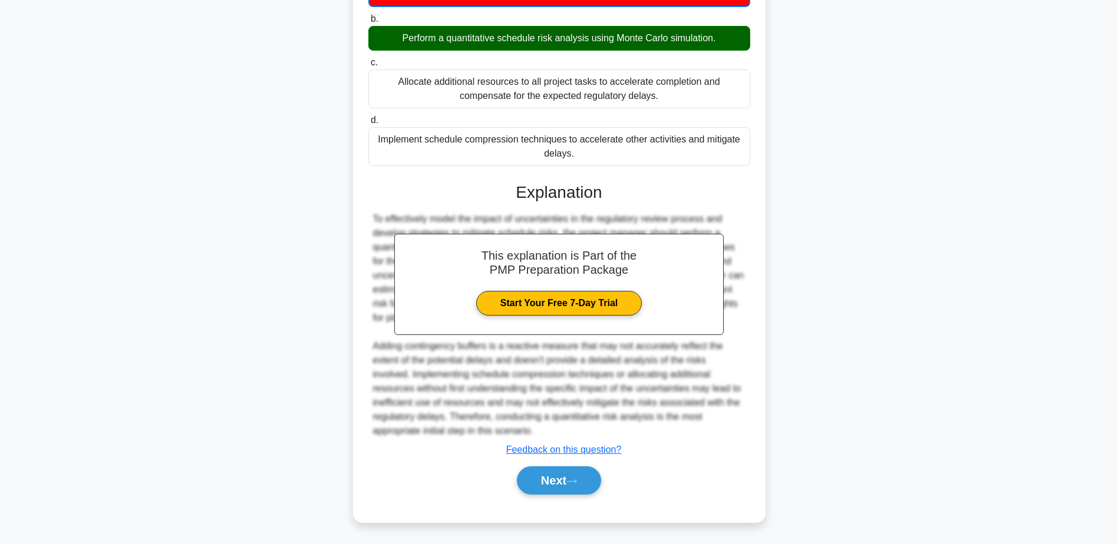
scroll to position [226, 0]
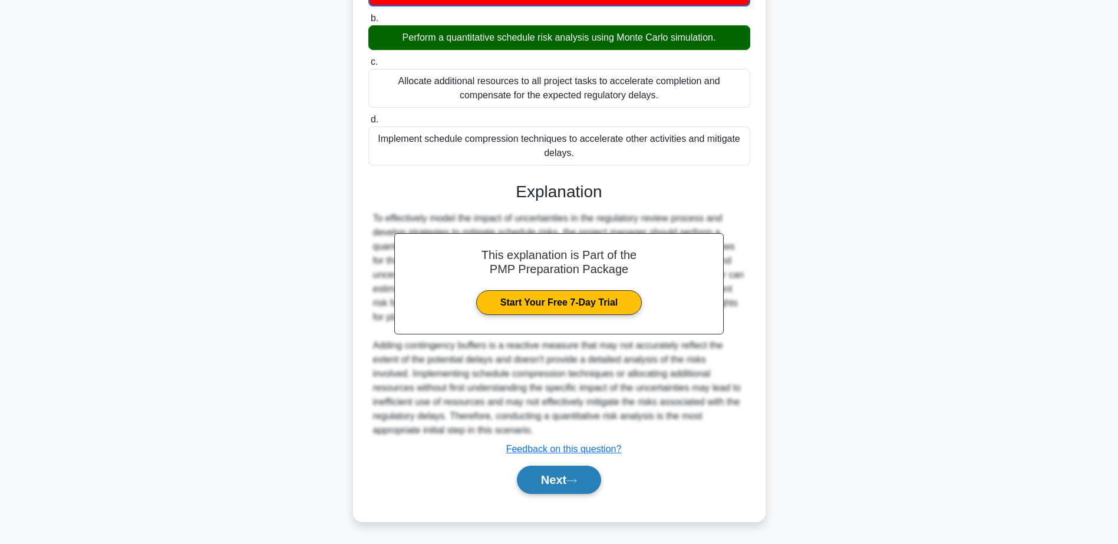
click at [554, 480] on button "Next" at bounding box center [559, 480] width 84 height 28
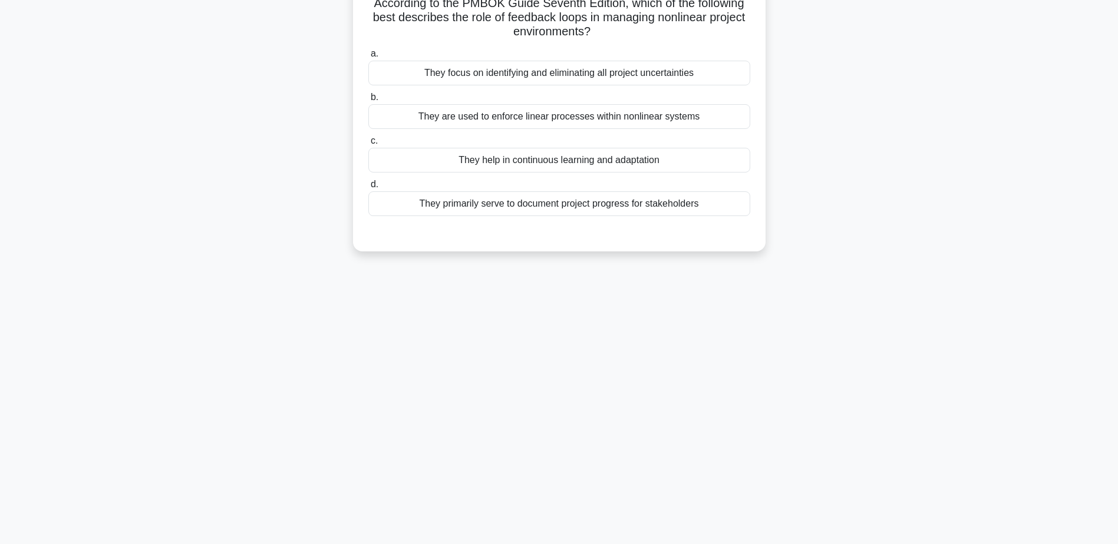
scroll to position [0, 0]
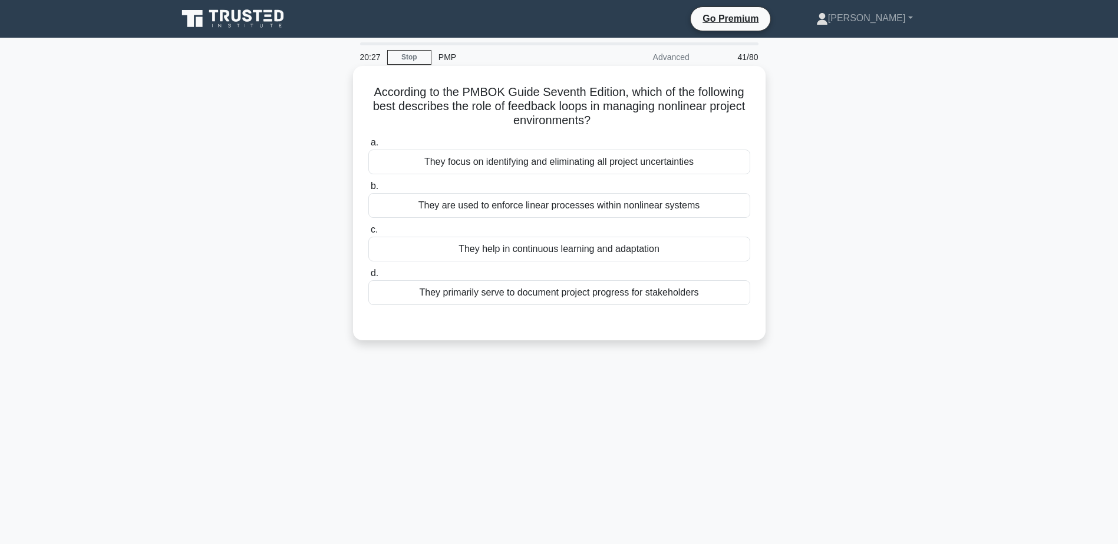
click at [564, 296] on div "They primarily serve to document project progress for stakeholders" at bounding box center [559, 292] width 382 height 25
click at [368, 278] on input "d. They primarily serve to document project progress for stakeholders" at bounding box center [368, 274] width 0 height 8
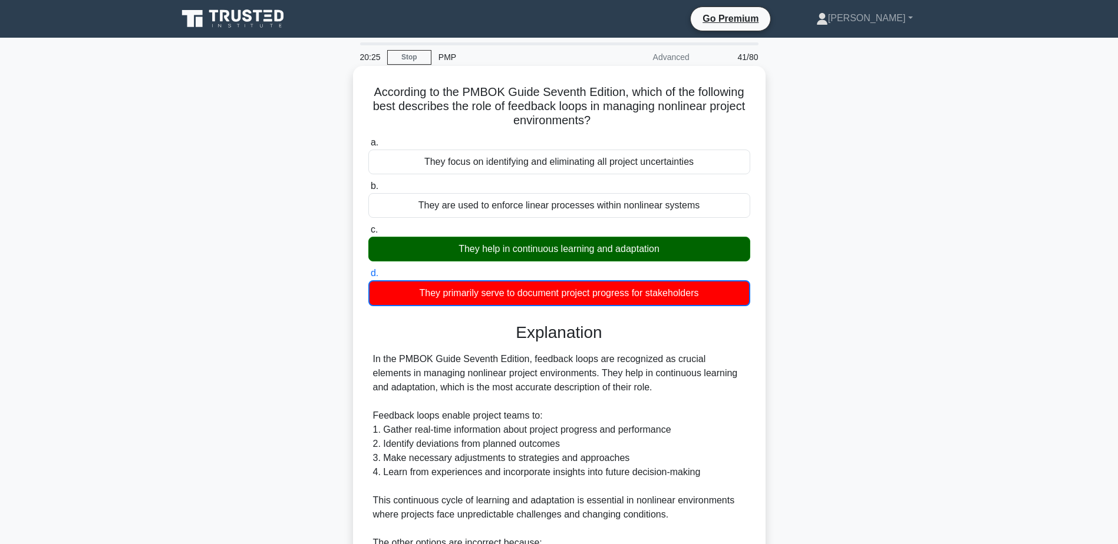
scroll to position [311, 0]
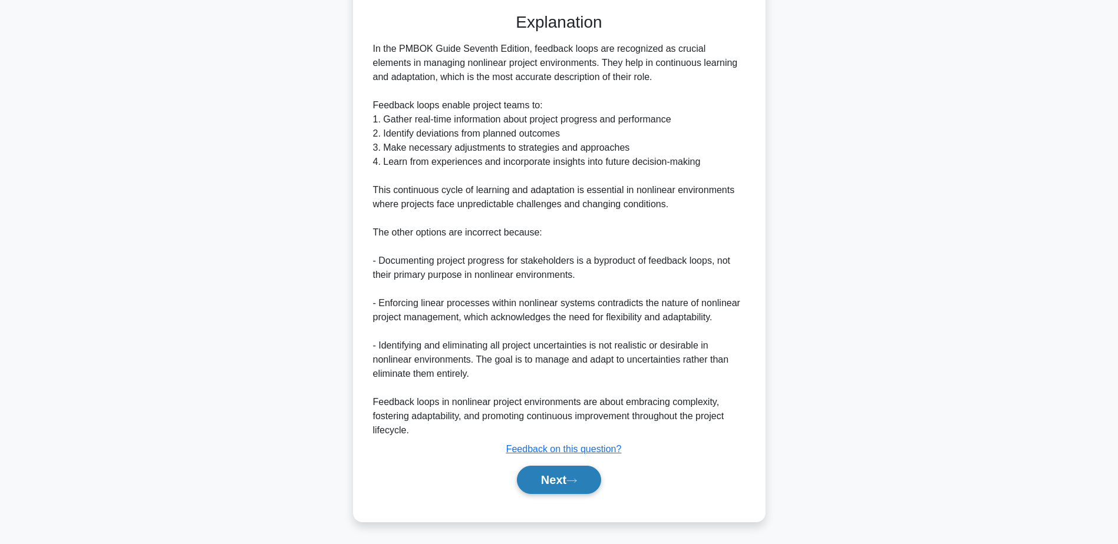
click at [553, 477] on button "Next" at bounding box center [559, 480] width 84 height 28
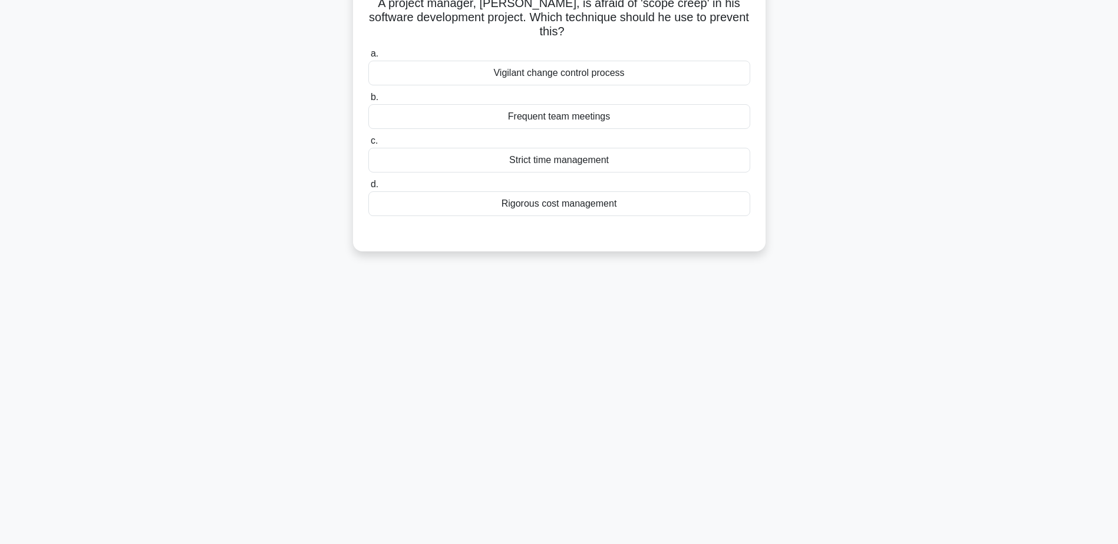
scroll to position [0, 0]
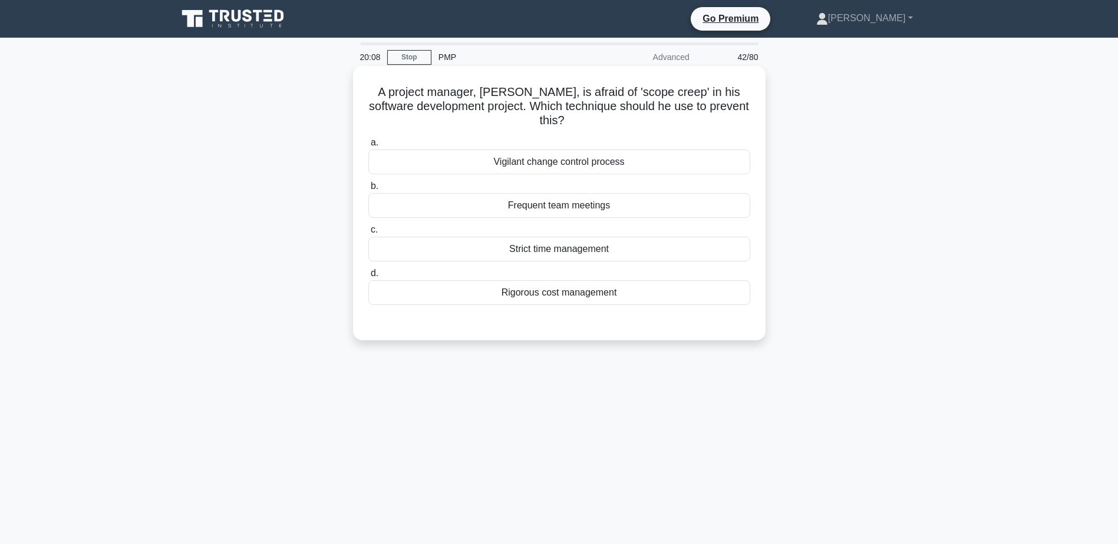
click at [537, 160] on div "Vigilant change control process" at bounding box center [559, 162] width 382 height 25
click at [368, 147] on input "a. Vigilant change control process" at bounding box center [368, 143] width 0 height 8
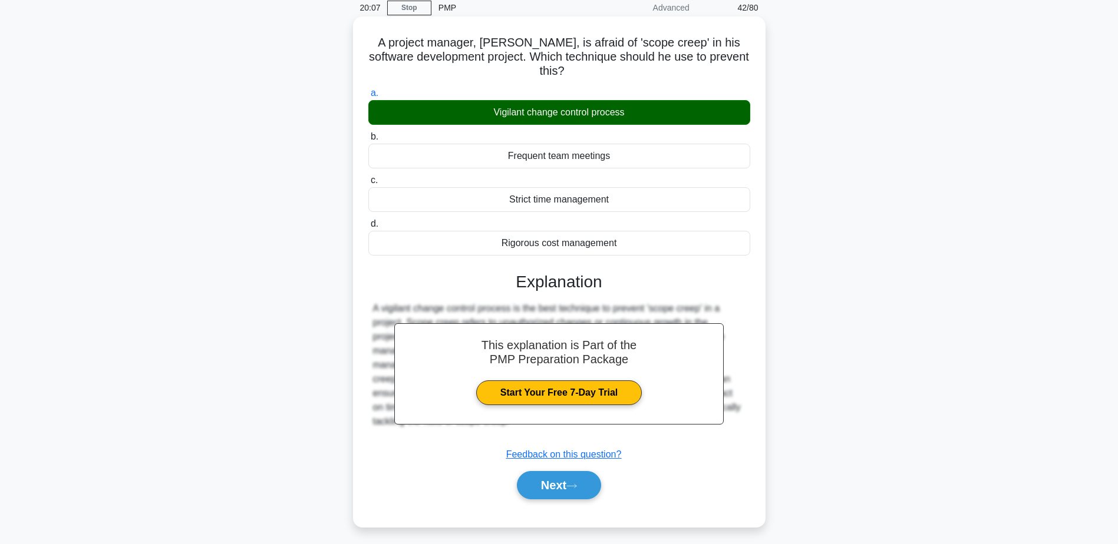
scroll to position [92, 0]
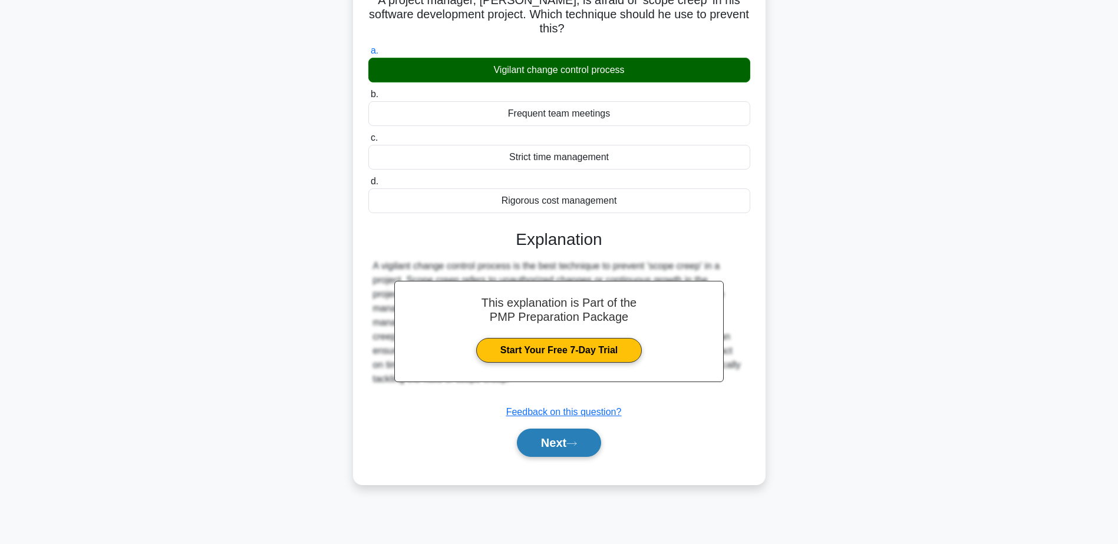
click at [577, 443] on icon at bounding box center [571, 444] width 11 height 6
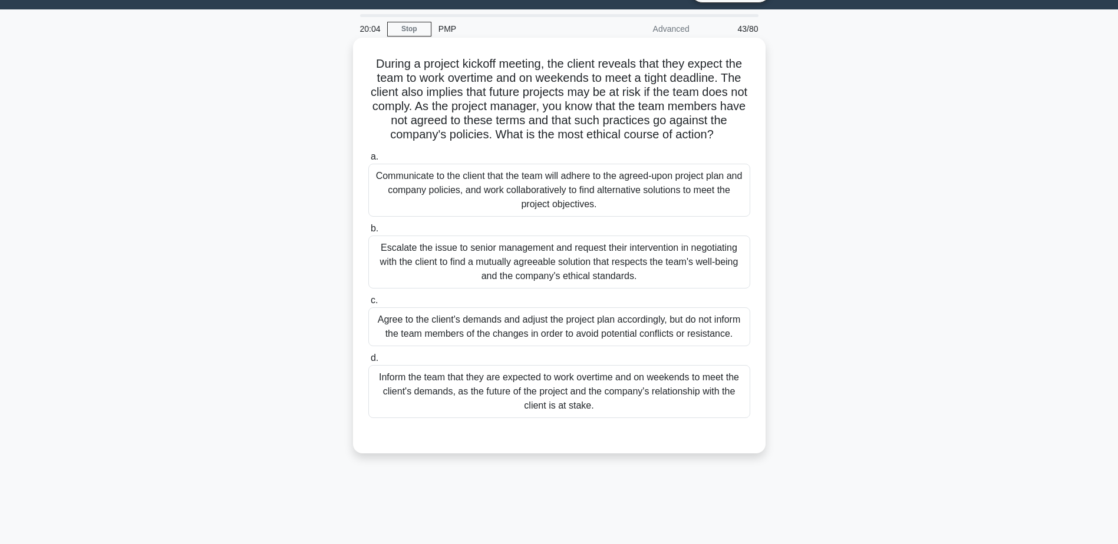
scroll to position [0, 0]
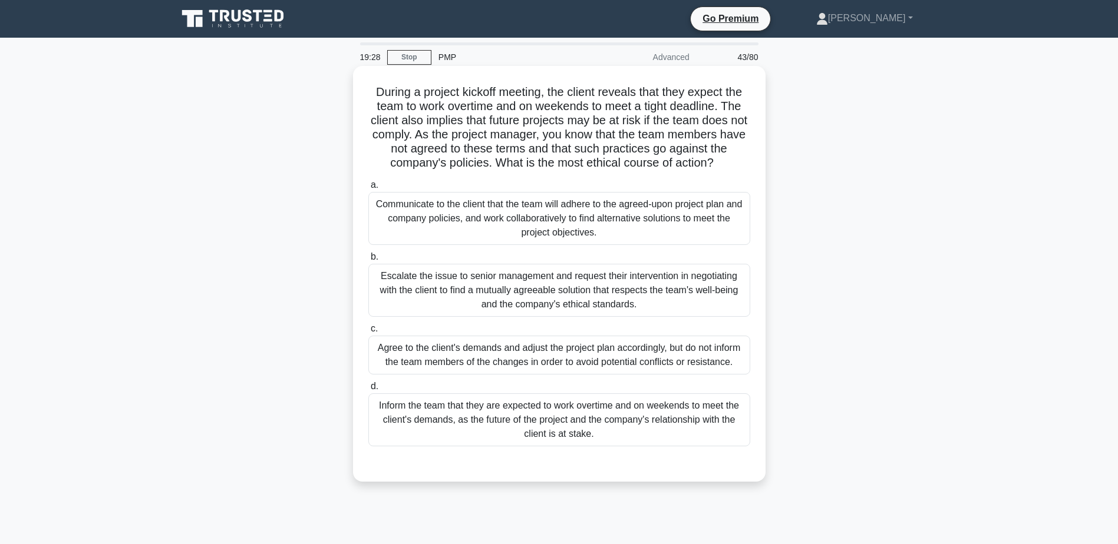
click at [550, 279] on div "Escalate the issue to senior management and request their intervention in negot…" at bounding box center [559, 290] width 382 height 53
click at [368, 261] on input "b. Escalate the issue to senior management and request their intervention in ne…" at bounding box center [368, 257] width 0 height 8
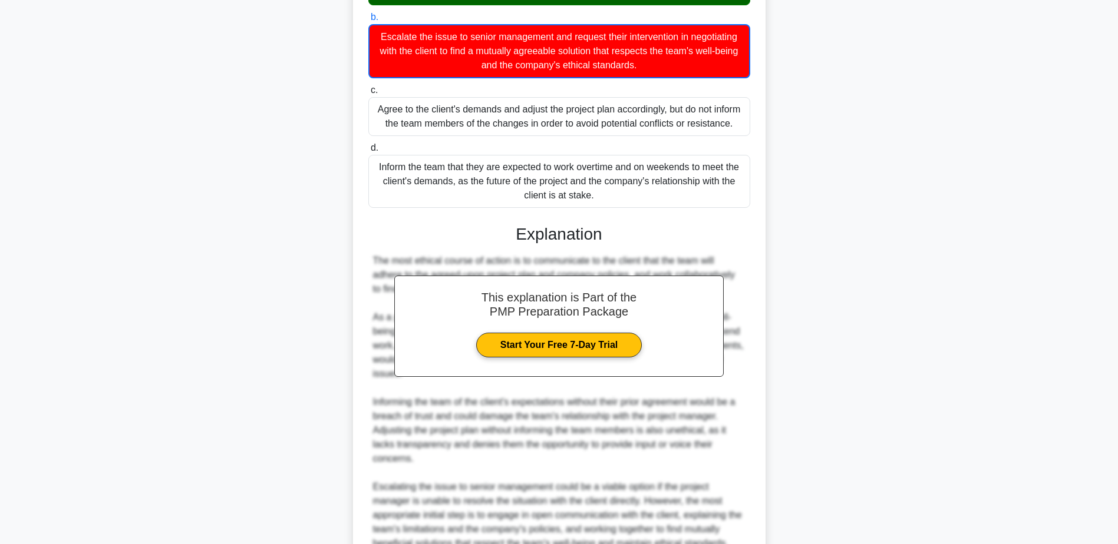
scroll to position [354, 0]
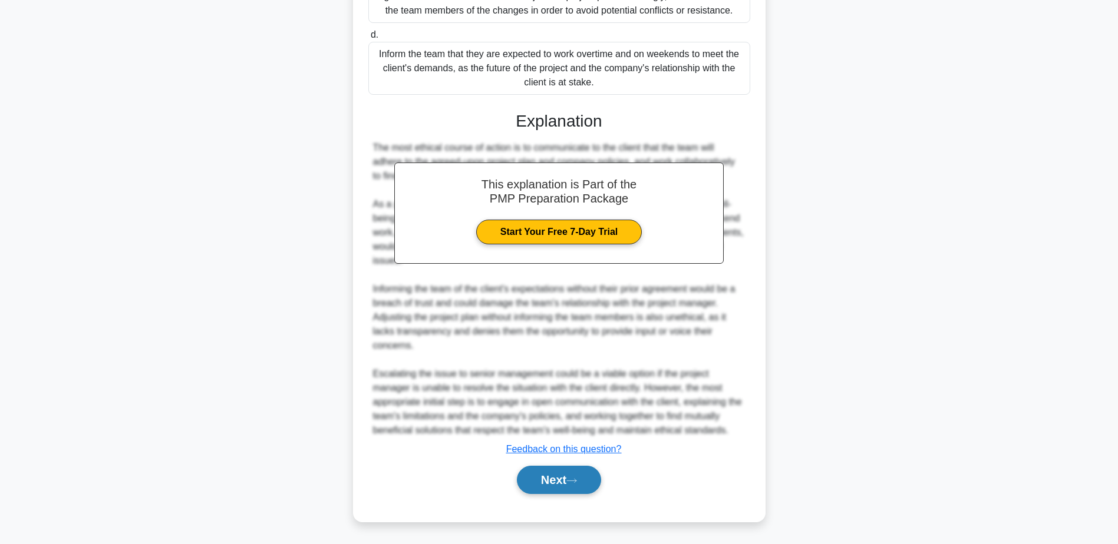
click at [560, 487] on button "Next" at bounding box center [559, 480] width 84 height 28
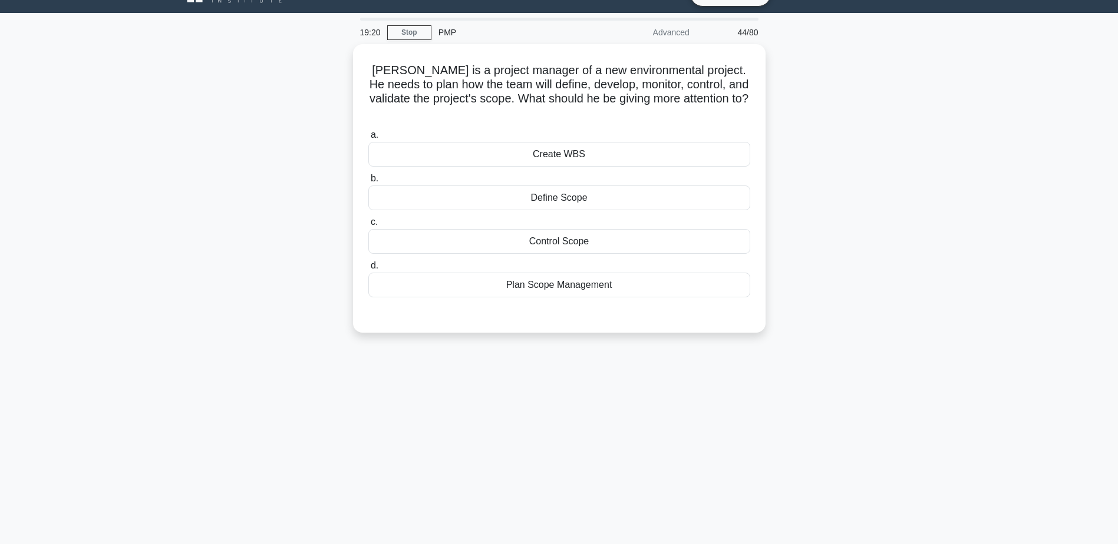
scroll to position [0, 0]
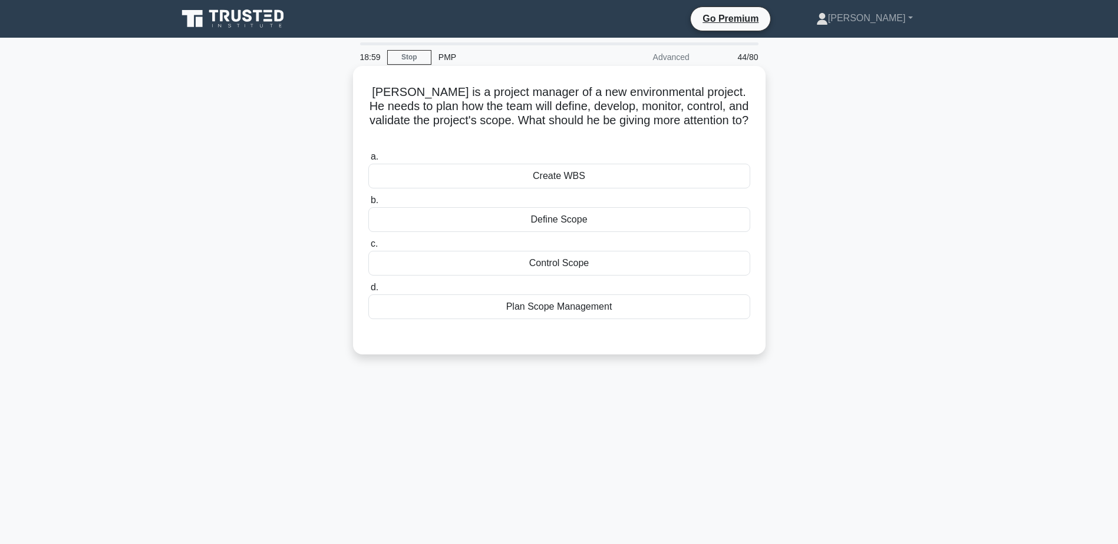
click at [570, 295] on div "Plan Scope Management" at bounding box center [559, 307] width 382 height 25
click at [368, 288] on input "d. Plan Scope Management" at bounding box center [368, 288] width 0 height 8
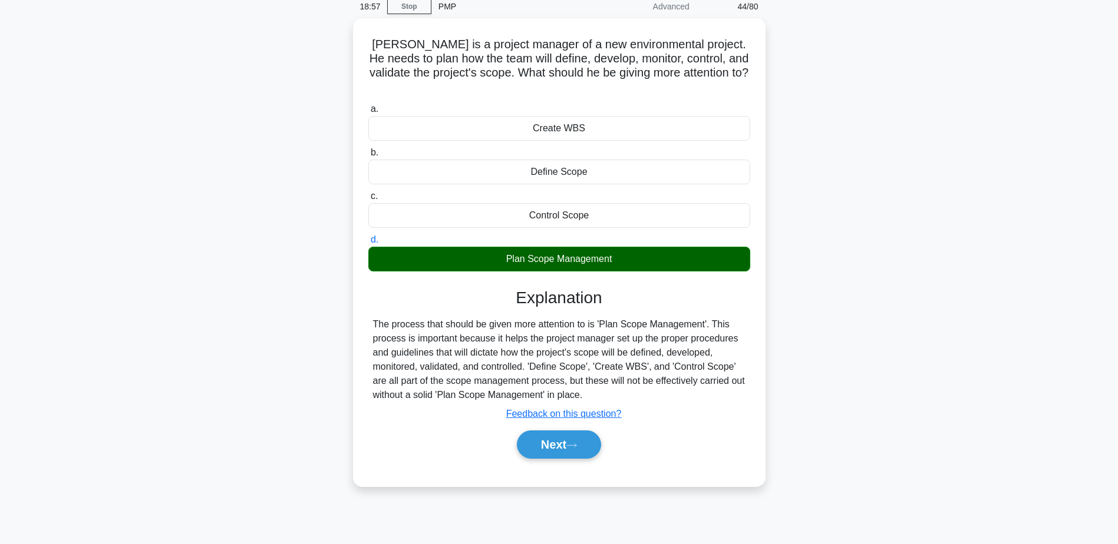
scroll to position [92, 0]
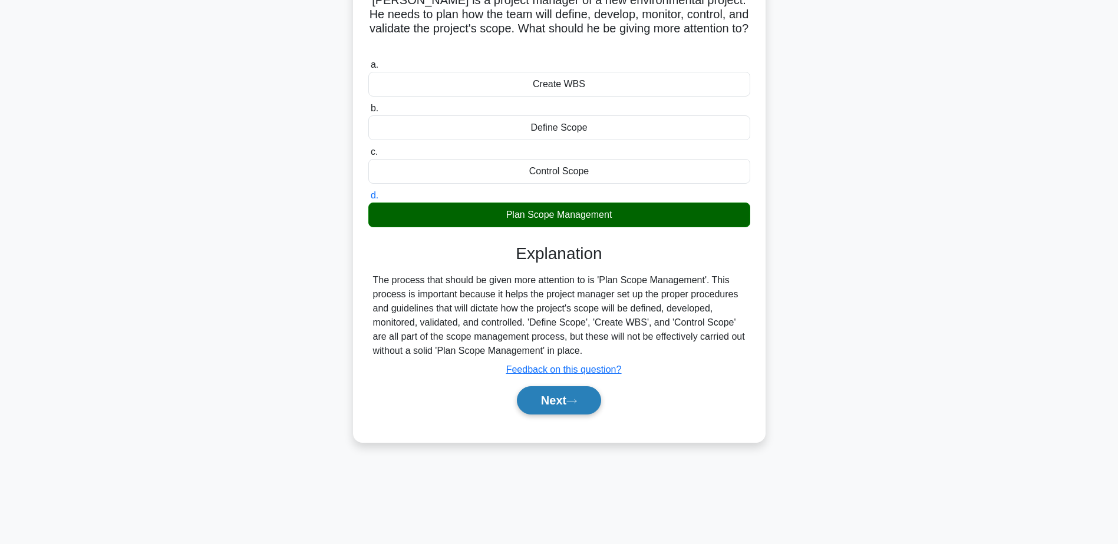
click at [562, 395] on button "Next" at bounding box center [559, 401] width 84 height 28
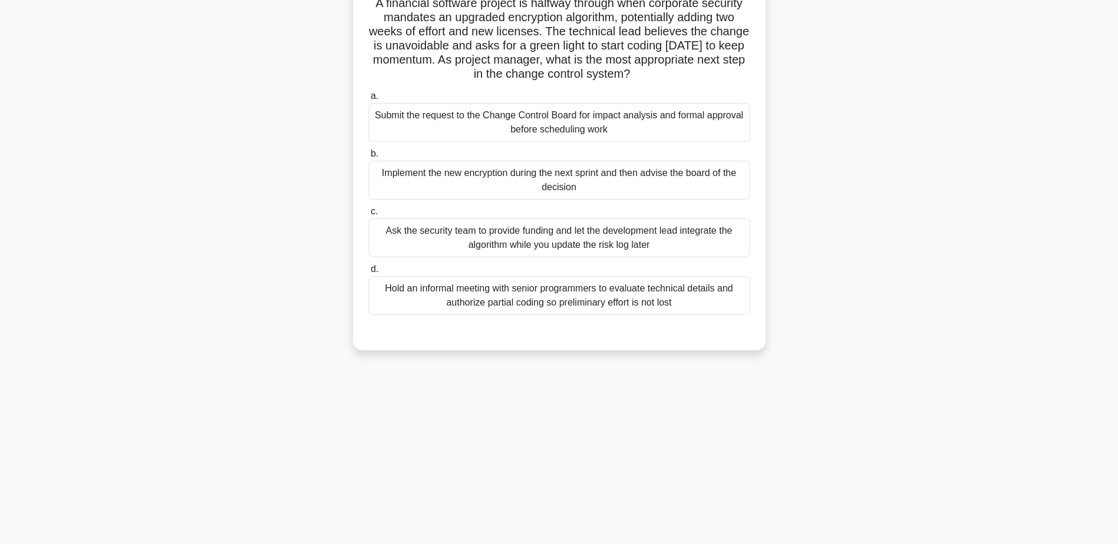
click at [547, 383] on div "18:54 Stop PMP Advanced 45/80 A financial software project is halfway through w…" at bounding box center [559, 245] width 778 height 589
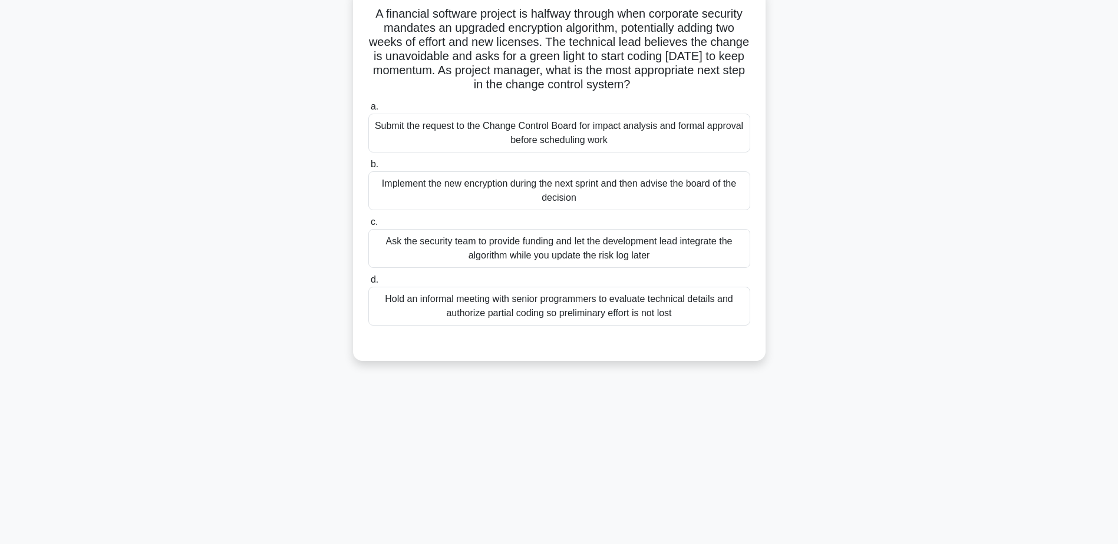
scroll to position [0, 0]
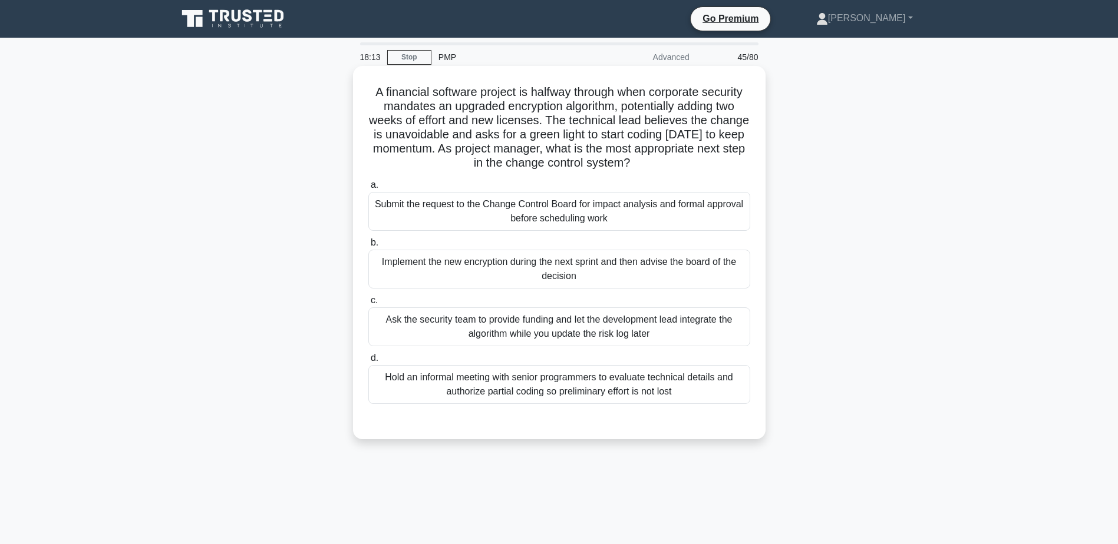
click at [618, 213] on div "Submit the request to the Change Control Board for impact analysis and formal a…" at bounding box center [559, 211] width 382 height 39
click at [368, 189] on input "a. Submit the request to the Change Control Board for impact analysis and forma…" at bounding box center [368, 185] width 0 height 8
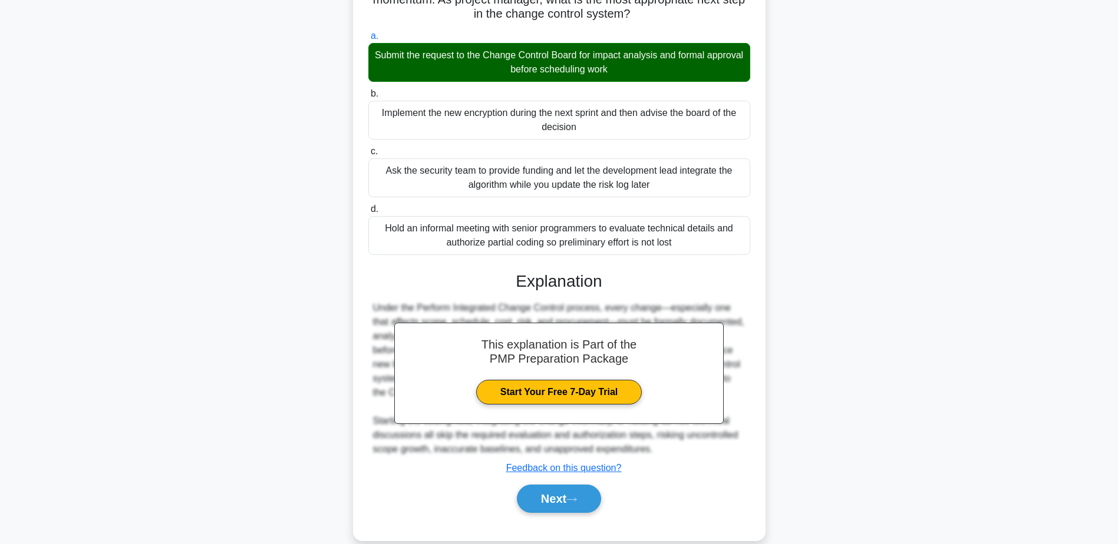
scroll to position [169, 0]
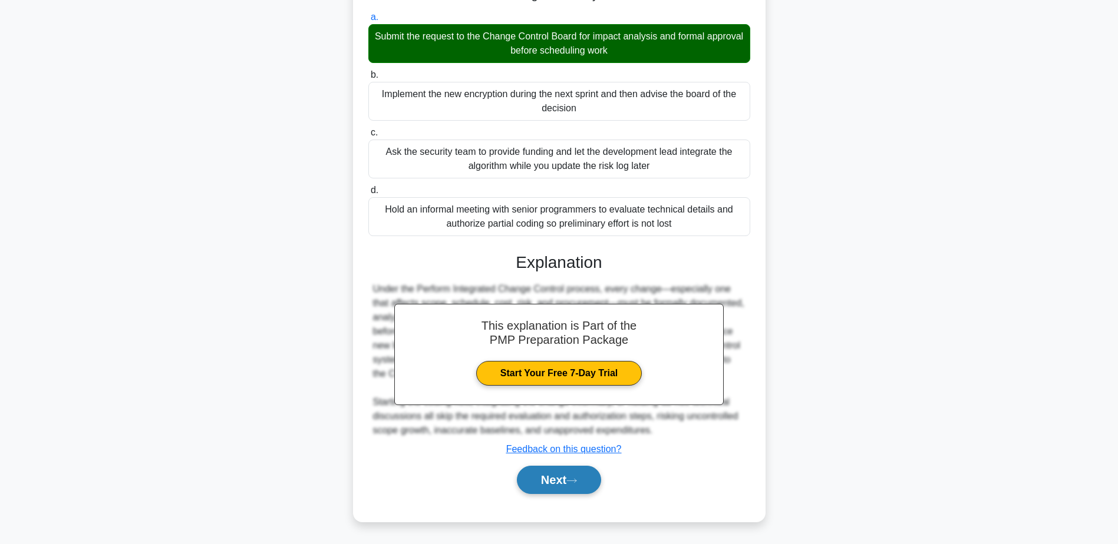
click at [570, 483] on button "Next" at bounding box center [559, 480] width 84 height 28
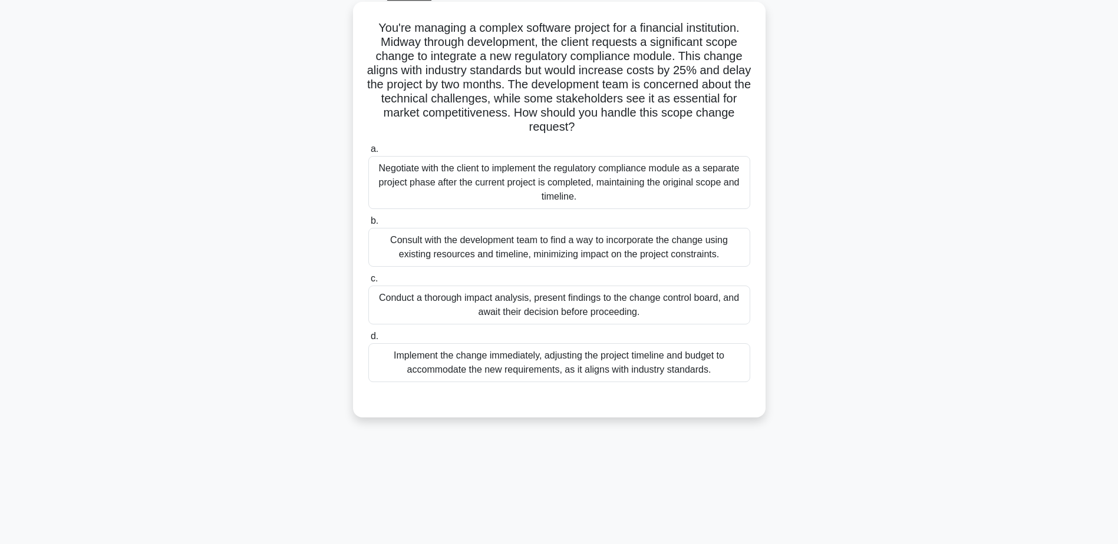
scroll to position [92, 0]
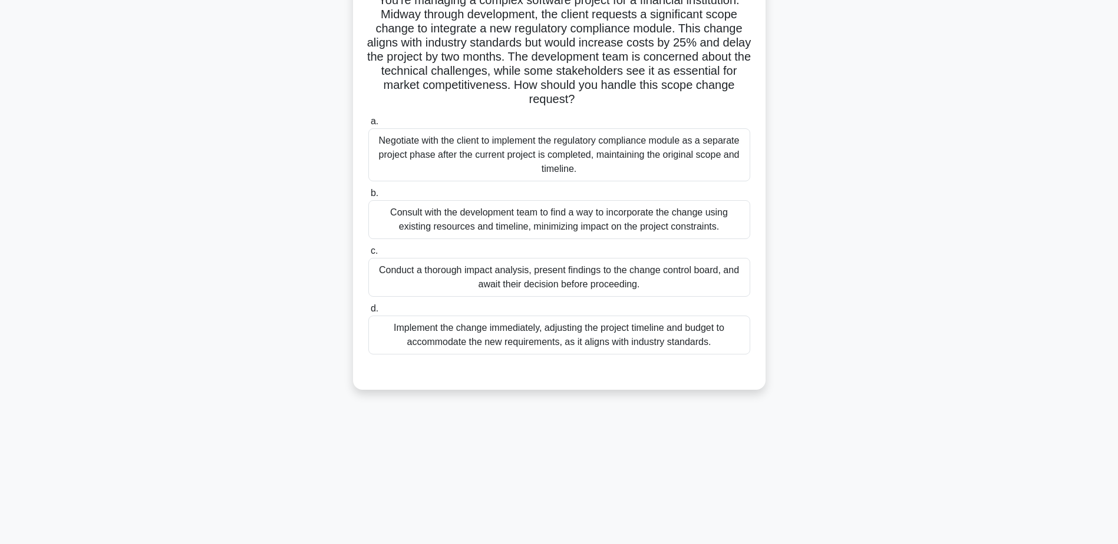
click at [613, 278] on div "Conduct a thorough impact analysis, present findings to the change control boar…" at bounding box center [559, 277] width 382 height 39
click at [368, 255] on input "c. Conduct a thorough impact analysis, present findings to the change control b…" at bounding box center [368, 251] width 0 height 8
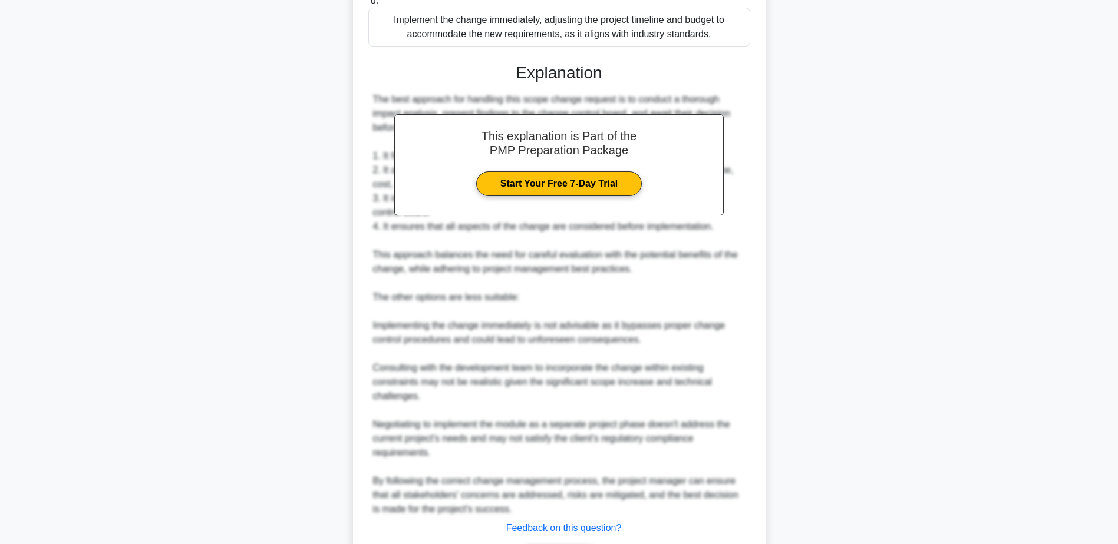
scroll to position [480, 0]
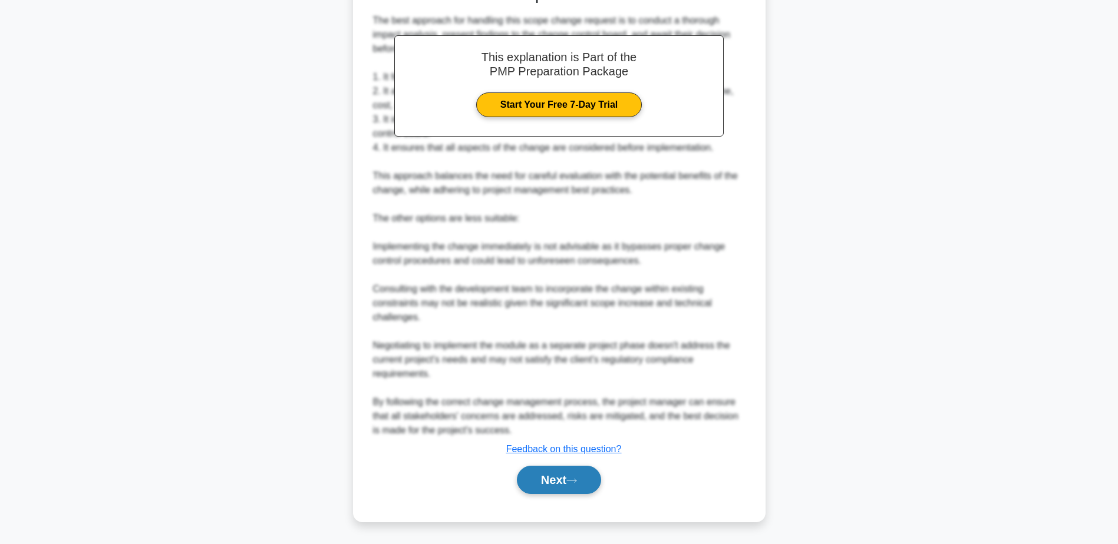
click at [563, 488] on button "Next" at bounding box center [559, 480] width 84 height 28
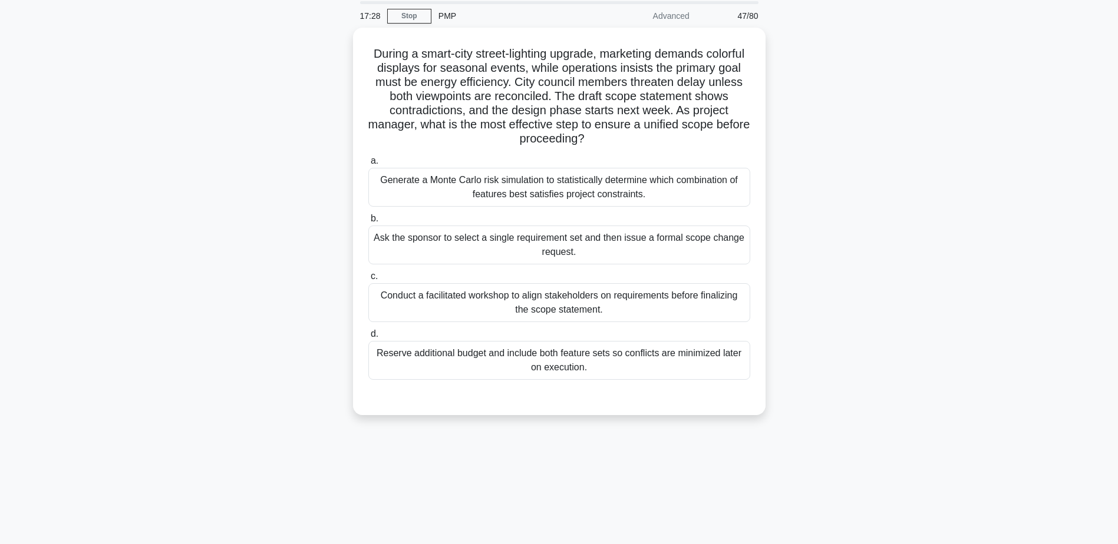
scroll to position [0, 0]
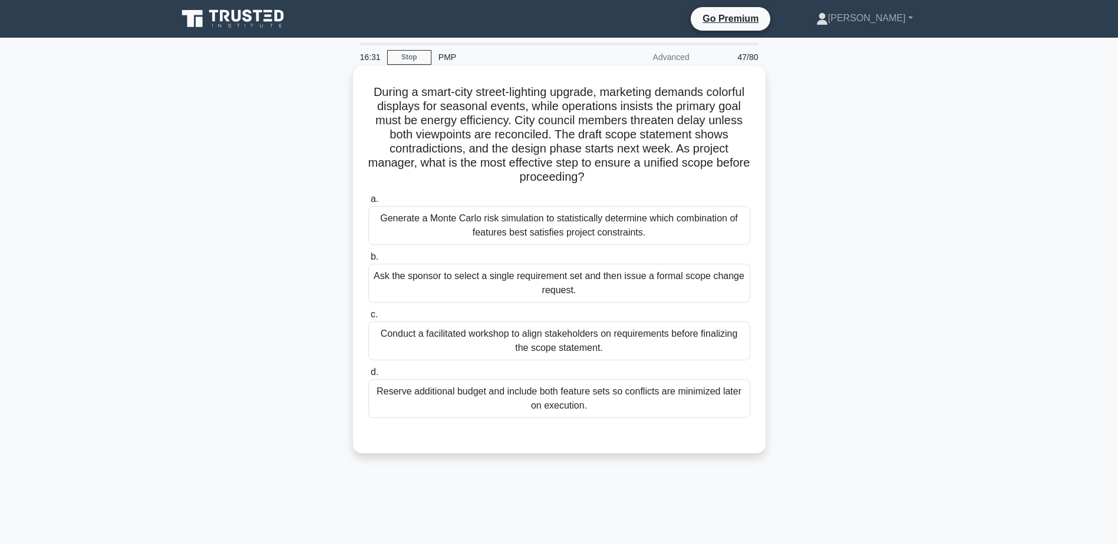
click at [534, 335] on div "Conduct a facilitated workshop to align stakeholders on requirements before fin…" at bounding box center [559, 341] width 382 height 39
click at [368, 319] on input "c. Conduct a facilitated workshop to align stakeholders on requirements before …" at bounding box center [368, 315] width 0 height 8
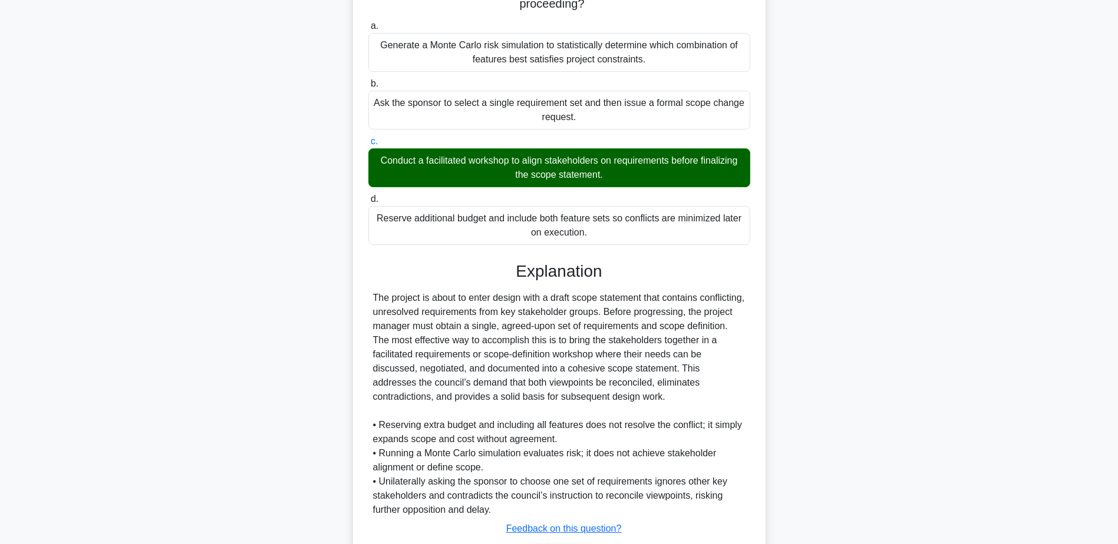
scroll to position [253, 0]
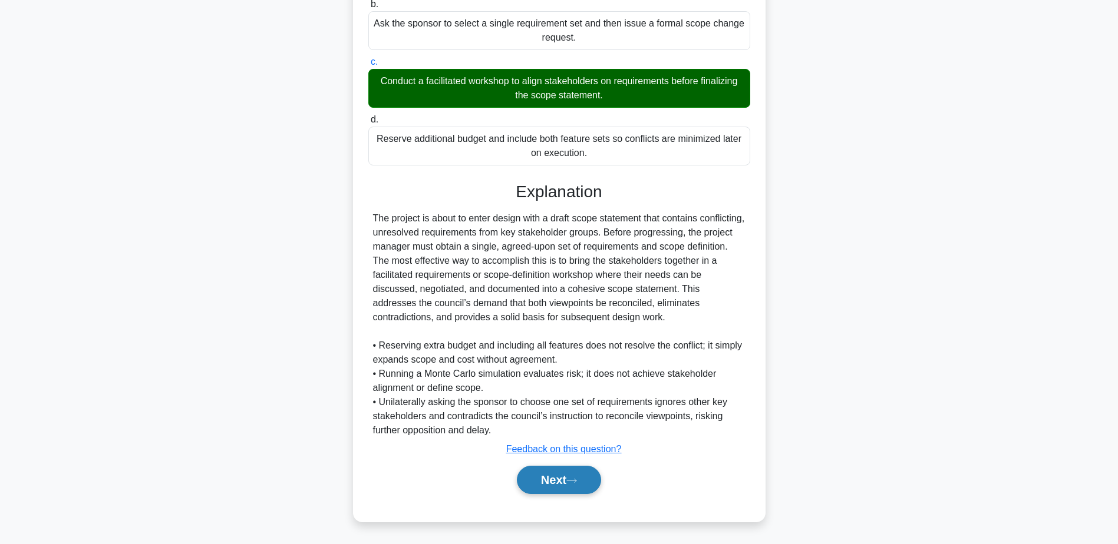
click at [559, 481] on button "Next" at bounding box center [559, 480] width 84 height 28
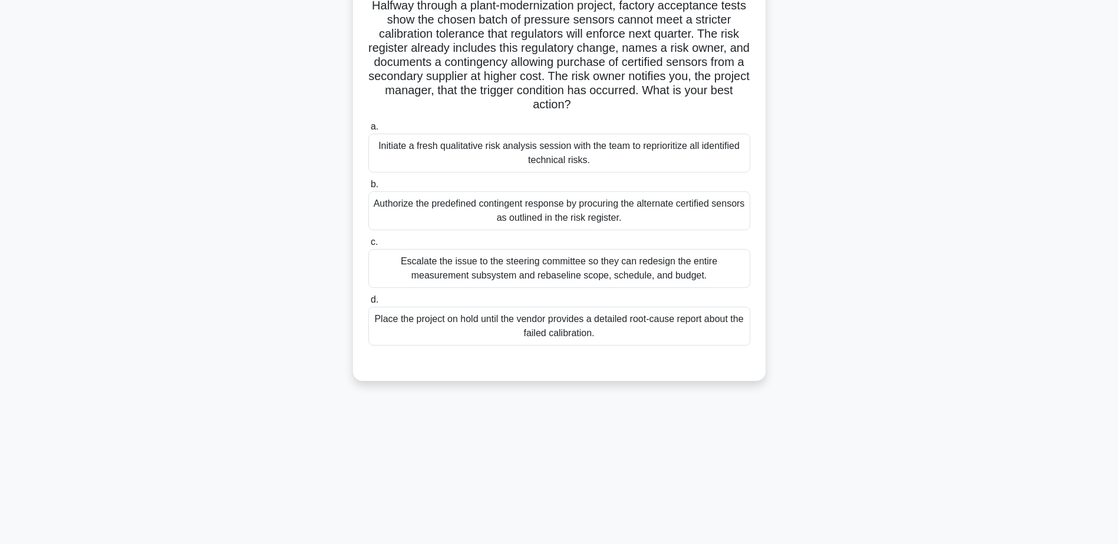
scroll to position [92, 0]
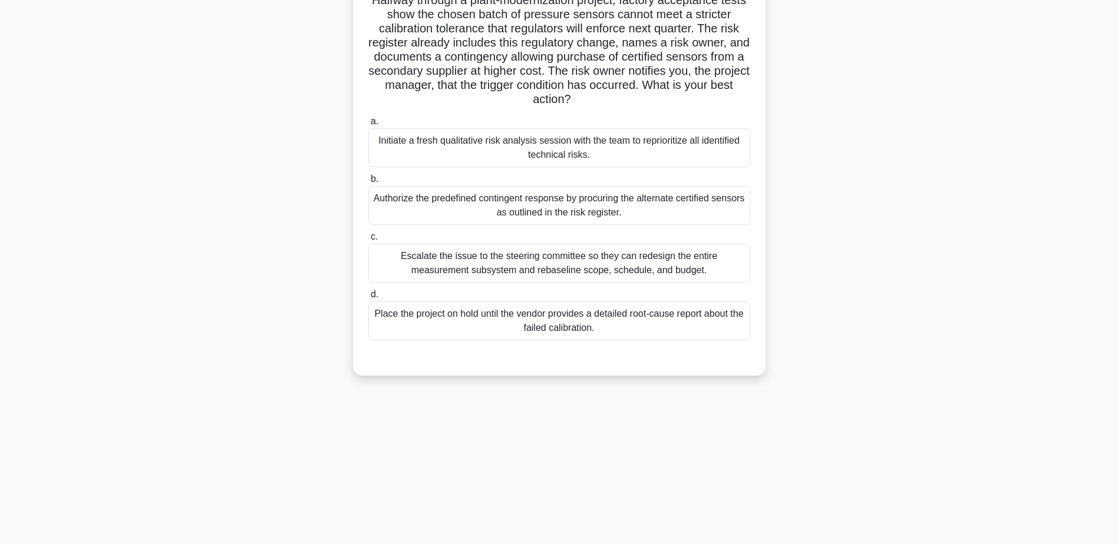
click at [516, 209] on div "Authorize the predefined contingent response by procuring the alternate certifi…" at bounding box center [559, 205] width 382 height 39
click at [368, 183] on input "b. Authorize the predefined contingent response by procuring the alternate cert…" at bounding box center [368, 180] width 0 height 8
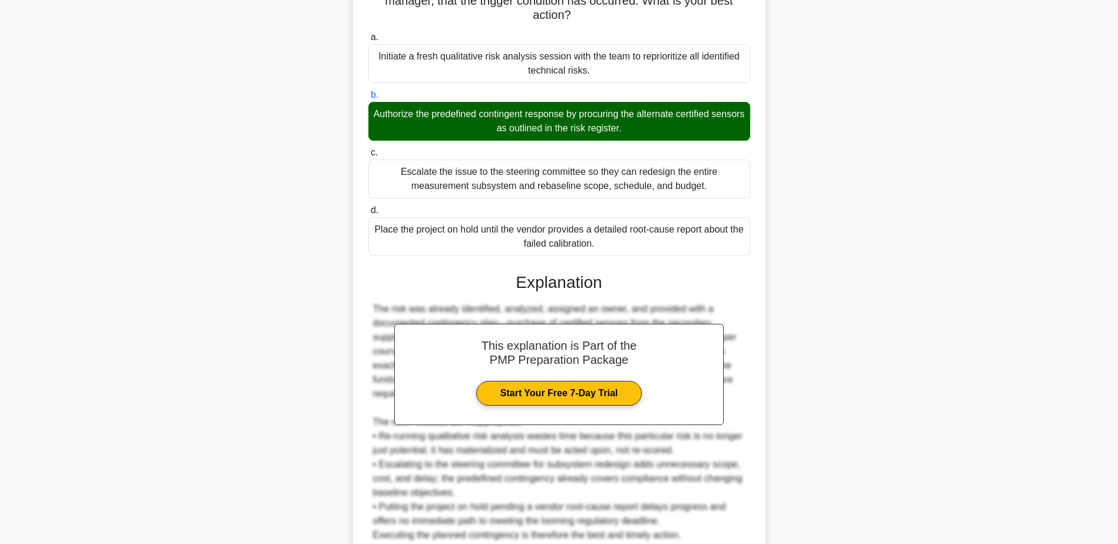
scroll to position [282, 0]
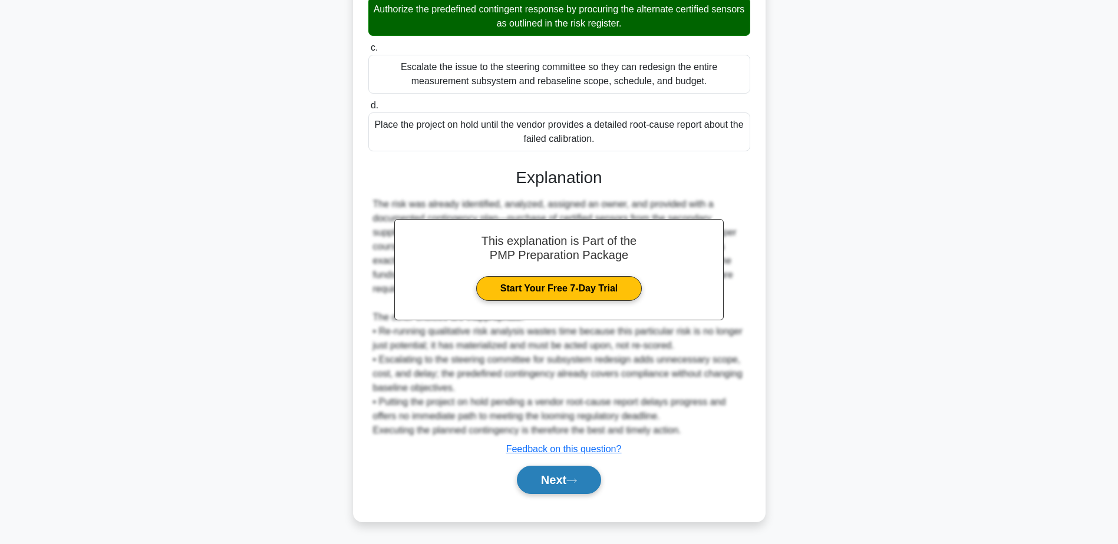
click at [554, 489] on button "Next" at bounding box center [559, 480] width 84 height 28
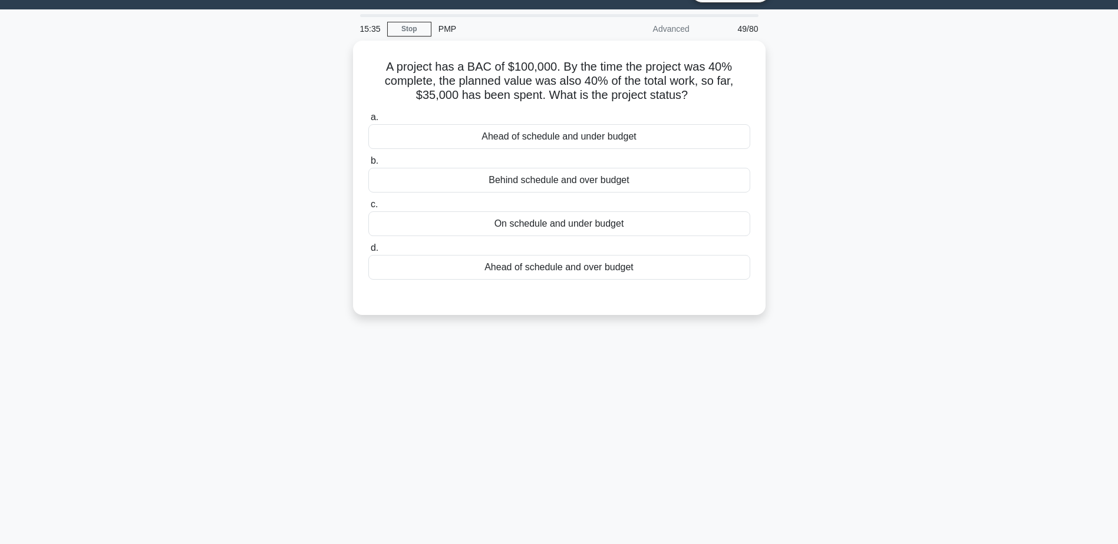
scroll to position [0, 0]
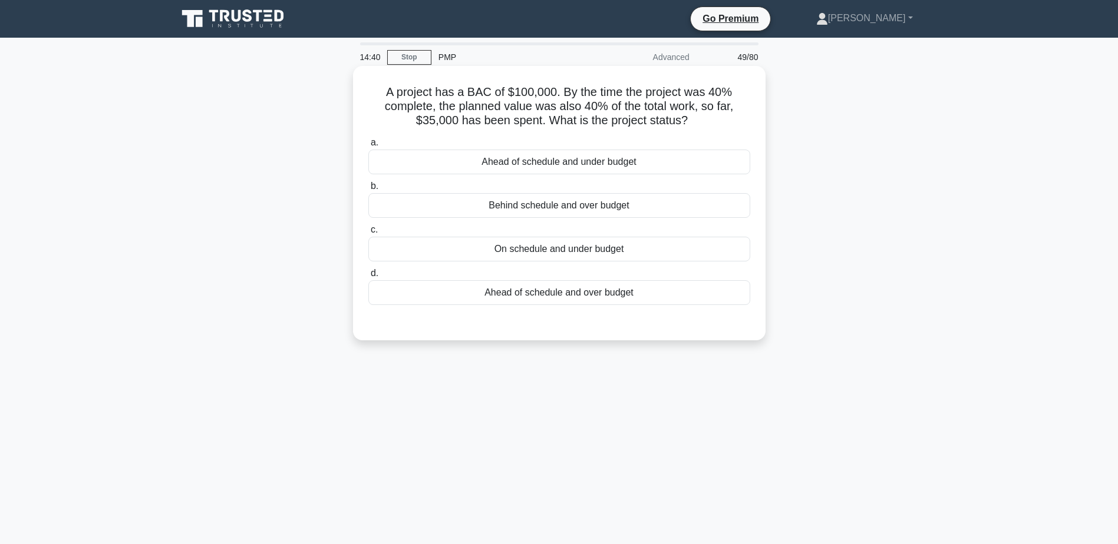
click at [553, 160] on div "Ahead of schedule and under budget" at bounding box center [559, 162] width 382 height 25
click at [368, 147] on input "a. Ahead of schedule and under budget" at bounding box center [368, 143] width 0 height 8
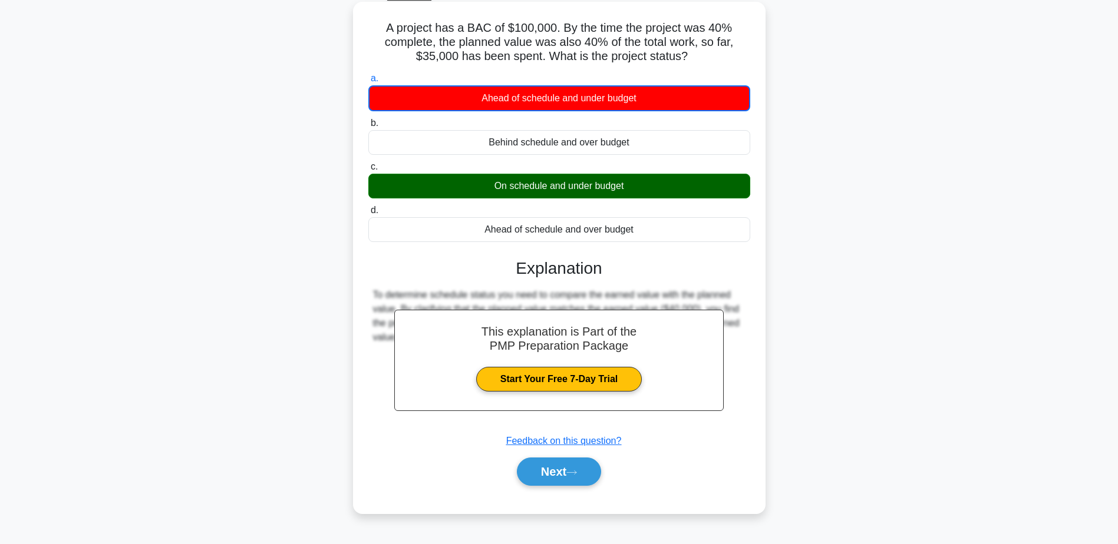
scroll to position [92, 0]
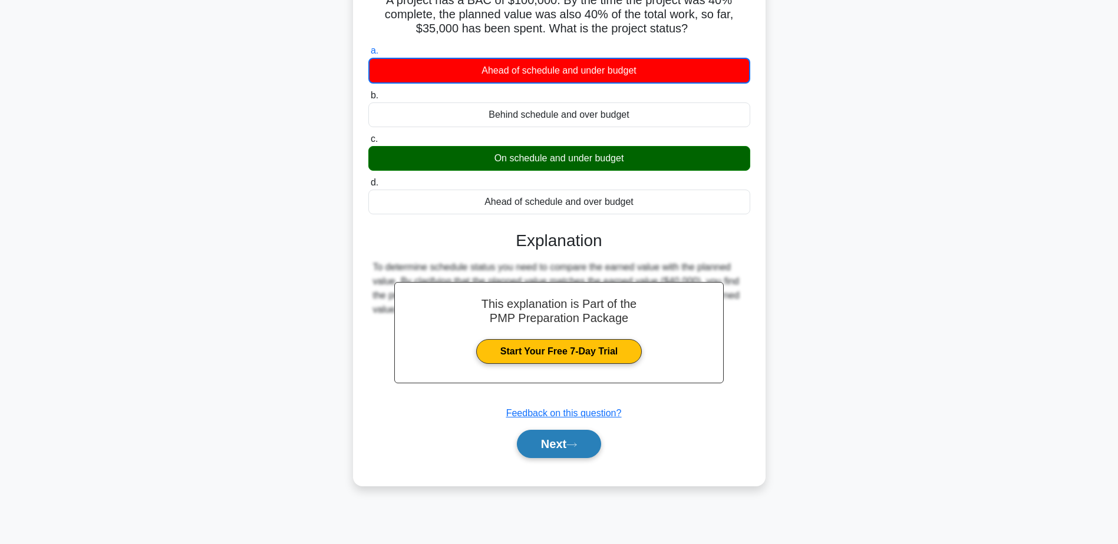
click at [580, 450] on button "Next" at bounding box center [559, 444] width 84 height 28
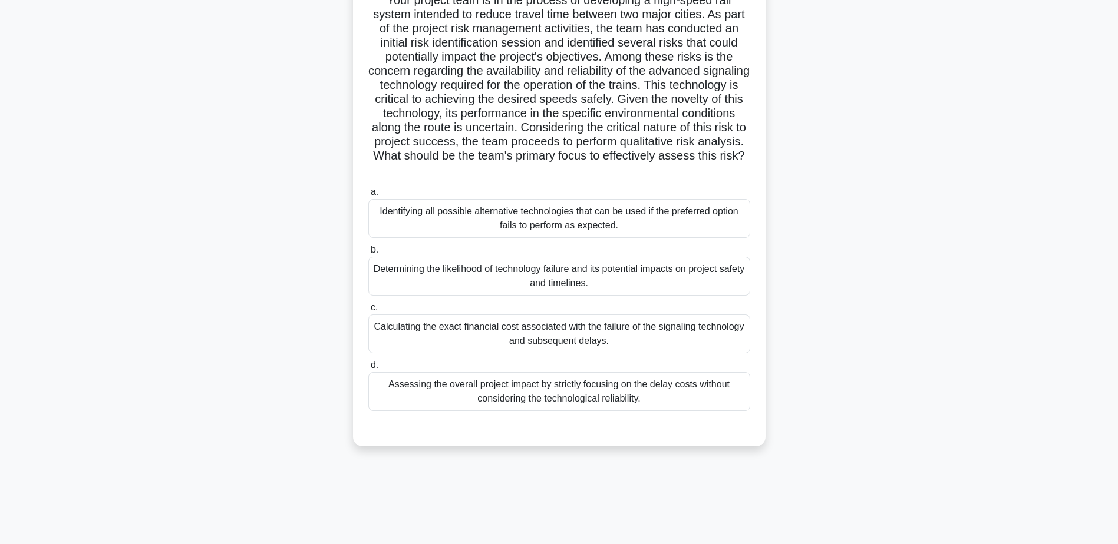
click at [613, 290] on div "Determining the likelihood of technology failure and its potential impacts on p…" at bounding box center [559, 276] width 382 height 39
click at [368, 254] on input "b. Determining the likelihood of technology failure and its potential impacts o…" at bounding box center [368, 250] width 0 height 8
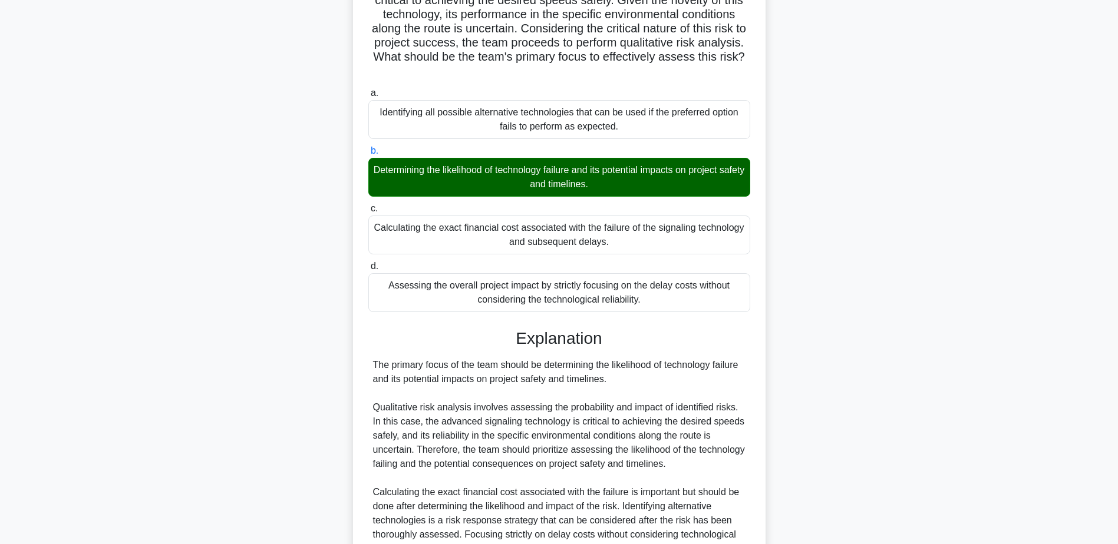
scroll to position [310, 0]
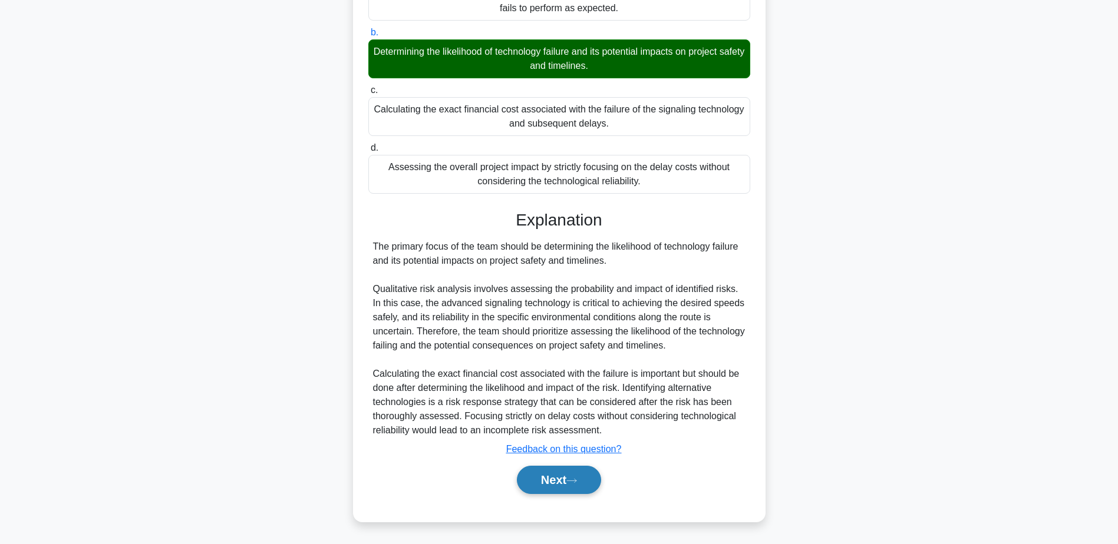
click at [567, 478] on button "Next" at bounding box center [559, 480] width 84 height 28
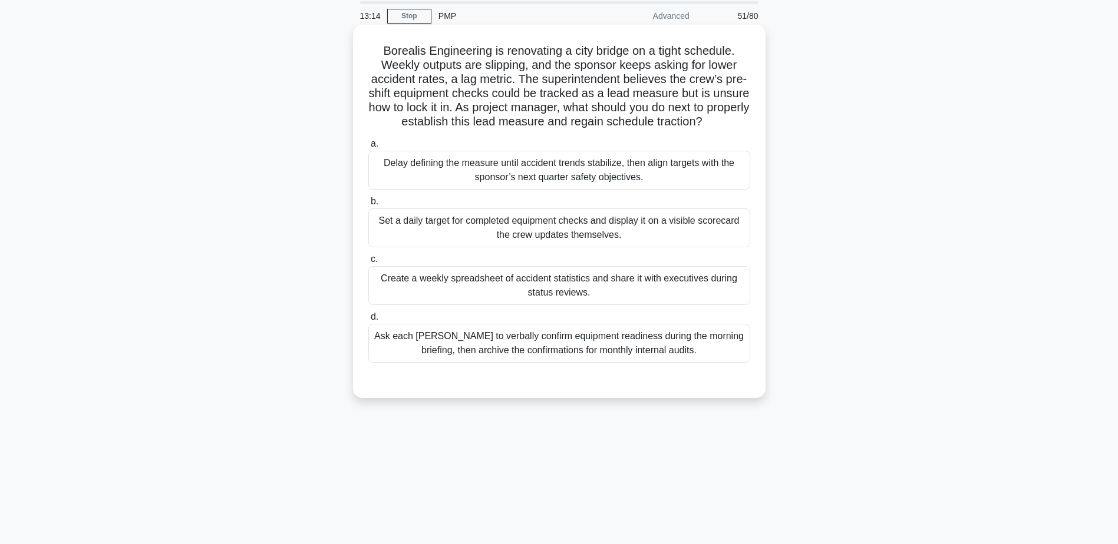
scroll to position [0, 0]
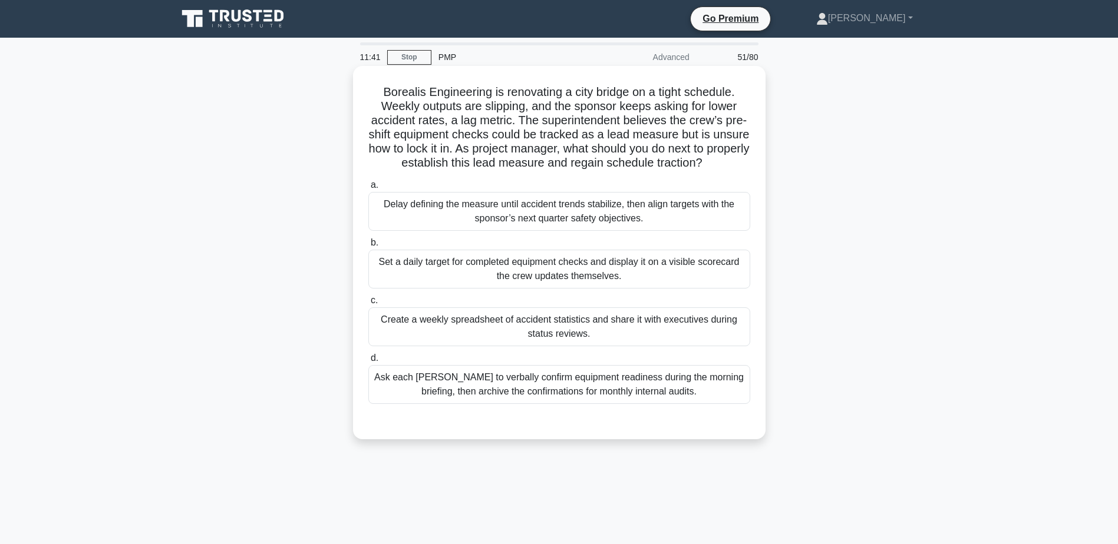
click at [639, 395] on div "Ask each foreman to verbally confirm equipment readiness during the morning bri…" at bounding box center [559, 384] width 382 height 39
click at [368, 362] on input "d. Ask each foreman to verbally confirm equipment readiness during the morning …" at bounding box center [368, 359] width 0 height 8
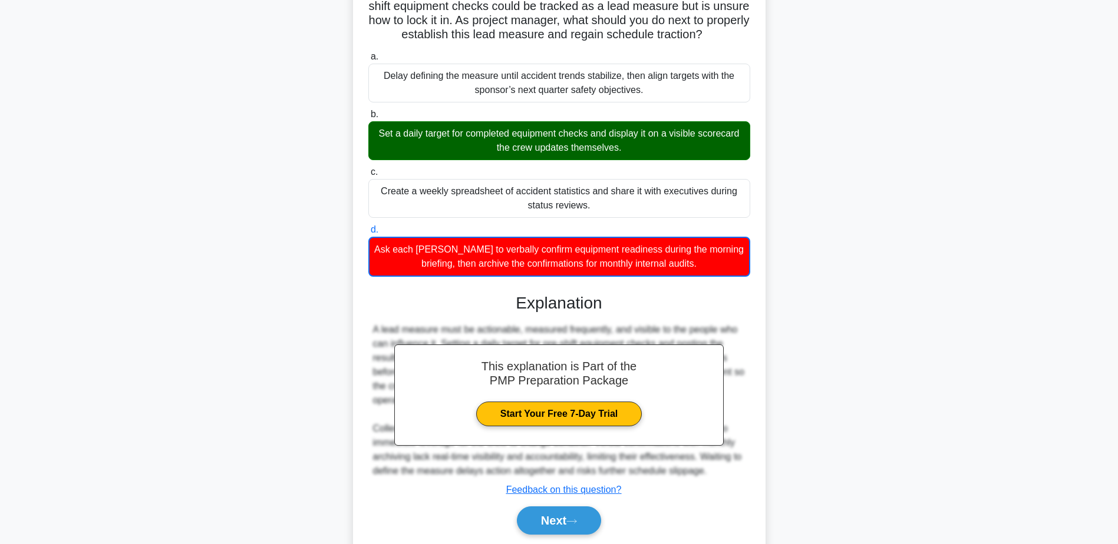
scroll to position [184, 0]
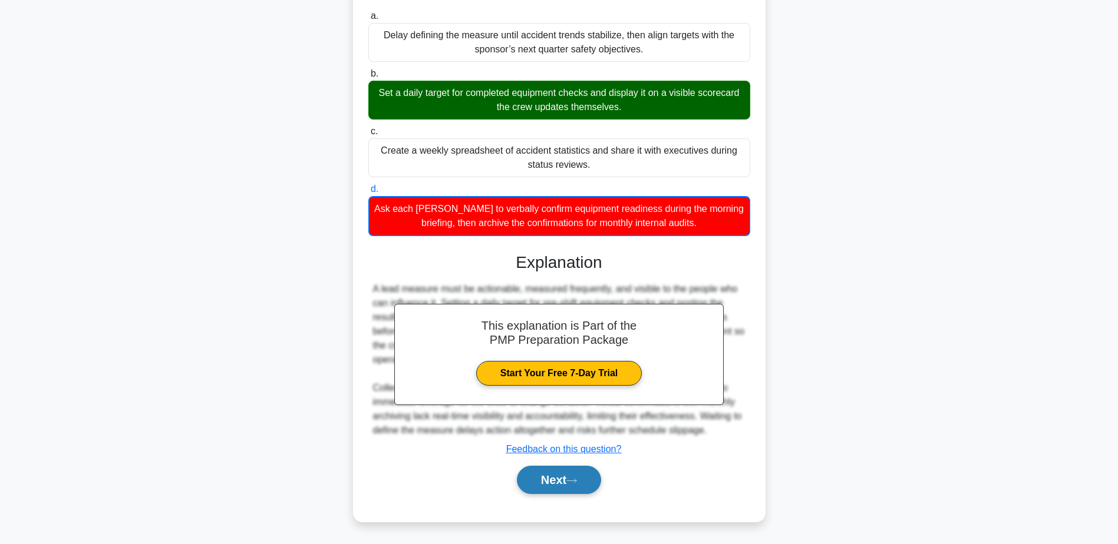
click at [562, 485] on button "Next" at bounding box center [559, 480] width 84 height 28
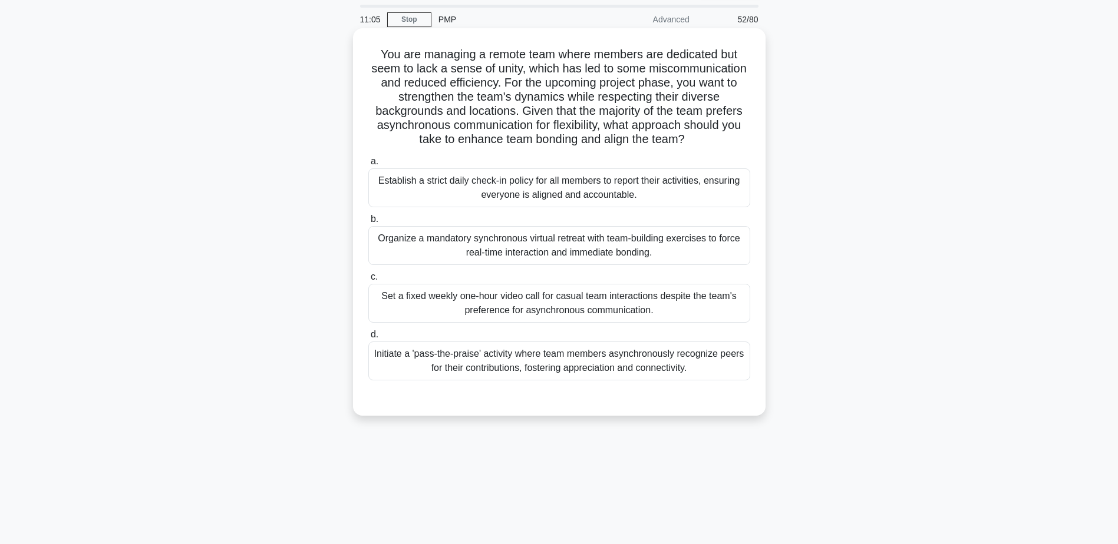
scroll to position [59, 0]
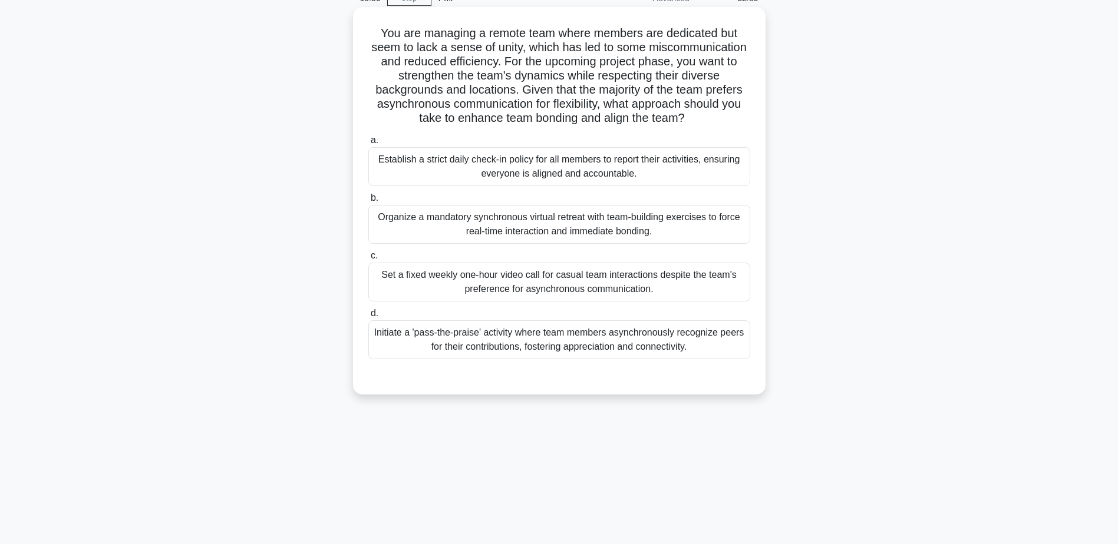
click at [562, 331] on div "Initiate a 'pass-the-praise' activity where team members asynchronously recogni…" at bounding box center [559, 340] width 382 height 39
click at [368, 318] on input "d. Initiate a 'pass-the-praise' activity where team members asynchronously reco…" at bounding box center [368, 314] width 0 height 8
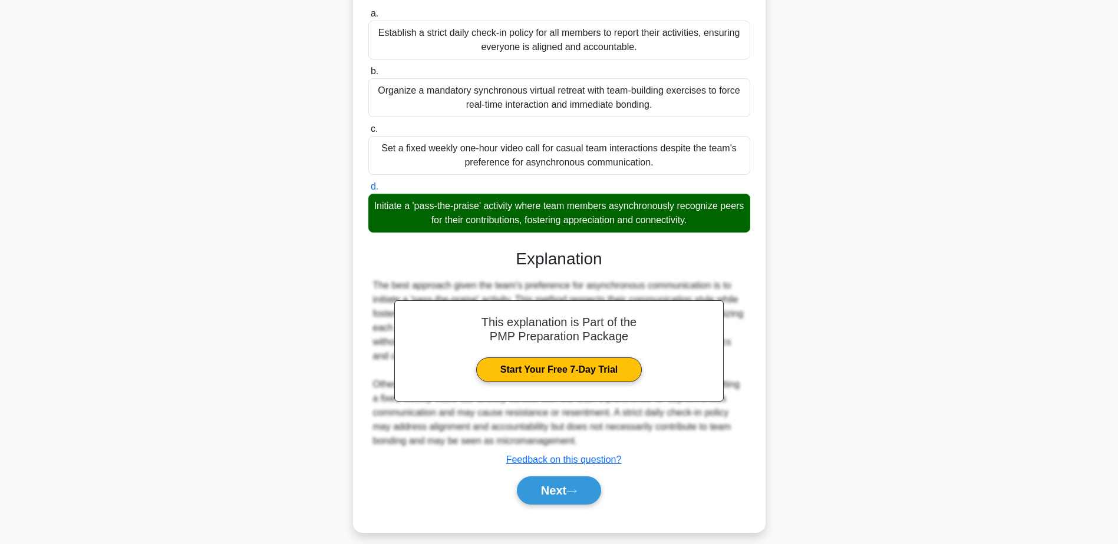
scroll to position [197, 0]
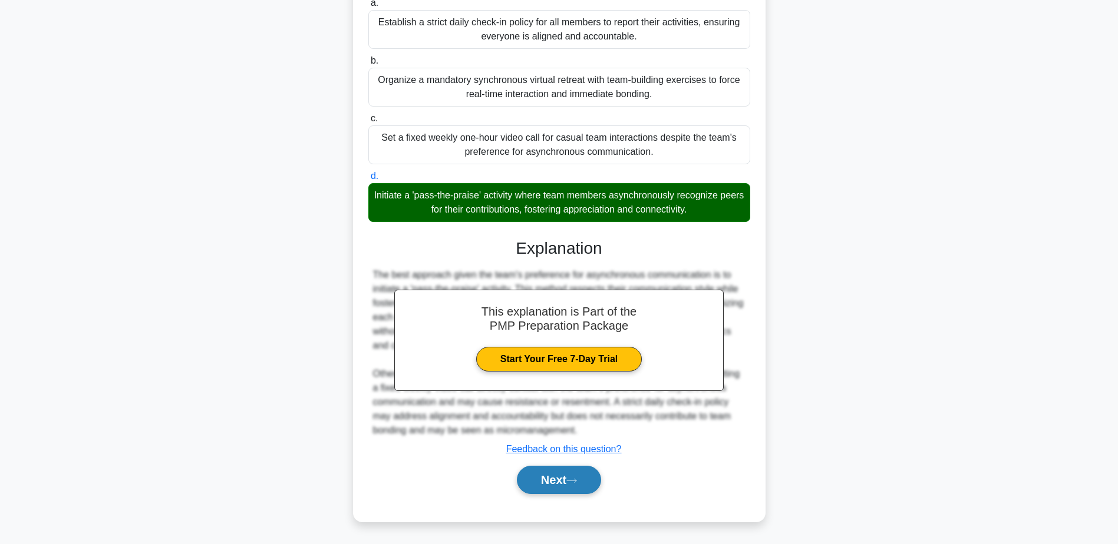
click at [564, 483] on button "Next" at bounding box center [559, 480] width 84 height 28
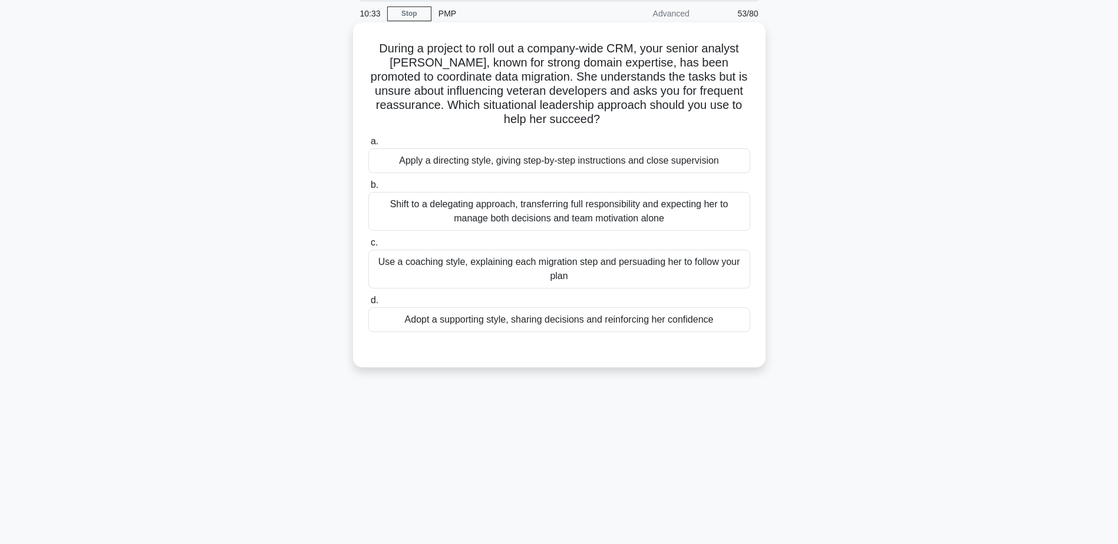
scroll to position [0, 0]
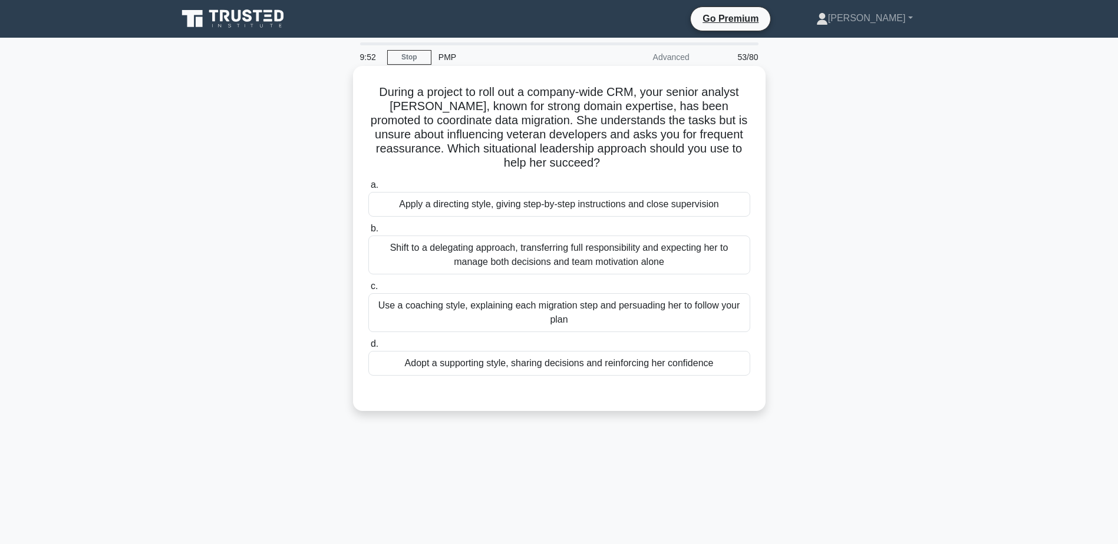
click at [695, 366] on div "Adopt a supporting style, sharing decisions and reinforcing her confidence" at bounding box center [559, 363] width 382 height 25
click at [368, 348] on input "d. Adopt a supporting style, sharing decisions and reinforcing her confidence" at bounding box center [368, 345] width 0 height 8
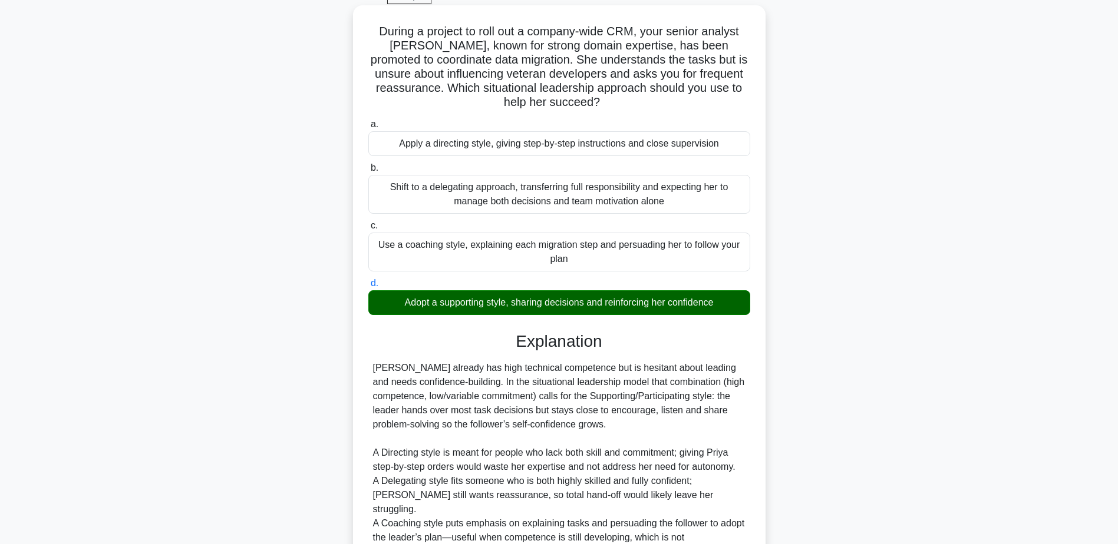
scroll to position [169, 0]
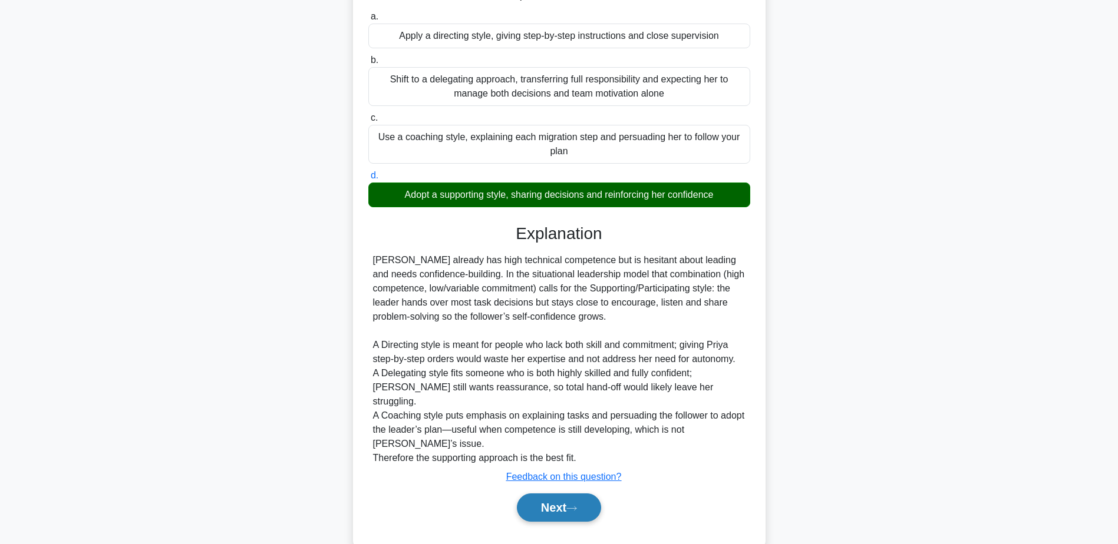
click at [577, 494] on button "Next" at bounding box center [559, 508] width 84 height 28
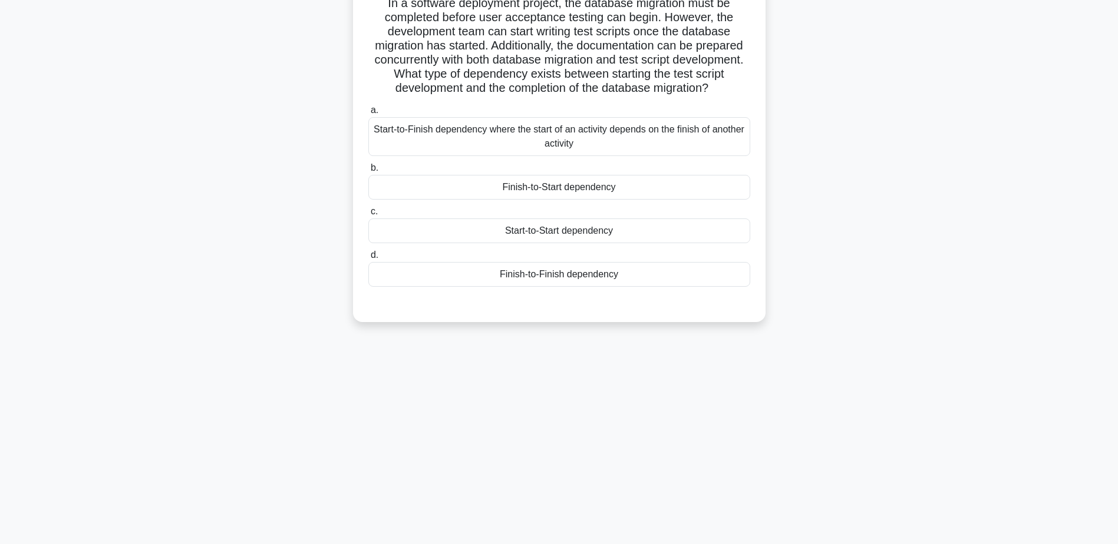
scroll to position [0, 0]
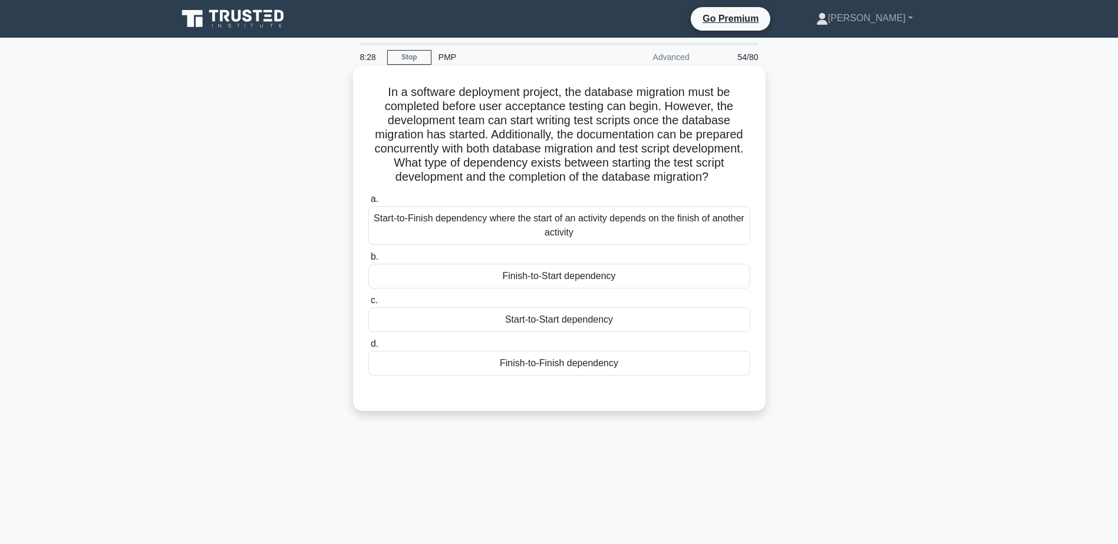
click at [519, 376] on div "Finish-to-Finish dependency" at bounding box center [559, 363] width 382 height 25
click at [368, 348] on input "d. Finish-to-Finish dependency" at bounding box center [368, 345] width 0 height 8
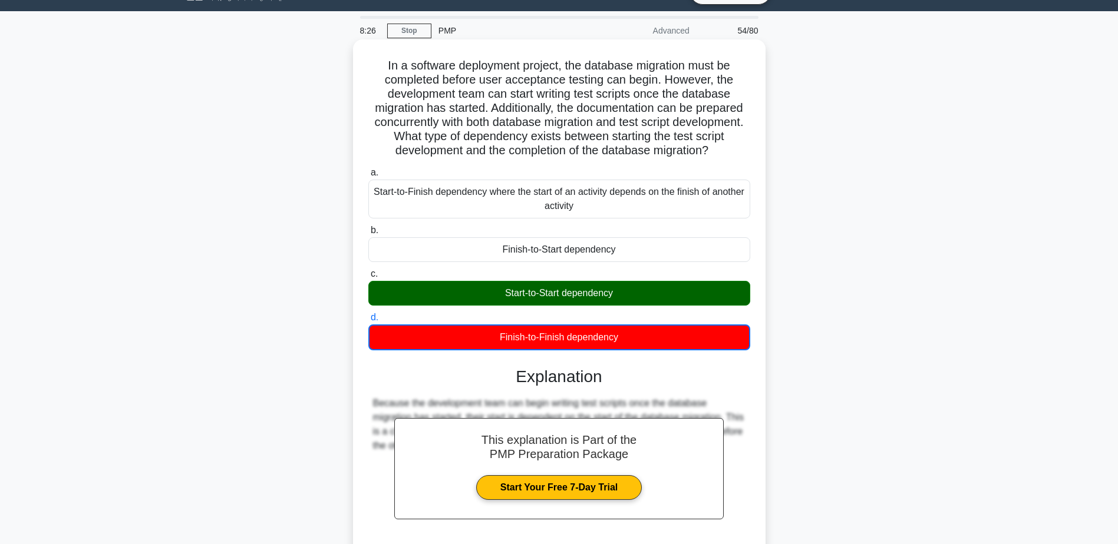
scroll to position [141, 0]
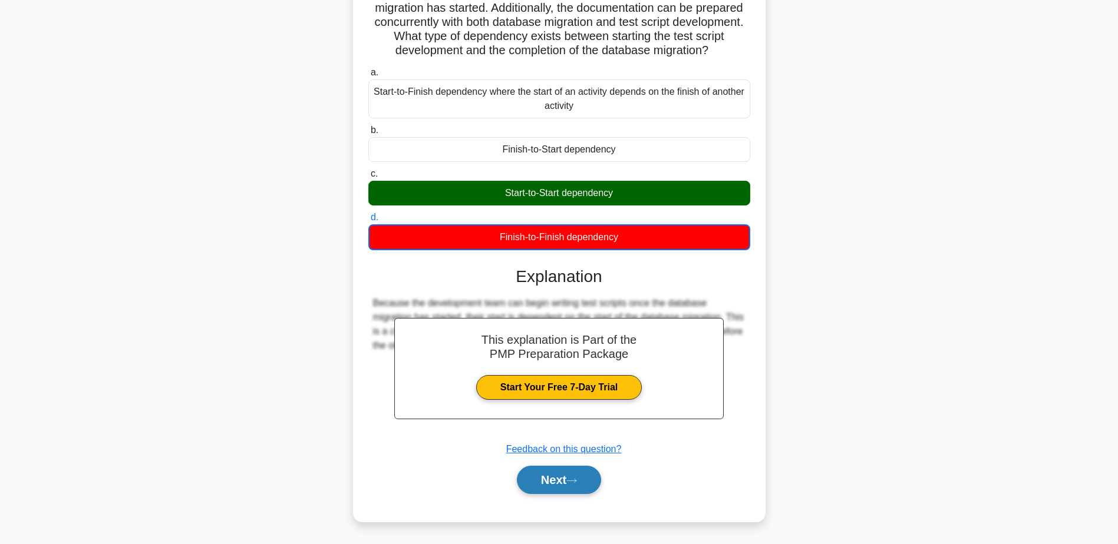
click at [537, 479] on button "Next" at bounding box center [559, 480] width 84 height 28
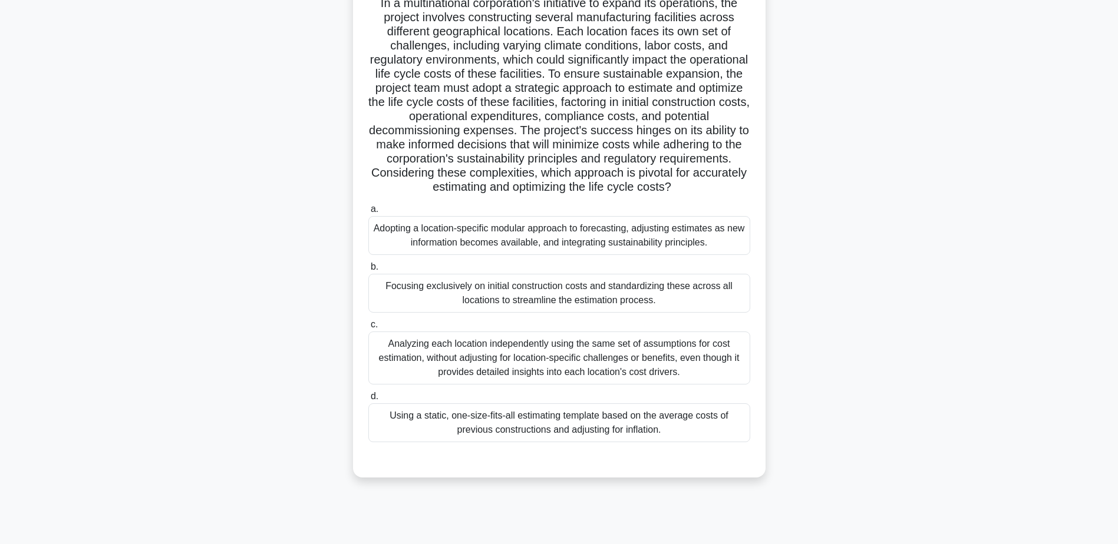
scroll to position [33, 0]
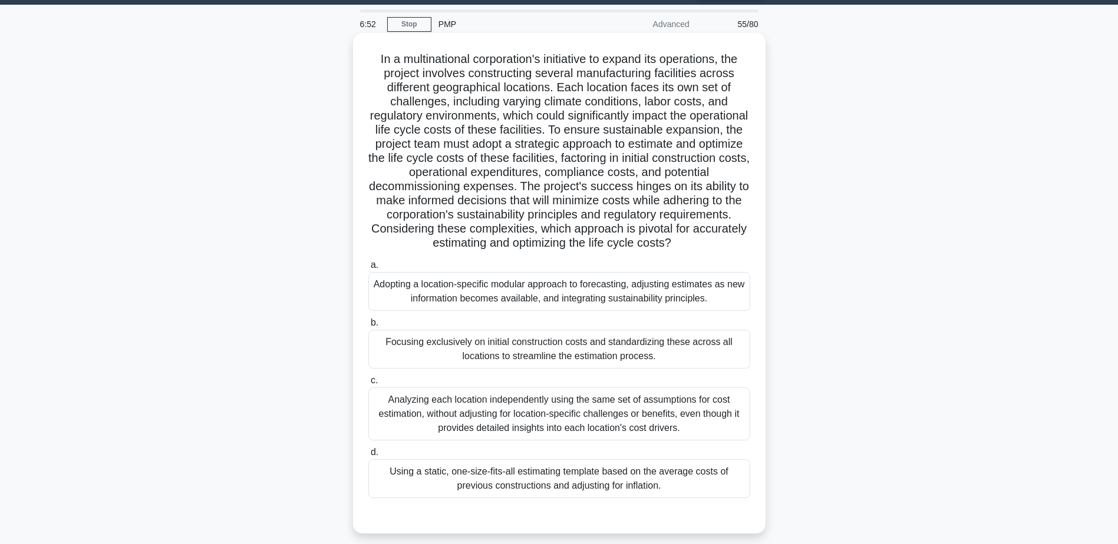
click at [701, 415] on div "Analyzing each location independently using the same set of assumptions for cos…" at bounding box center [559, 414] width 382 height 53
click at [368, 385] on input "c. Analyzing each location independently using the same set of assumptions for …" at bounding box center [368, 381] width 0 height 8
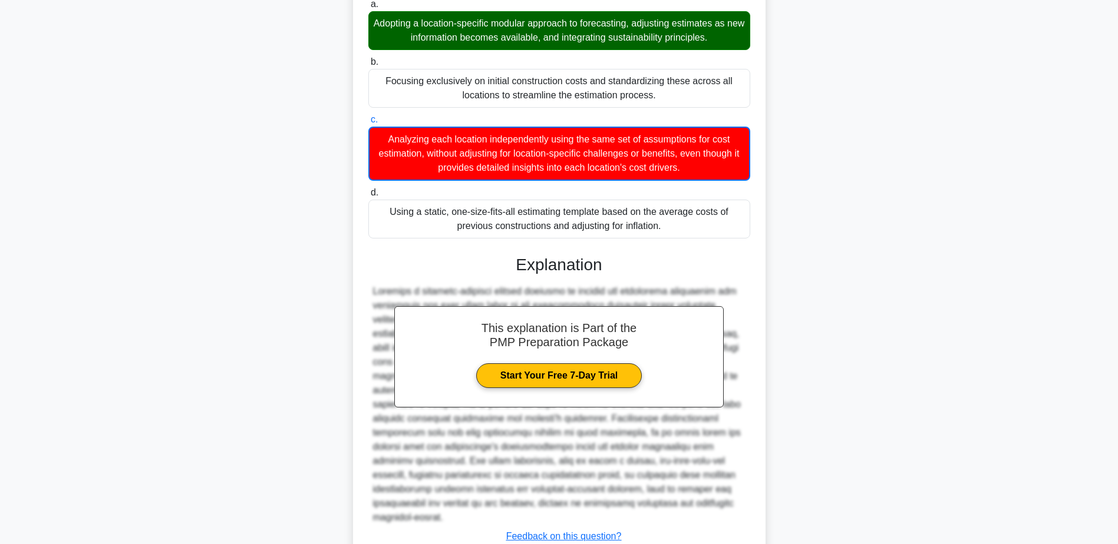
scroll to position [368, 0]
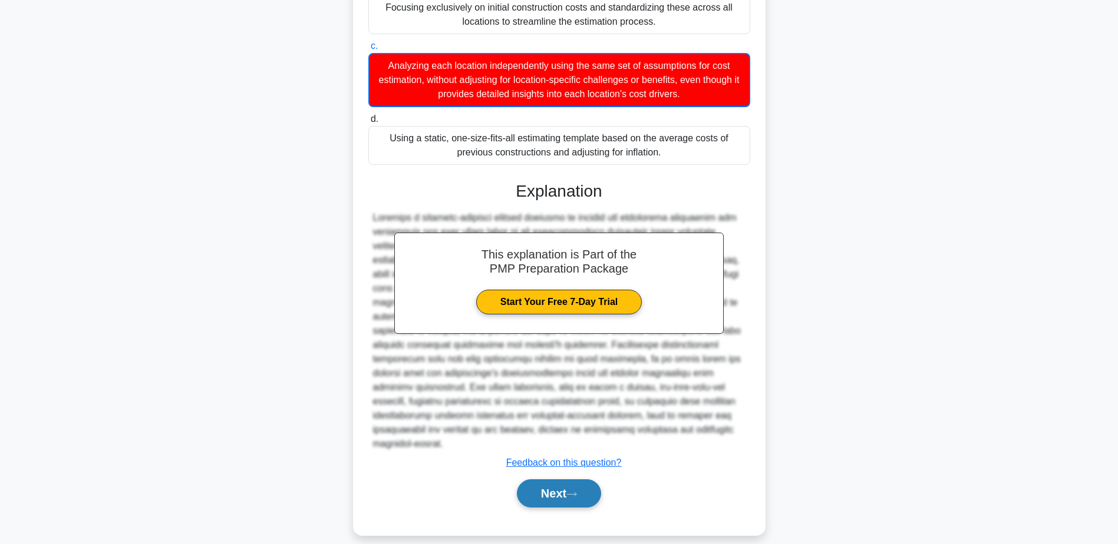
click at [560, 480] on button "Next" at bounding box center [559, 494] width 84 height 28
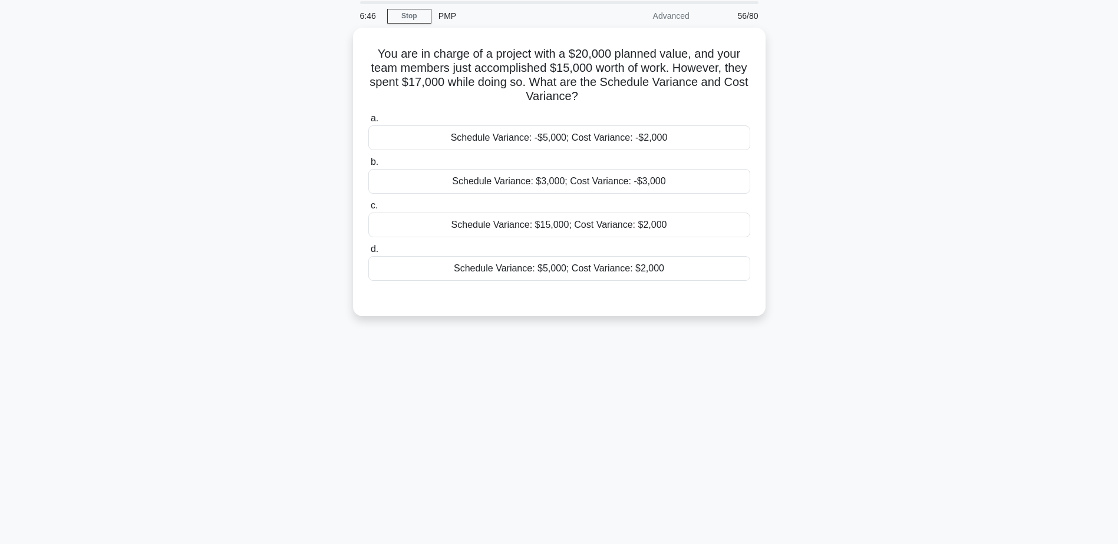
scroll to position [0, 0]
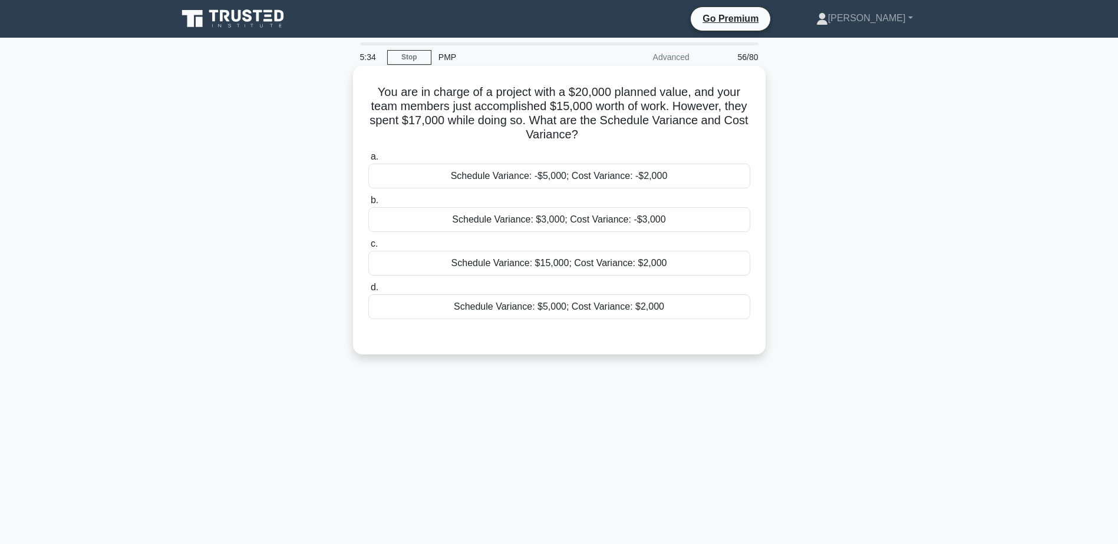
click at [542, 264] on div "Schedule Variance: $15,000; Cost Variance: $2,000" at bounding box center [559, 263] width 382 height 25
click at [368, 248] on input "c. Schedule Variance: $15,000; Cost Variance: $2,000" at bounding box center [368, 244] width 0 height 8
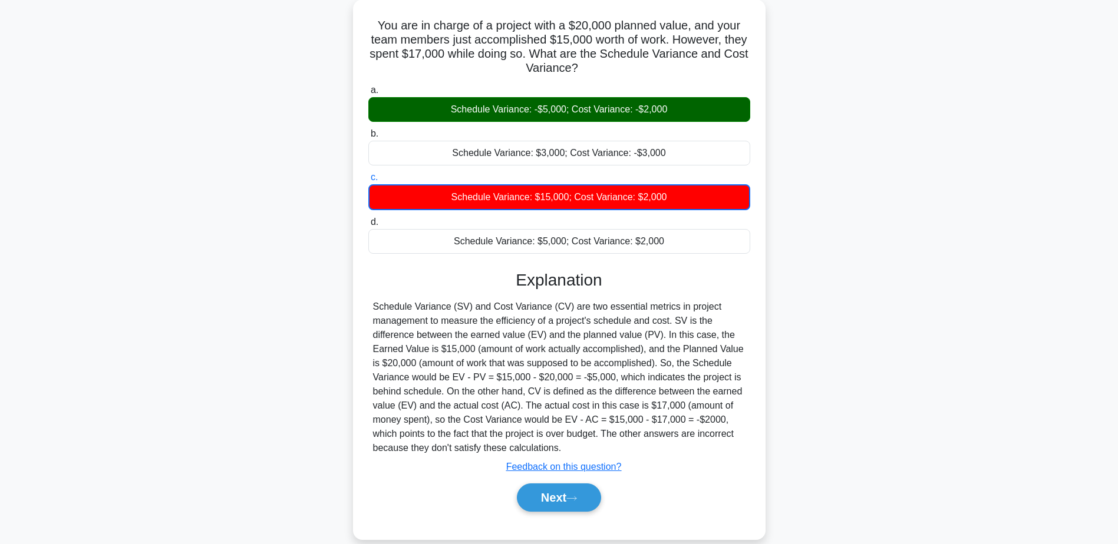
scroll to position [92, 0]
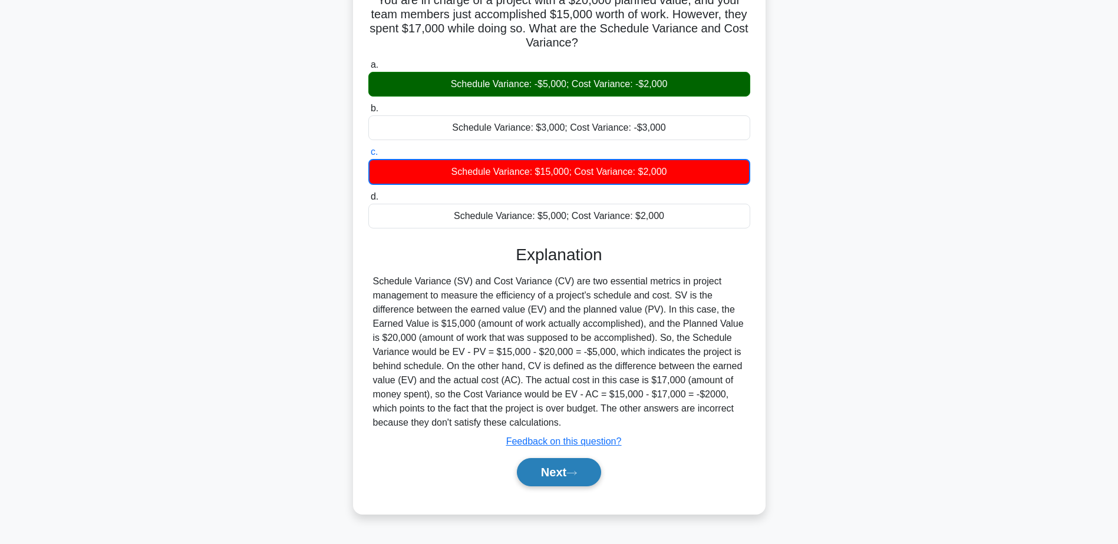
click at [582, 470] on button "Next" at bounding box center [559, 472] width 84 height 28
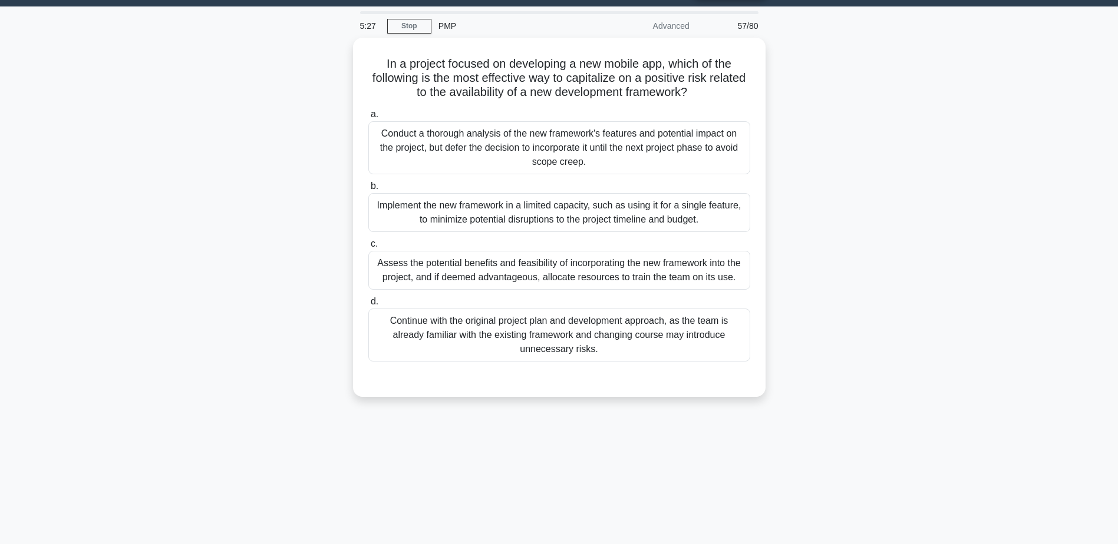
scroll to position [0, 0]
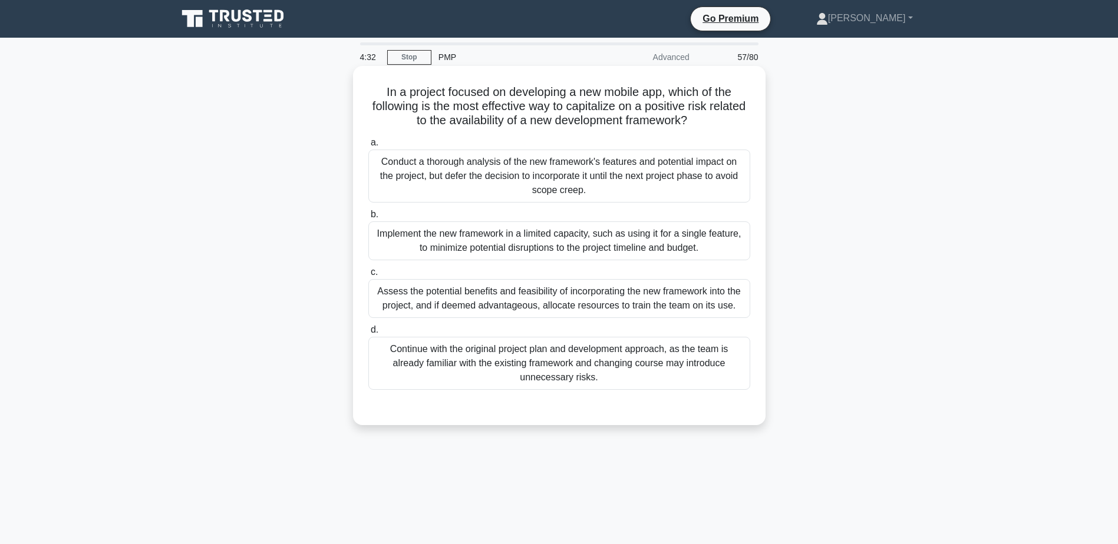
click at [510, 318] on div "Assess the potential benefits and feasibility of incorporating the new framewor…" at bounding box center [559, 298] width 382 height 39
click at [368, 276] on input "c. Assess the potential benefits and feasibility of incorporating the new frame…" at bounding box center [368, 273] width 0 height 8
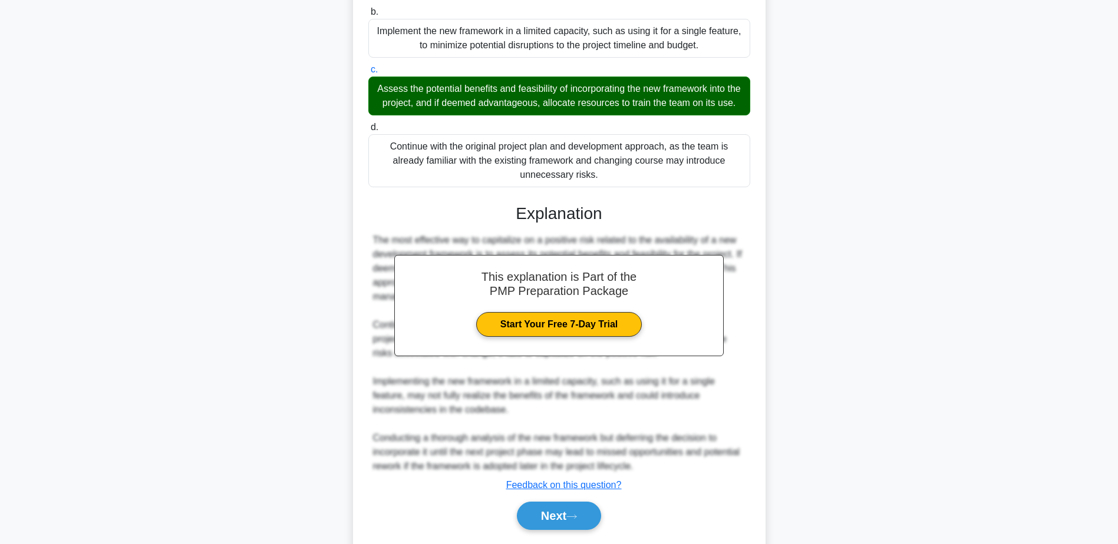
scroll to position [253, 0]
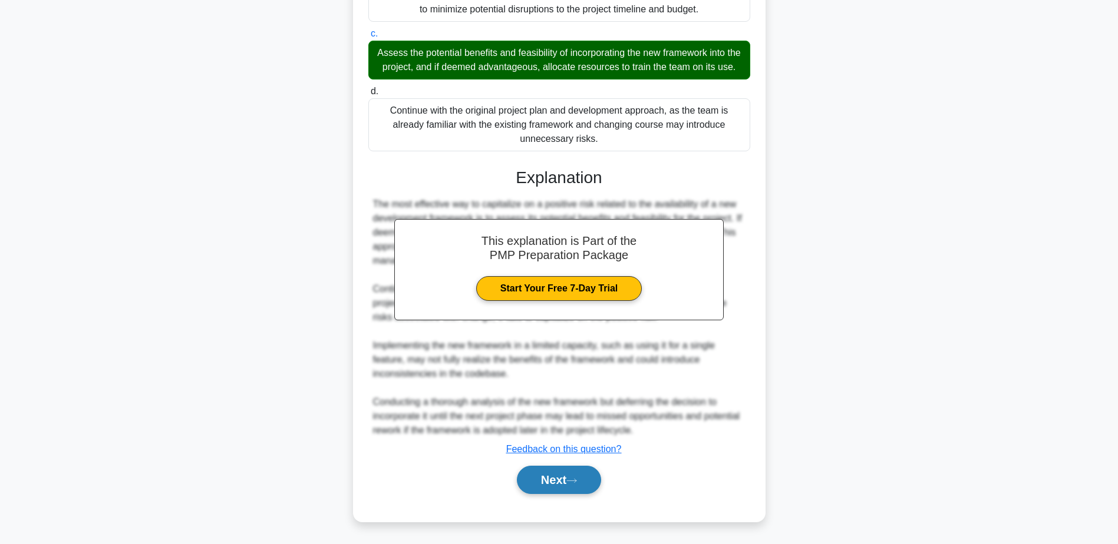
click at [557, 477] on button "Next" at bounding box center [559, 480] width 84 height 28
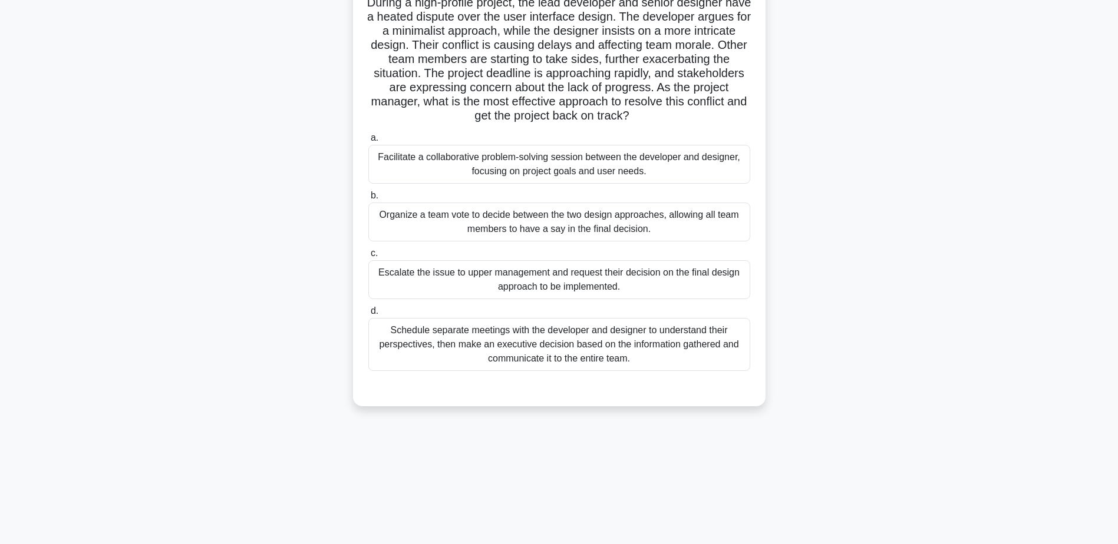
scroll to position [92, 0]
click at [556, 344] on div "Schedule separate meetings with the developer and designer to understand their …" at bounding box center [559, 342] width 382 height 53
click at [368, 313] on input "d. Schedule separate meetings with the developer and designer to understand the…" at bounding box center [368, 309] width 0 height 8
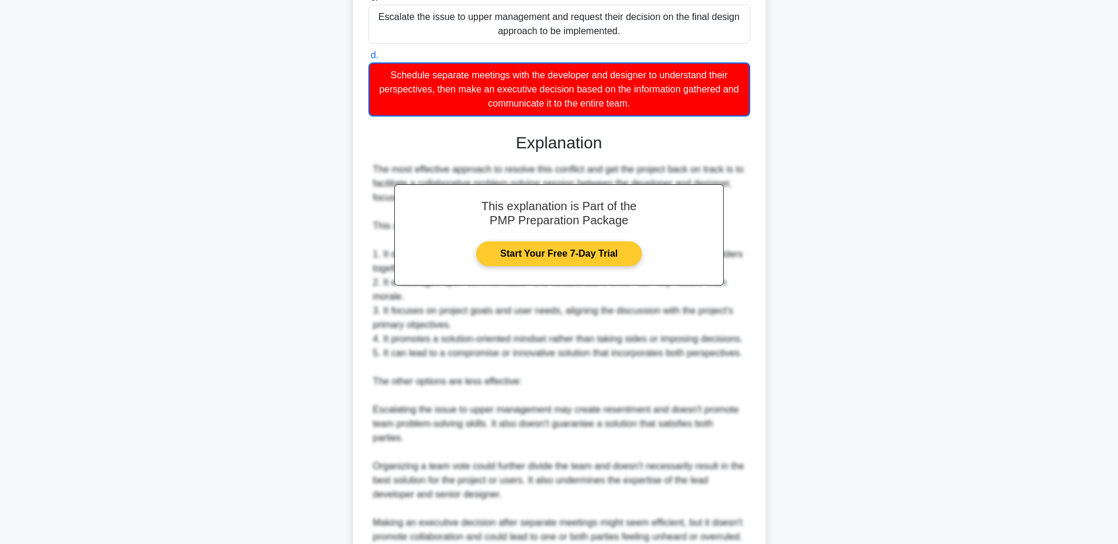
scroll to position [504, 0]
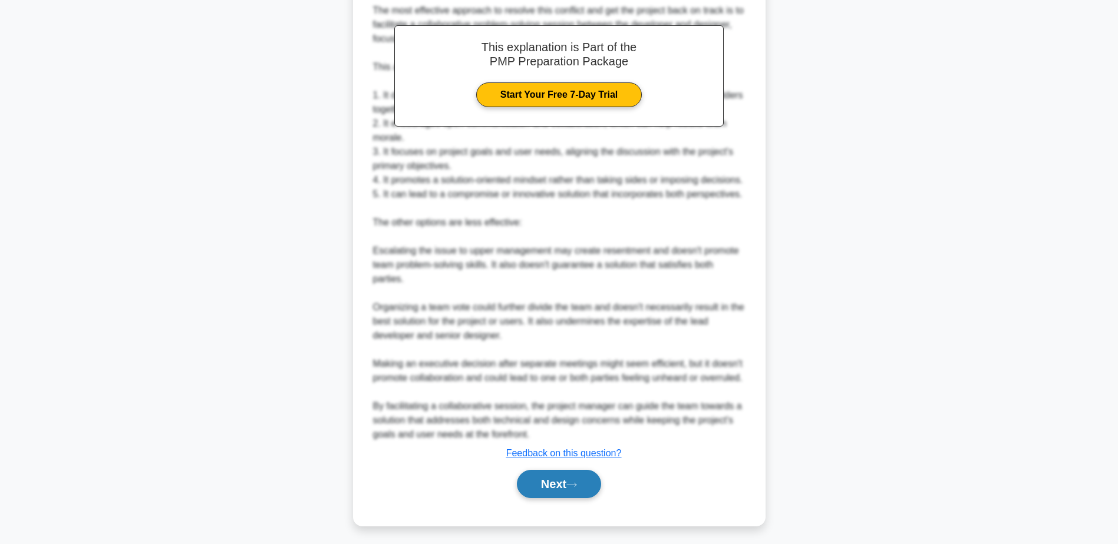
click at [577, 495] on button "Next" at bounding box center [559, 484] width 84 height 28
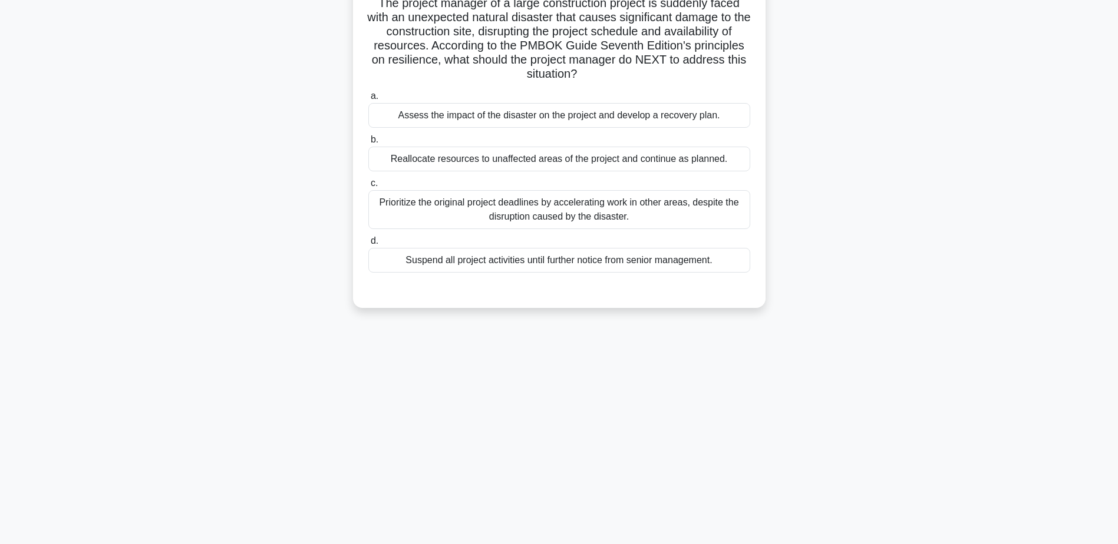
scroll to position [92, 0]
click at [563, 498] on div "3:22 Stop PMP Advanced 59/80 The project manager of a large construction projec…" at bounding box center [559, 245] width 778 height 589
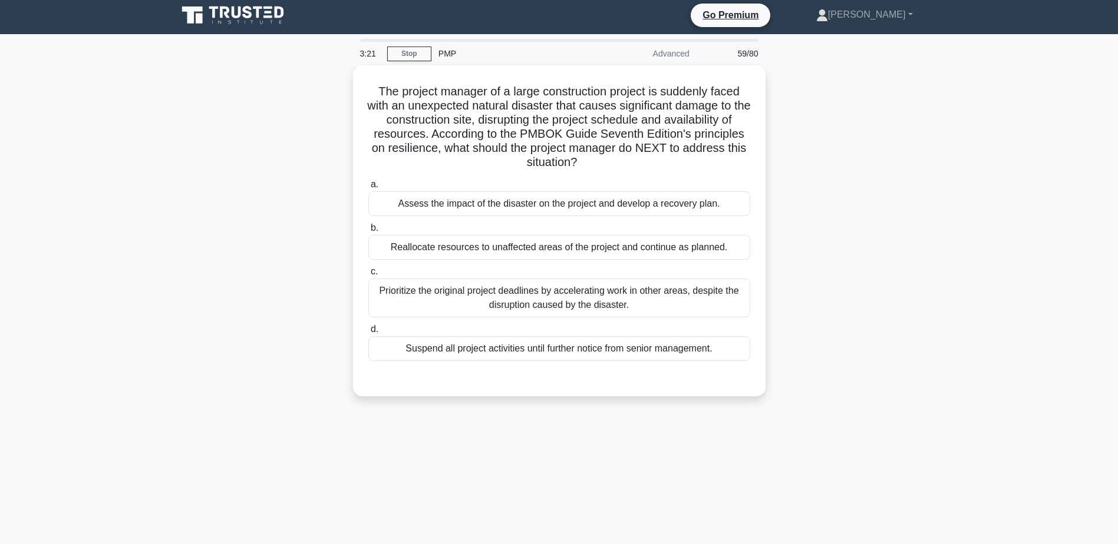
scroll to position [0, 0]
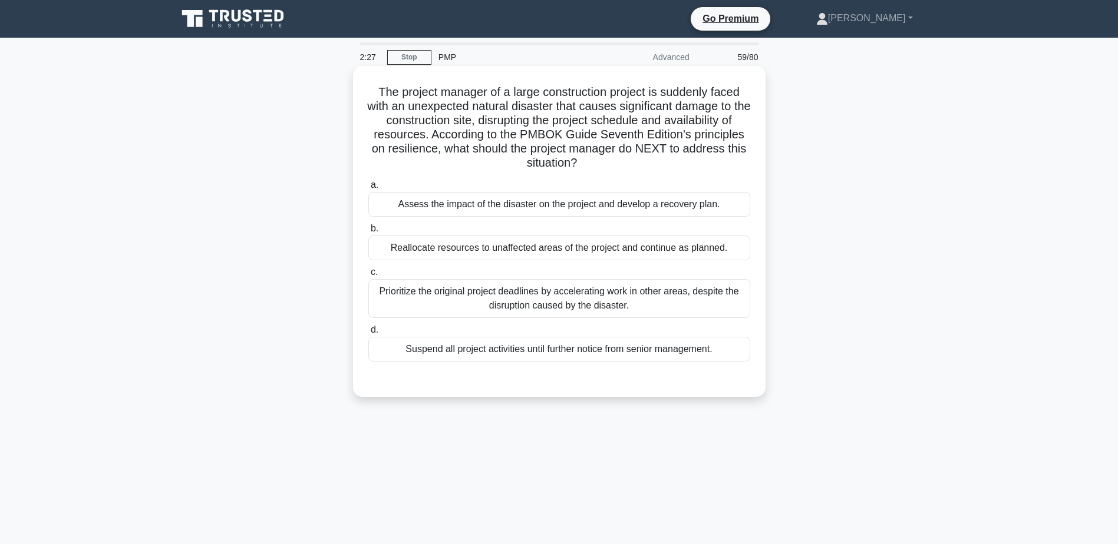
click at [600, 338] on div "Suspend all project activities until further notice from senior management." at bounding box center [559, 349] width 382 height 25
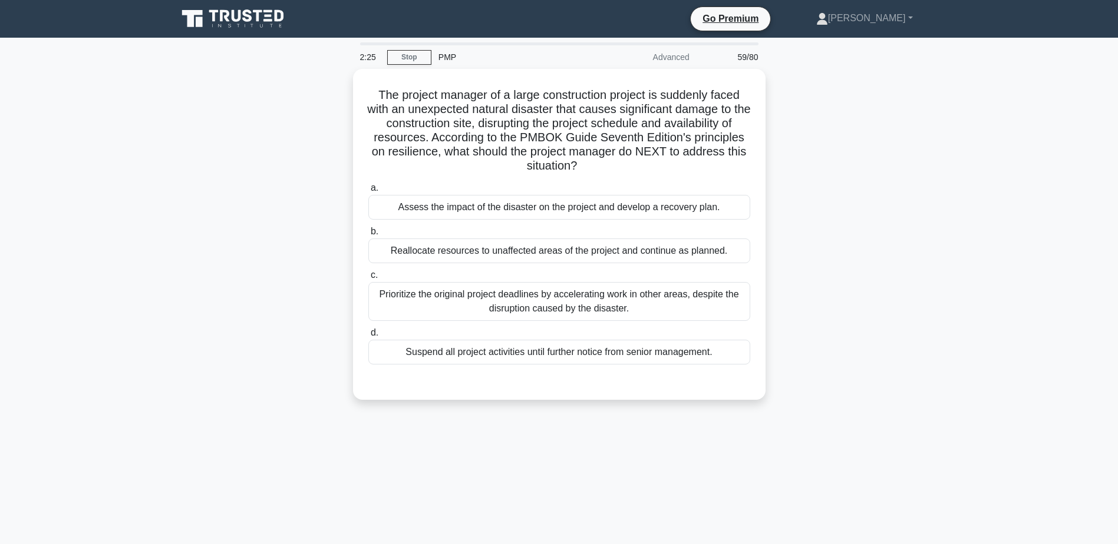
click at [311, 301] on div "The project manager of a large construction project is suddenly faced with an u…" at bounding box center [559, 241] width 778 height 345
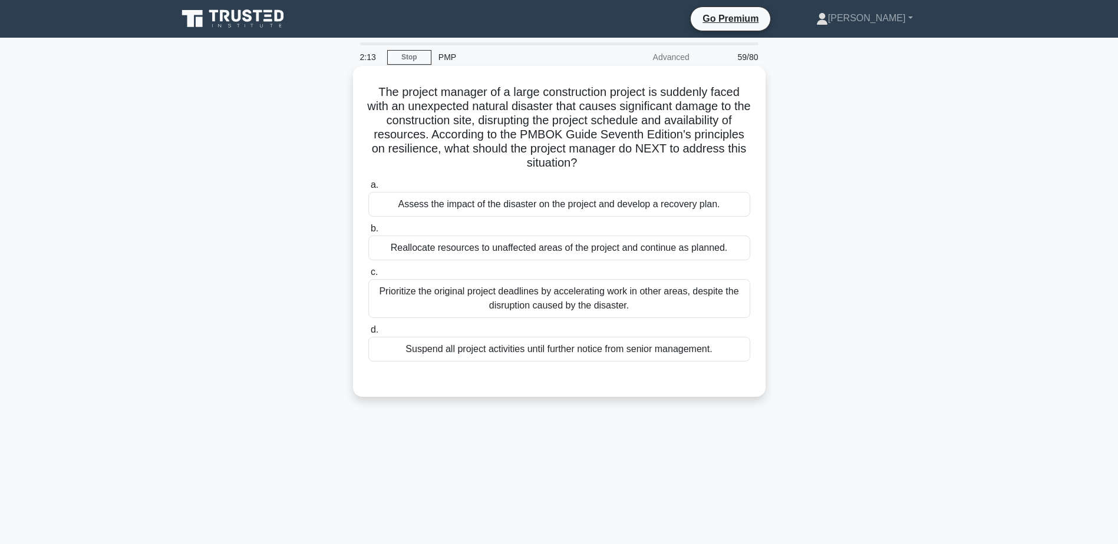
click at [496, 251] on div "Reallocate resources to unaffected areas of the project and continue as planned." at bounding box center [559, 248] width 382 height 25
click at [368, 233] on input "b. Reallocate resources to unaffected areas of the project and continue as plan…" at bounding box center [368, 229] width 0 height 8
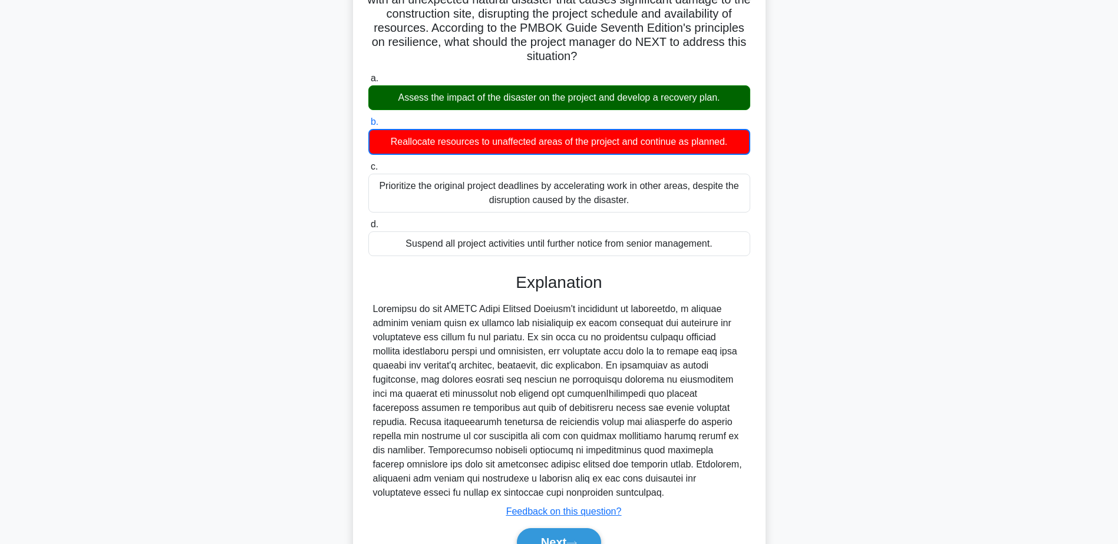
scroll to position [170, 0]
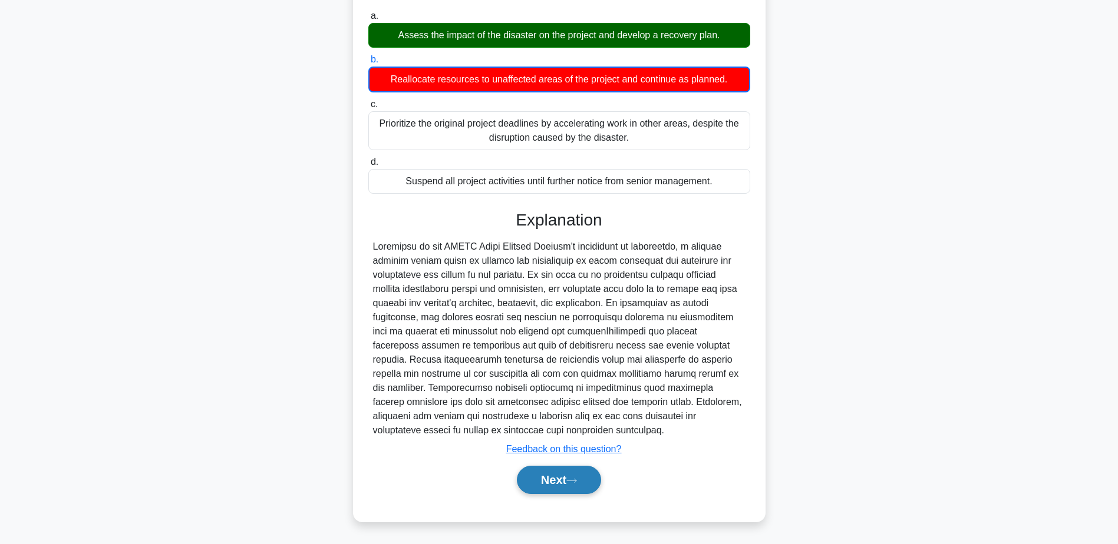
click at [553, 491] on button "Next" at bounding box center [559, 480] width 84 height 28
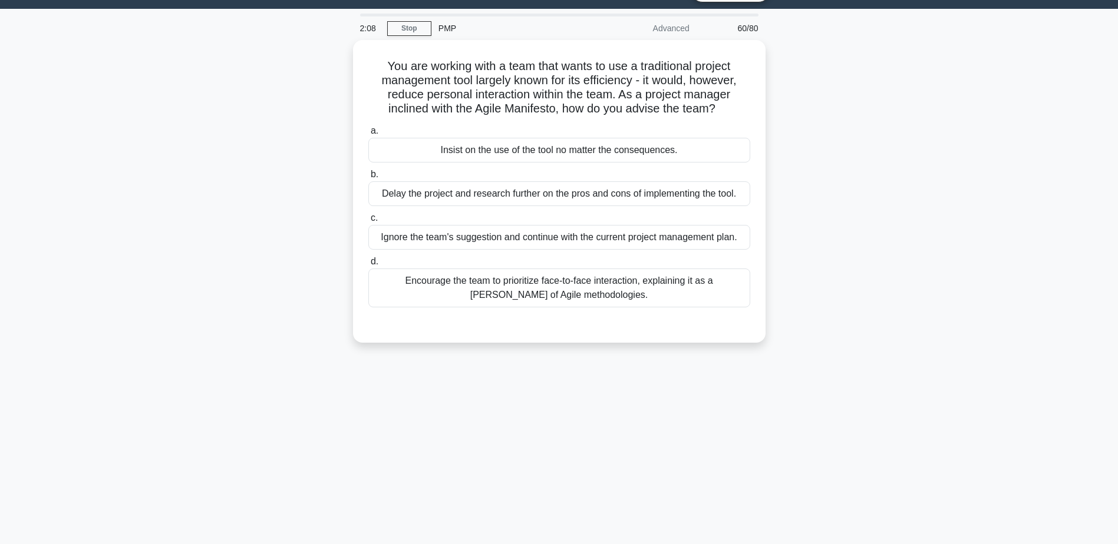
scroll to position [0, 0]
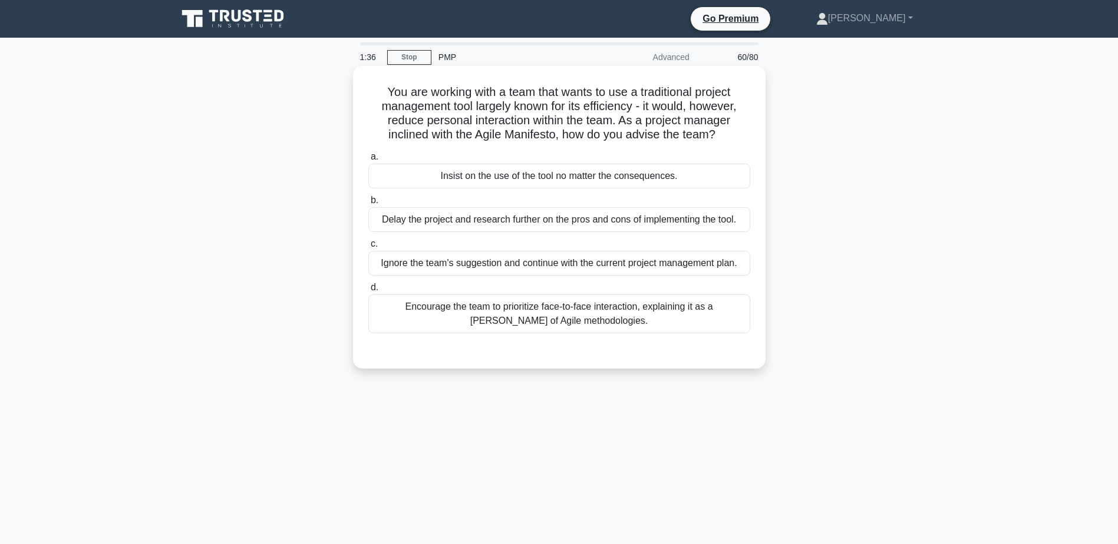
click at [493, 299] on div "Encourage the team to prioritize face-to-face interaction, explaining it as a t…" at bounding box center [559, 314] width 382 height 39
click at [368, 292] on input "d. Encourage the team to prioritize face-to-face interaction, explaining it as …" at bounding box center [368, 288] width 0 height 8
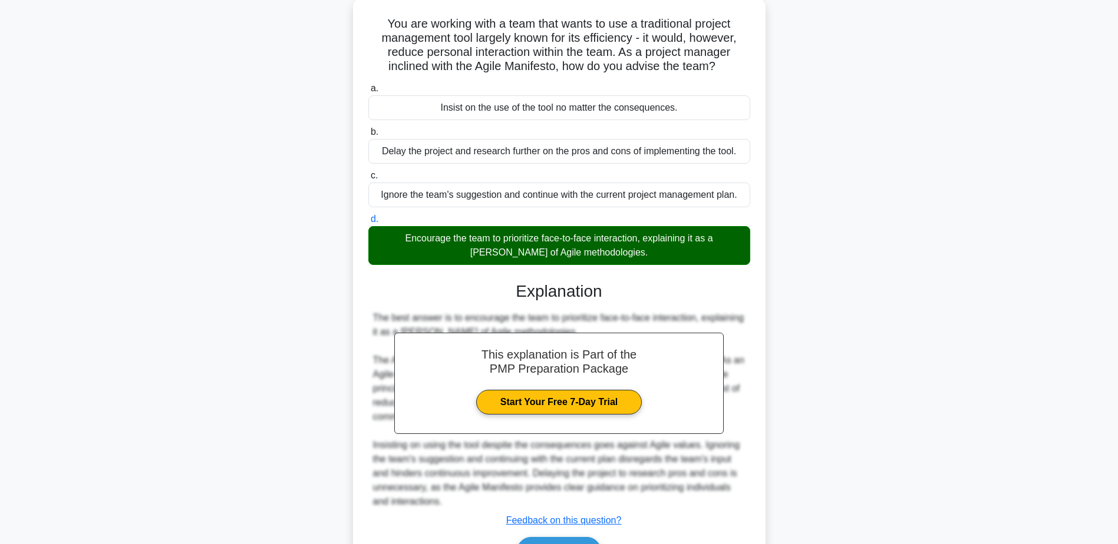
scroll to position [140, 0]
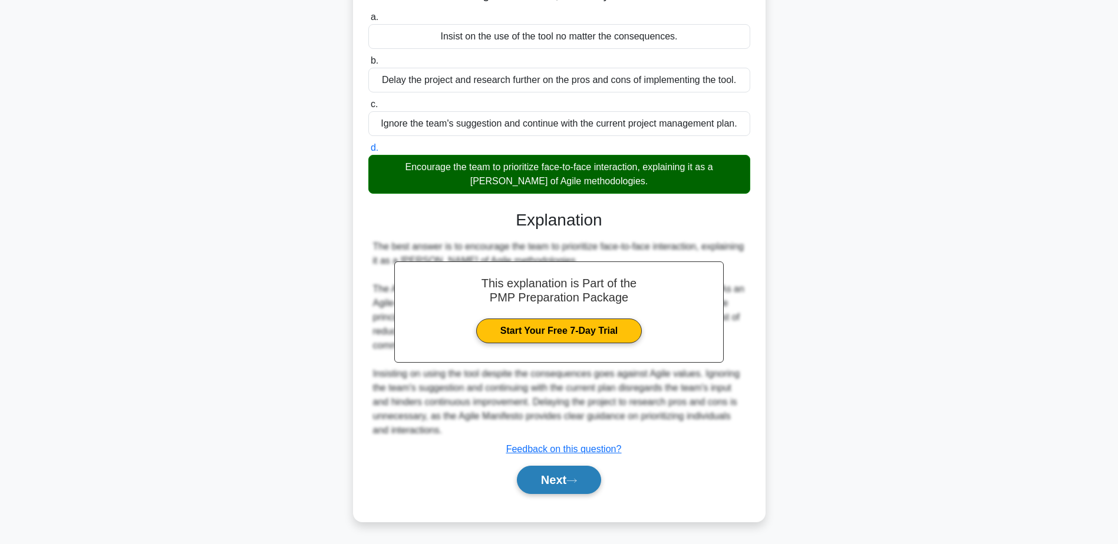
click at [582, 483] on button "Next" at bounding box center [559, 480] width 84 height 28
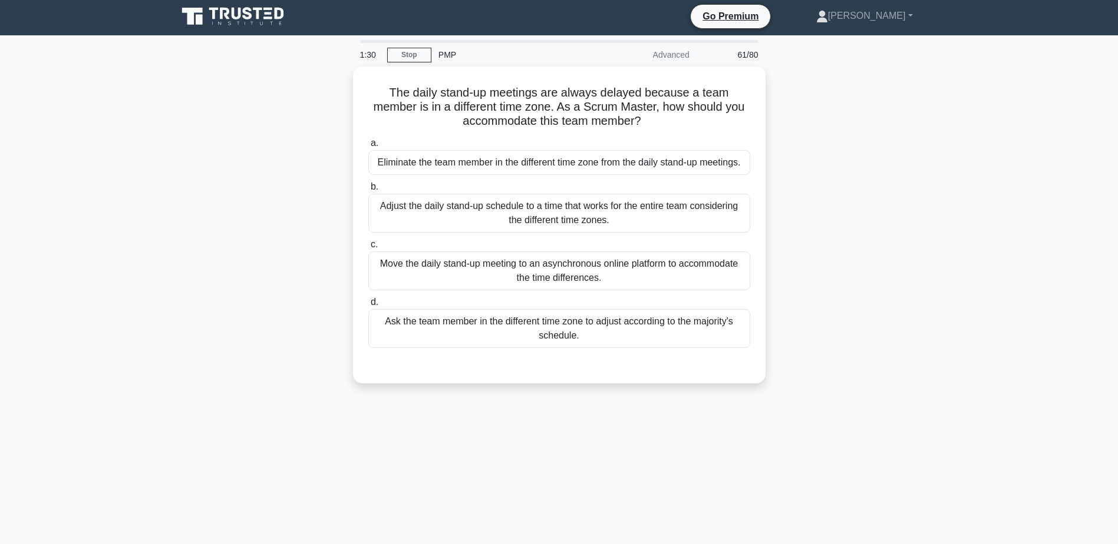
scroll to position [0, 0]
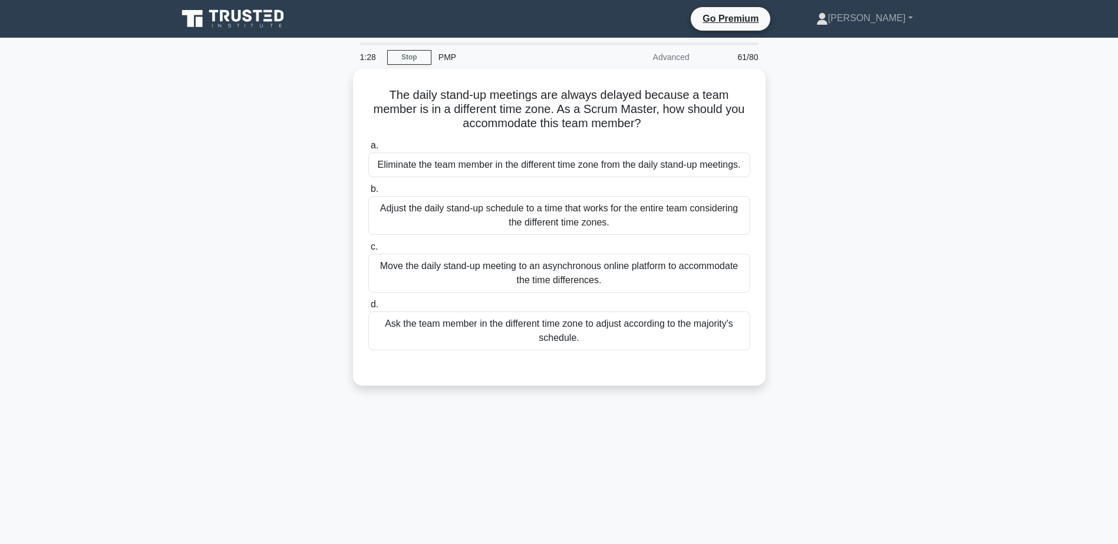
click at [414, 41] on main "1:28 Stop PMP Advanced 61/80 The daily stand-up meetings are always delayed bec…" at bounding box center [559, 337] width 1118 height 599
click at [420, 54] on link "Stop" at bounding box center [409, 57] width 44 height 15
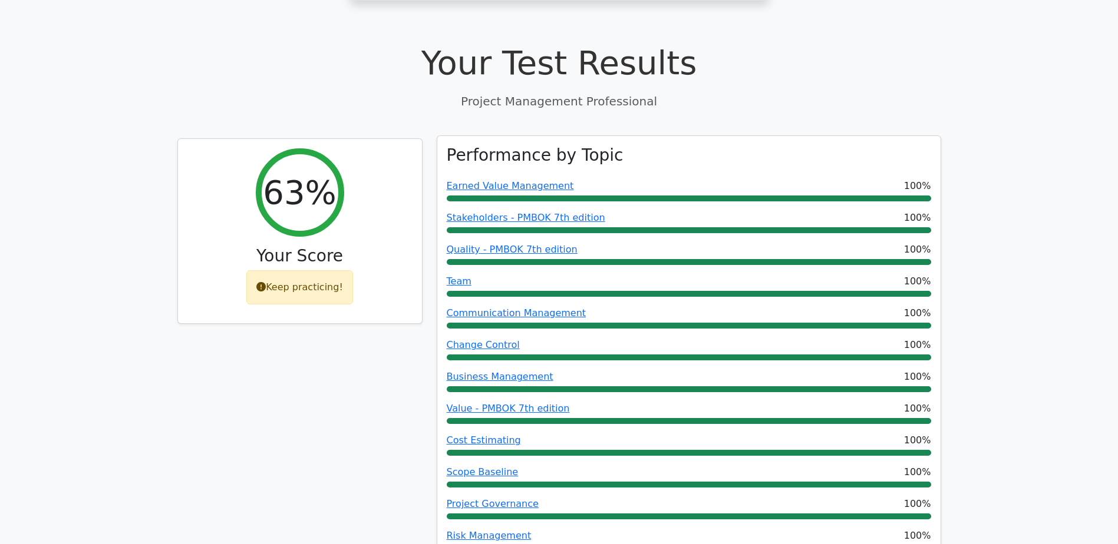
scroll to position [412, 0]
